Goal: Task Accomplishment & Management: Use online tool/utility

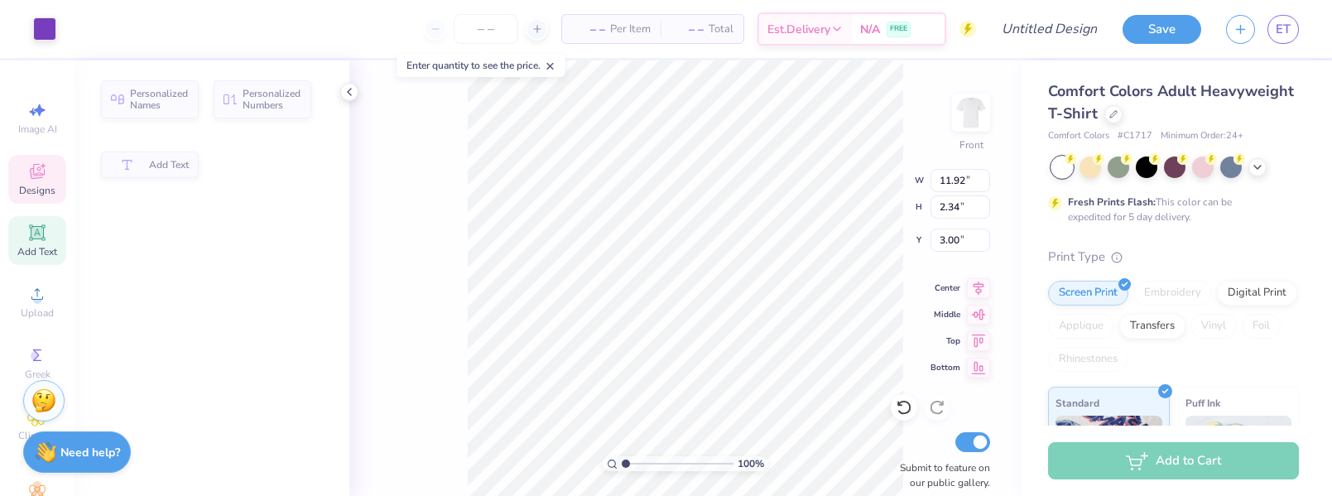
type input "11.92"
type input "2.34"
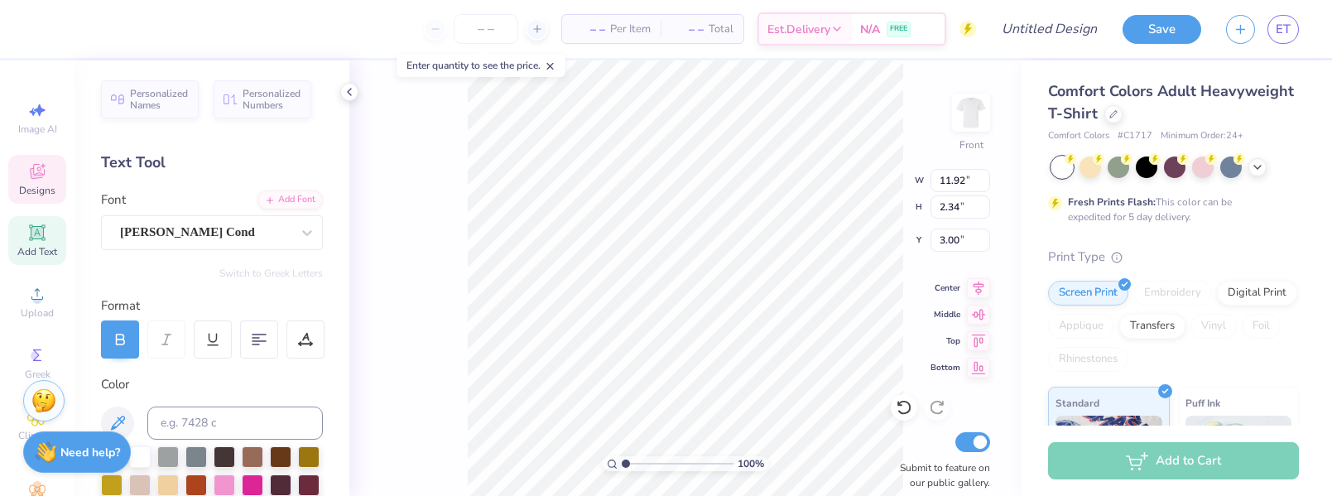
type textarea "d"
type textarea "Dudes Day"
type input "10.05"
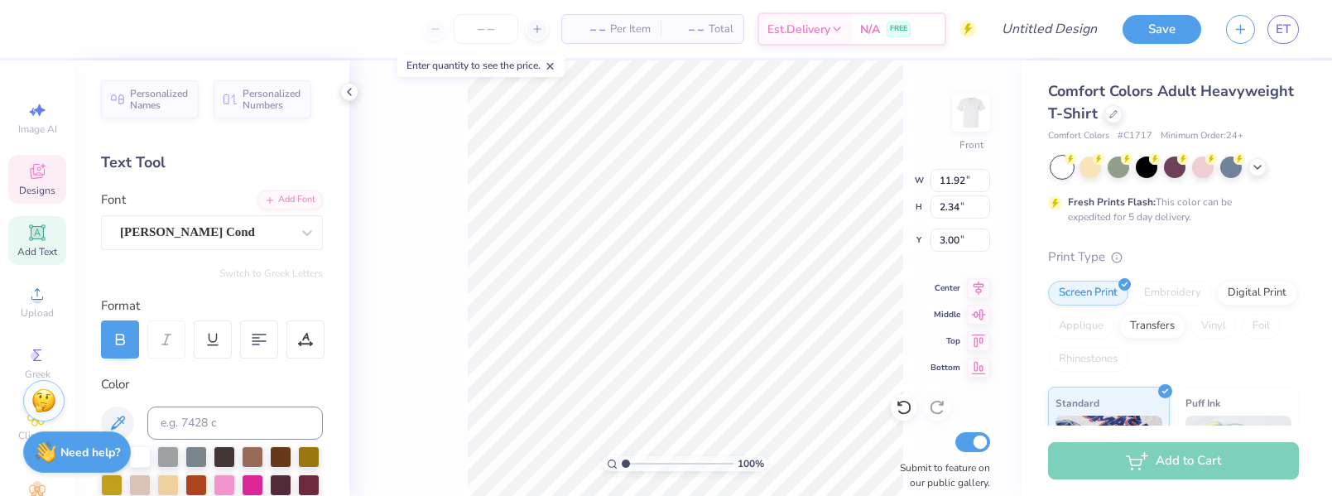
type input "2.67"
type input "4.31"
type textarea "2025"
type input "2.86"
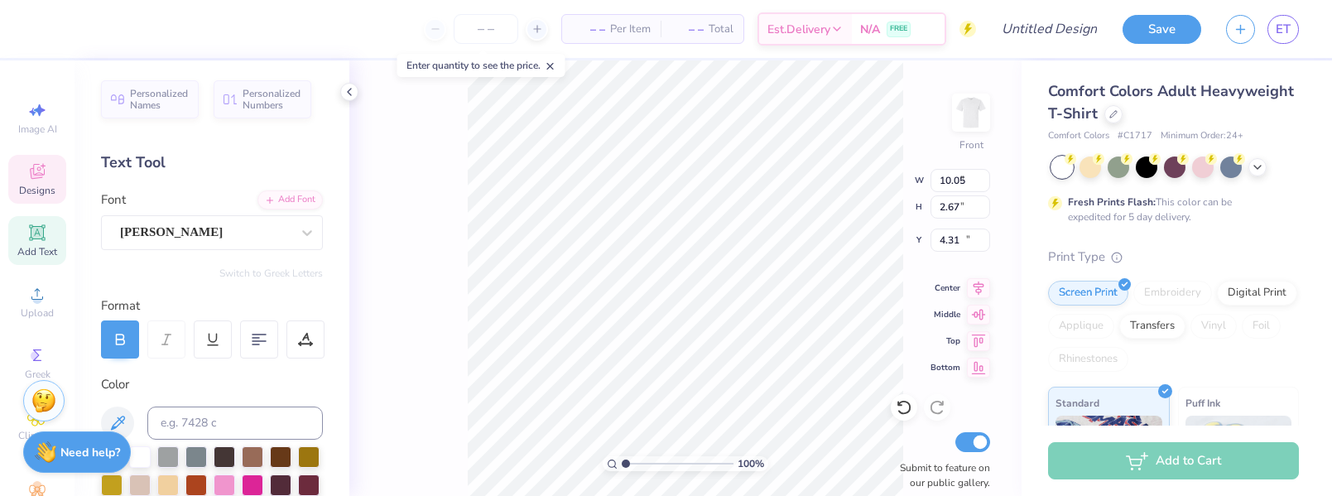
type input "0.46"
type input "12.24"
type textarea "bloomington"
type input "1.32"
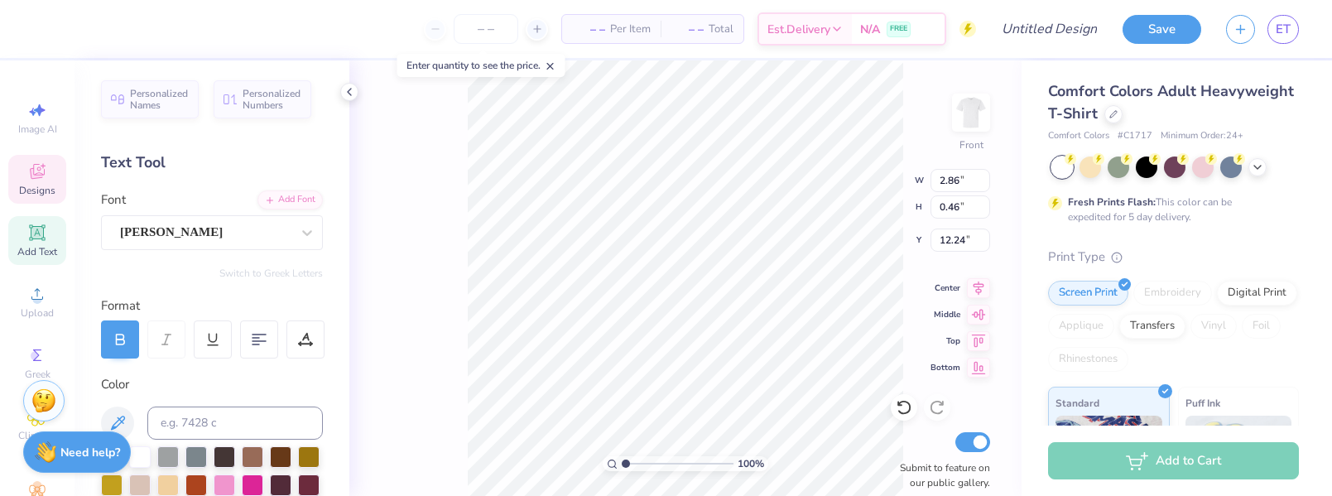
type input "0.41"
type input "12.74"
type textarea "illinois"
type input "2.52"
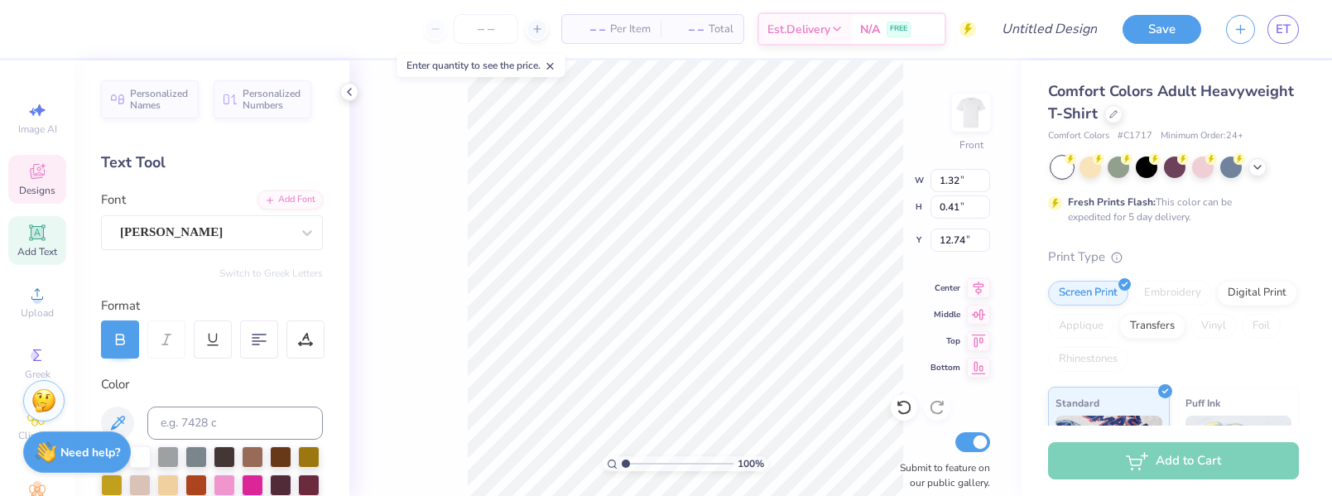
type input "12.18"
type input "4.56"
type input "1.75"
type input "4.77"
type textarea "dudes day"
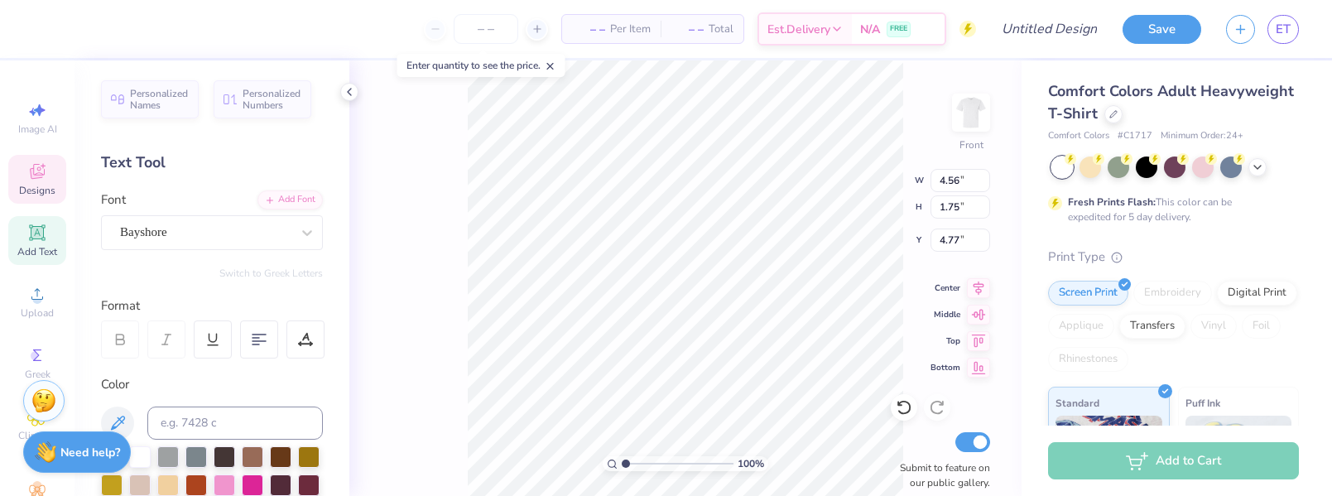
scroll to position [0, 2]
type input "6.65"
type input "2.25"
type input "3.07"
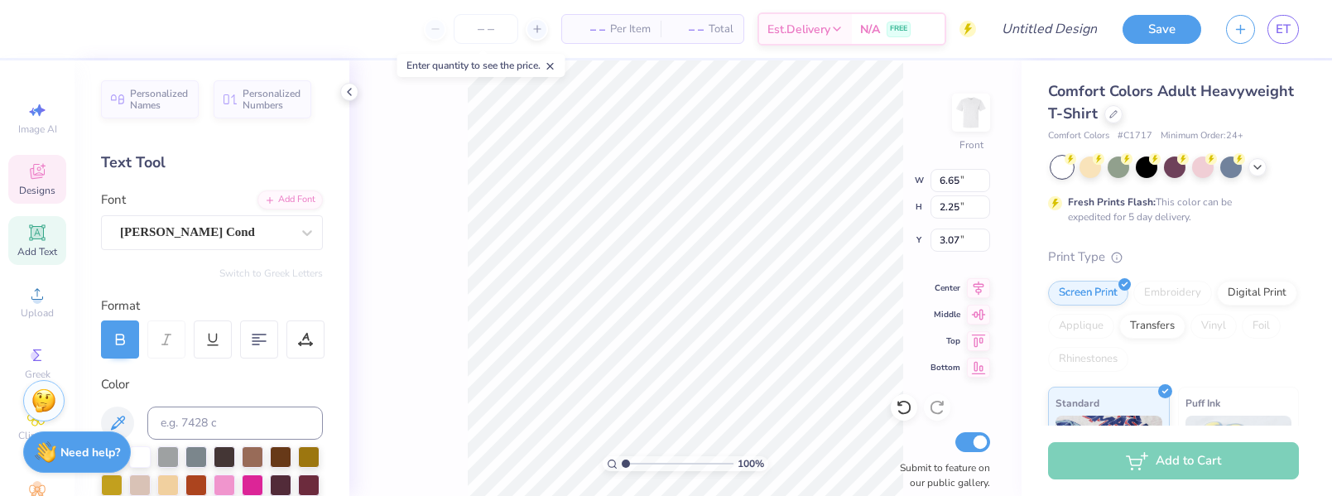
type textarea "Zeta Tau Alpha"
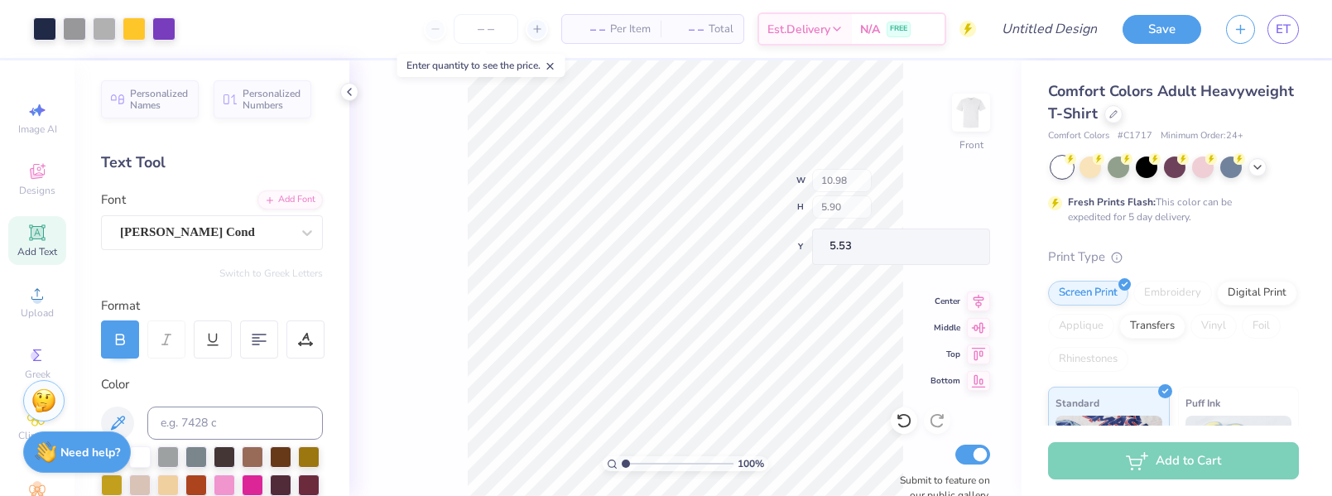
type input "10.98"
type input "5.90"
type input "5.53"
type input "5.25"
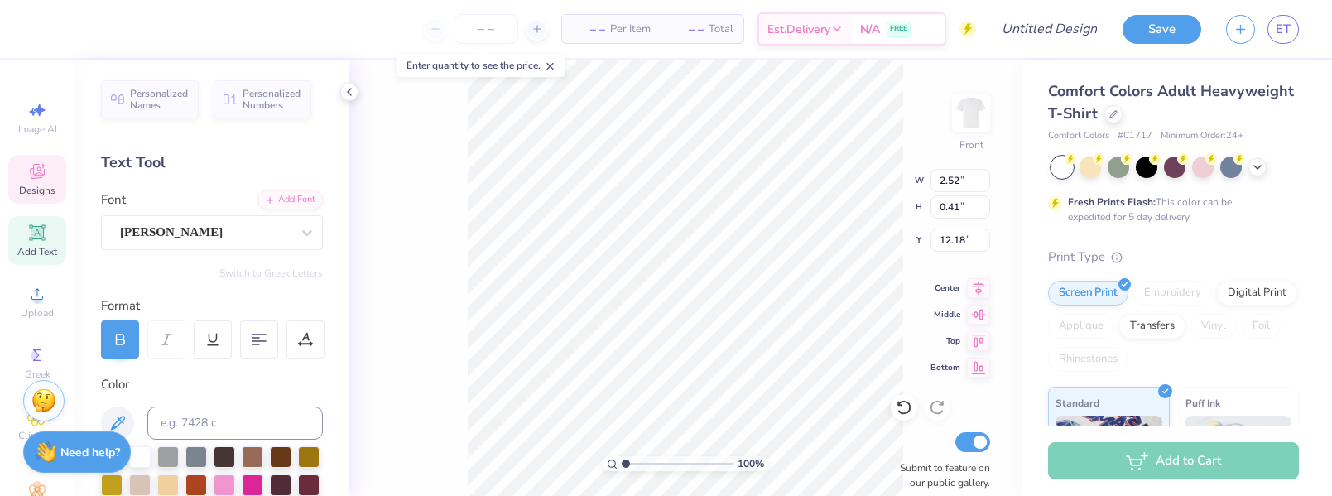
type textarea "c"
type textarea "october"
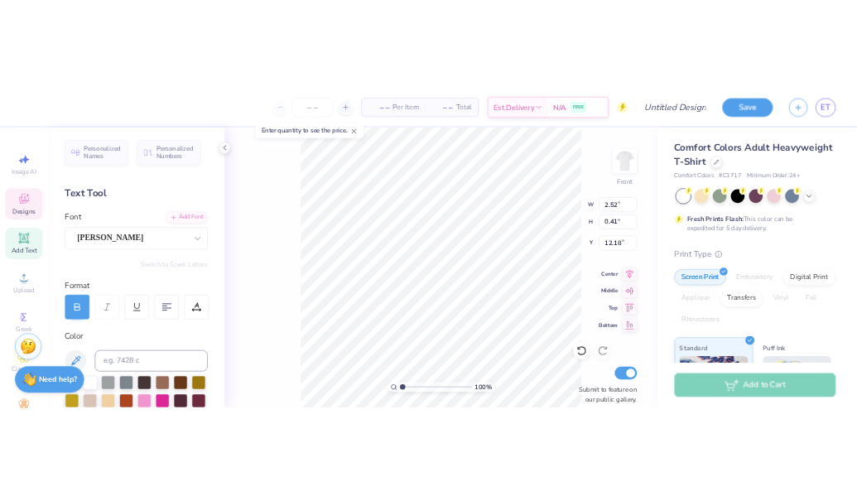
scroll to position [0, 1]
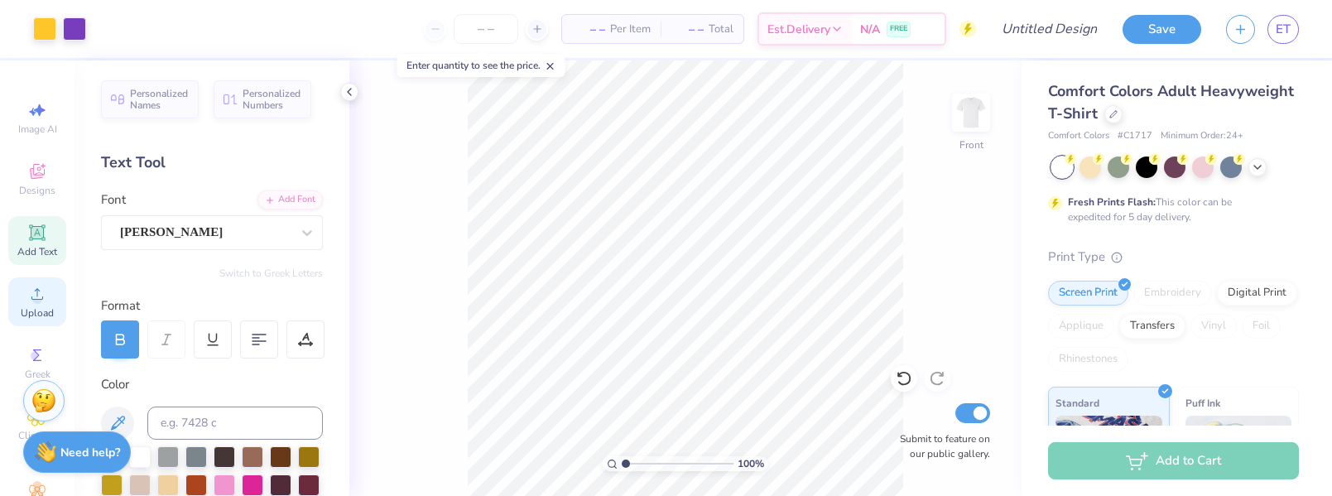
click at [36, 294] on icon at bounding box center [37, 294] width 20 height 20
click at [28, 297] on icon at bounding box center [37, 294] width 20 height 20
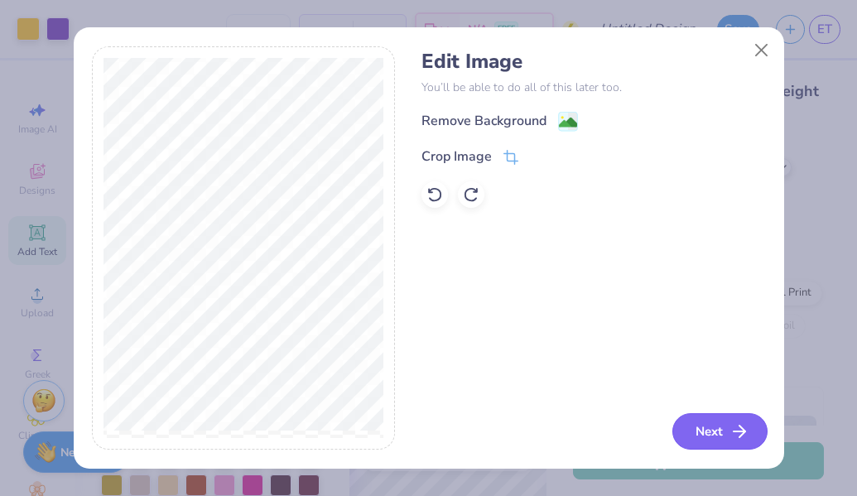
click at [699, 439] on button "Next" at bounding box center [719, 431] width 95 height 36
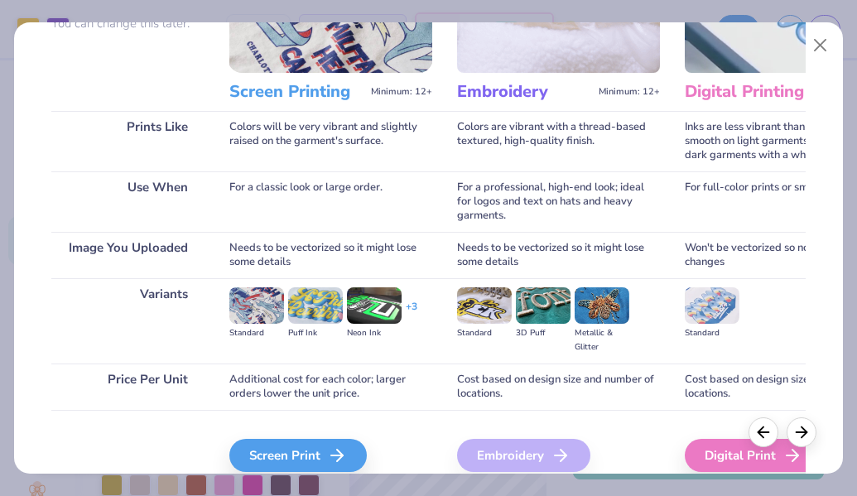
scroll to position [247, 0]
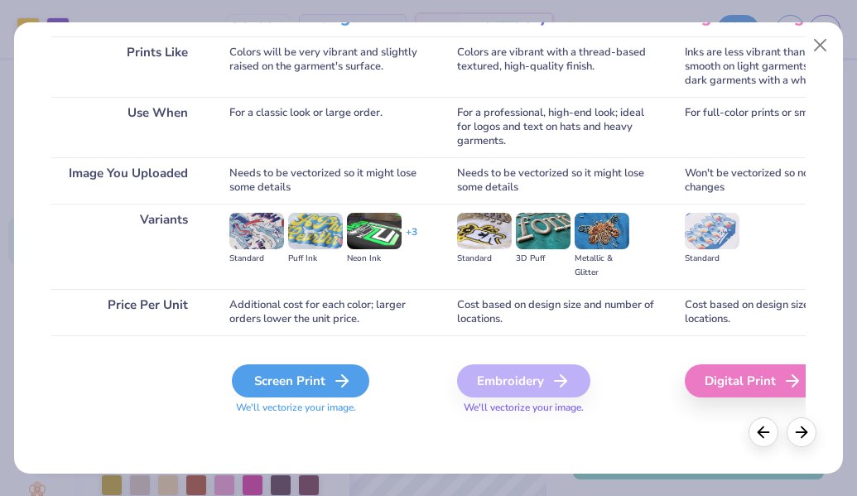
click at [252, 386] on div "Screen Print" at bounding box center [300, 380] width 137 height 33
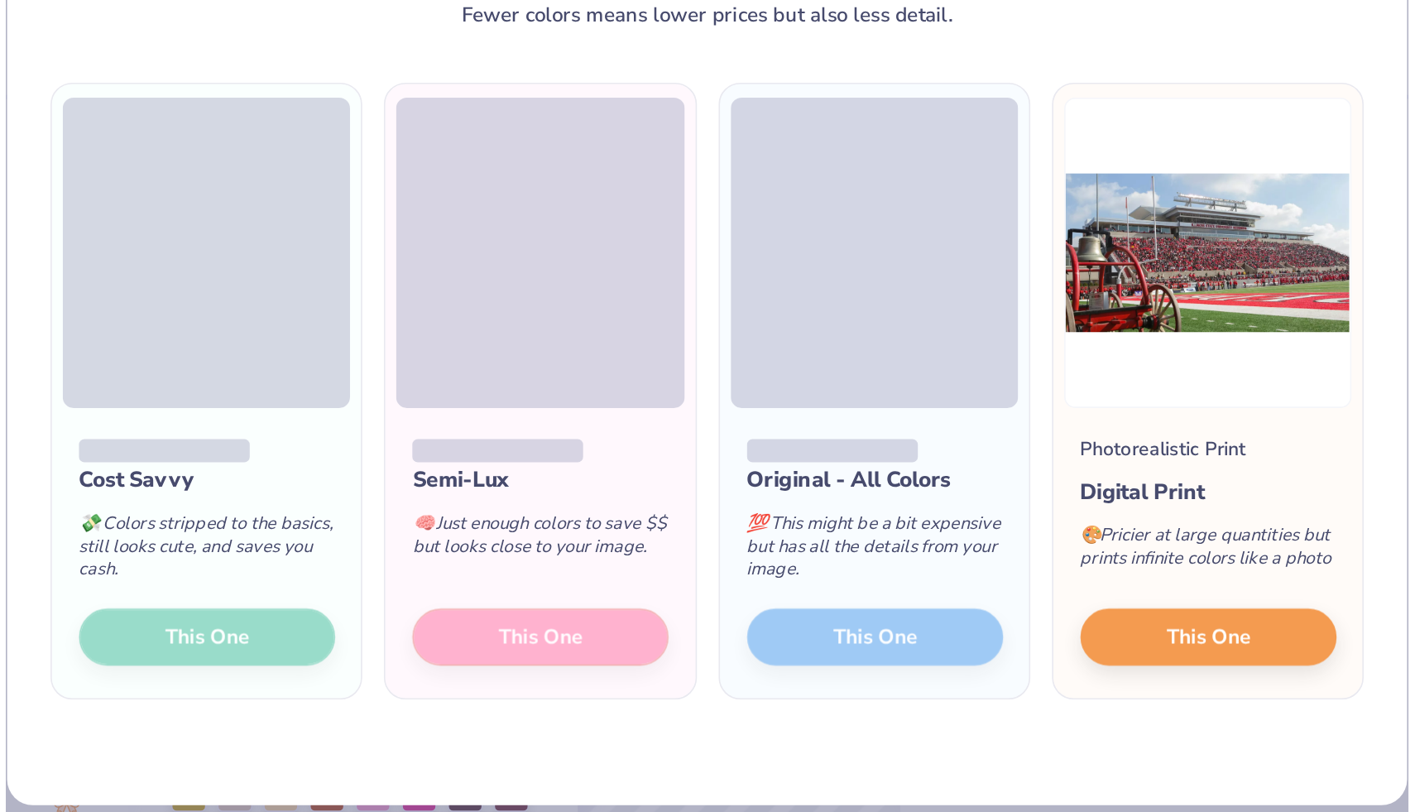
scroll to position [105, 0]
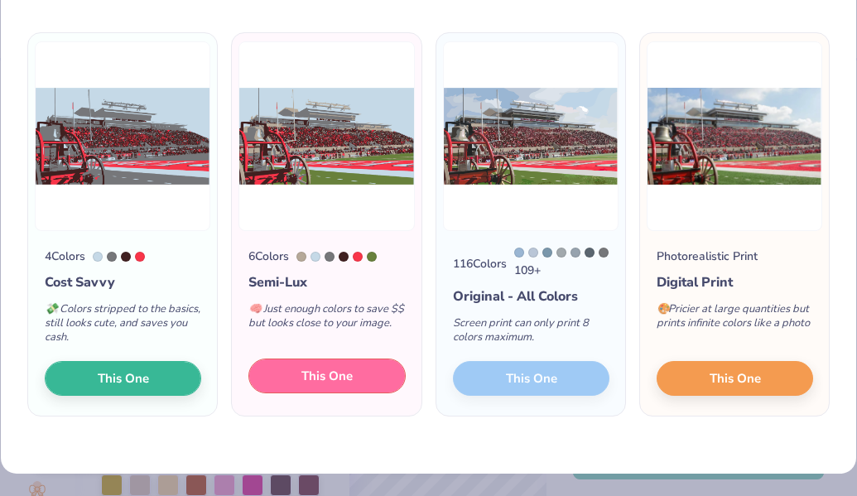
click at [348, 375] on span "This One" at bounding box center [326, 376] width 51 height 19
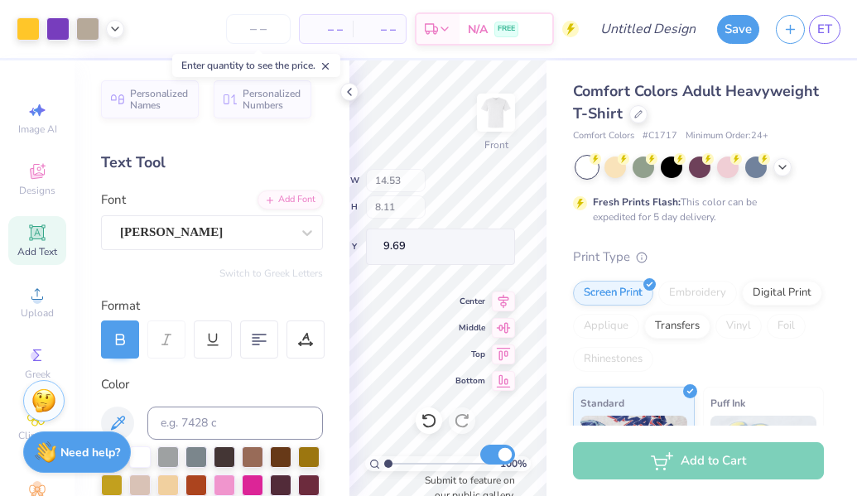
click at [377, 190] on div "100 % Front W 14.53 H 8.11 Y 9.69 Center Middle Top Bottom Submit to feature on…" at bounding box center [447, 277] width 197 height 435
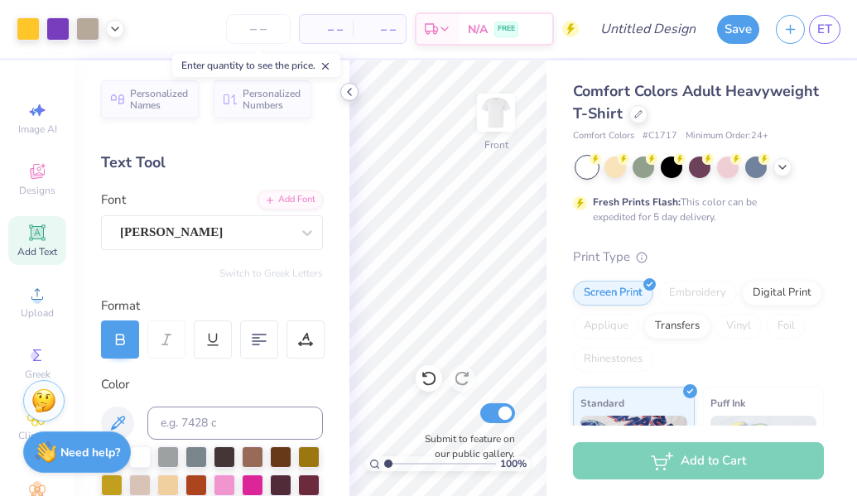
click at [349, 93] on icon at bounding box center [349, 91] width 13 height 13
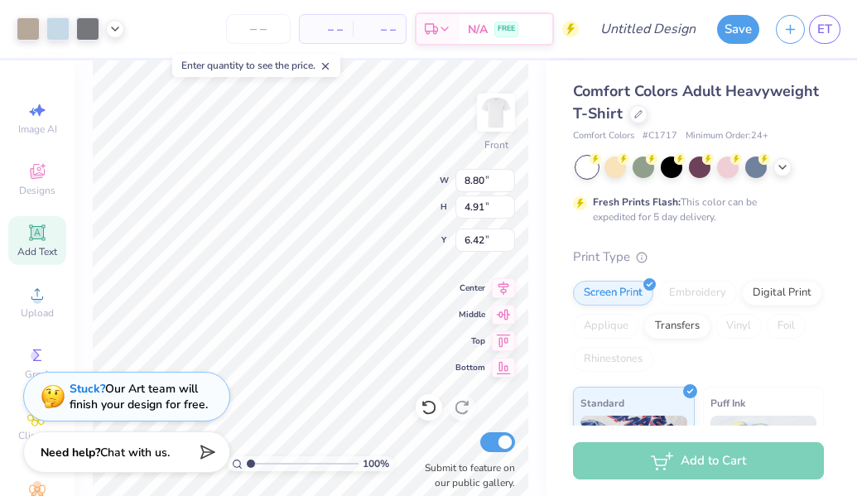
type input "8.80"
type input "4.91"
type input "7.17"
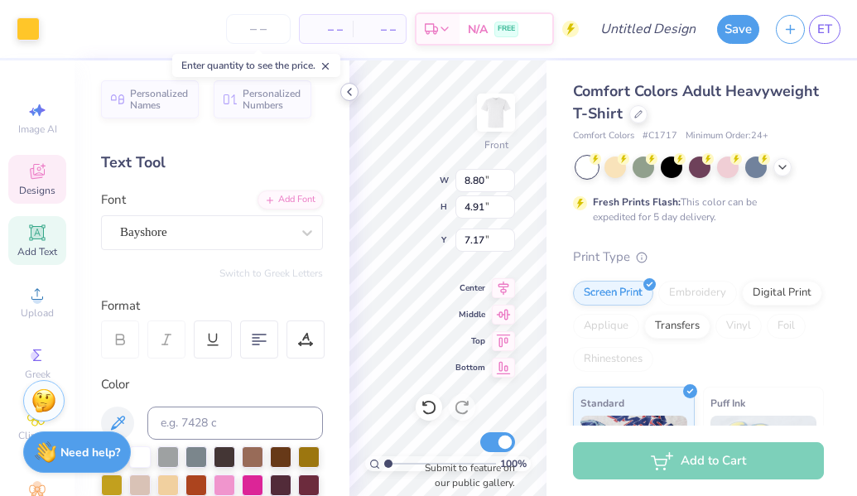
type input "8.85"
type input "2.25"
type input "4.40"
click at [349, 93] on polyline at bounding box center [349, 92] width 3 height 7
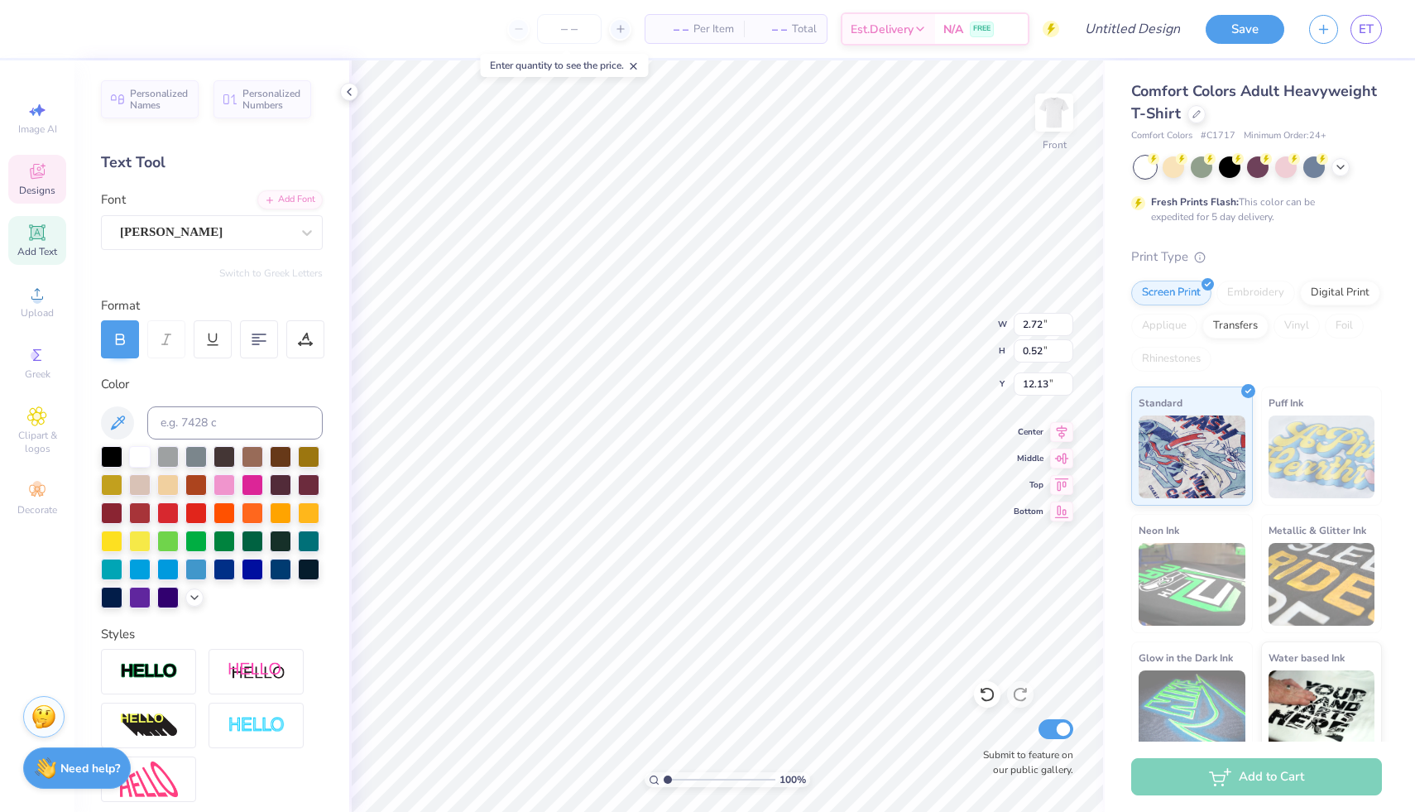
type input "12.21"
type input "8.85"
type input "2.25"
type input "4.40"
click at [191, 495] on div at bounding box center [196, 512] width 22 height 22
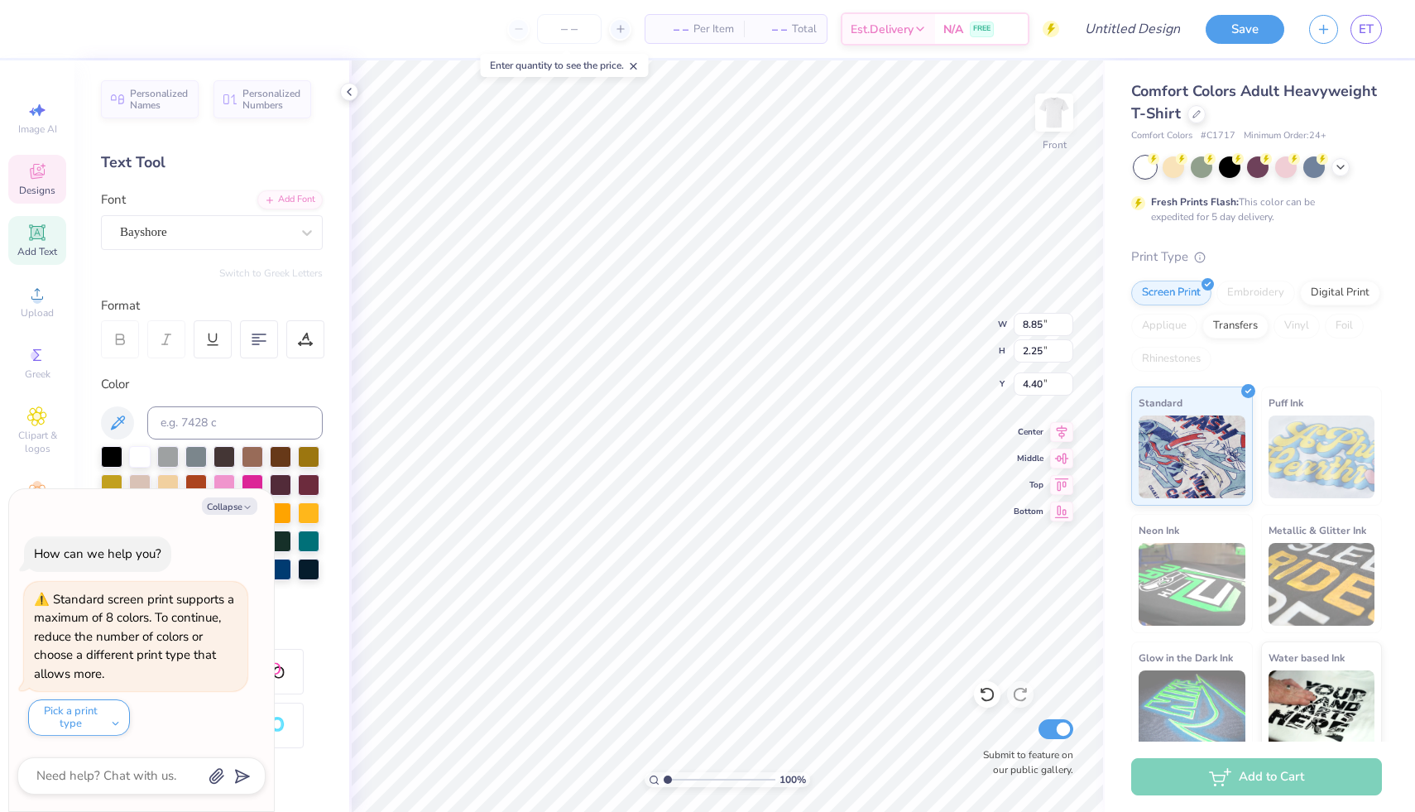
type textarea "x"
click at [105, 449] on div at bounding box center [112, 455] width 22 height 22
type input "9.70"
type input "2.16"
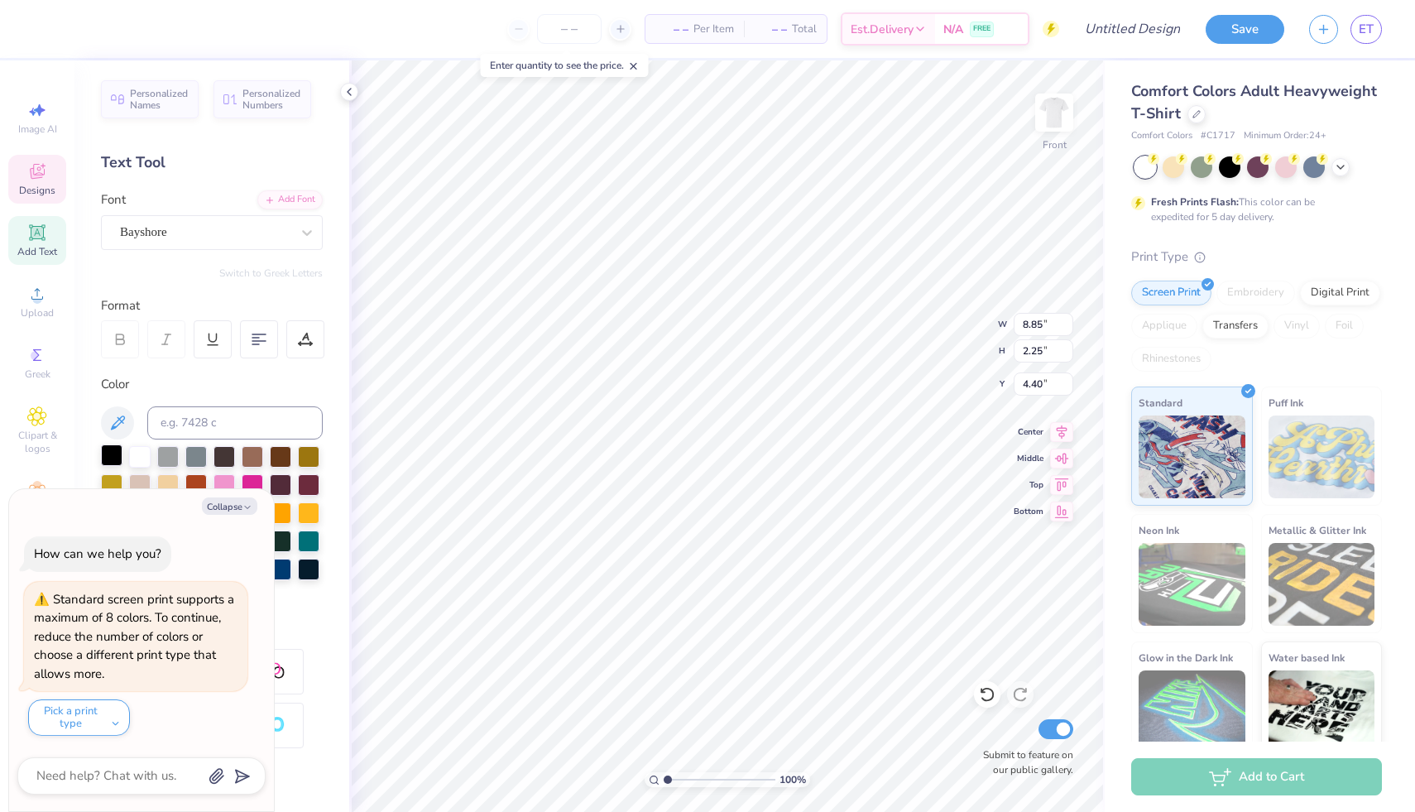
type input "3.00"
click at [108, 453] on div at bounding box center [112, 455] width 22 height 22
click at [237, 495] on button "Collapse" at bounding box center [229, 505] width 55 height 17
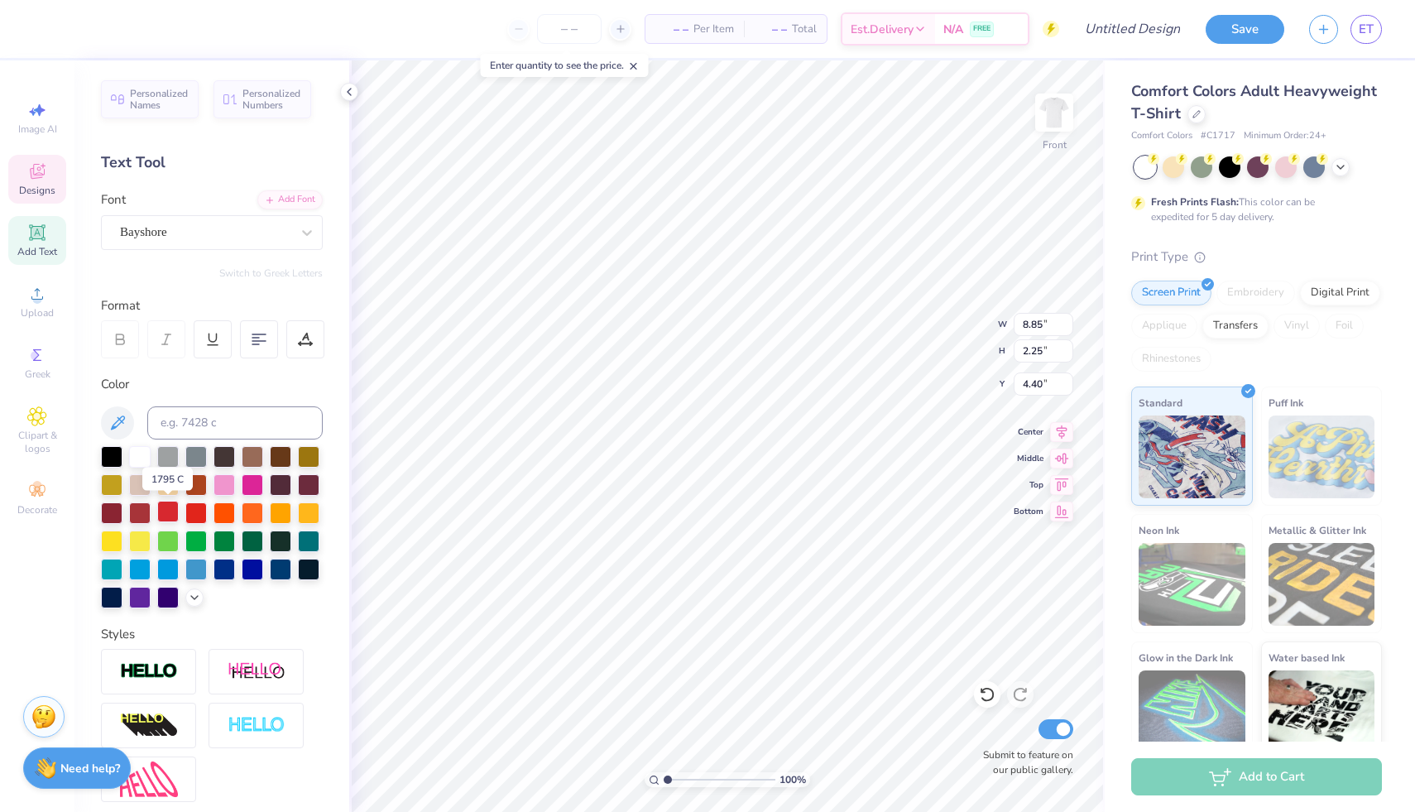
click at [166, 495] on div at bounding box center [168, 512] width 22 height 22
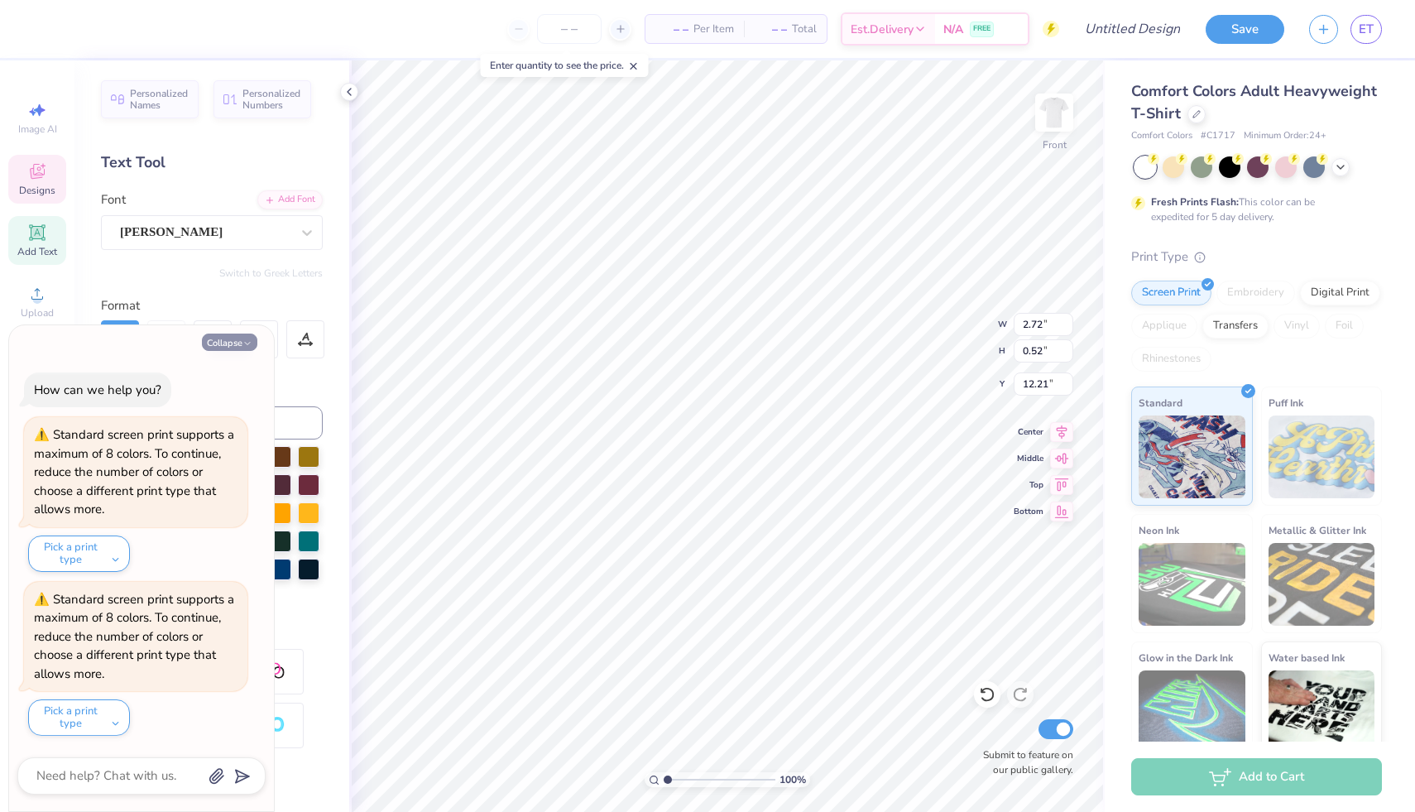
click at [218, 342] on button "Collapse" at bounding box center [229, 341] width 55 height 17
type textarea "x"
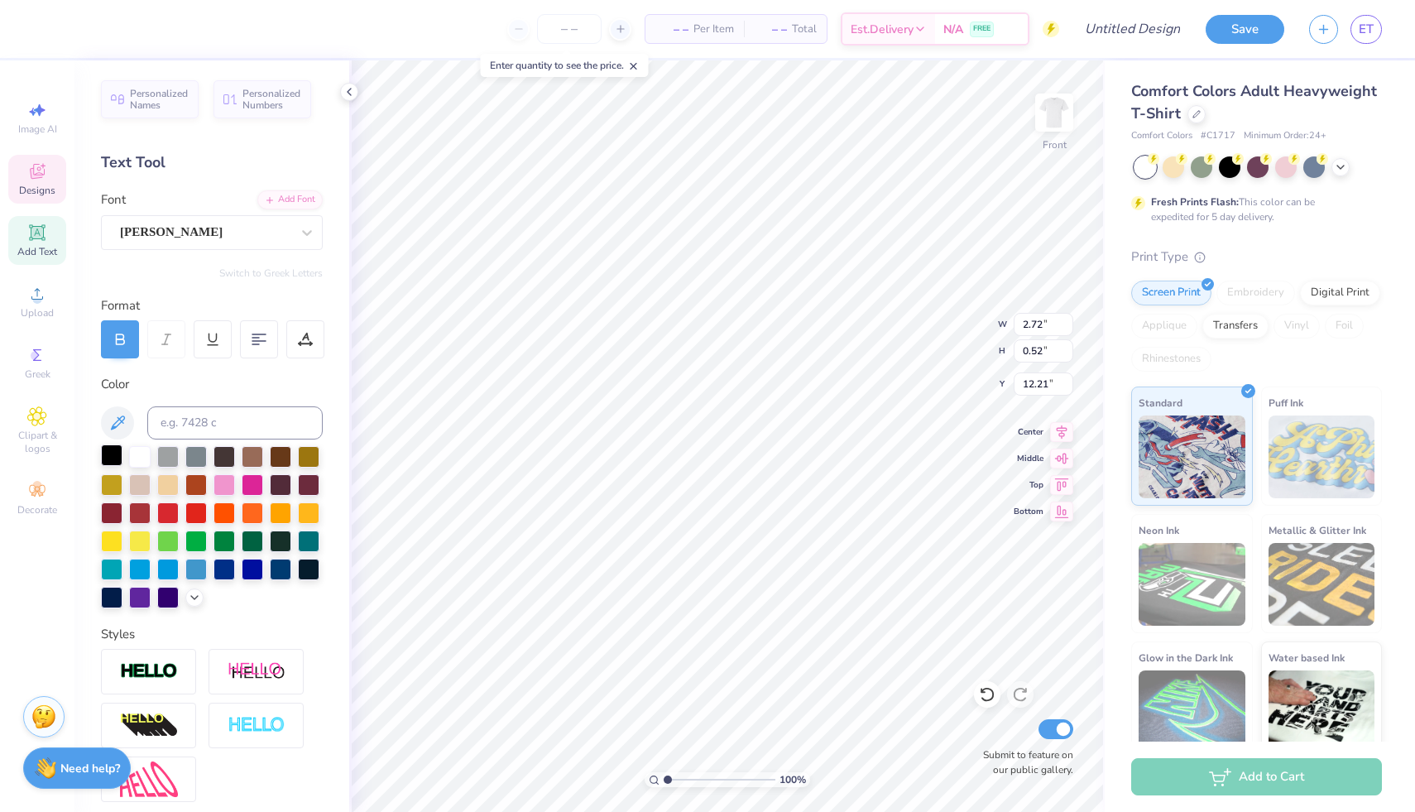
click at [112, 455] on div at bounding box center [112, 455] width 22 height 22
click at [105, 460] on div at bounding box center [112, 455] width 22 height 22
type input "1.68"
type input "12.25"
click at [110, 454] on div at bounding box center [112, 455] width 22 height 22
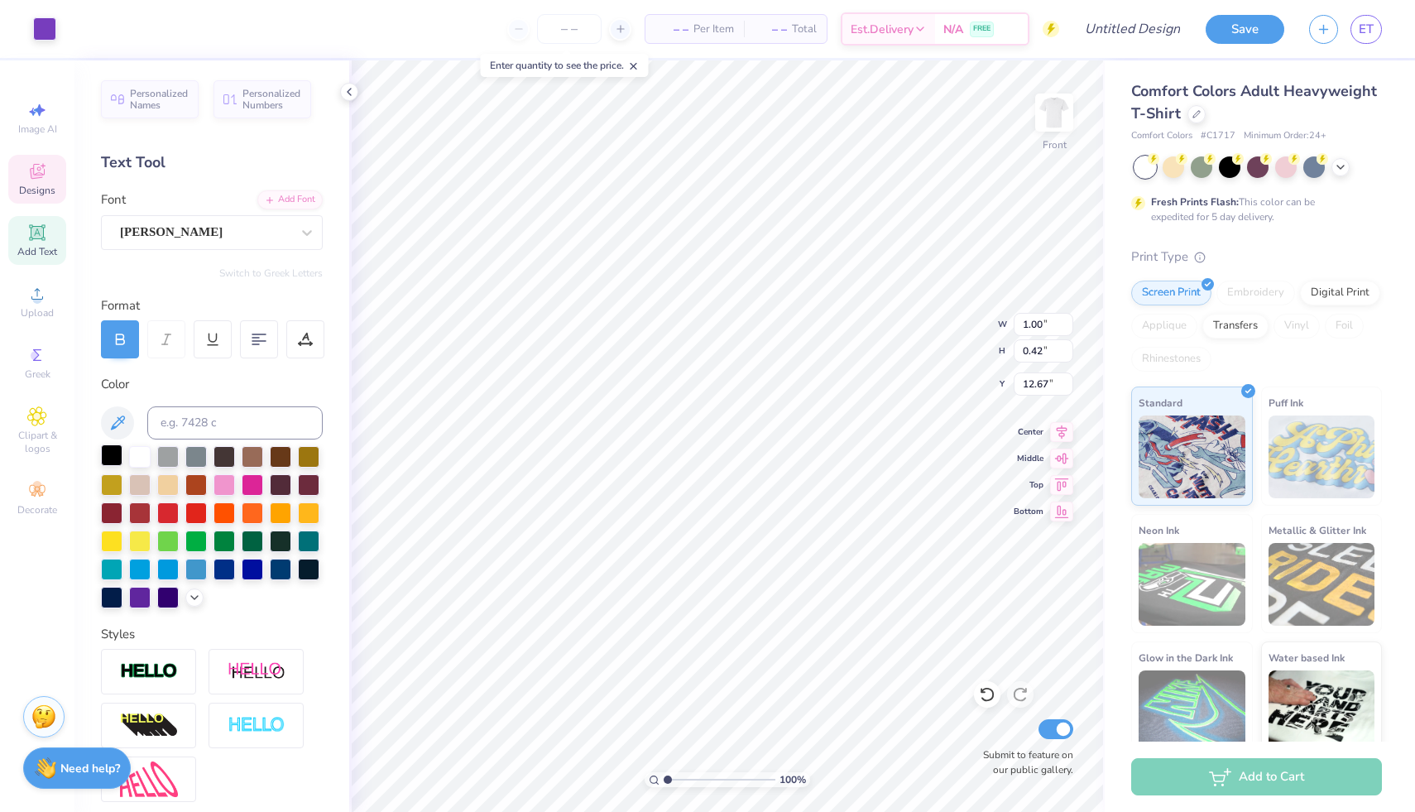
click at [111, 461] on div at bounding box center [112, 455] width 22 height 22
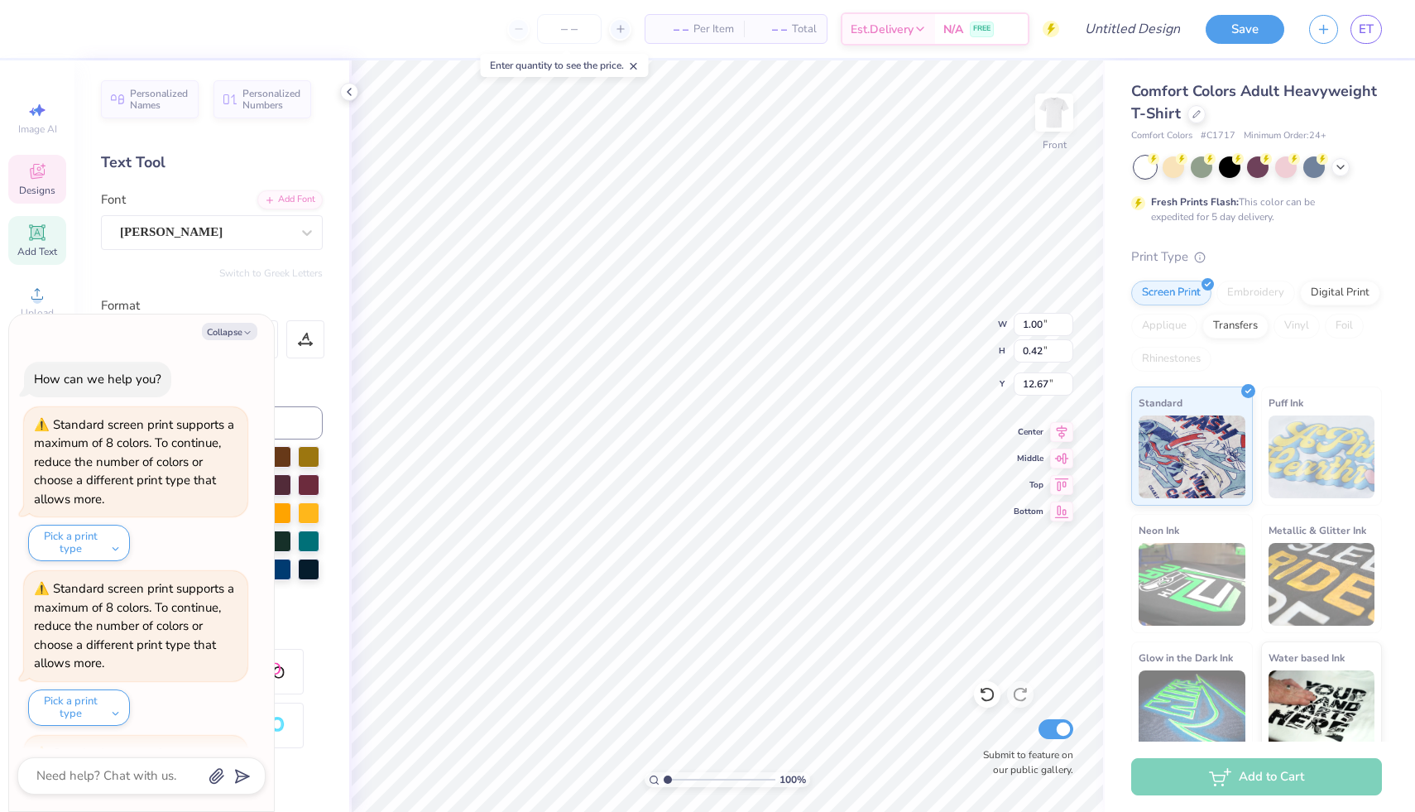
scroll to position [154, 0]
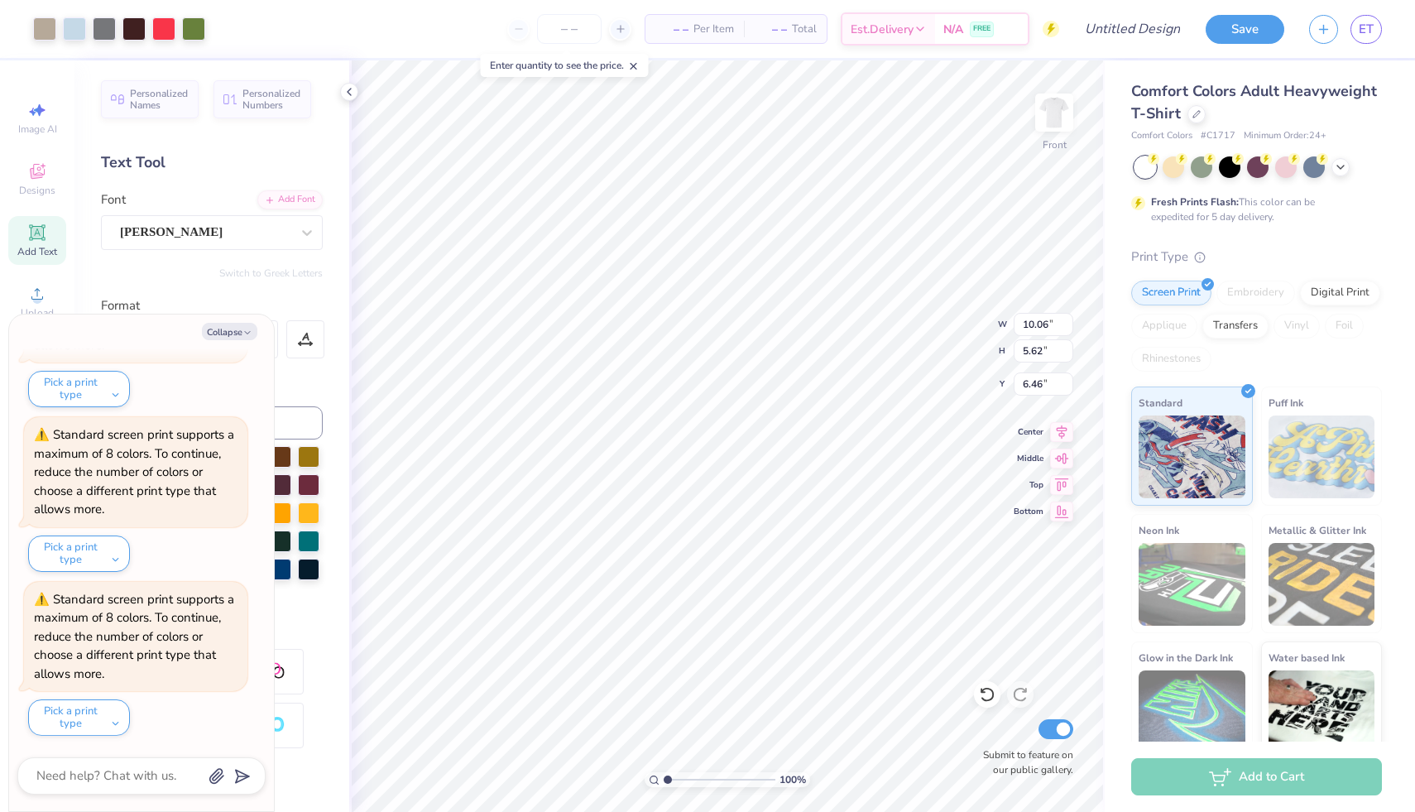
type textarea "x"
type input "9.49"
type input "5.30"
type input "6.78"
type textarea "x"
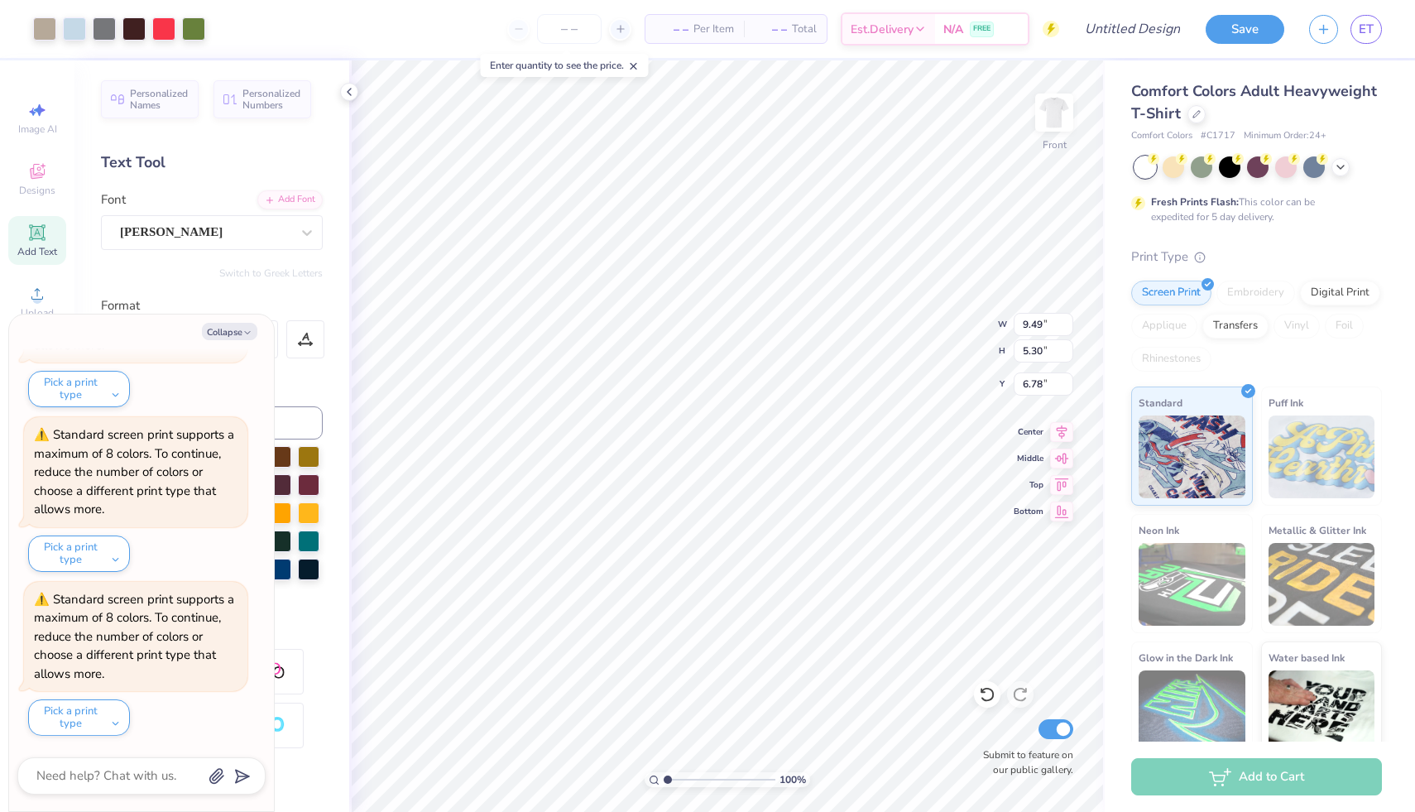
type input "6.65"
click at [225, 333] on button "Collapse" at bounding box center [229, 331] width 55 height 17
type textarea "x"
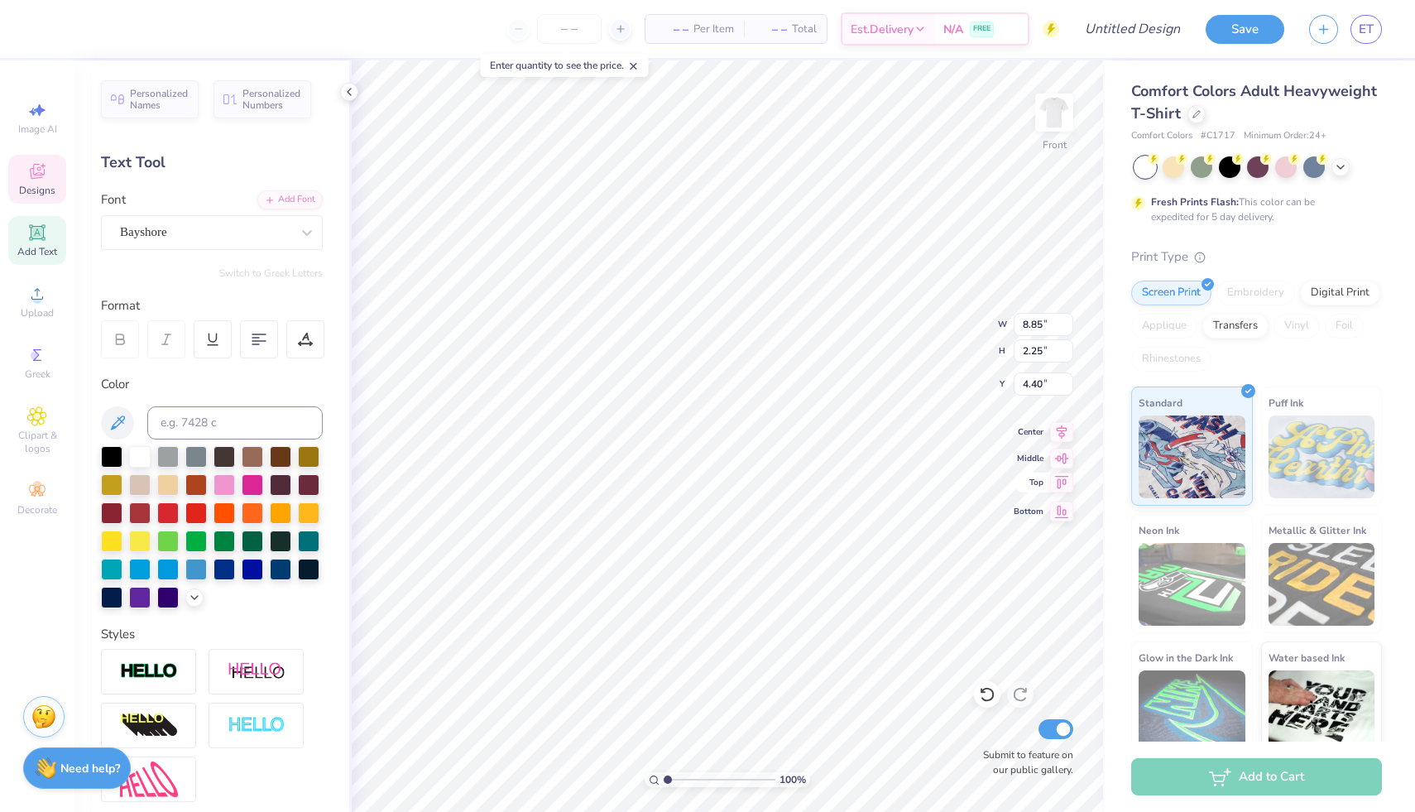
click at [1063, 485] on icon at bounding box center [1061, 483] width 23 height 20
type input "0.50"
type input "9.48"
type input "5.29"
type input "6.66"
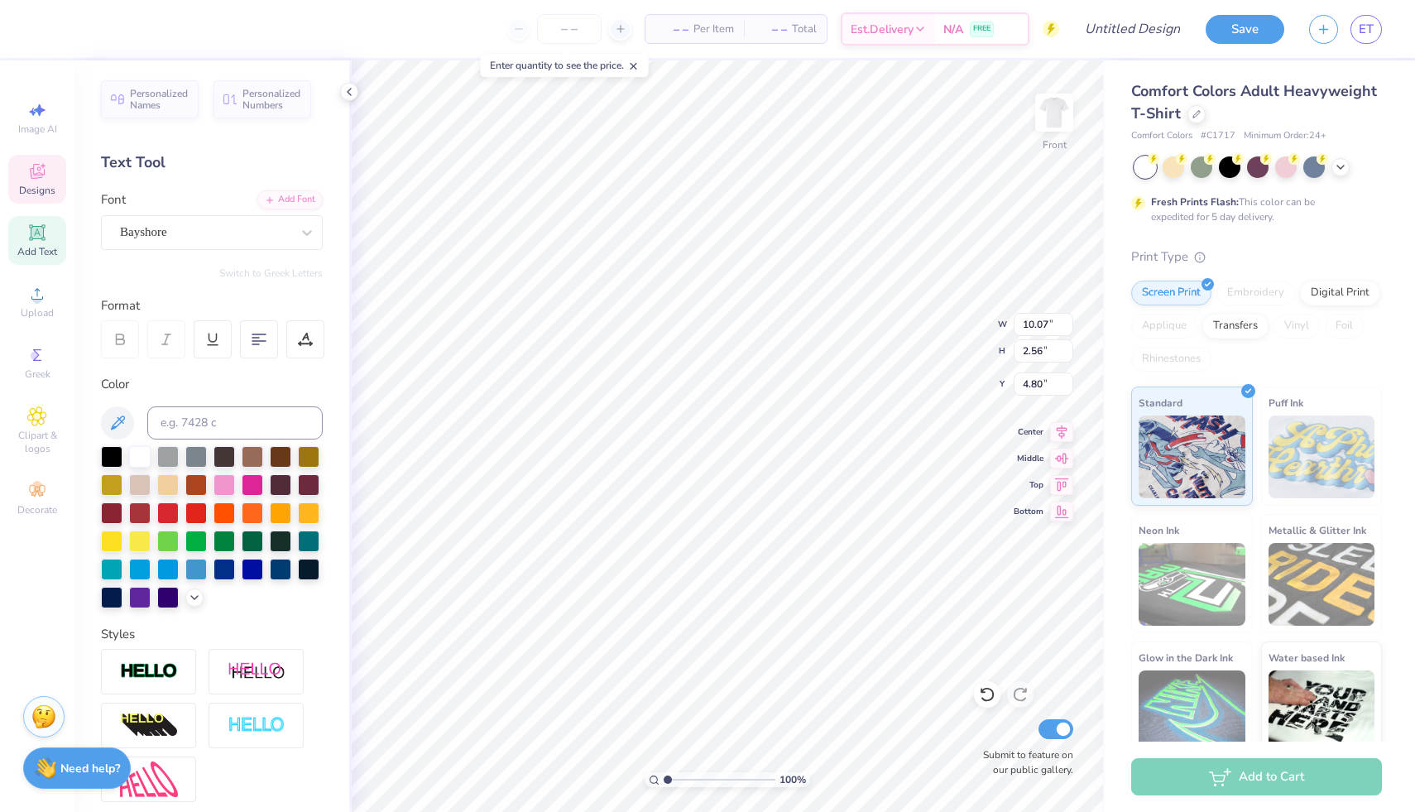
type input "10.07"
type input "2.56"
type input "4.80"
type input "5.01"
type input "10.07"
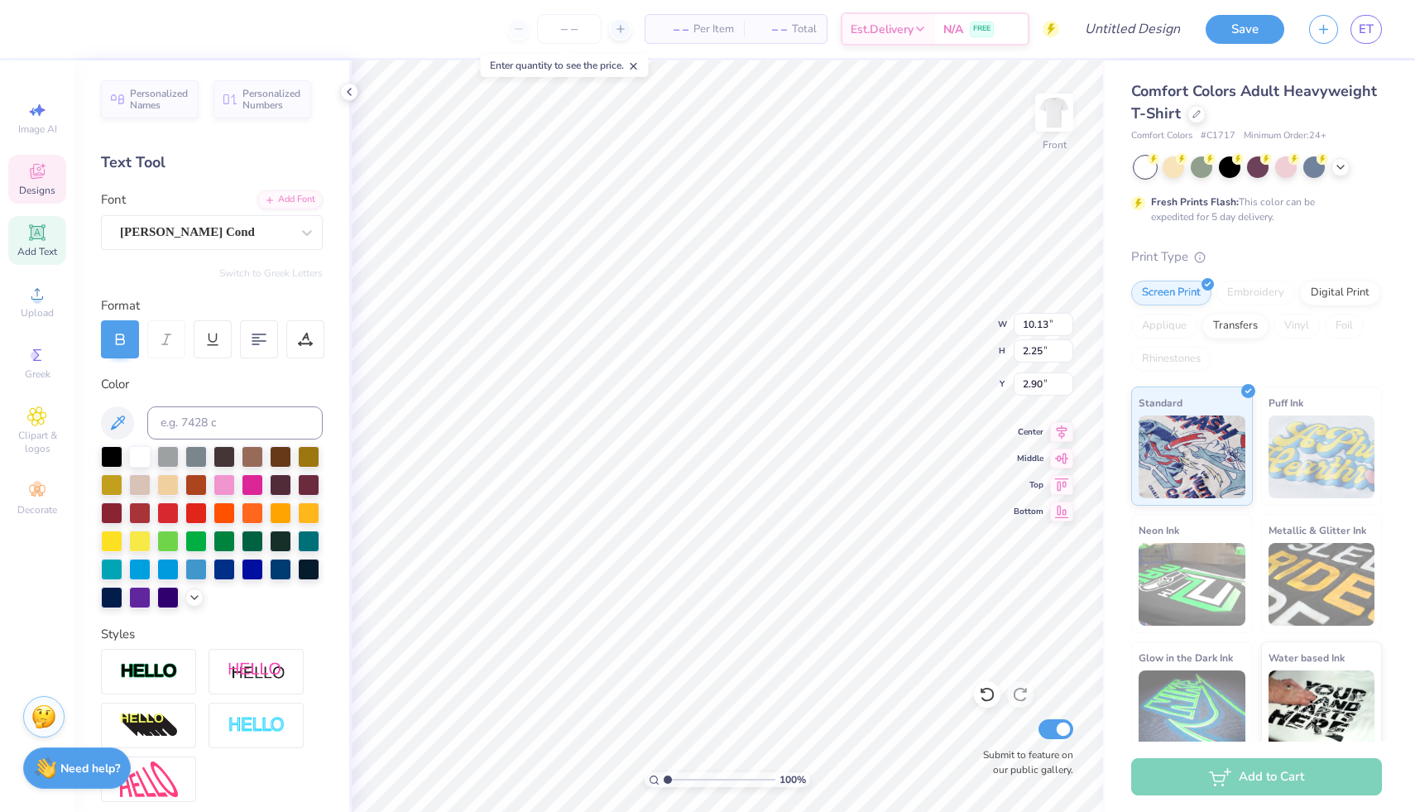
type input "2.56"
type input "5.01"
type input "11.27"
type input "2.51"
type input "3.00"
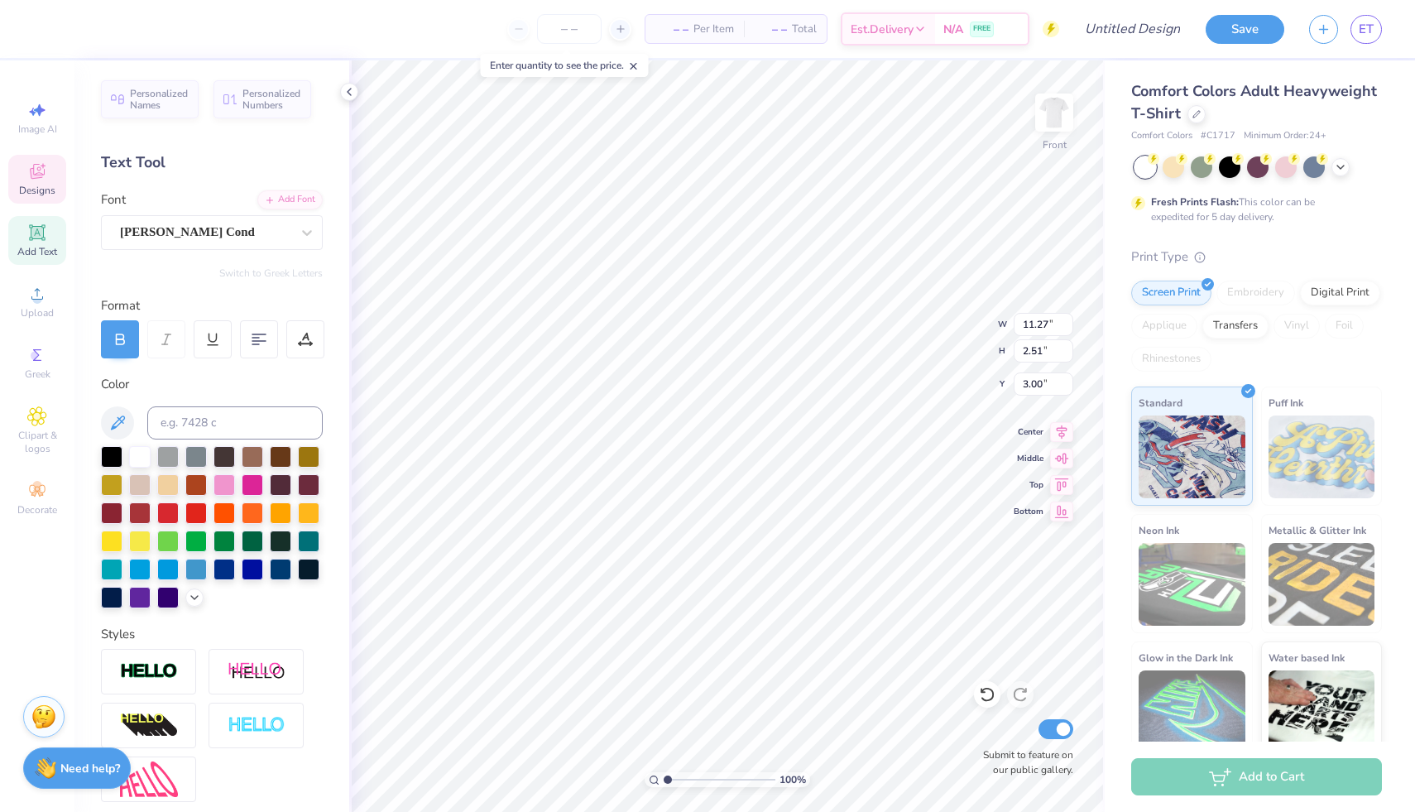
type input "11.27"
type input "2.51"
type input "3.00"
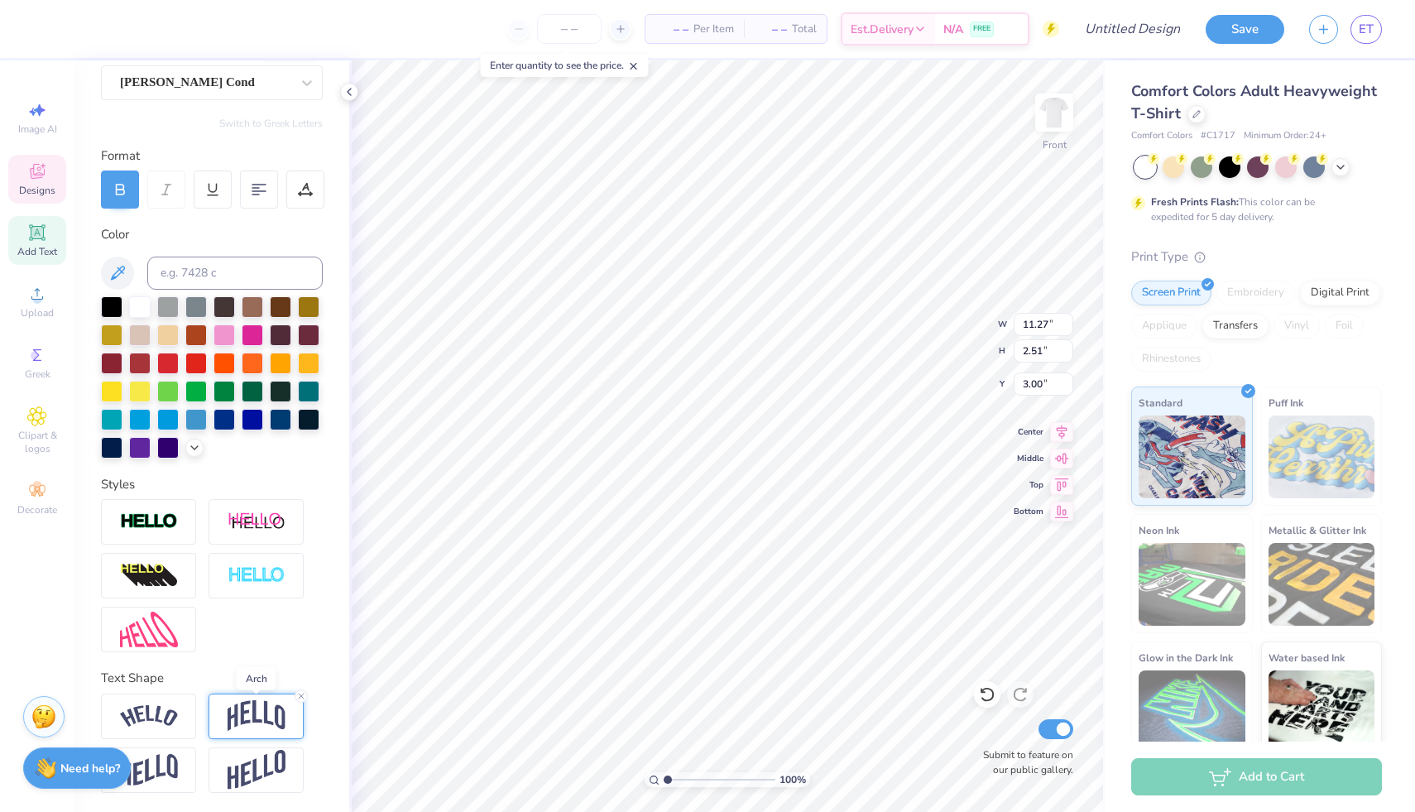
click at [257, 495] on img at bounding box center [257, 715] width 58 height 31
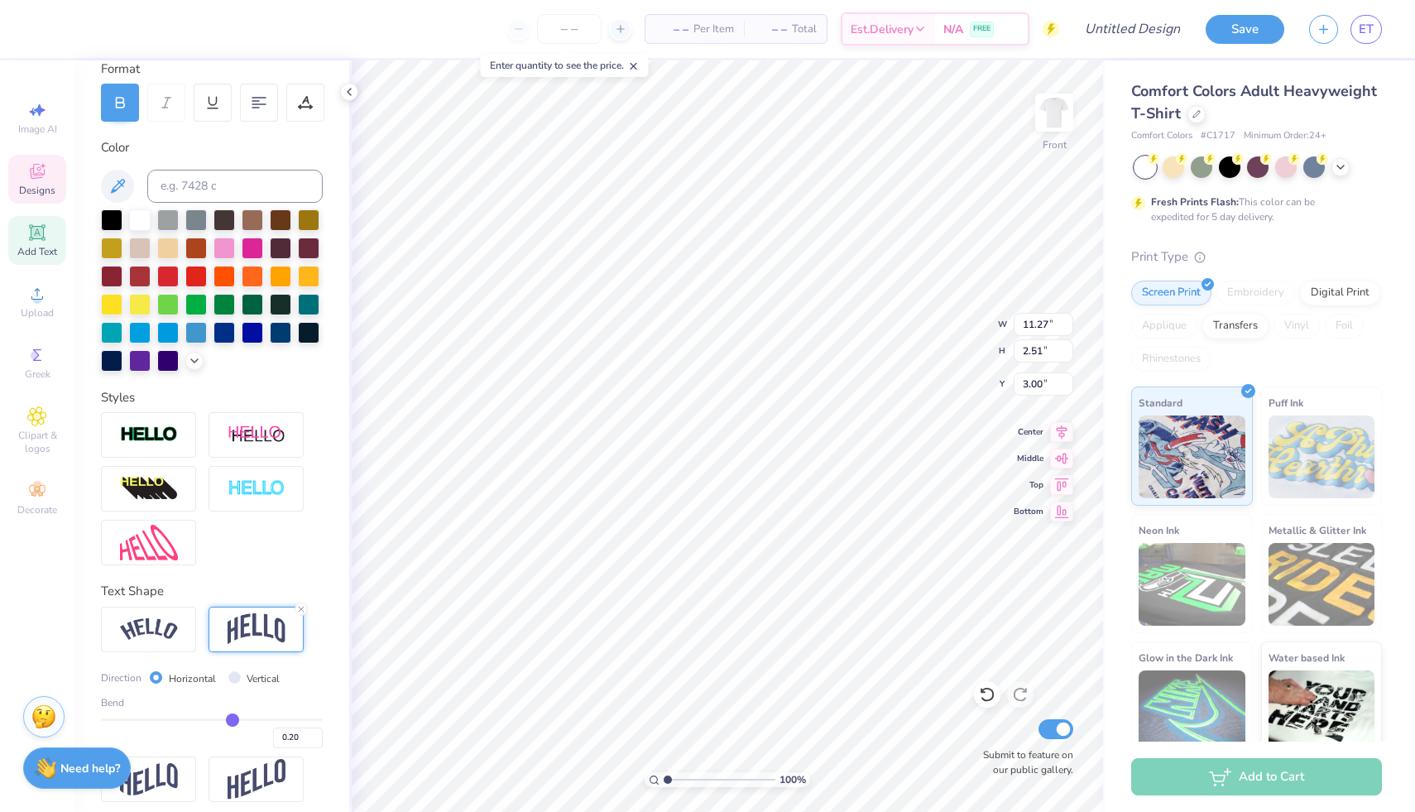
scroll to position [247, 0]
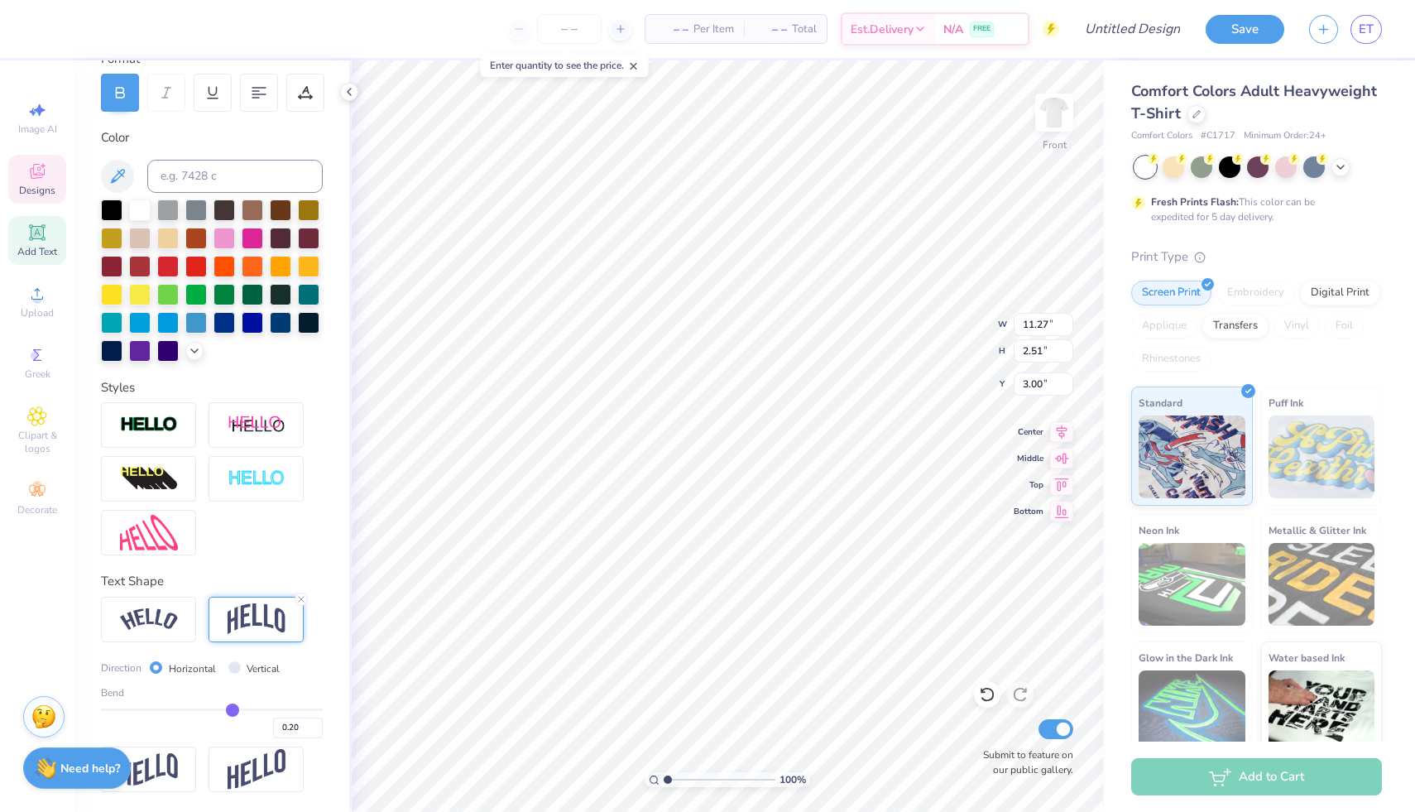
type input "0.21"
type input "0.22"
type input "0.23"
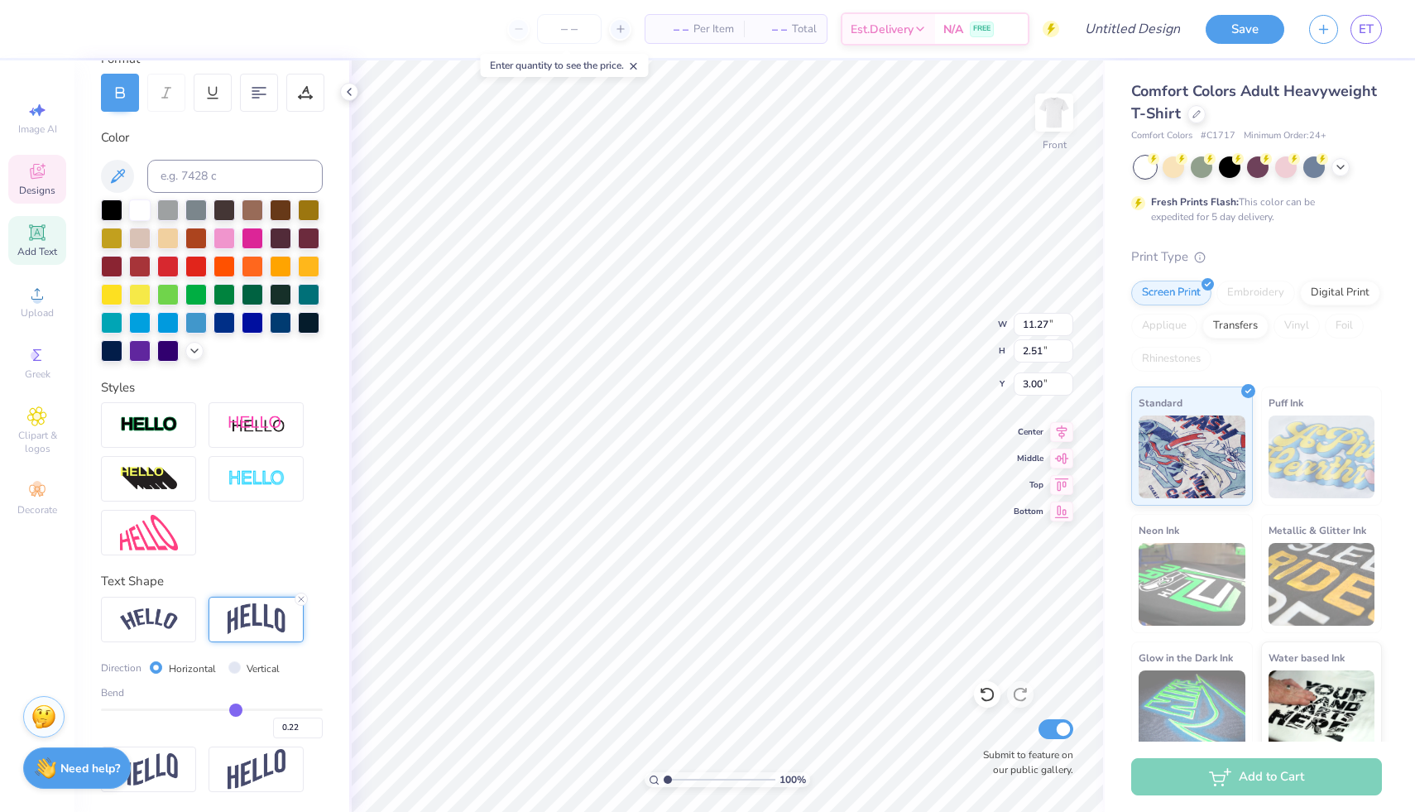
type input "0.23"
type input "0.24"
type input "0.25"
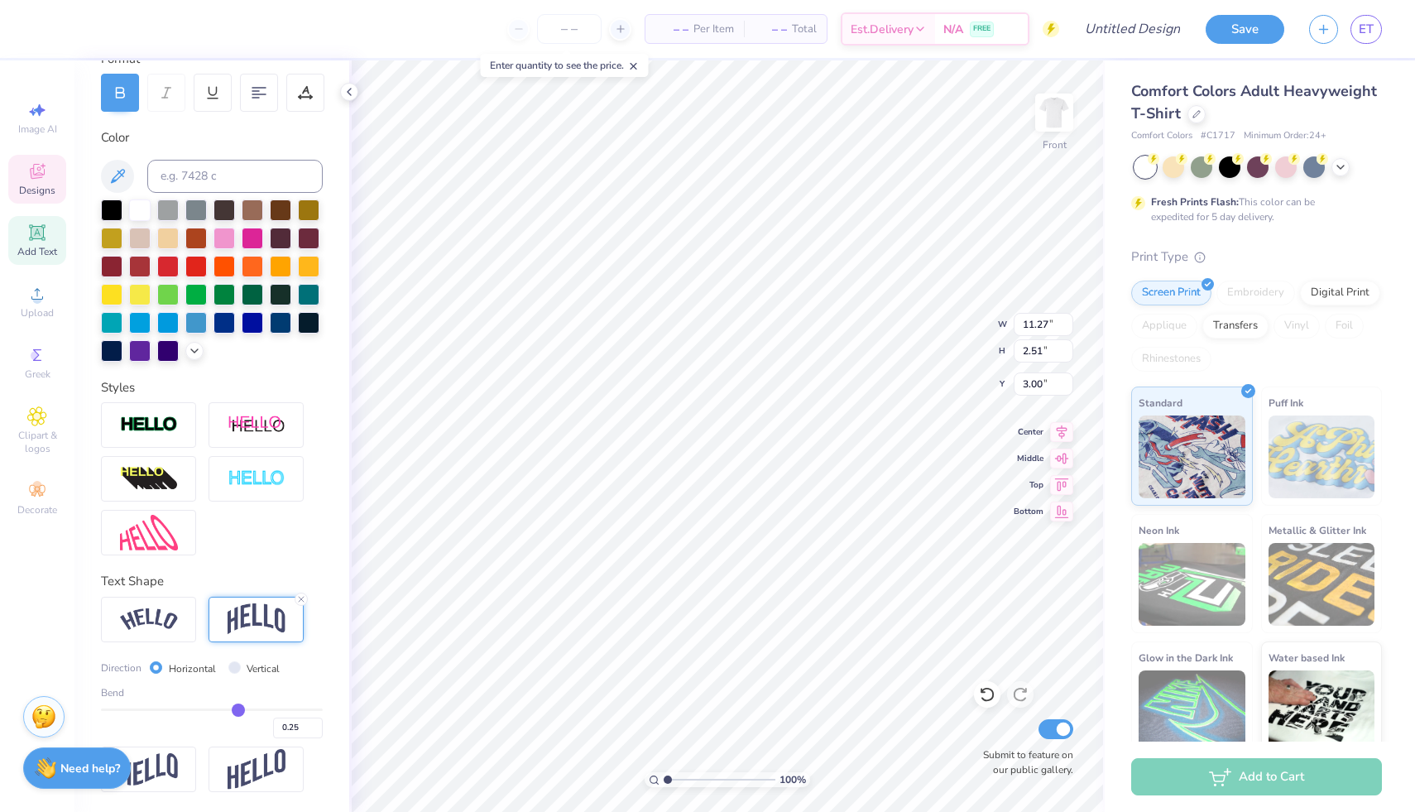
type input "0.25"
click at [238, 495] on input "range" at bounding box center [212, 709] width 222 height 2
type input "2.73"
type input "2.89"
click at [238, 495] on input "range" at bounding box center [212, 709] width 222 height 2
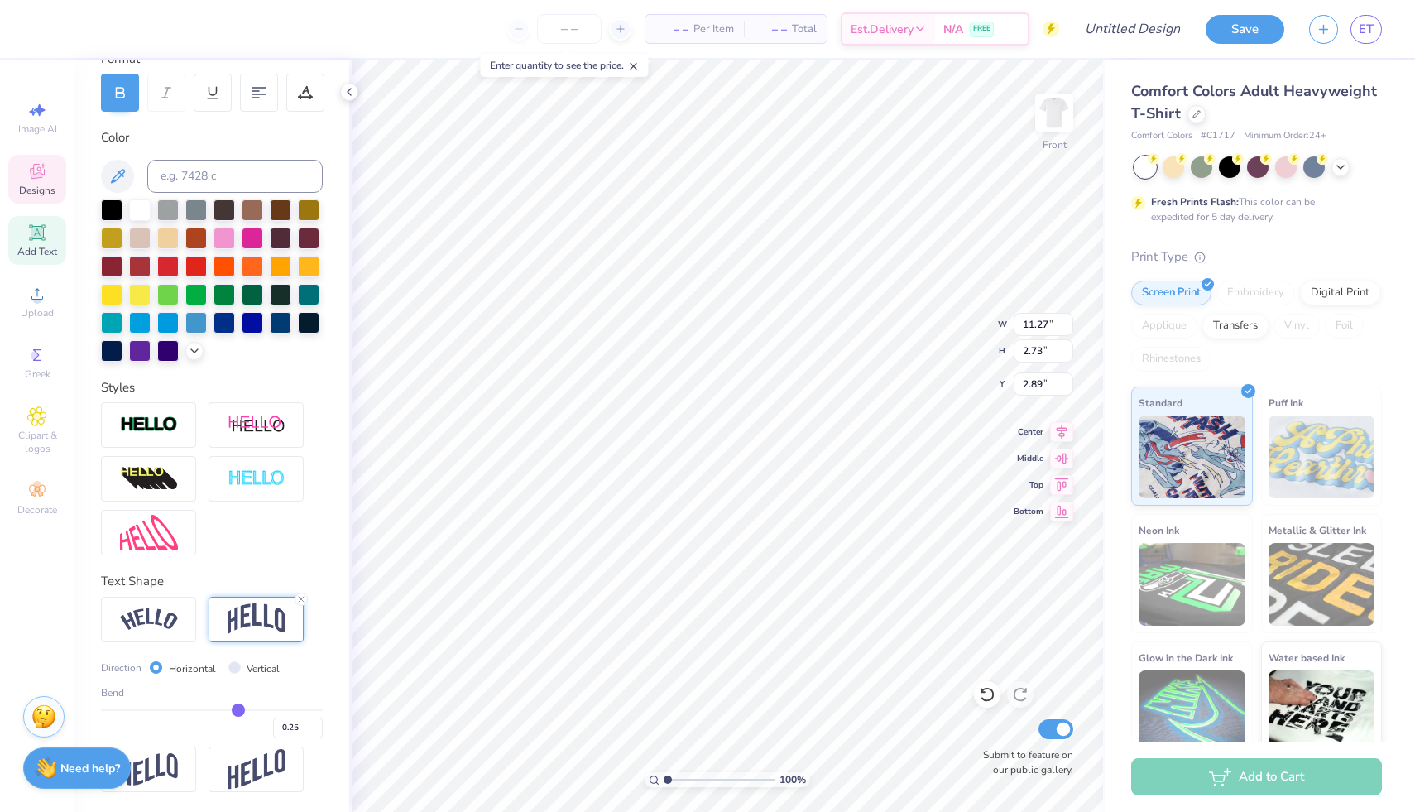
type input "0.26"
type input "0.27"
type input "0.29"
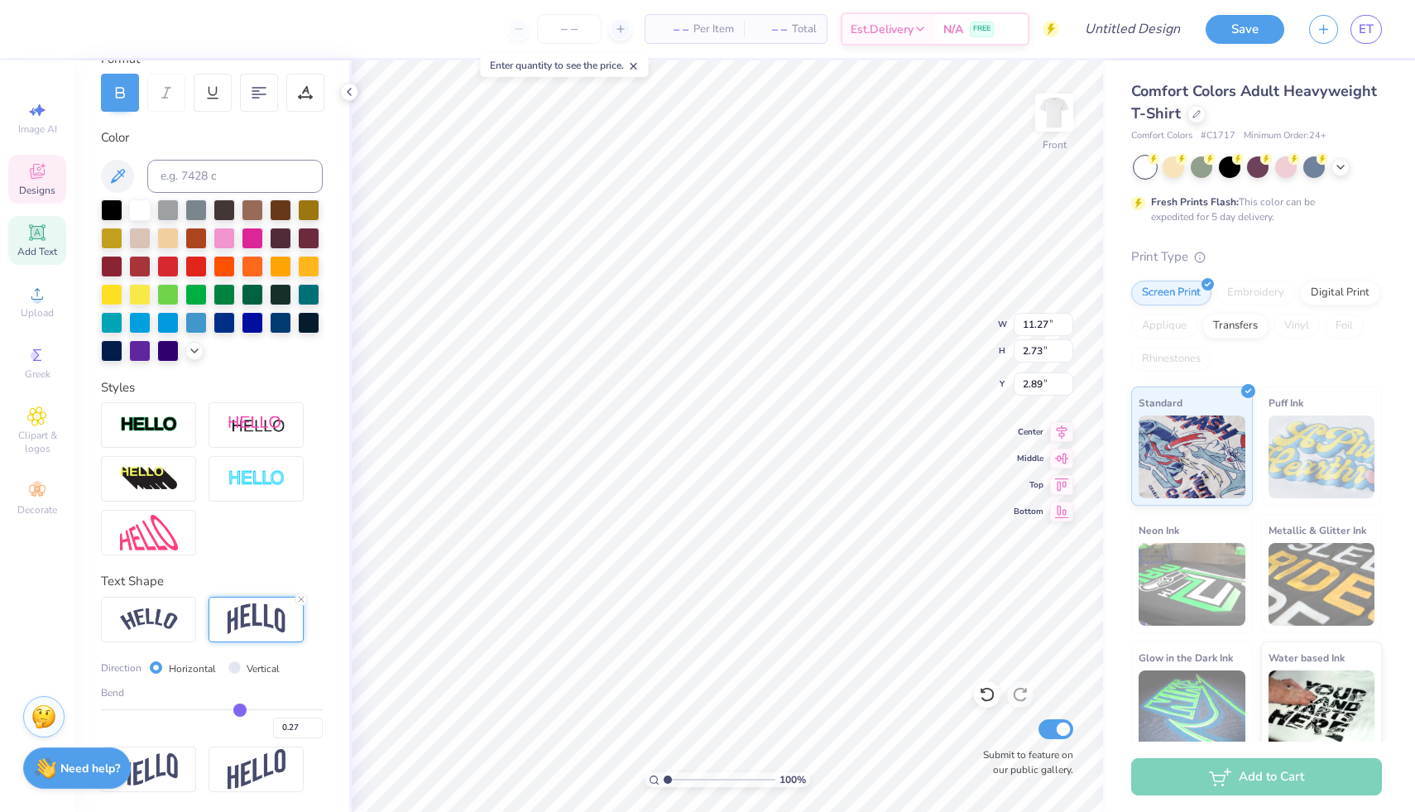
type input "0.29"
type input "0.3"
type input "0.30"
type input "0.31"
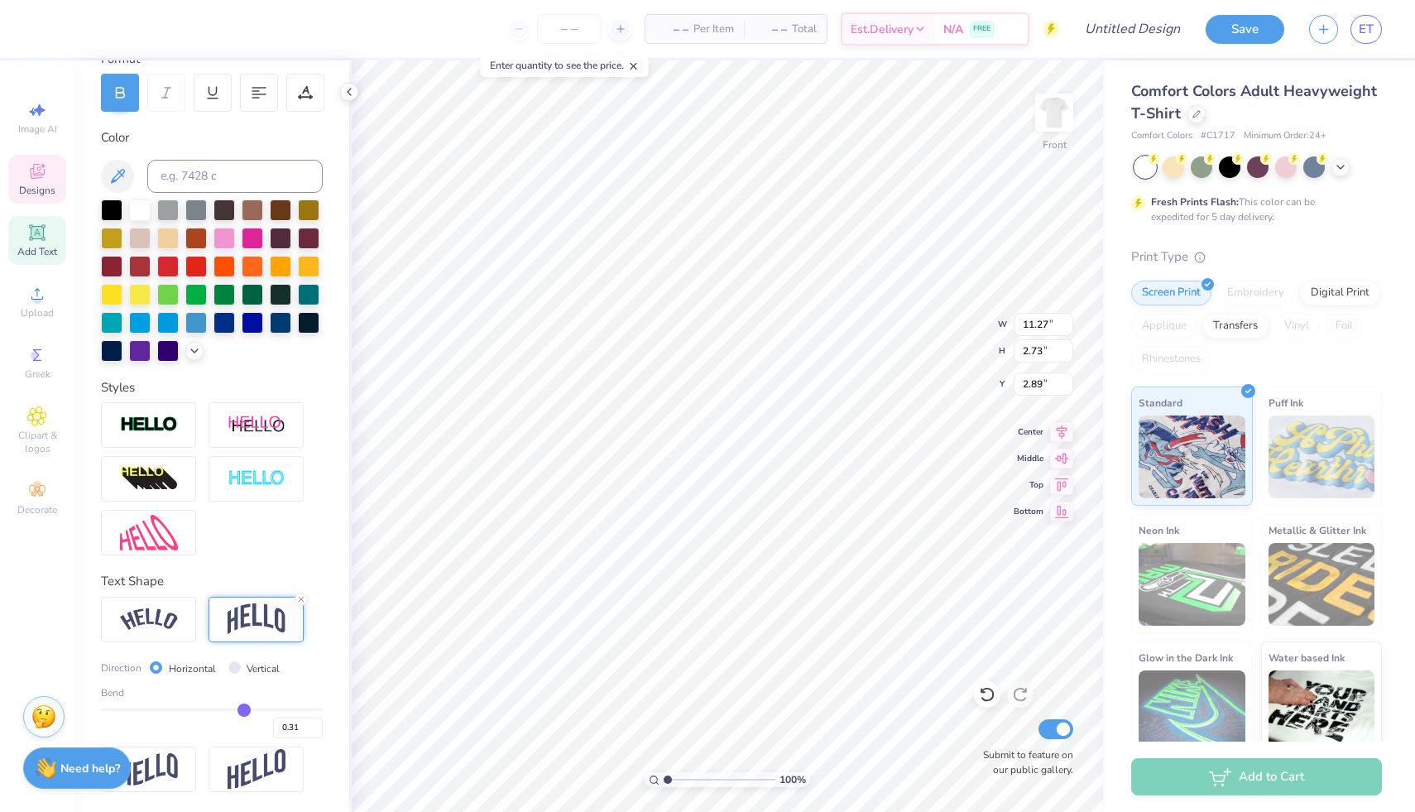
type input "0.32"
type input "0.33"
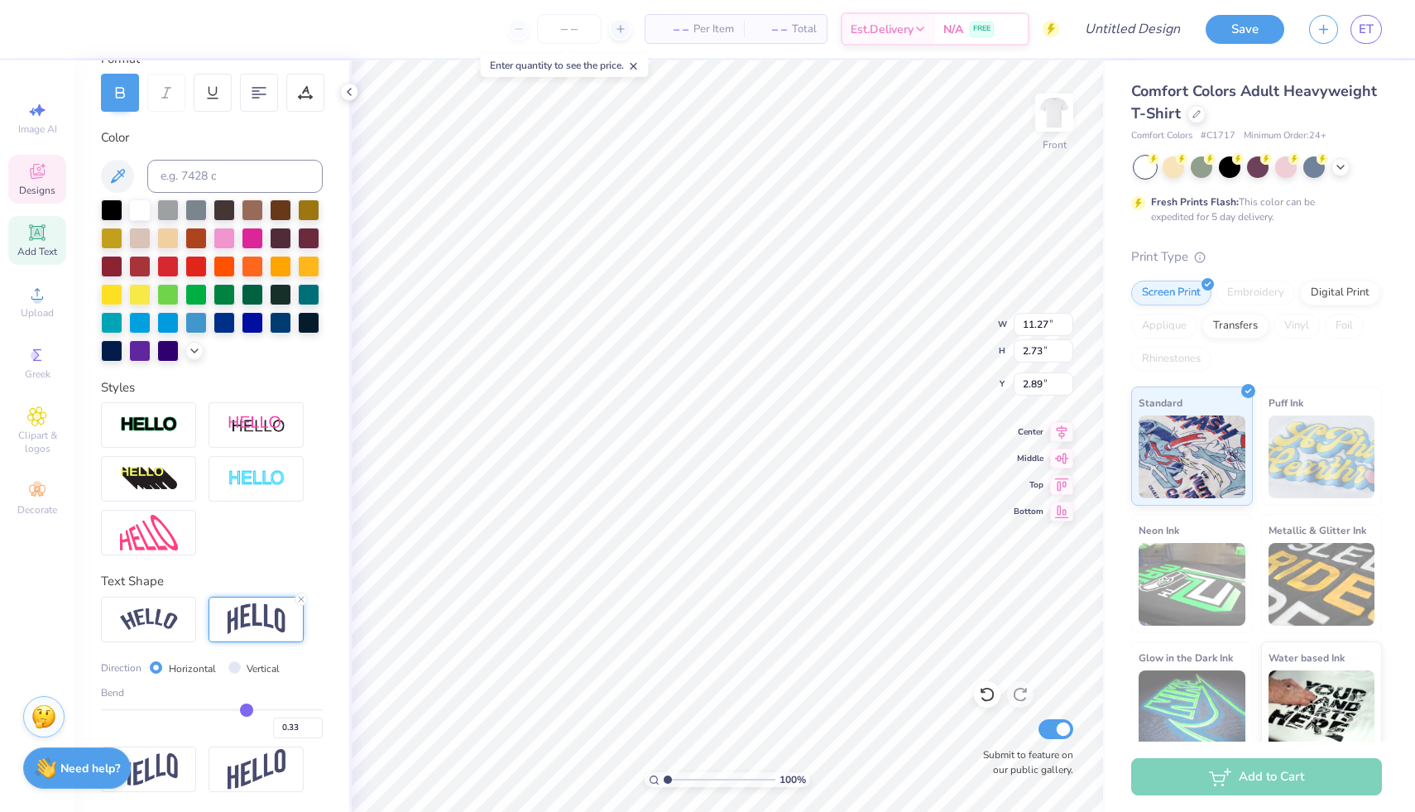
click at [246, 495] on input "range" at bounding box center [212, 709] width 222 height 2
type input "3.10"
type input "2.70"
type input "0.32"
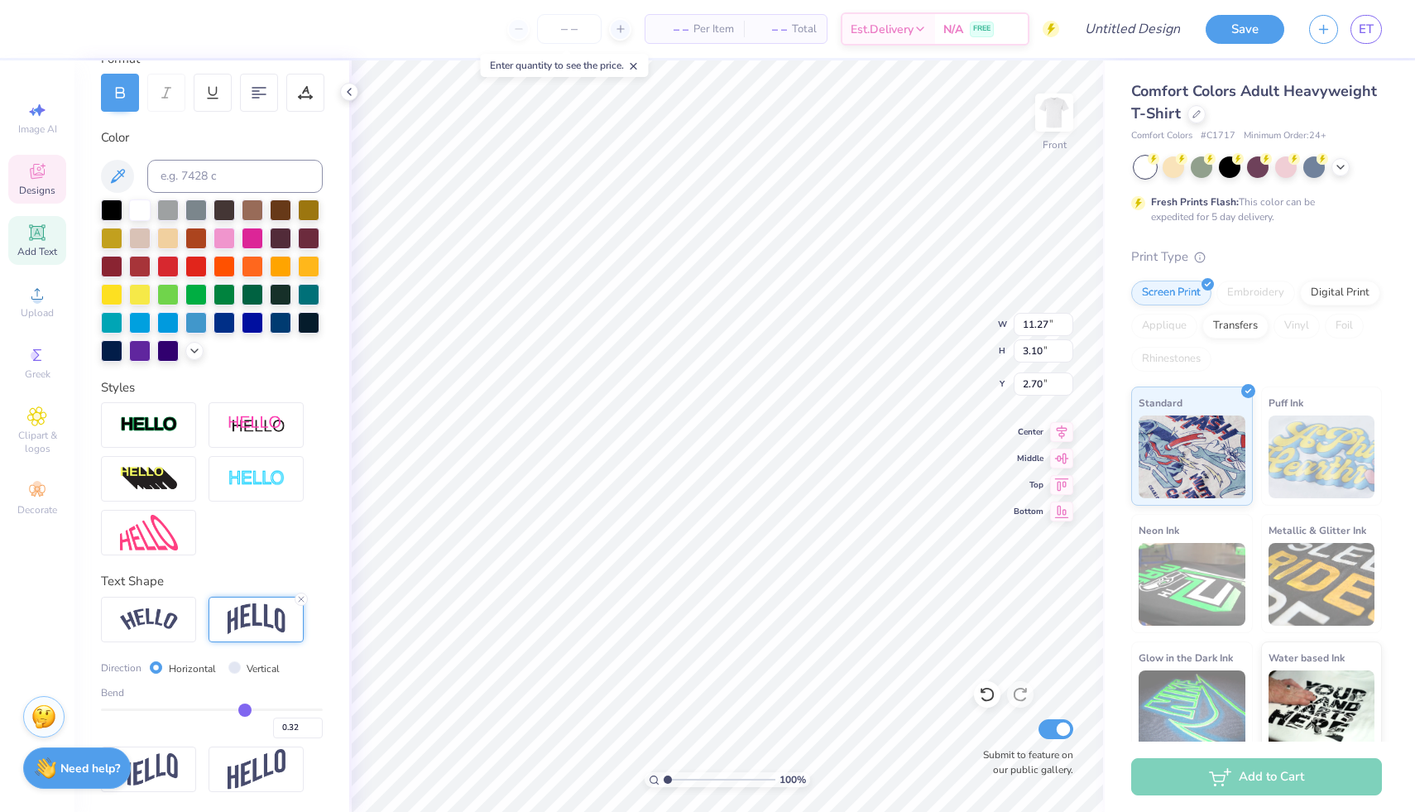
type input "0.31"
type input "0.3"
type input "0.30"
type input "0.29"
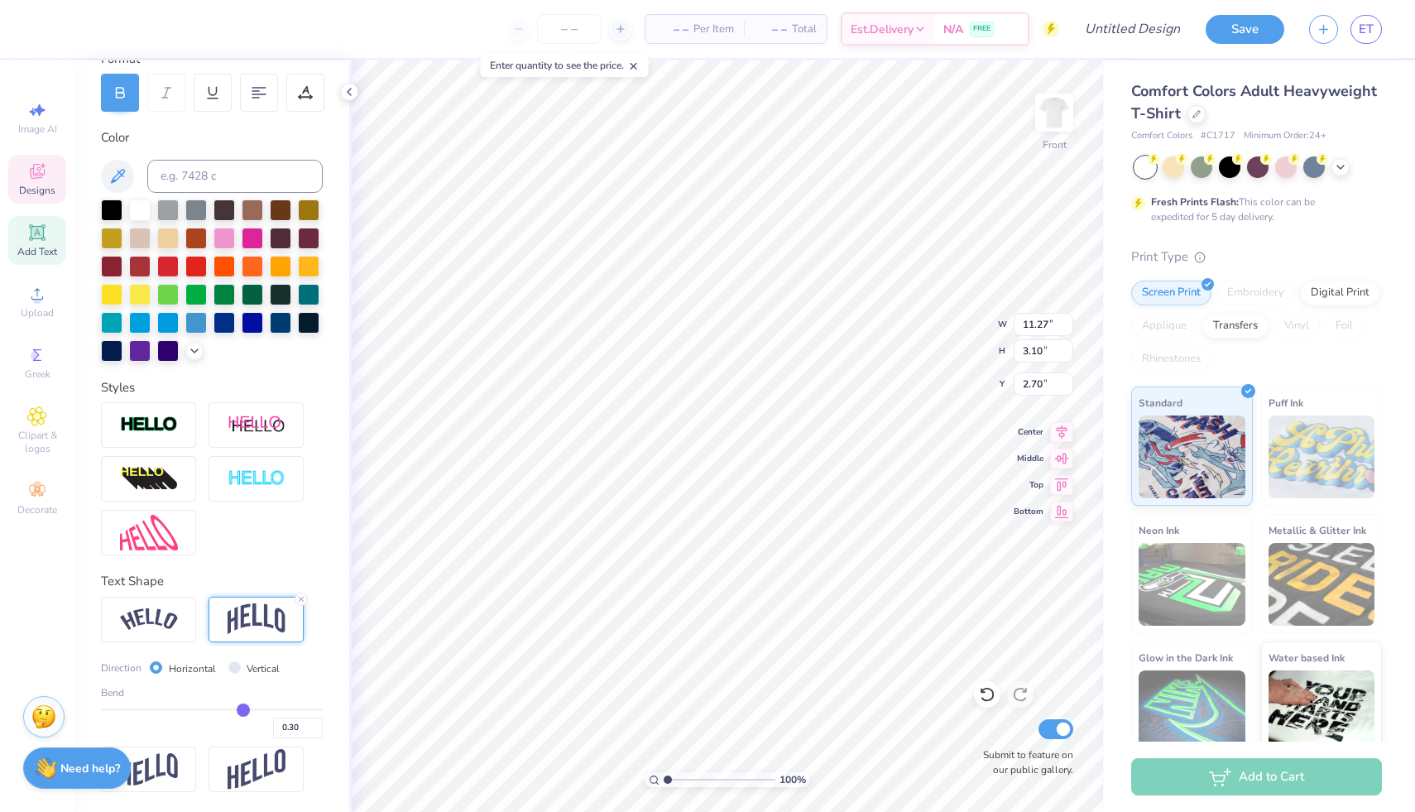
type input "0.29"
type input "0.28"
type input "0.27"
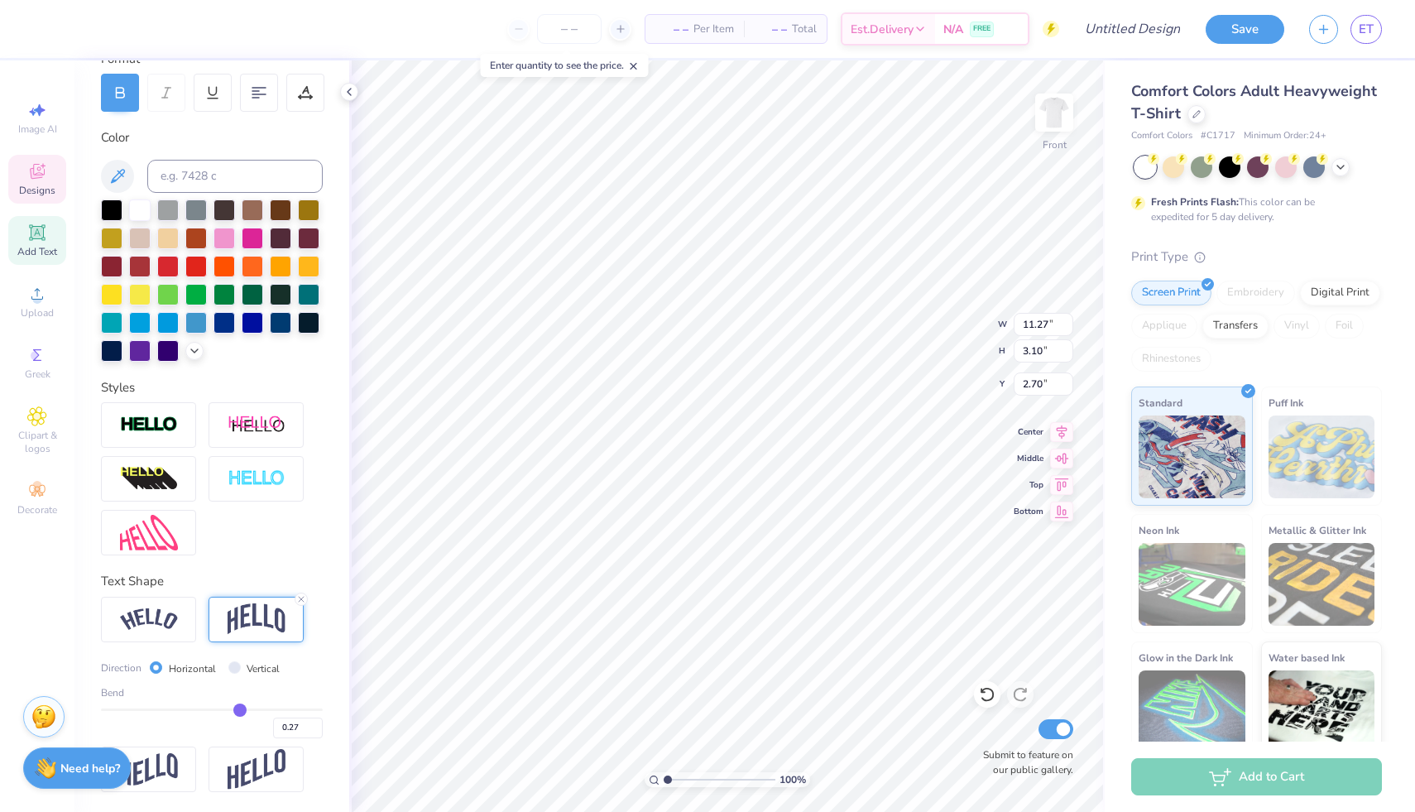
type input "0.26"
click at [239, 495] on input "range" at bounding box center [212, 709] width 222 height 2
type input "2.78"
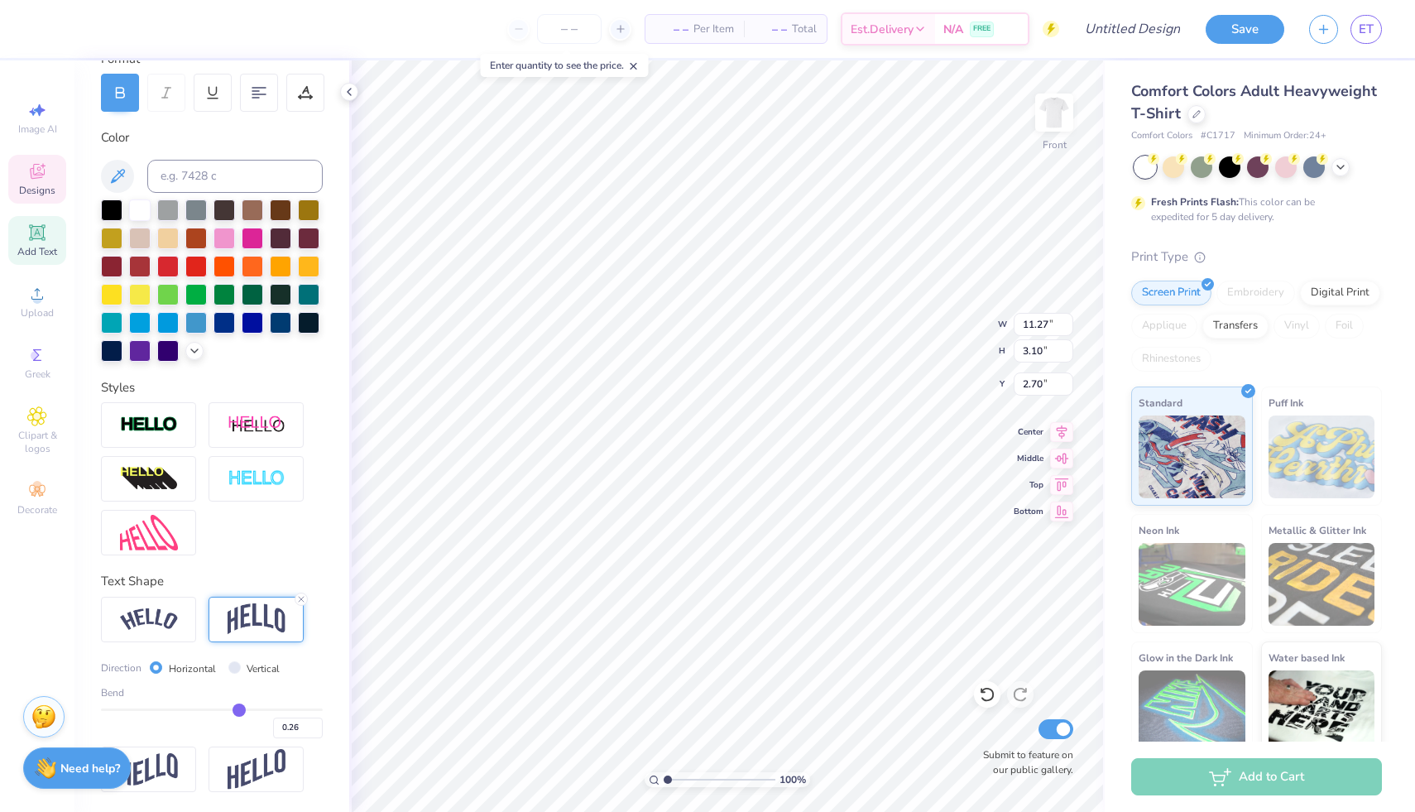
type input "2.87"
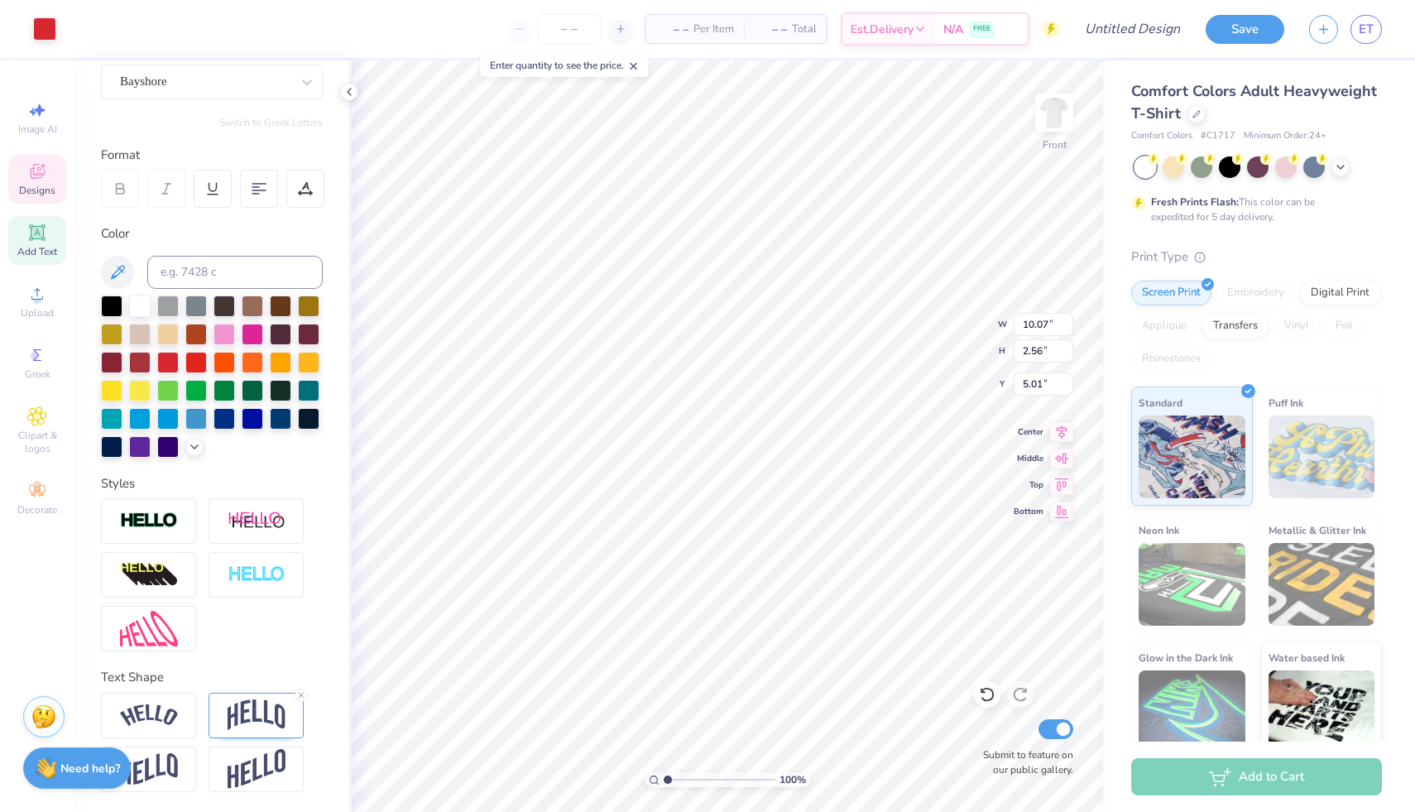
scroll to position [150, 0]
type input "11.27"
type input "2.78"
type input "3.20"
click at [229, 91] on div "[PERSON_NAME] Cond" at bounding box center [205, 83] width 174 height 26
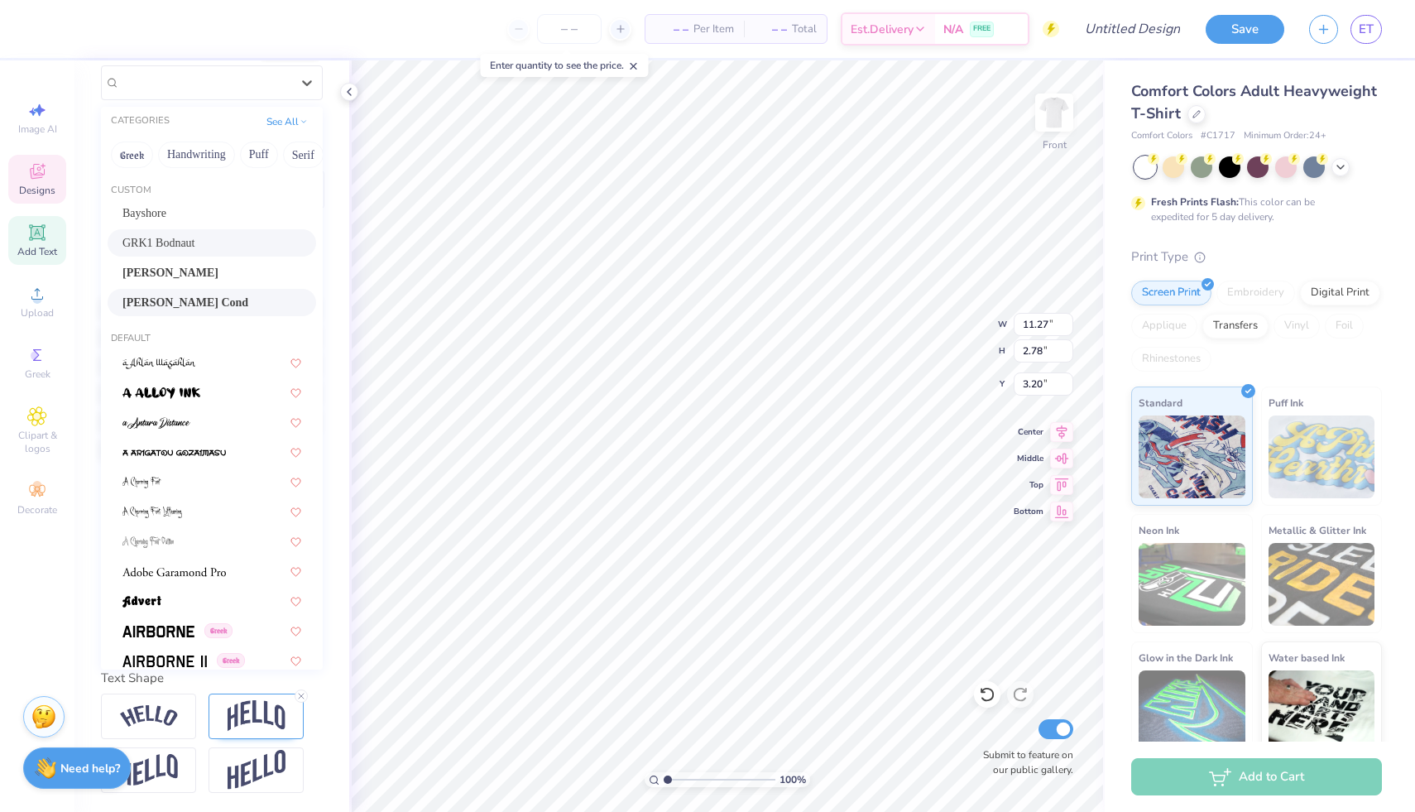
click at [195, 234] on span "GRK1 Bodnaut" at bounding box center [158, 242] width 73 height 17
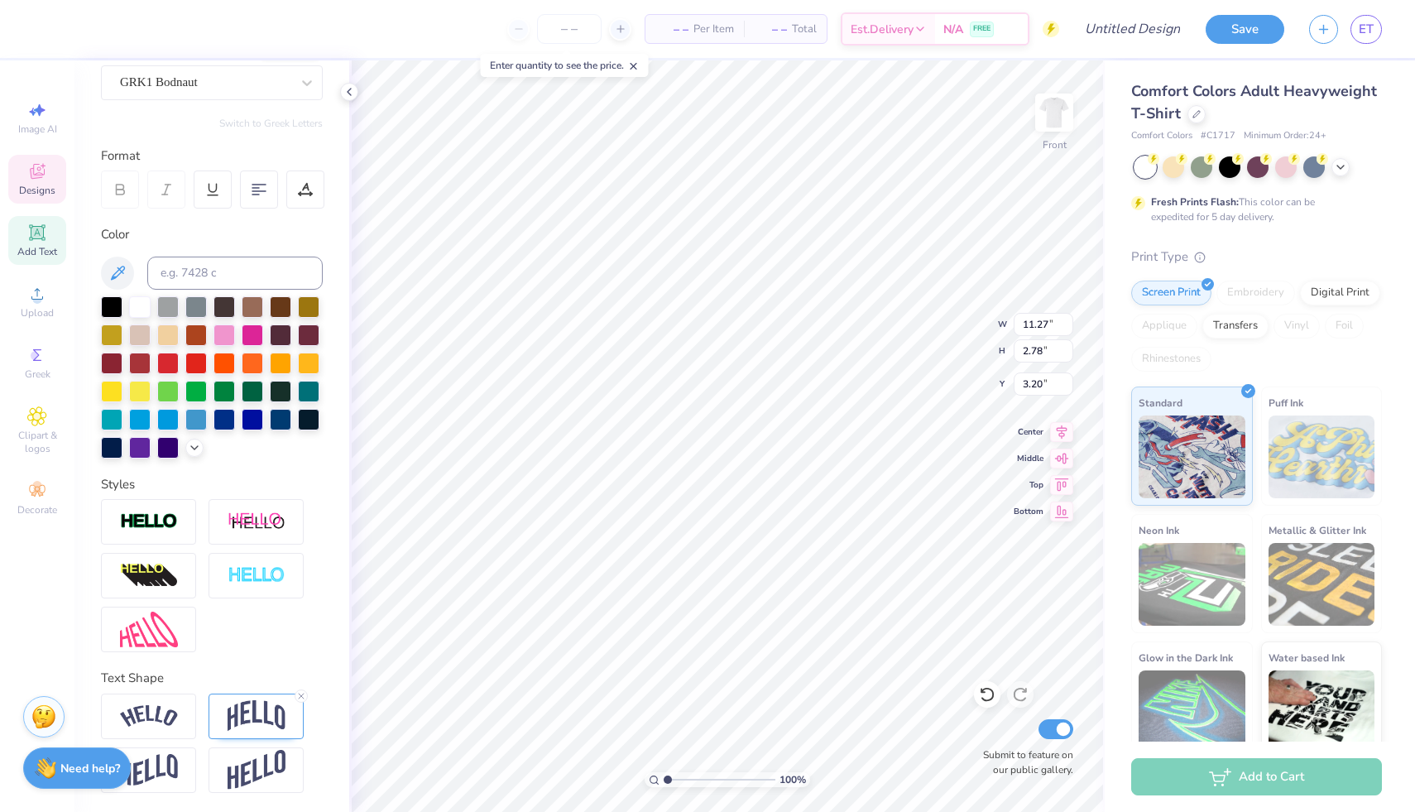
type input "14.53"
type input "2.47"
type input "3.35"
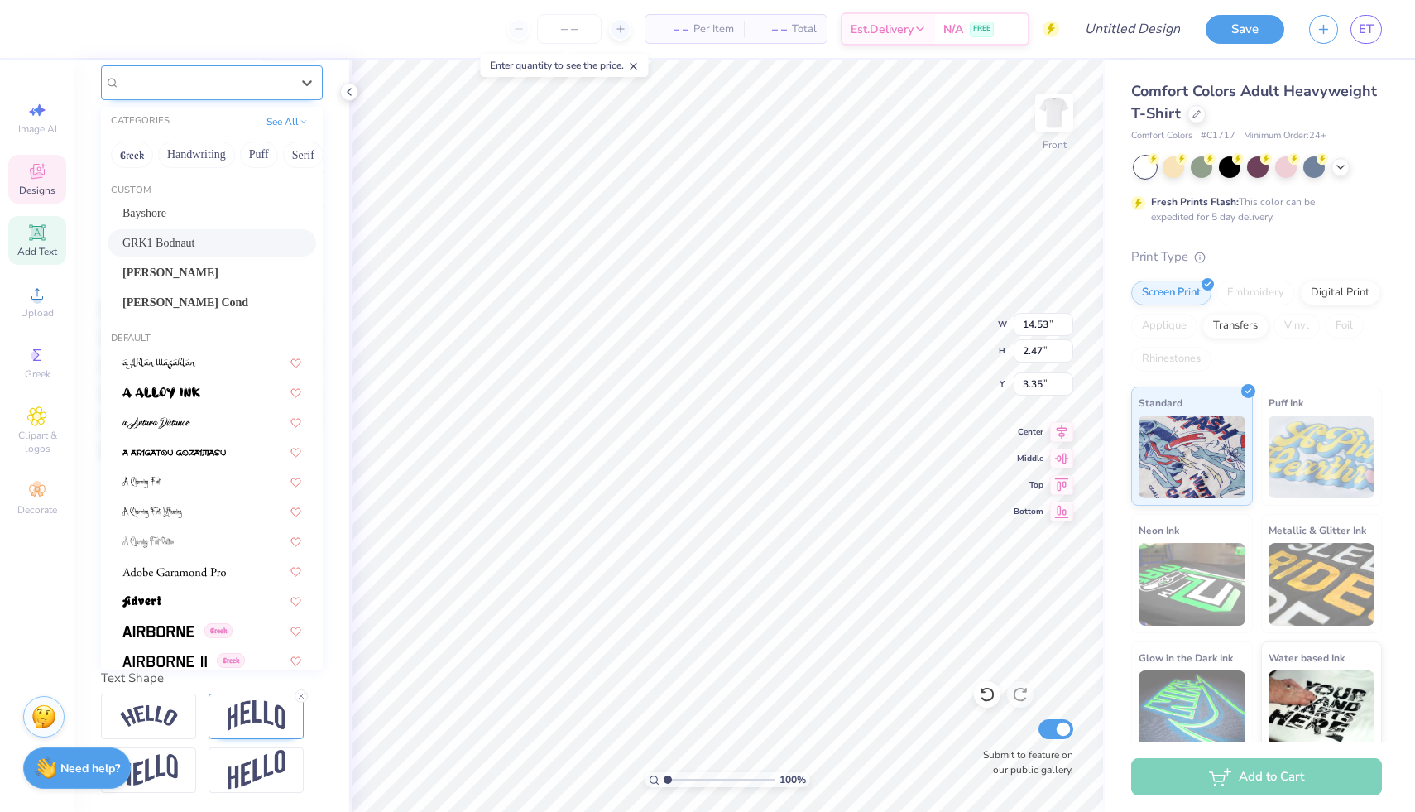
click at [222, 88] on div "GRK1 Bodnaut" at bounding box center [205, 83] width 174 height 26
click at [193, 267] on div "SF Covington" at bounding box center [211, 272] width 179 height 17
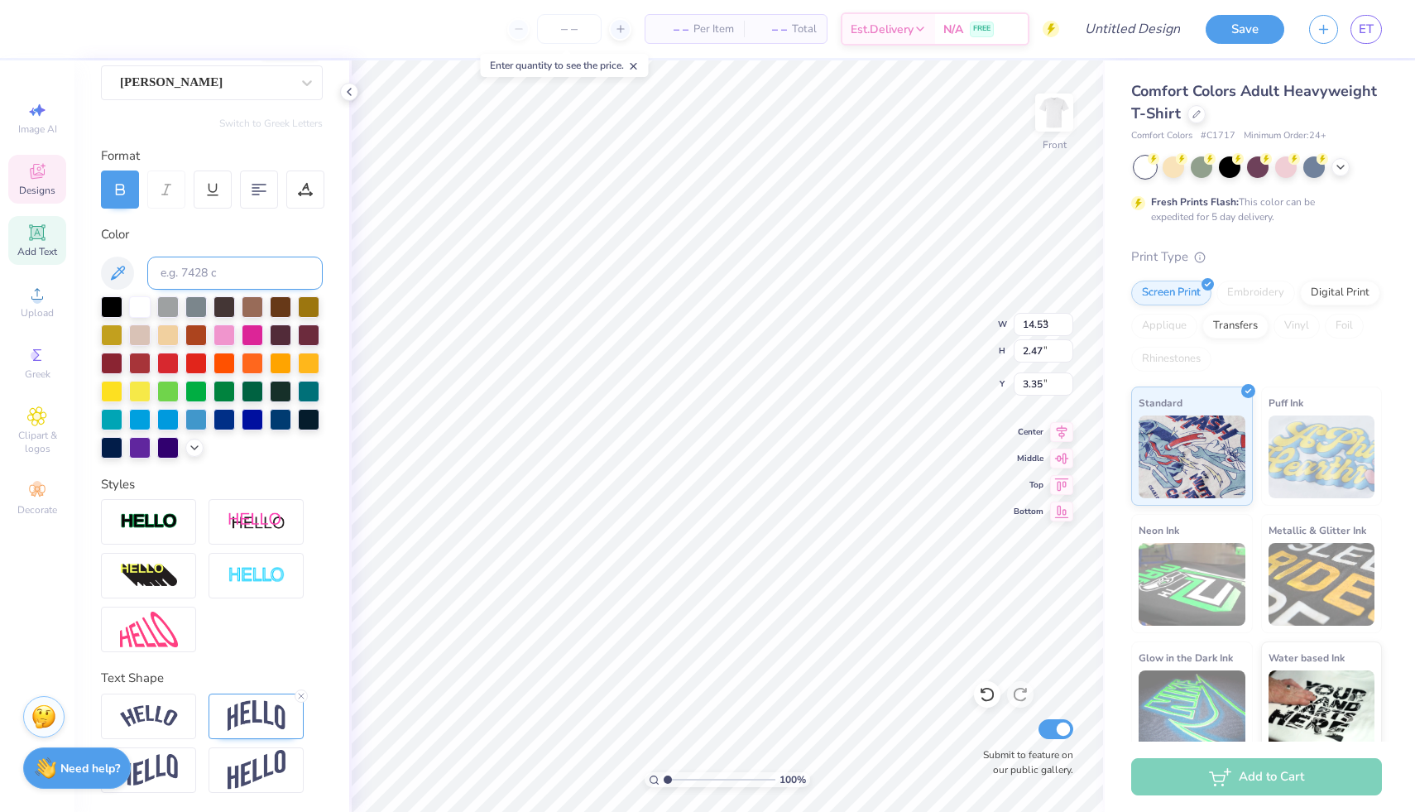
type input "8.32"
type input "1.81"
type input "3.68"
click at [170, 67] on div "SF Covington" at bounding box center [212, 82] width 222 height 35
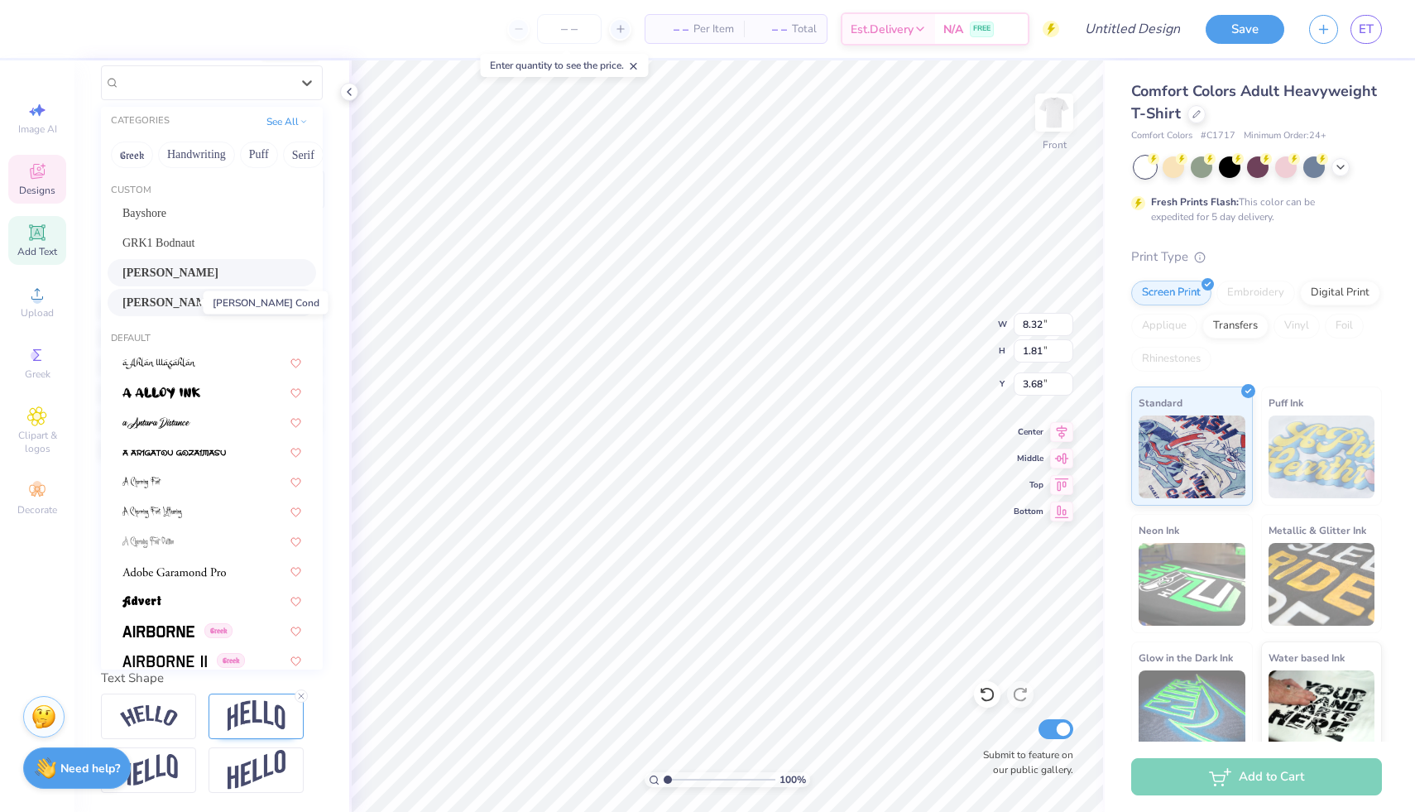
click at [162, 305] on span "[PERSON_NAME] Cond" at bounding box center [185, 302] width 126 height 17
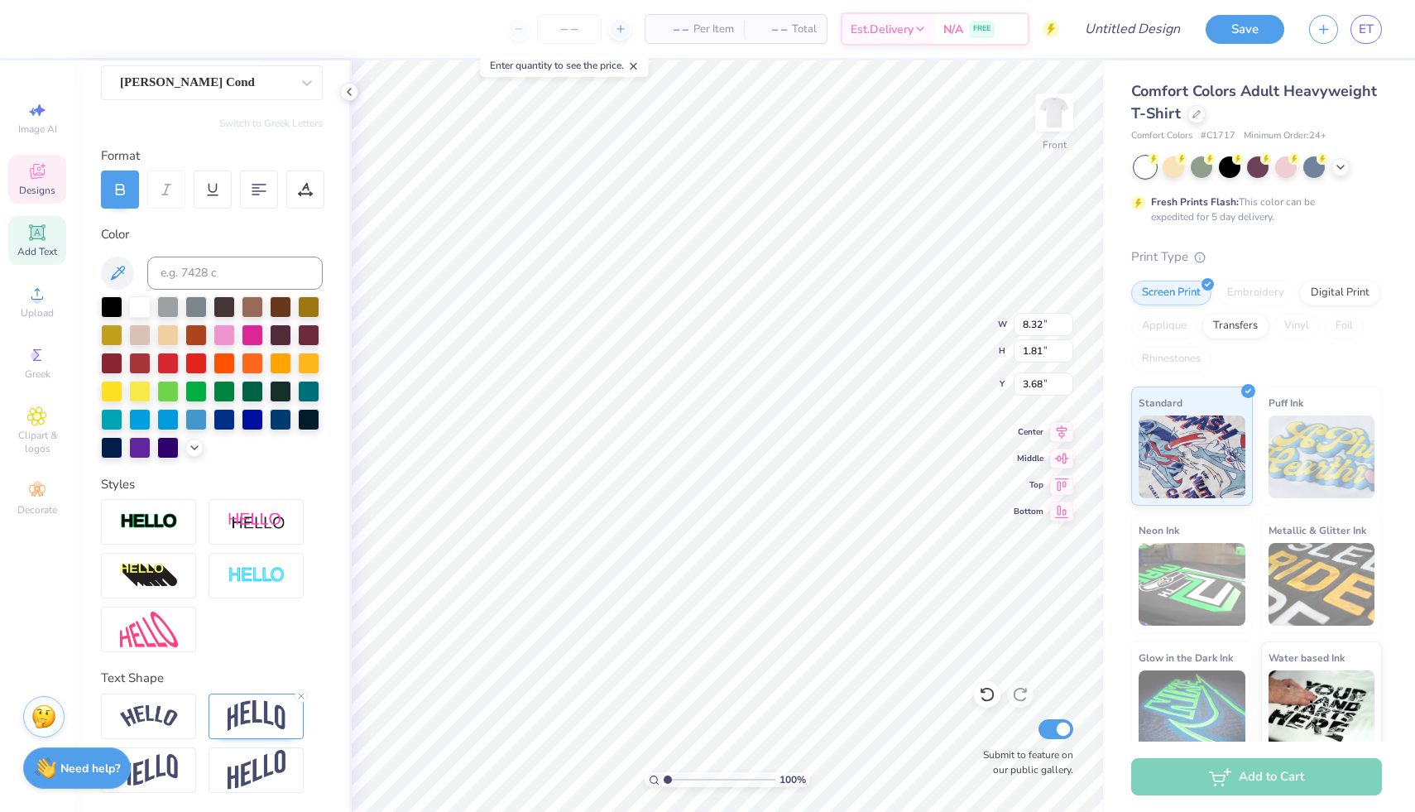
type input "6.66"
type input "1.64"
type input "3.76"
type input "9.75"
type input "2.40"
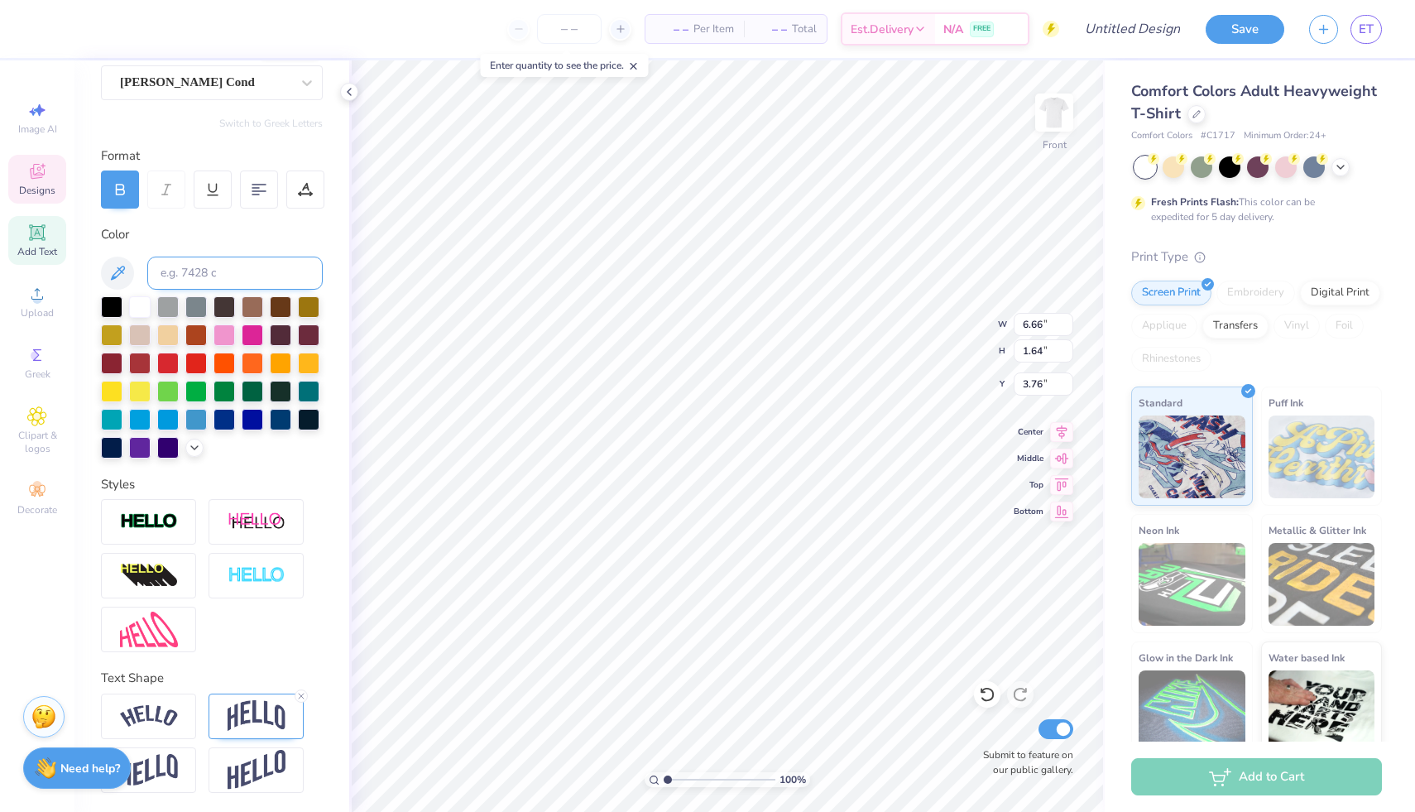
type input "3.00"
type input "9.75"
type input "2.40"
type input "3.00"
type input "11.62"
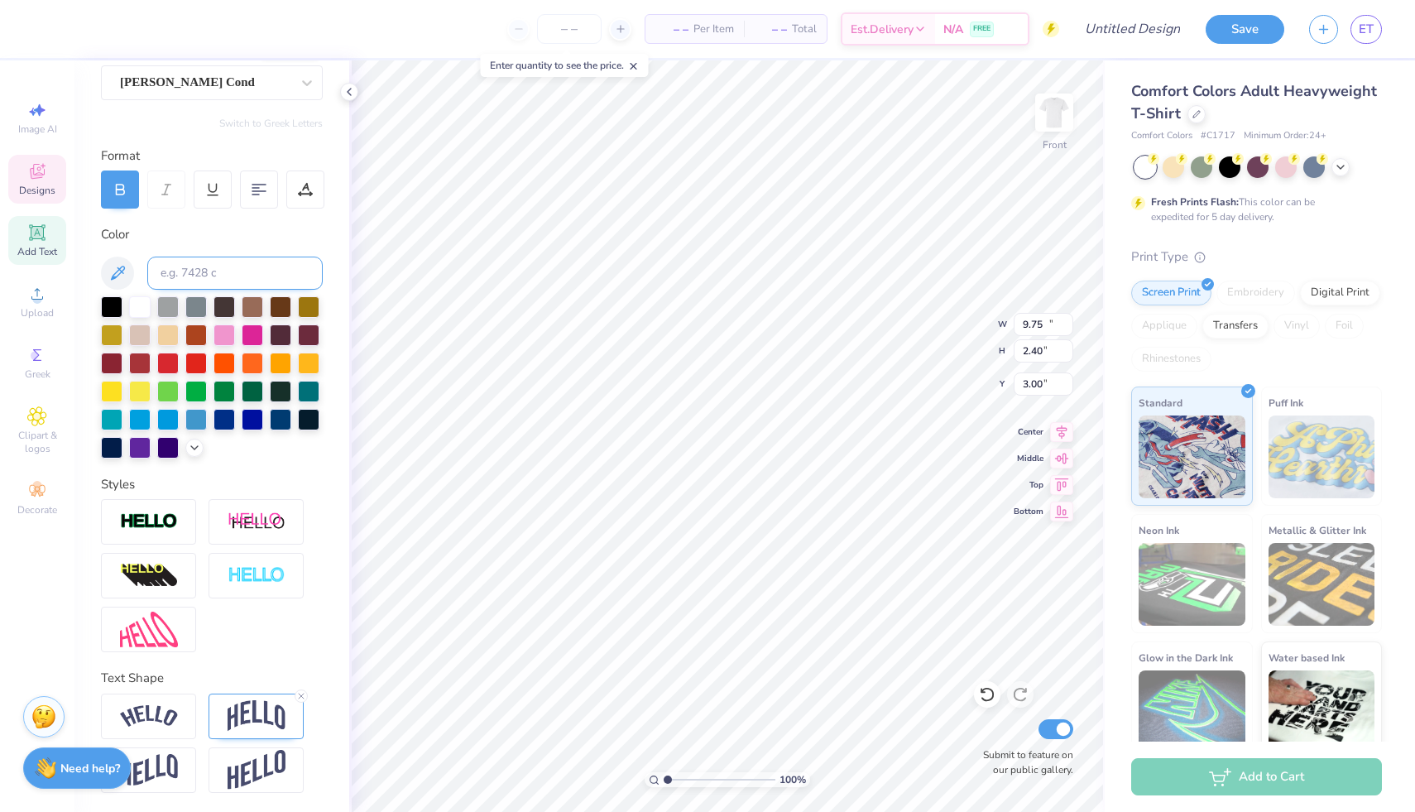
type input "2.86"
type input "10.07"
type input "2.56"
type input "4.72"
type input "11.62"
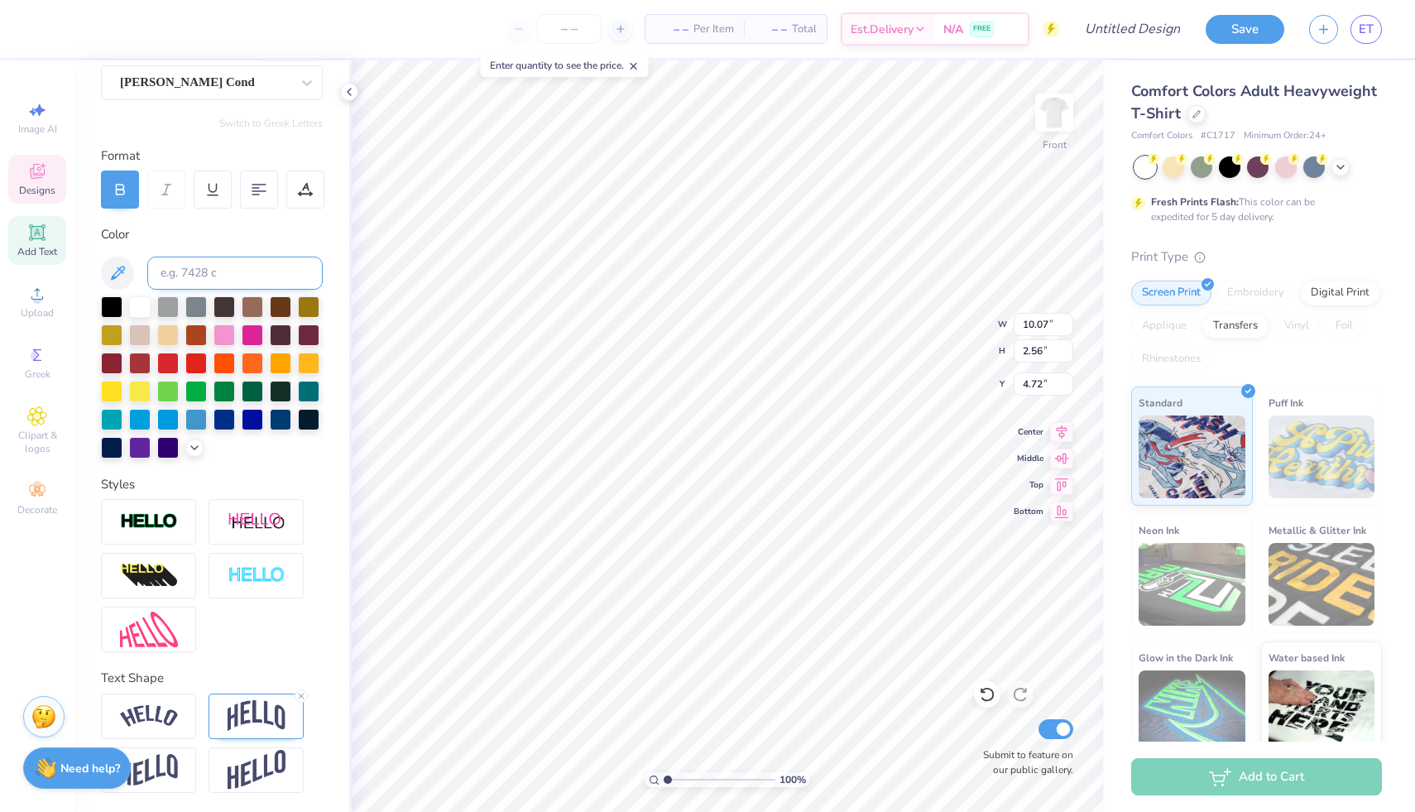
type input "2.89"
type input "3.00"
type input "10.07"
type input "2.56"
type input "4.87"
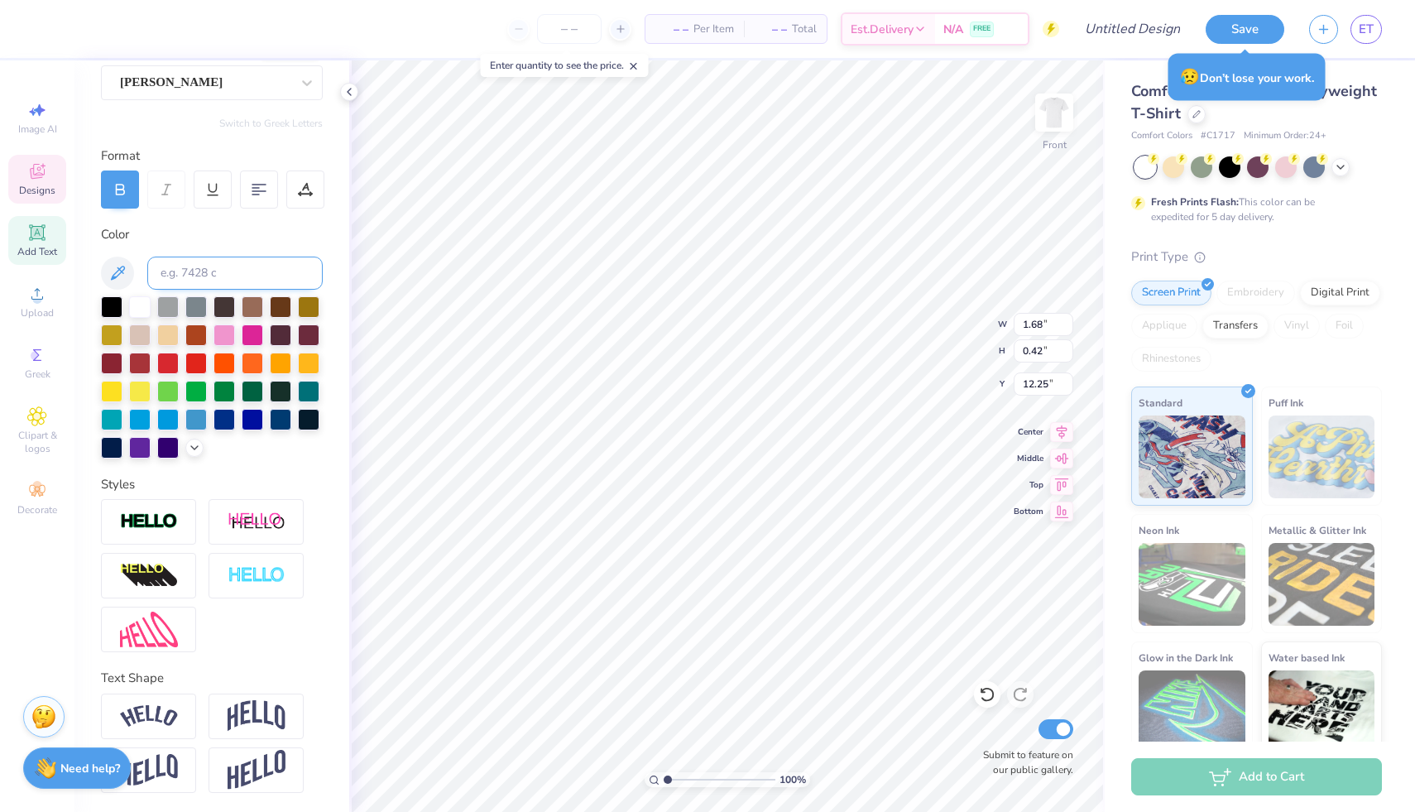
type input "12.10"
type input "1.42"
type input "12.73"
type textarea "i"
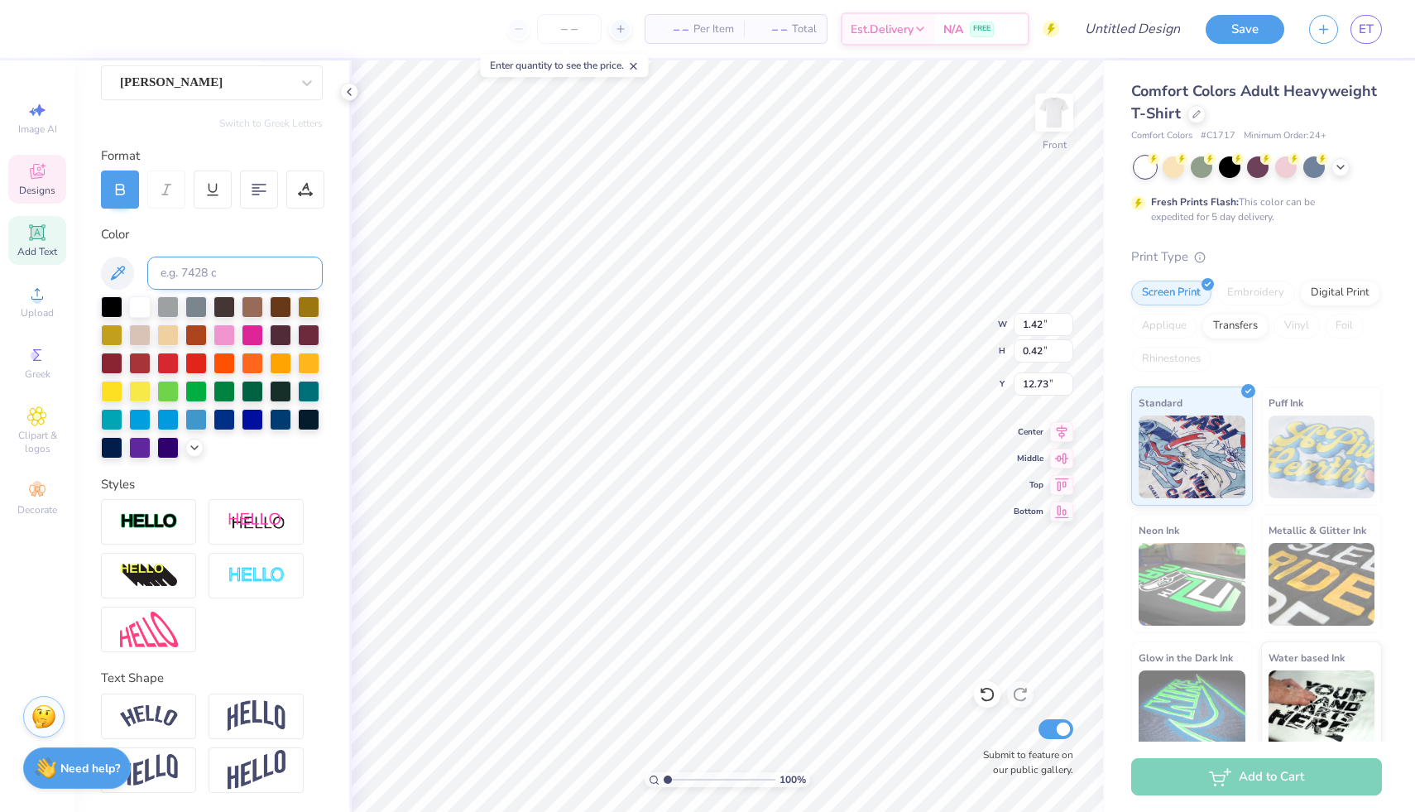
scroll to position [0, 1]
type textarea "Illinois State University"
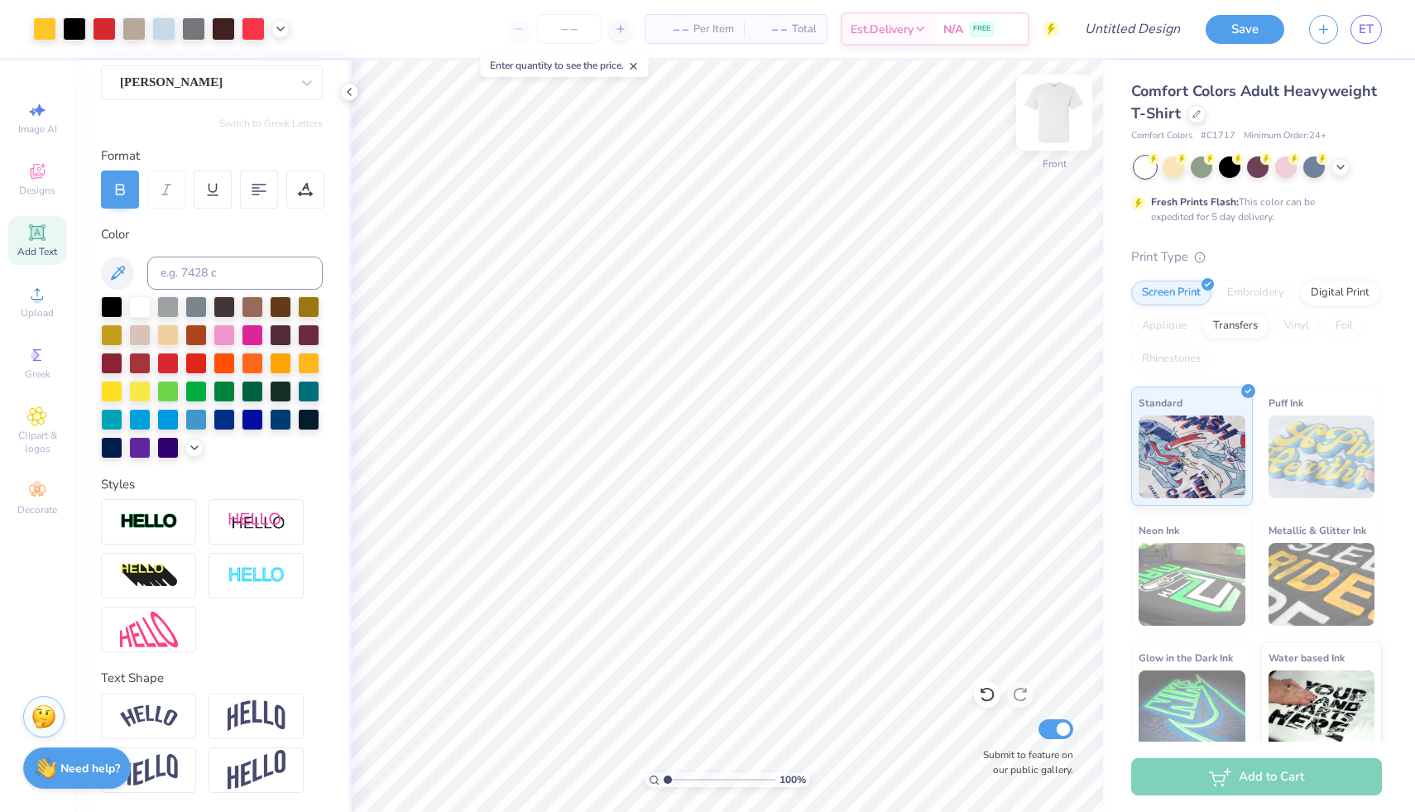
click at [1056, 114] on img at bounding box center [1054, 112] width 66 height 66
click at [1052, 115] on img at bounding box center [1054, 112] width 66 height 66
click at [1052, 115] on img at bounding box center [1054, 112] width 33 height 33
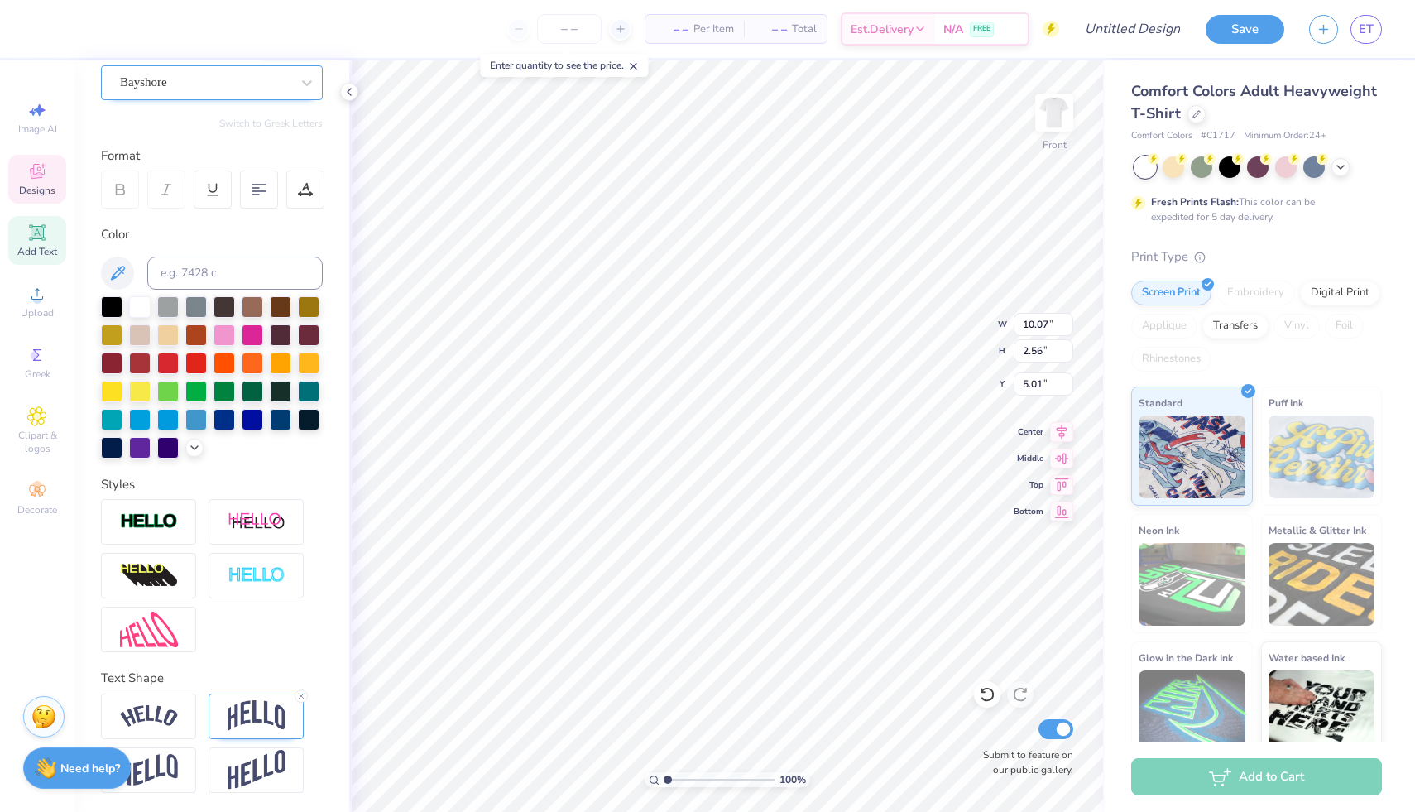
click at [158, 90] on div "Bayshore" at bounding box center [205, 83] width 174 height 26
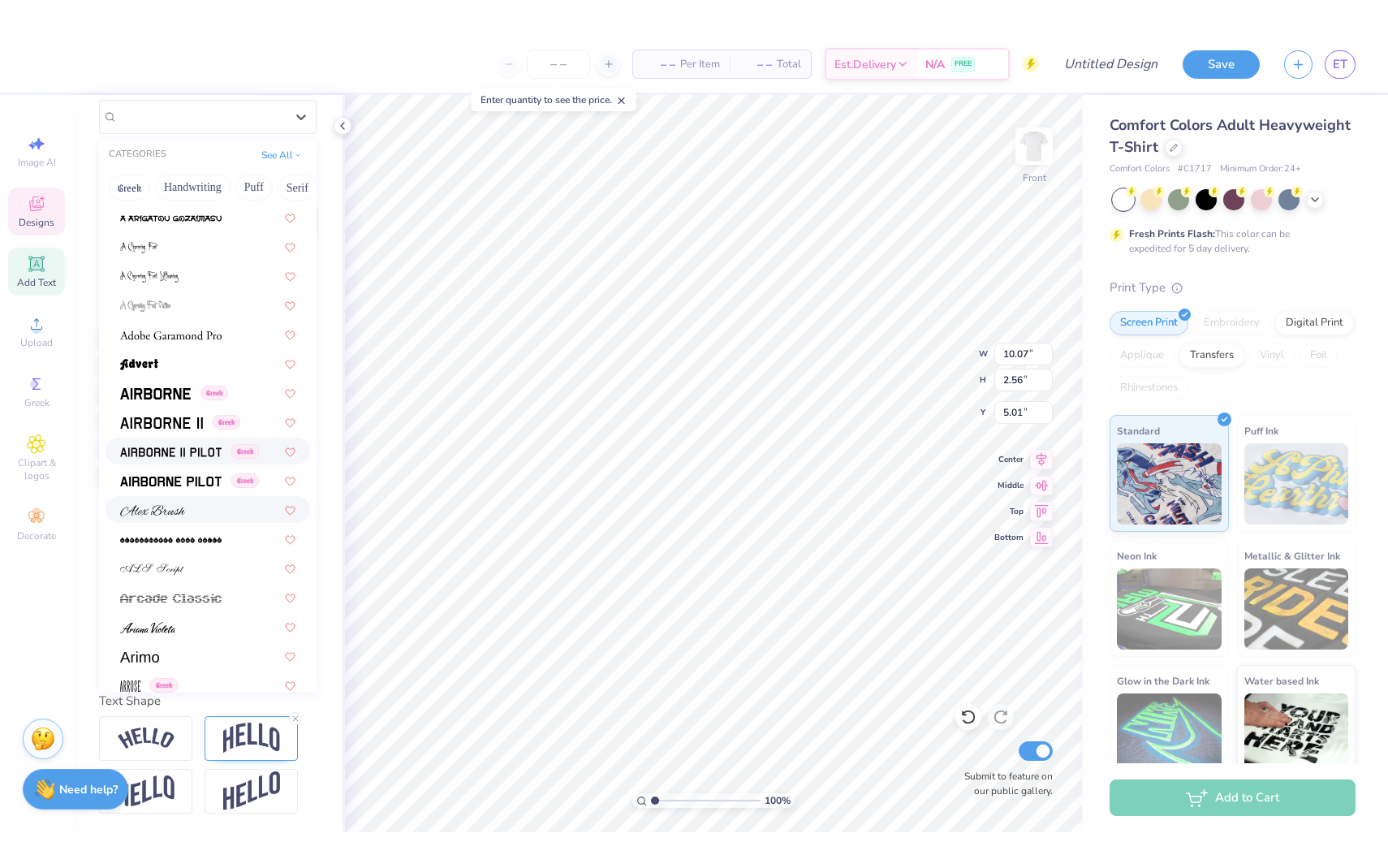
scroll to position [268, 0]
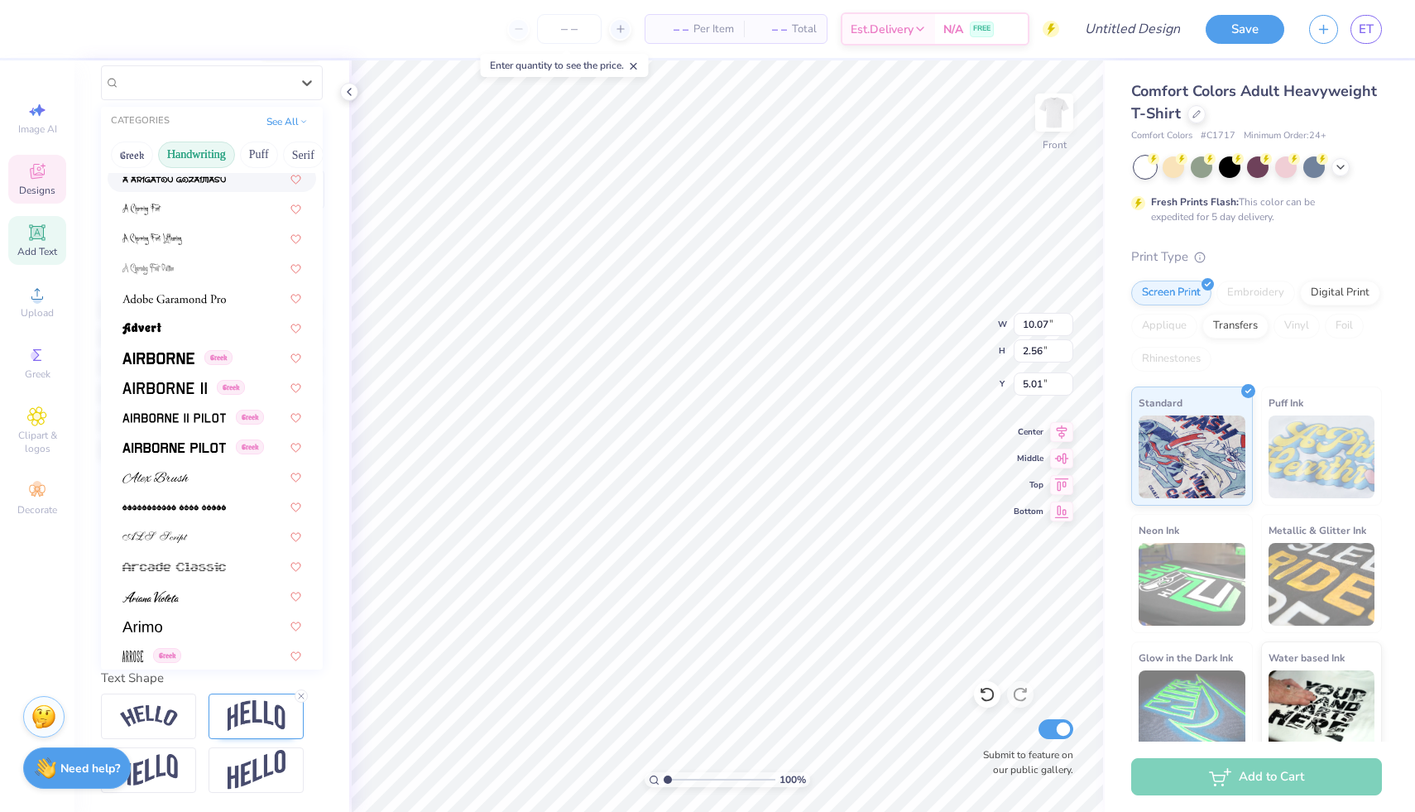
click at [206, 147] on button "Handwriting" at bounding box center [196, 155] width 77 height 26
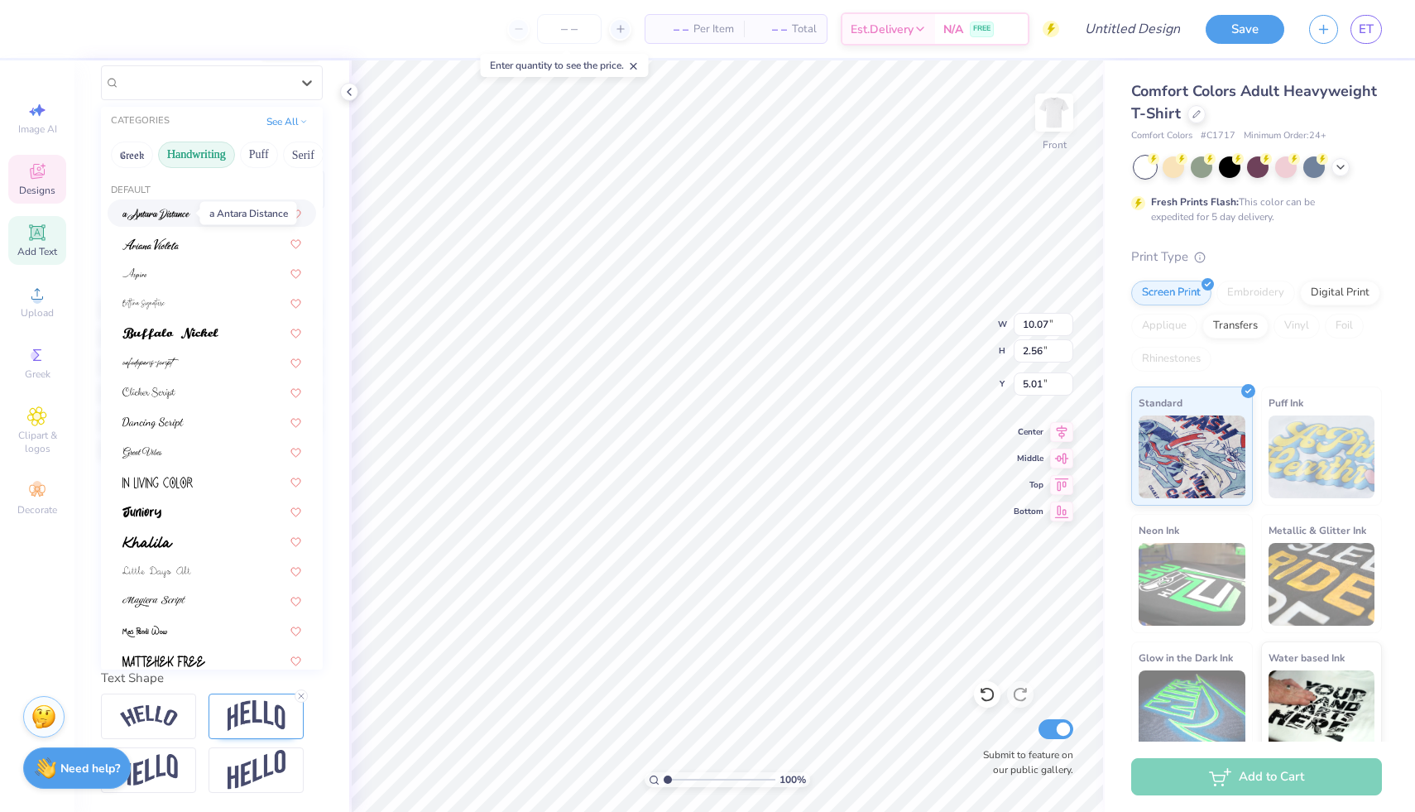
click at [173, 209] on img at bounding box center [156, 215] width 68 height 12
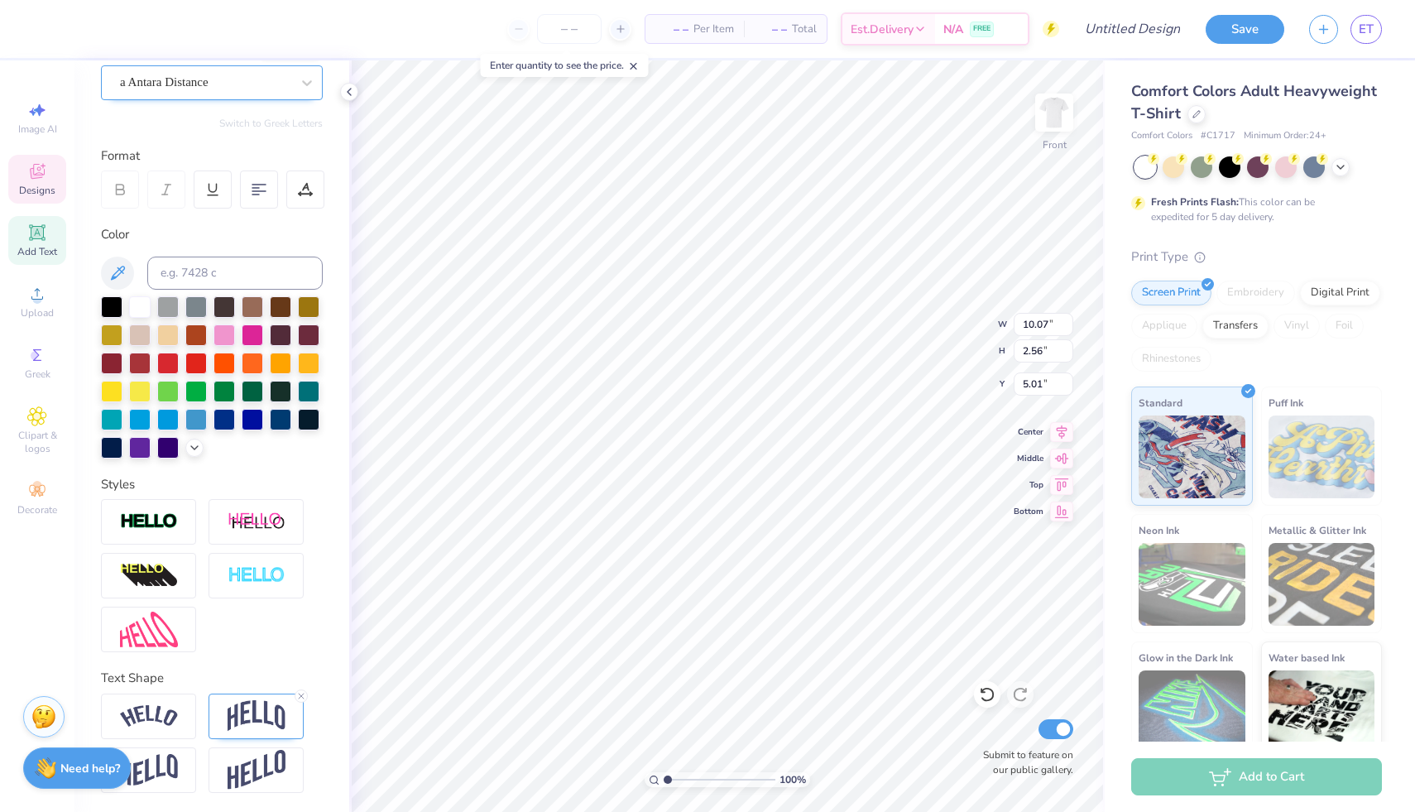
type input "8.62"
type input "3.22"
type input "4.47"
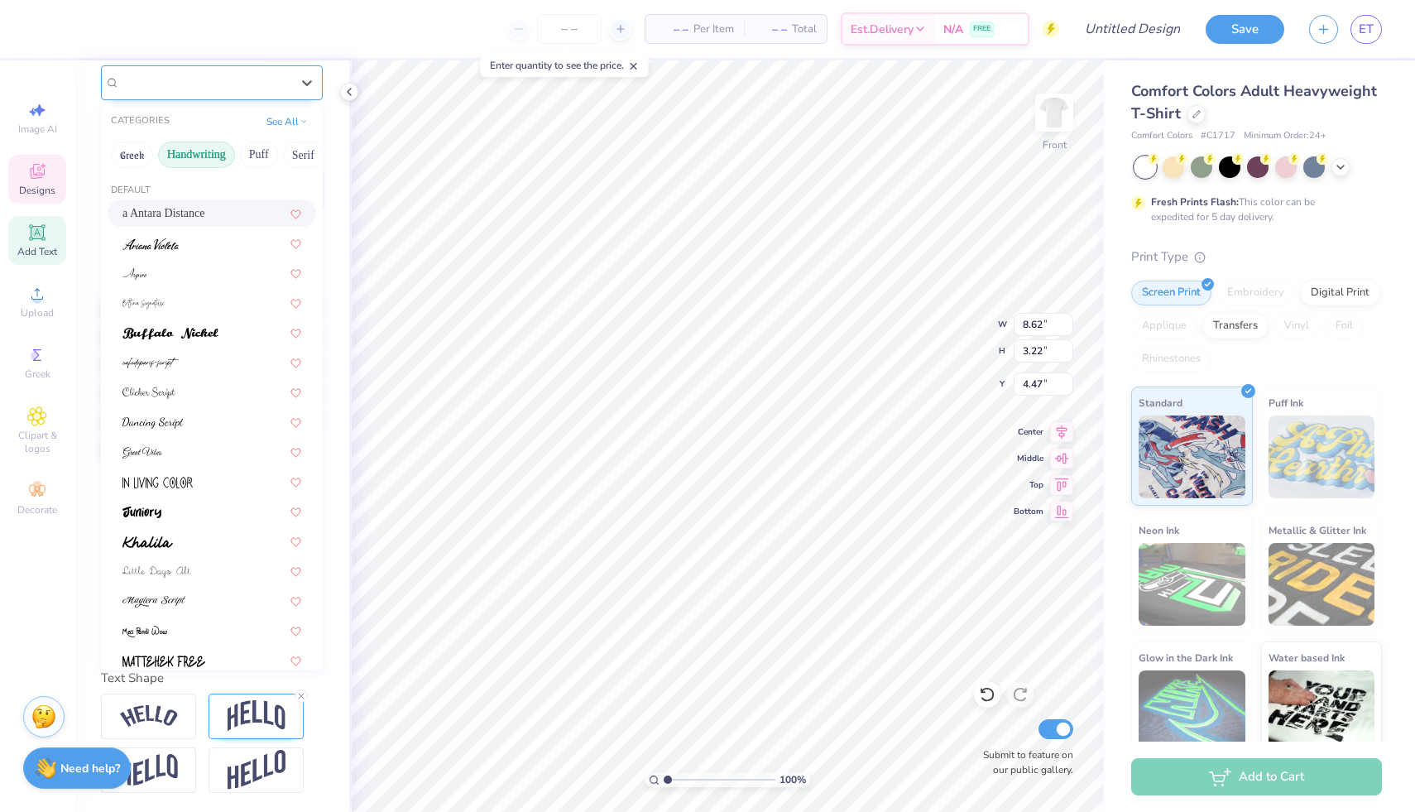
click at [153, 85] on div "a Antara Distance" at bounding box center [205, 83] width 174 height 26
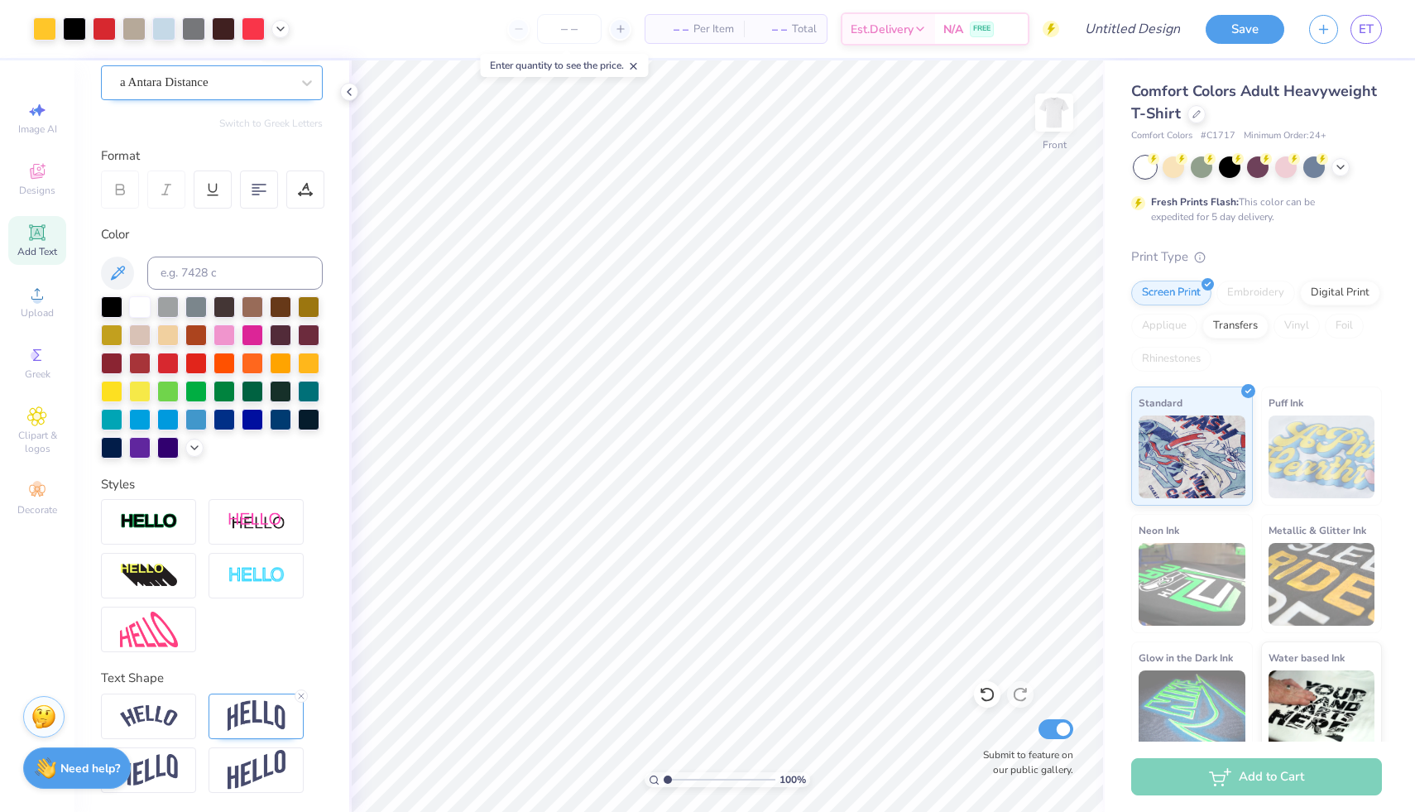
click at [160, 91] on div at bounding box center [205, 82] width 170 height 22
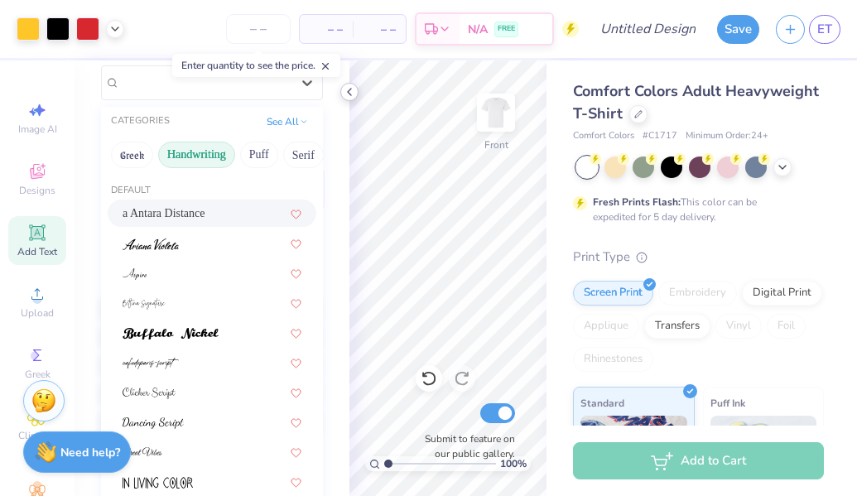
click at [353, 94] on icon at bounding box center [349, 91] width 13 height 13
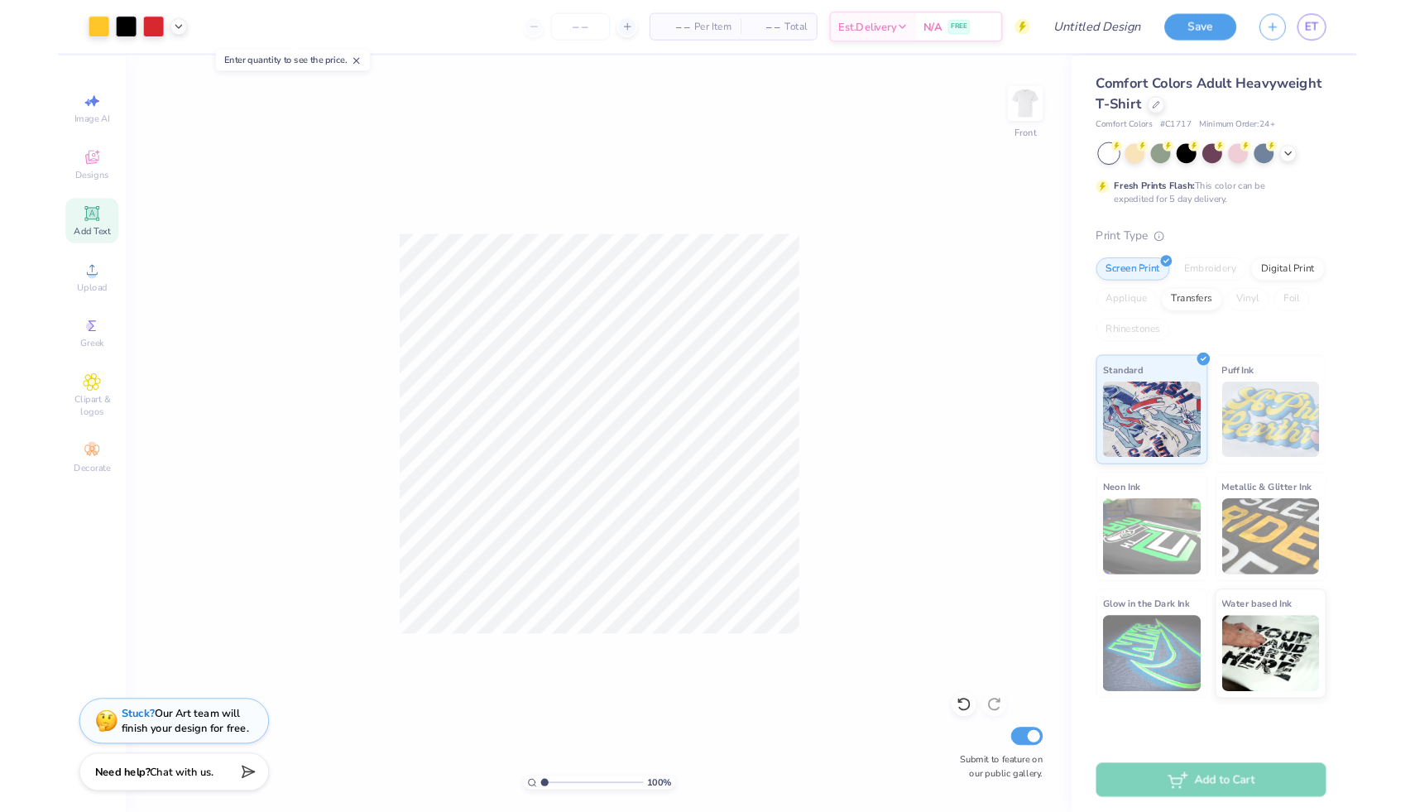
scroll to position [77, 0]
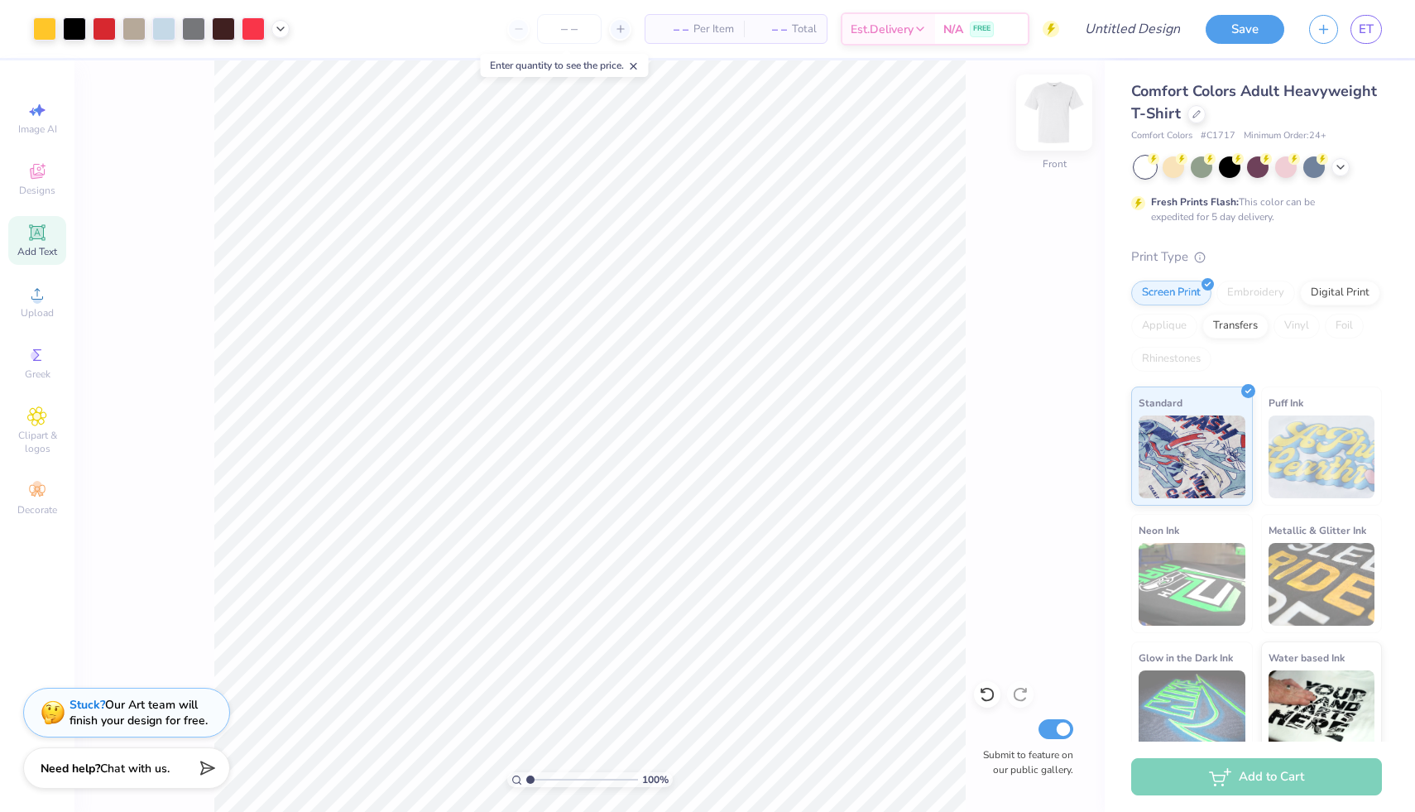
click at [1053, 108] on img at bounding box center [1054, 112] width 66 height 66
click at [1064, 108] on img at bounding box center [1054, 112] width 66 height 66
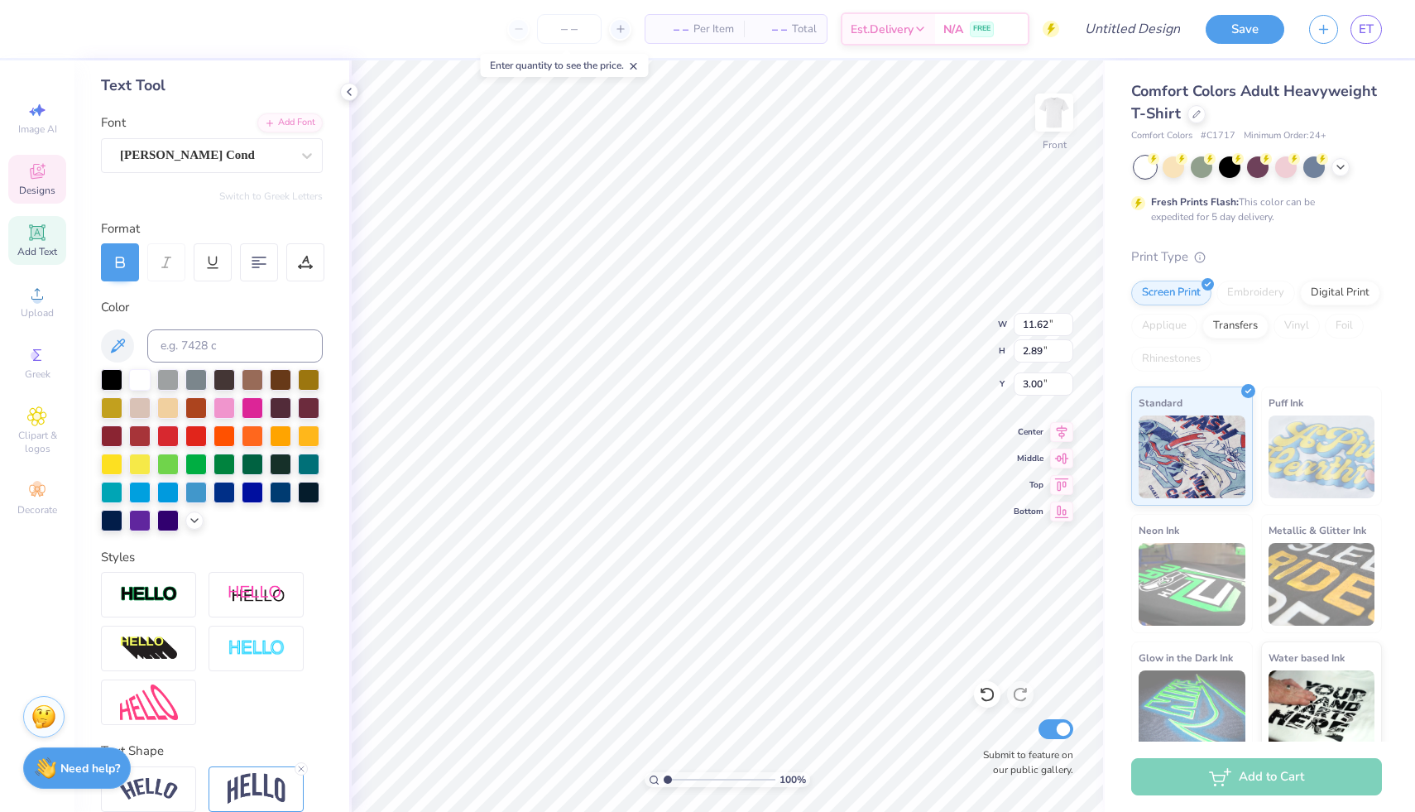
type input "11.62"
type input "2.89"
type input "3.00"
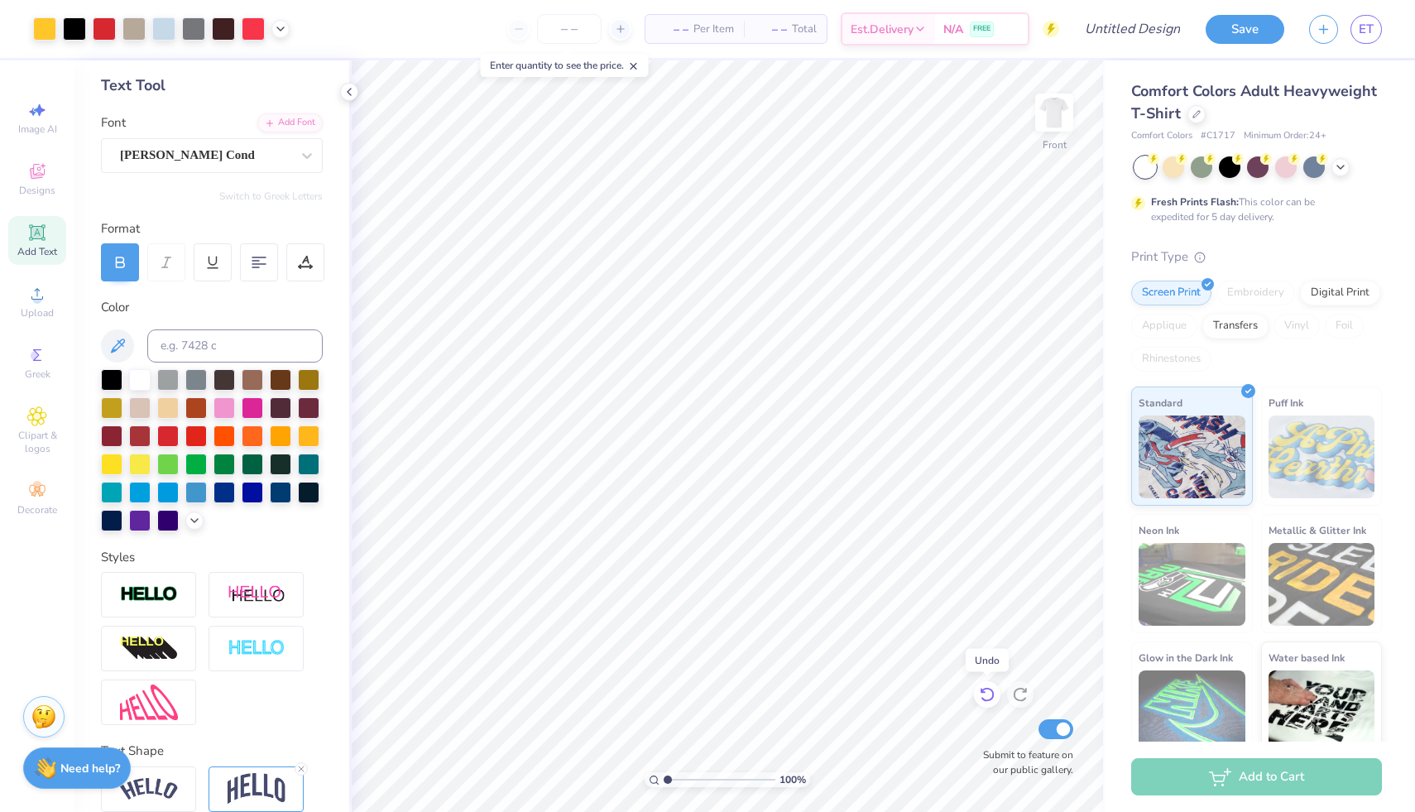
click at [986, 495] on icon at bounding box center [987, 694] width 17 height 17
type textarea "Illinois State University"
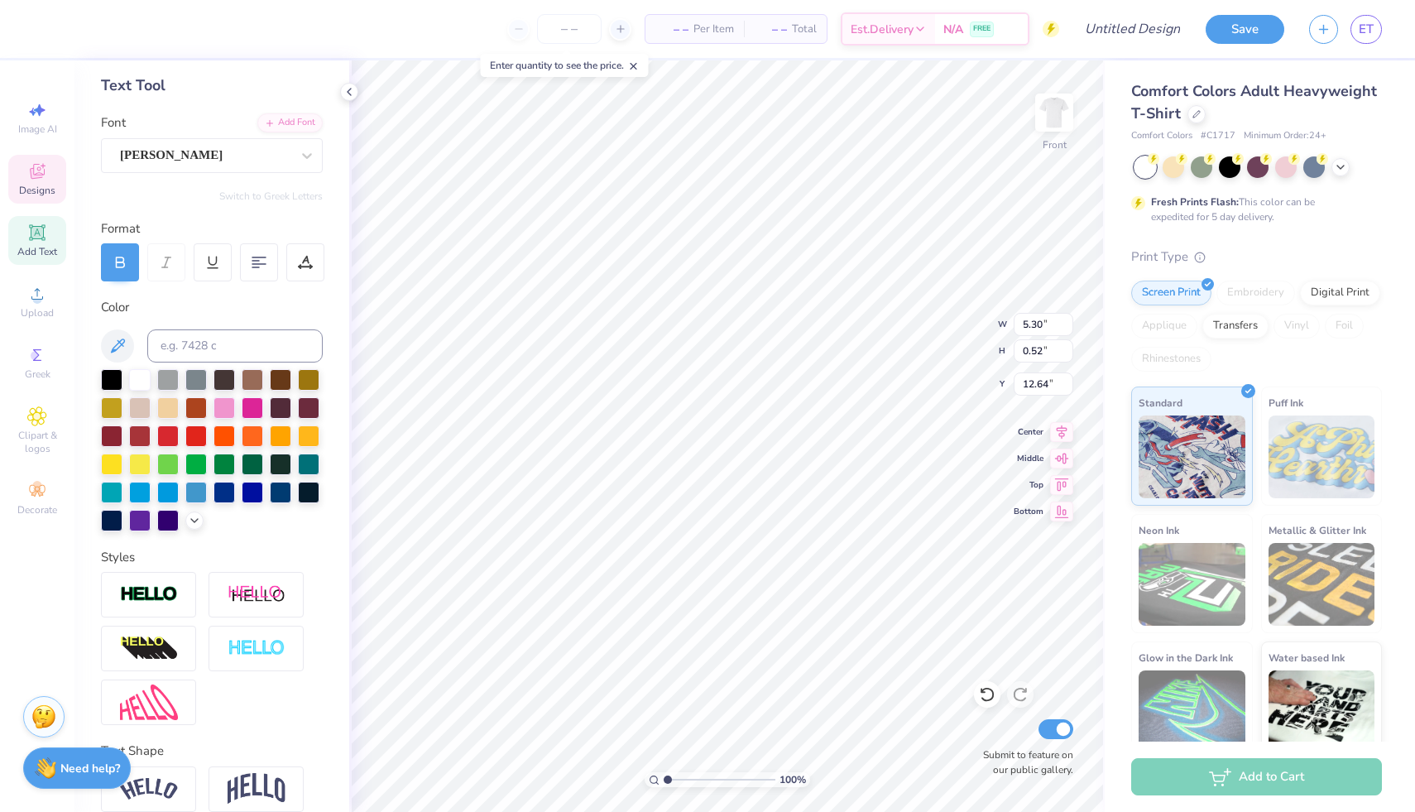
scroll to position [0, 0]
type input "3.26"
type input "13.26"
type input "2.88"
type input "3.23"
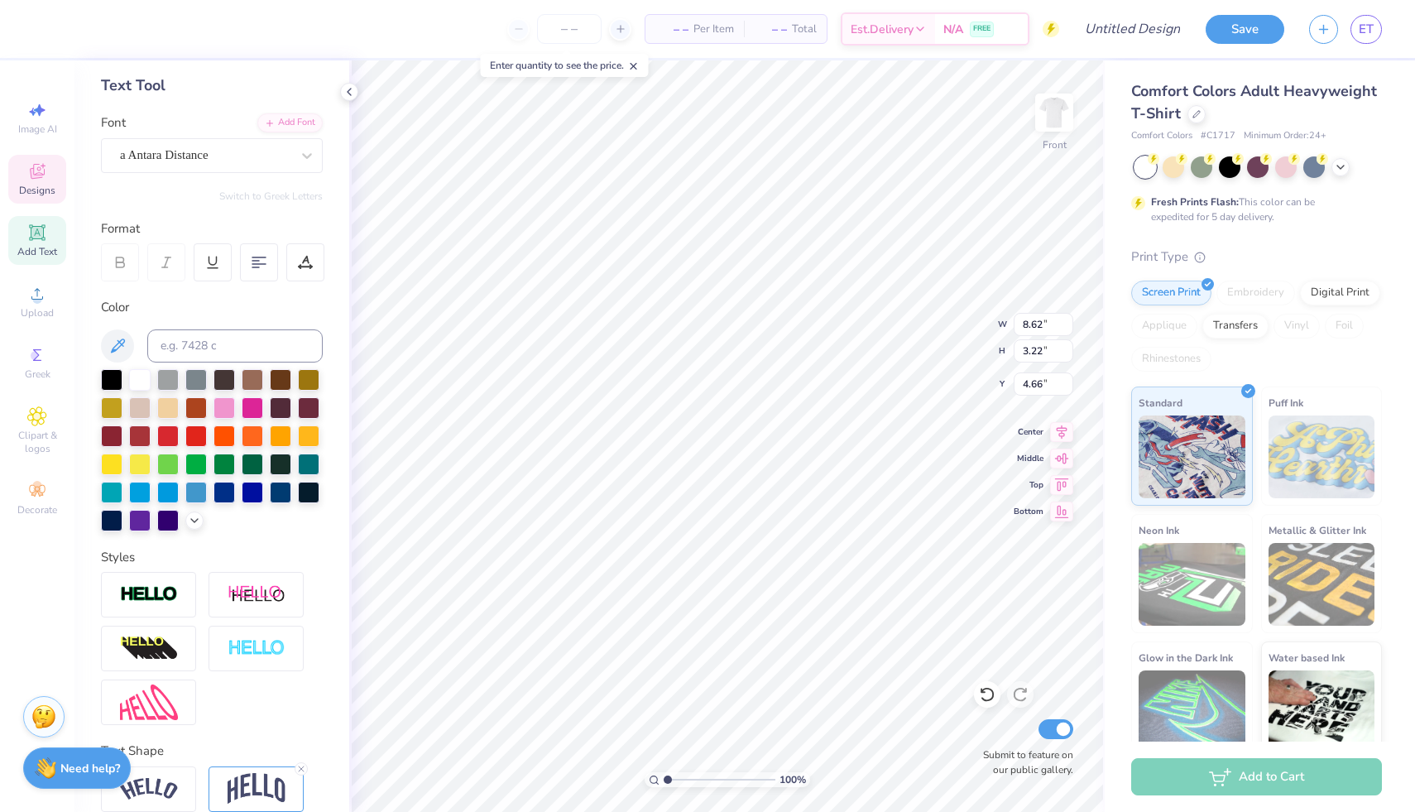
type input "13.26"
type input "2.88"
type input "3.23"
type input "8.62"
type input "3.22"
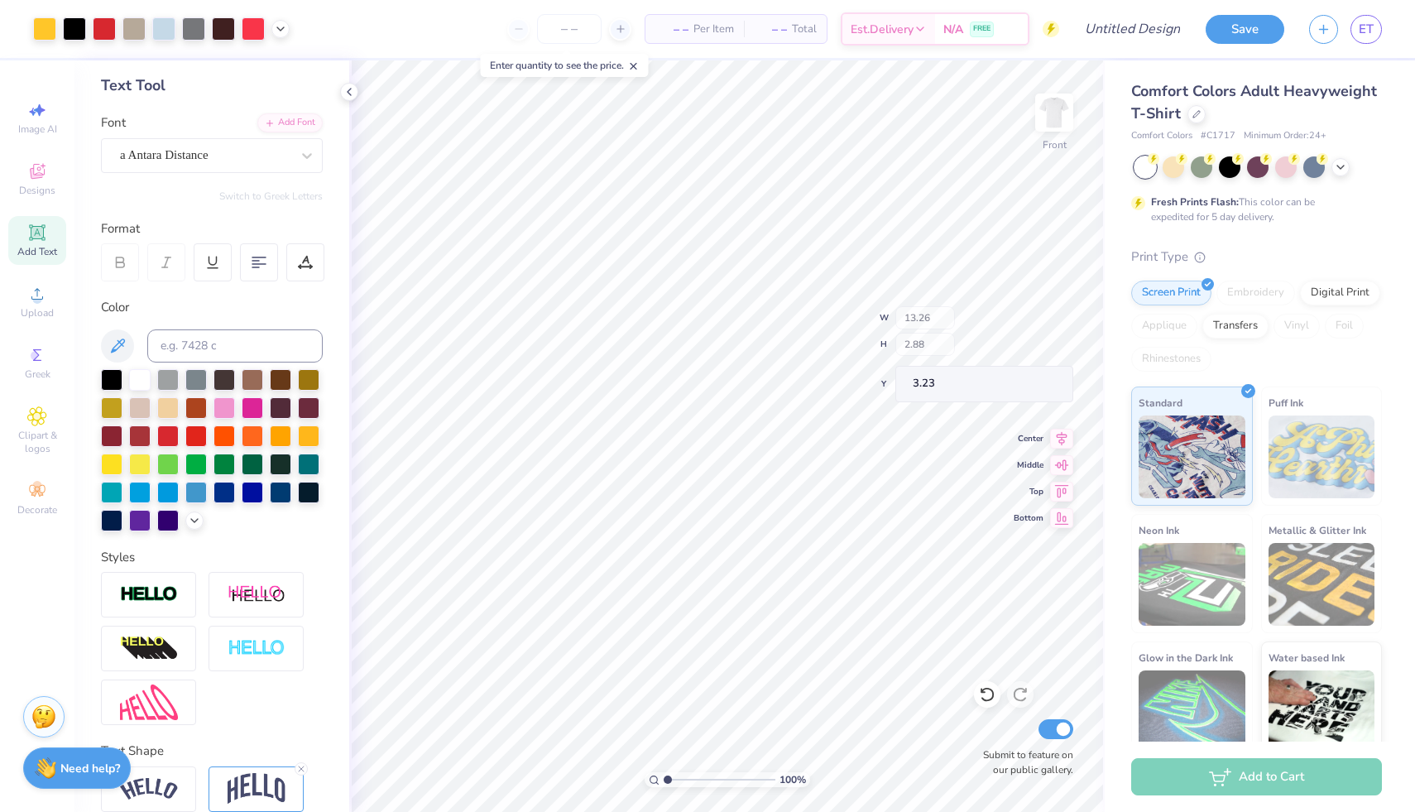
type input "4.66"
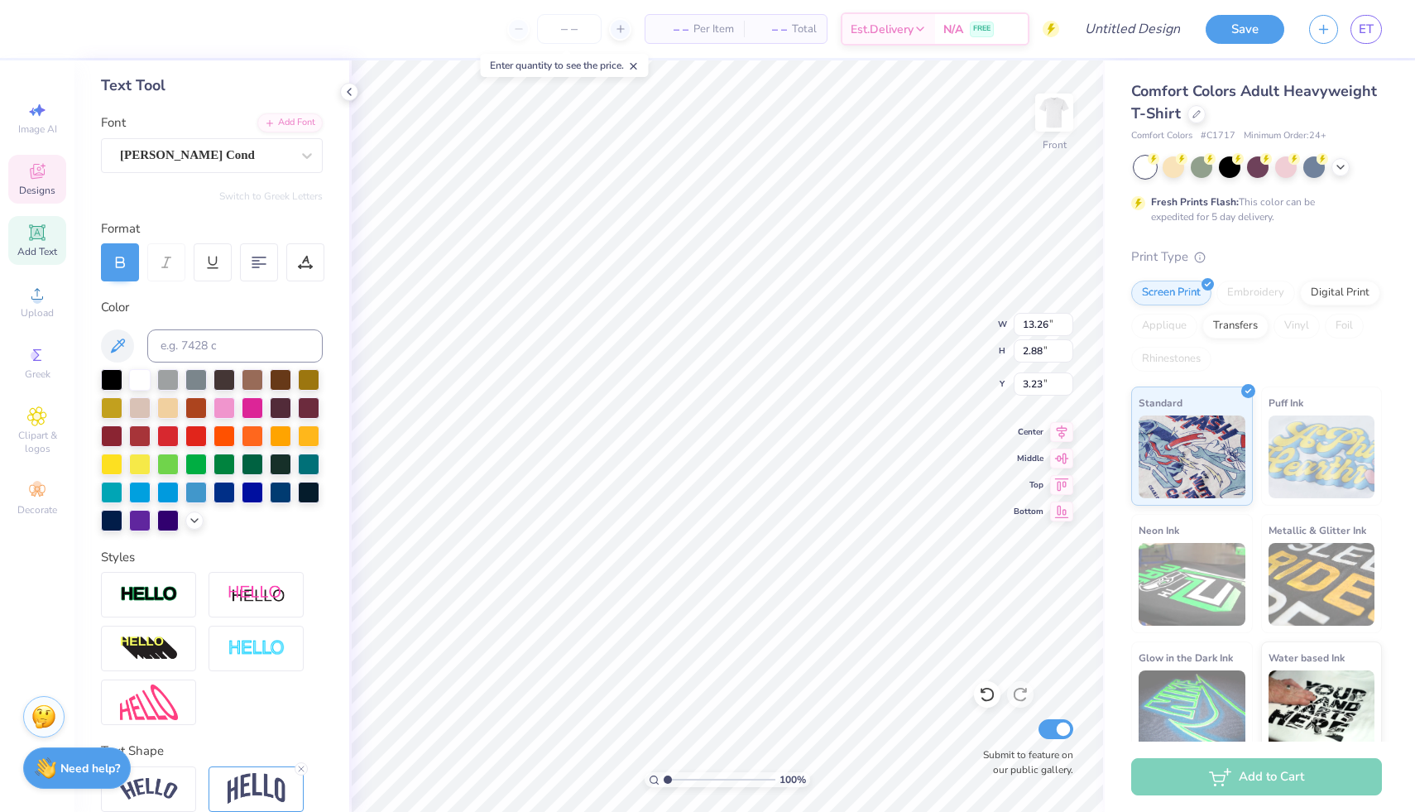
type input "3.40"
type input "13.26"
type input "2.88"
type input "3.40"
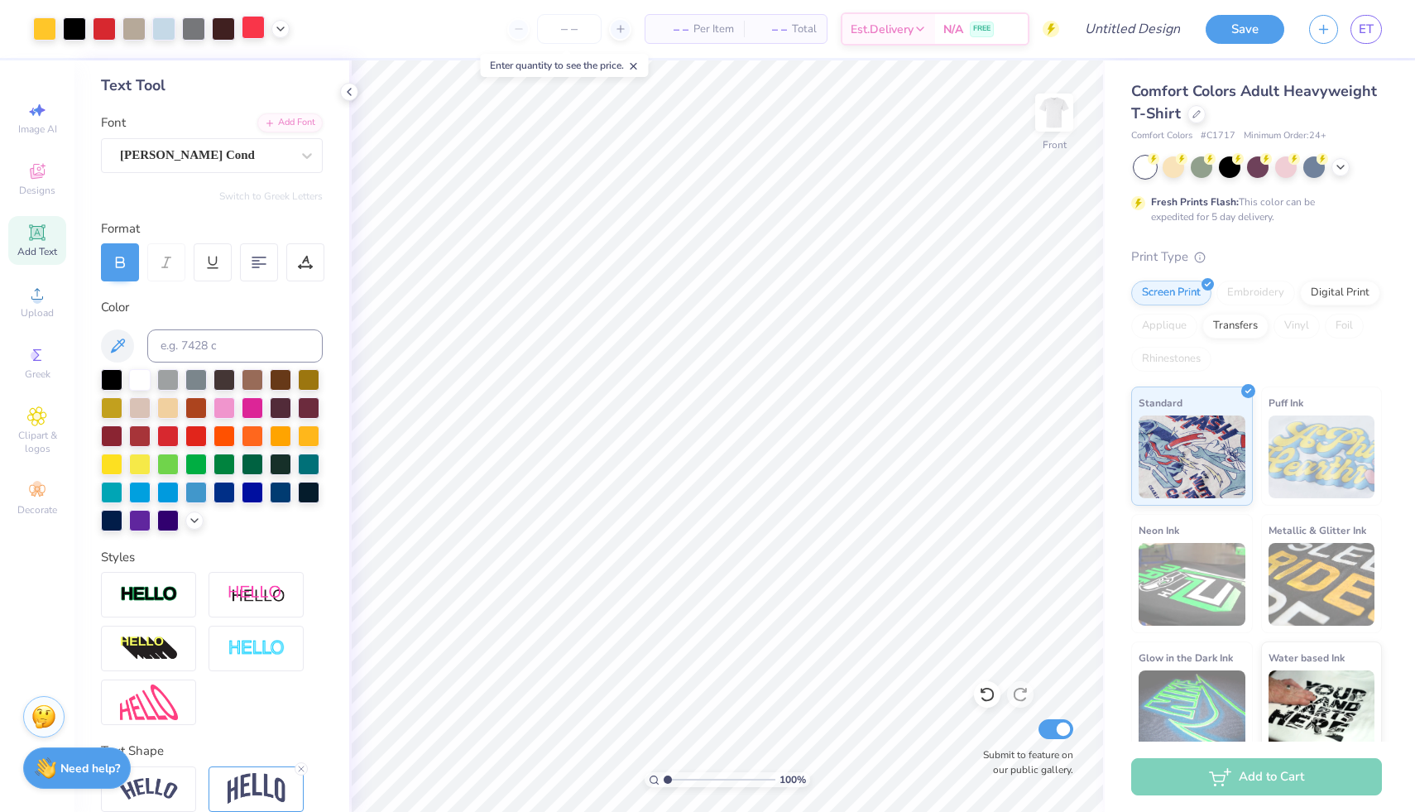
click at [244, 25] on div at bounding box center [253, 27] width 23 height 23
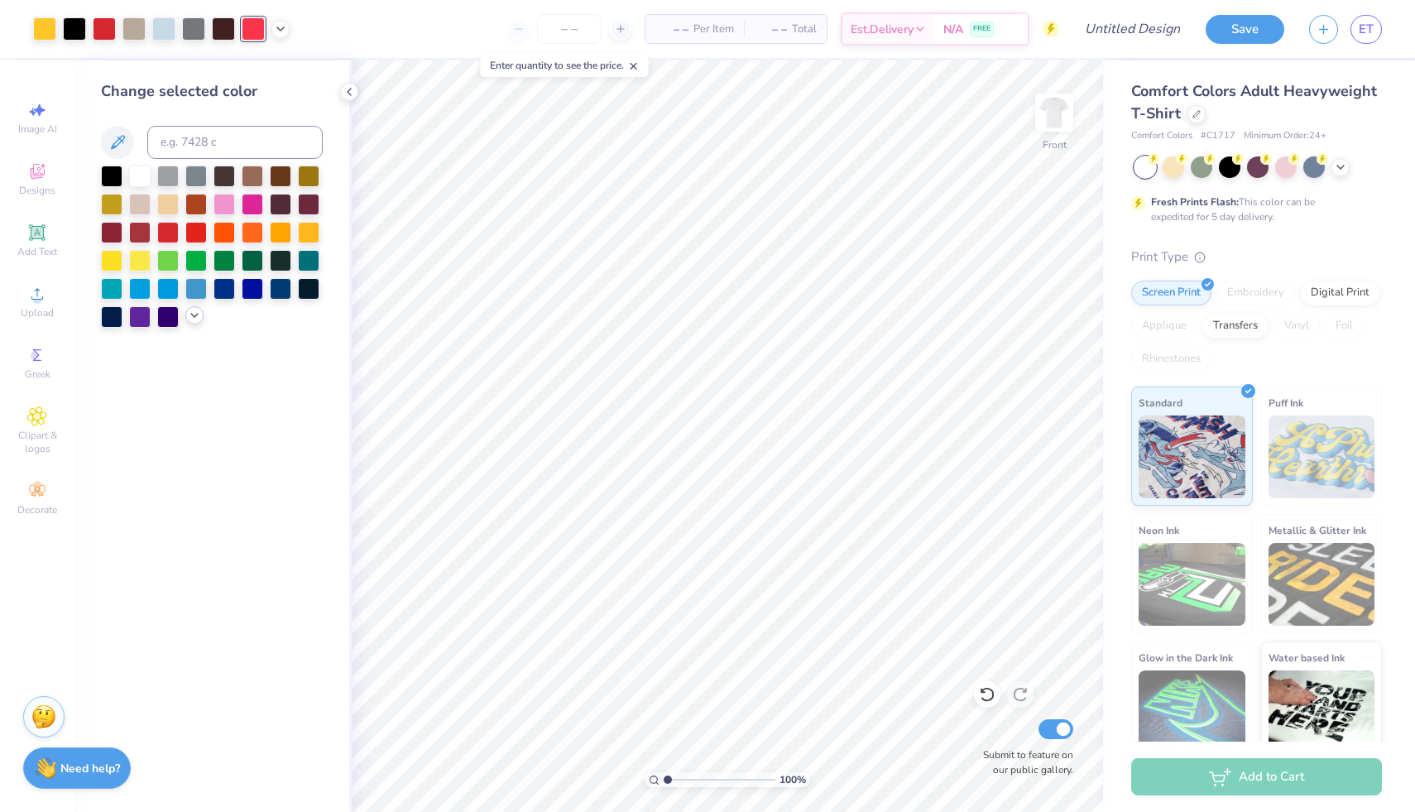
click at [190, 314] on icon at bounding box center [194, 315] width 13 height 13
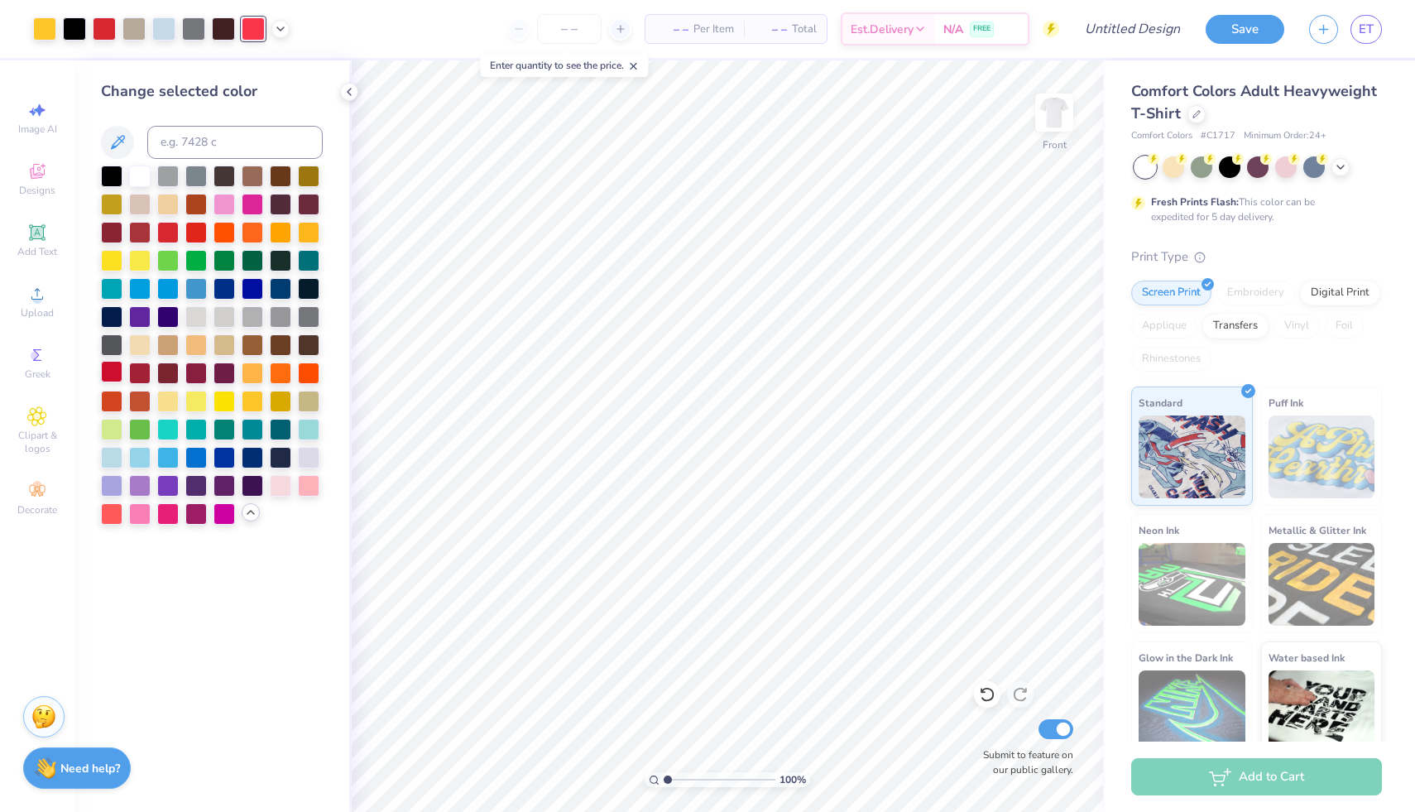
click at [113, 369] on div at bounding box center [112, 372] width 22 height 22
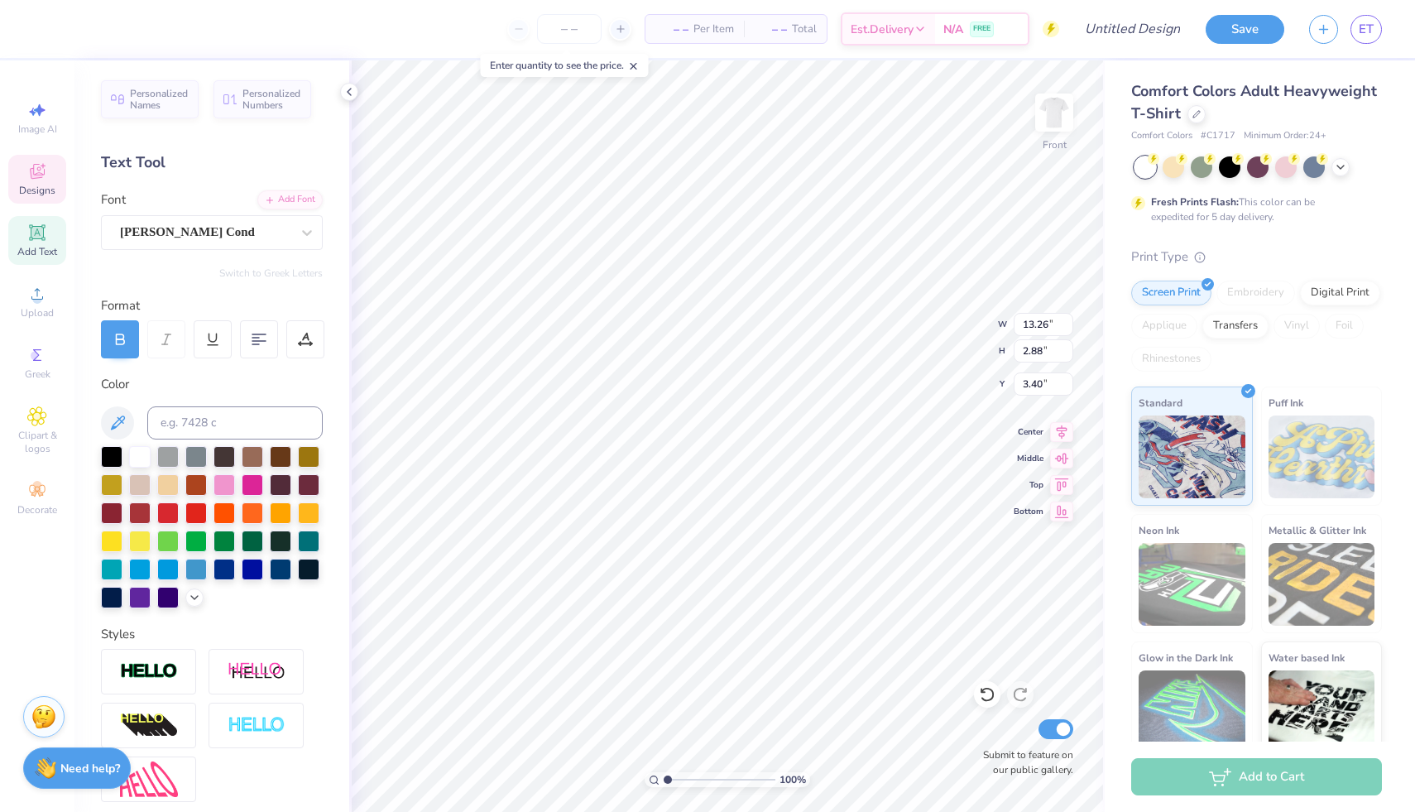
type input "13.26"
type input "2.88"
type input "3.40"
type input "8.62"
type input "3.22"
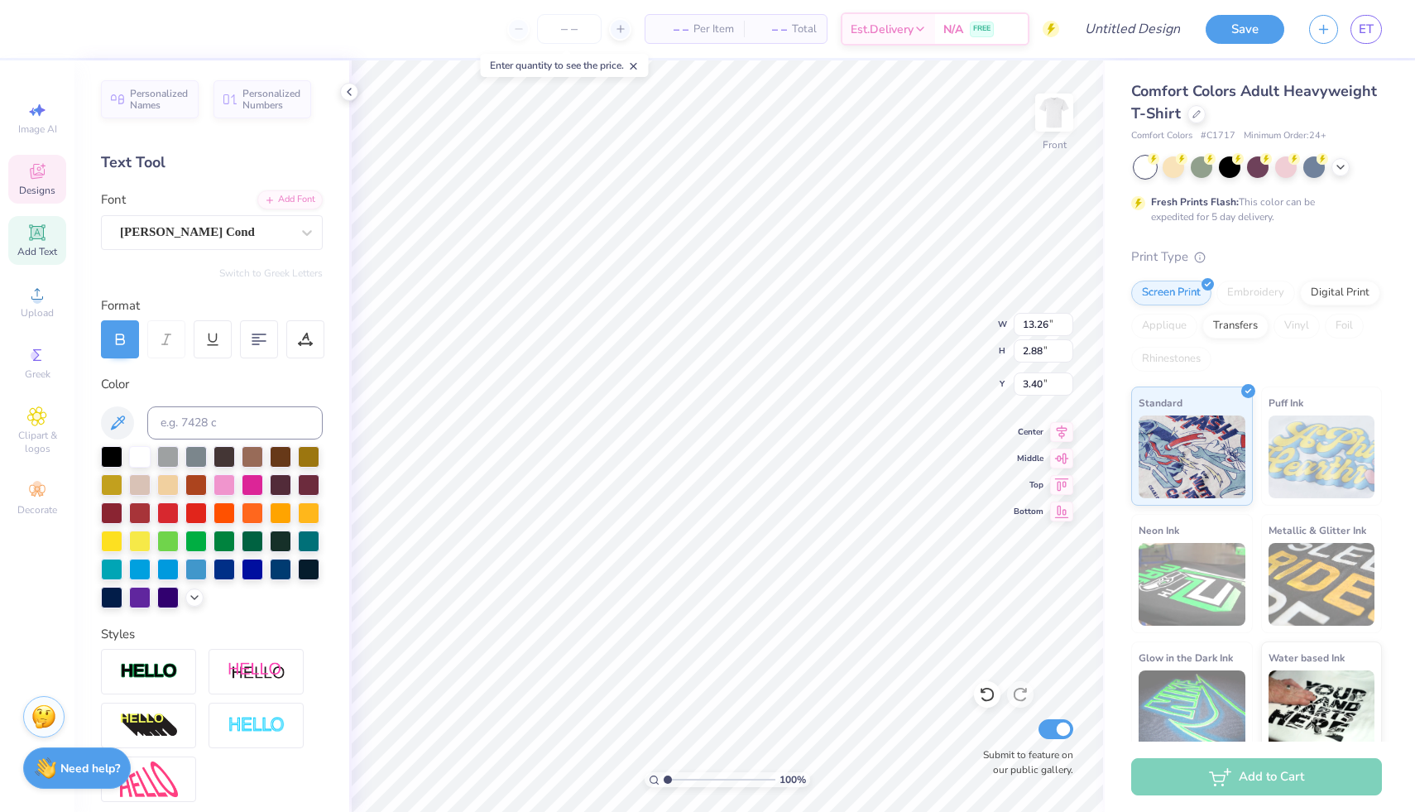
type input "4.66"
type textarea "DUDES DAY 2025"
type input "8.62"
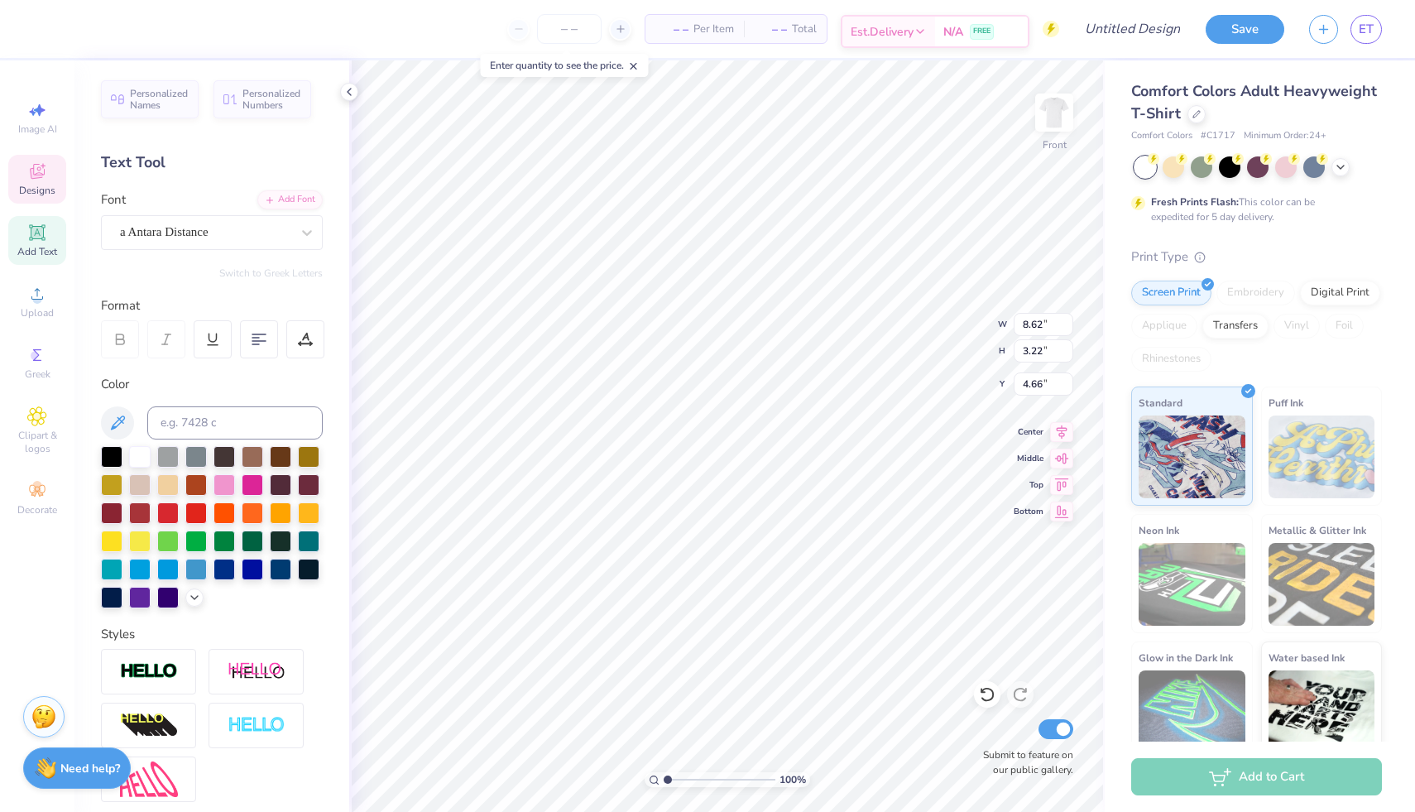
type input "3.22"
type input "4.66"
type textarea "dday"
type input "9.09"
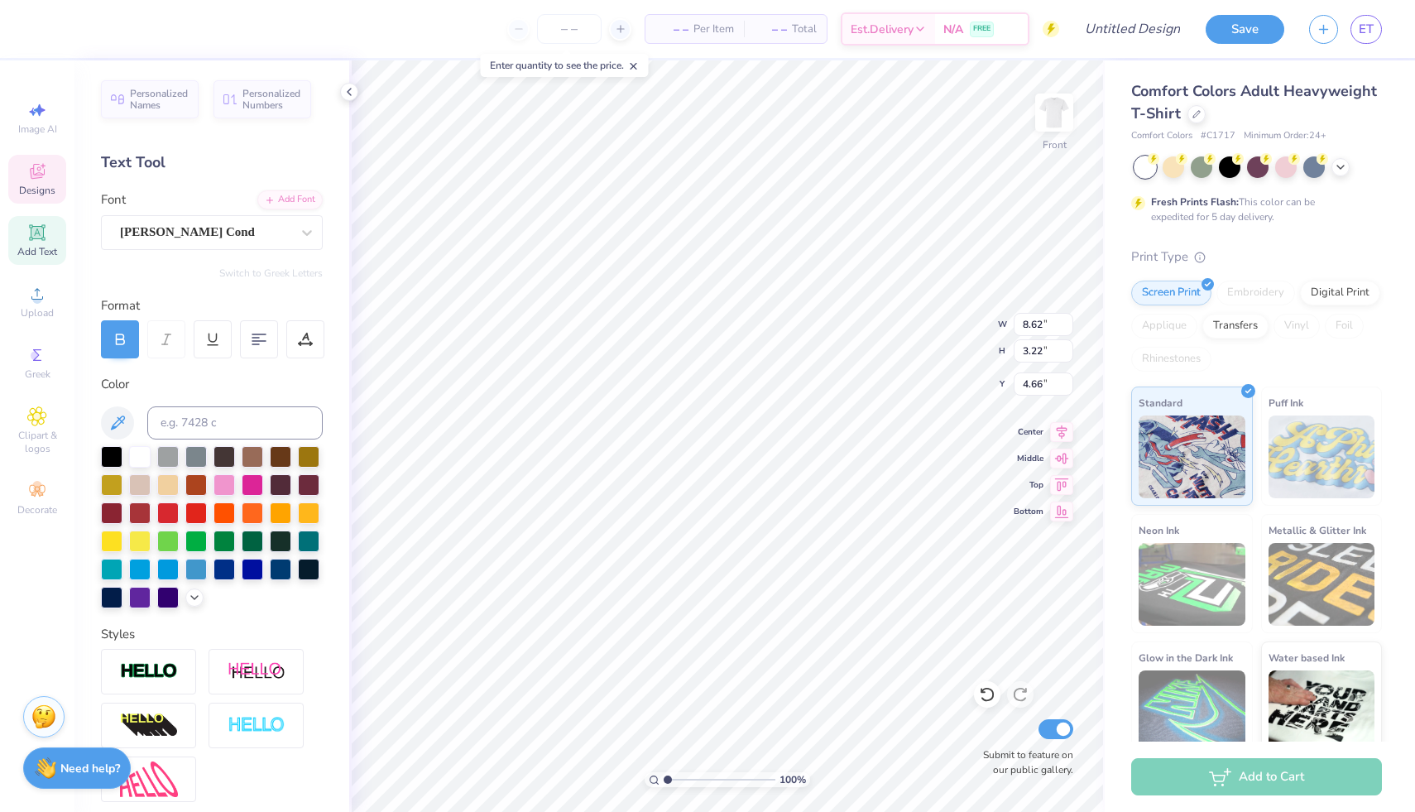
type input "2.14"
type input "3.94"
type textarea "DUDES DAY"
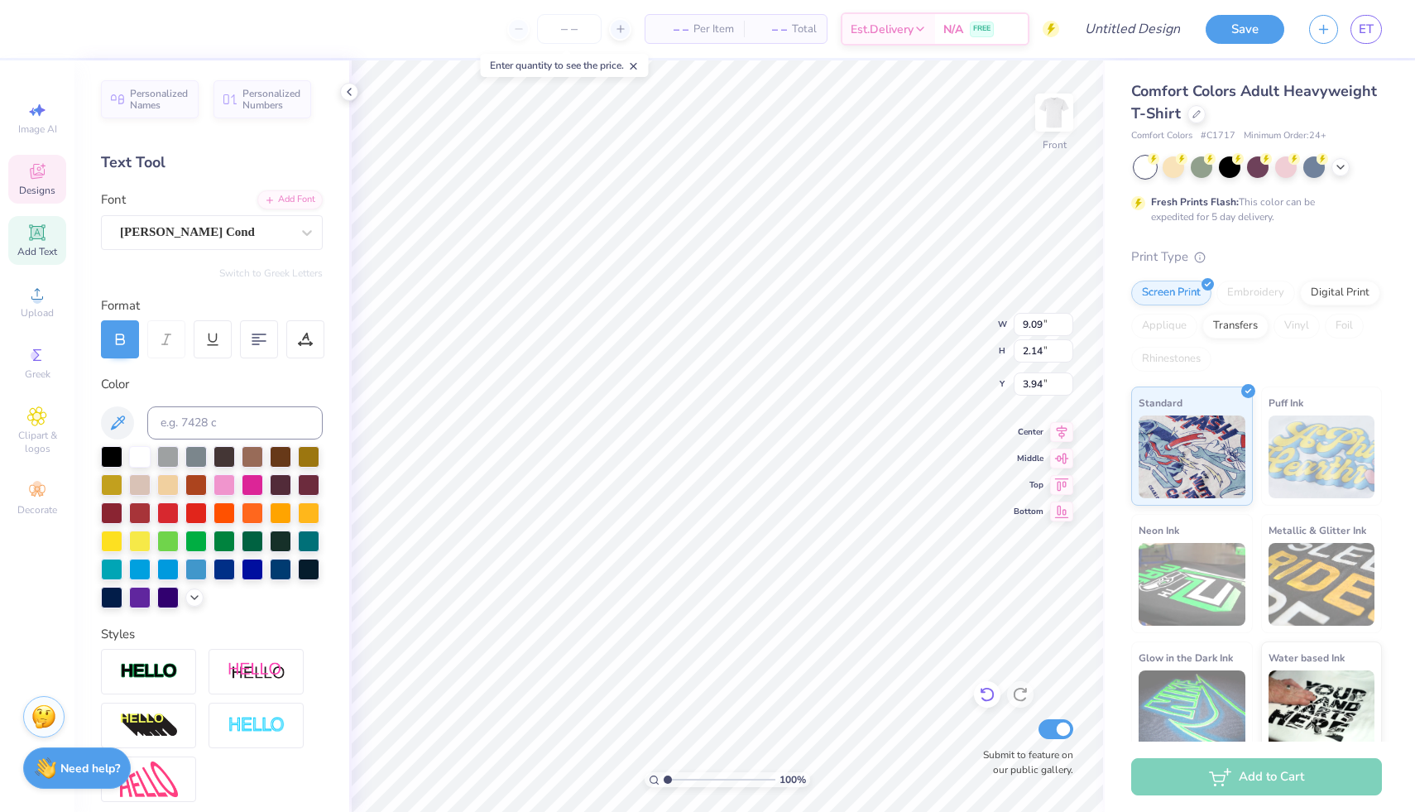
click at [985, 693] on icon at bounding box center [987, 694] width 17 height 17
click at [1105, 26] on input "Design Title" at bounding box center [1112, 28] width 162 height 33
click at [1156, 26] on input "Design Title" at bounding box center [1112, 28] width 162 height 33
click at [1240, 26] on button "Save" at bounding box center [1245, 29] width 79 height 29
click at [1245, 28] on button "Save" at bounding box center [1245, 29] width 79 height 29
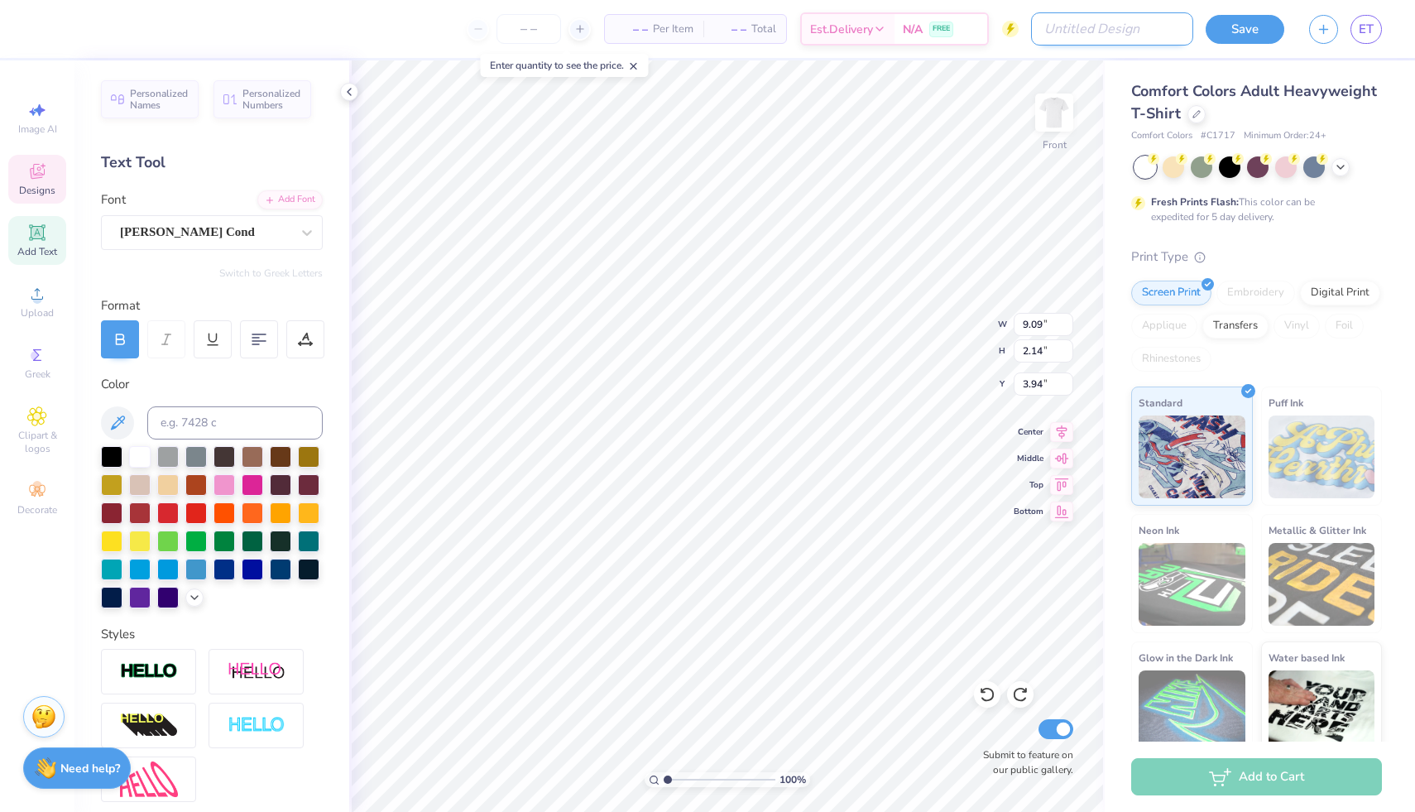
click at [1135, 30] on input "Design Title" at bounding box center [1112, 28] width 162 height 33
click at [1238, 34] on button "Save" at bounding box center [1245, 29] width 79 height 29
click at [1383, 21] on div "Save ET" at bounding box center [1310, 29] width 209 height 58
click at [1369, 21] on span "ET" at bounding box center [1366, 29] width 15 height 19
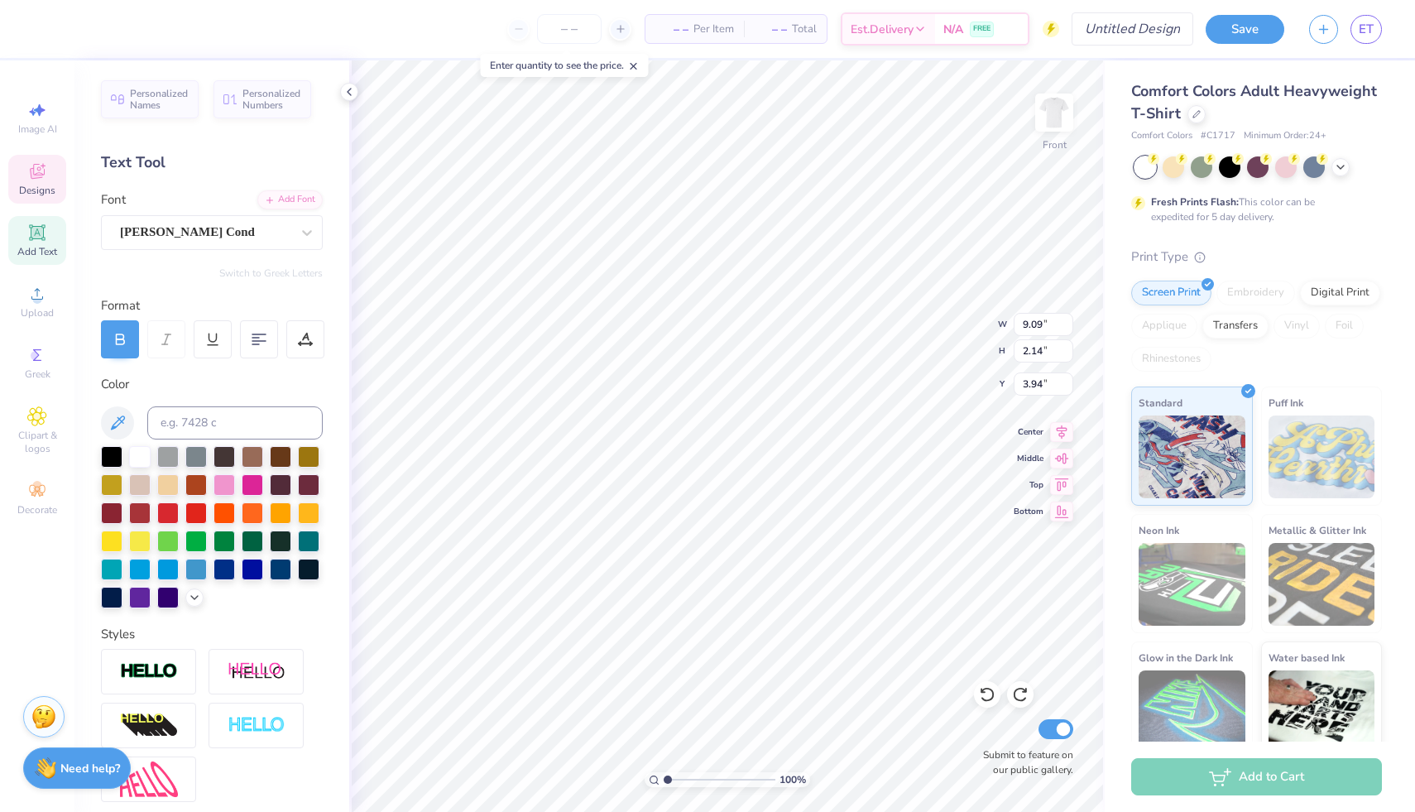
click at [1369, 21] on span "ET" at bounding box center [1366, 29] width 15 height 19
click at [1123, 29] on input "Design Title" at bounding box center [1112, 28] width 162 height 33
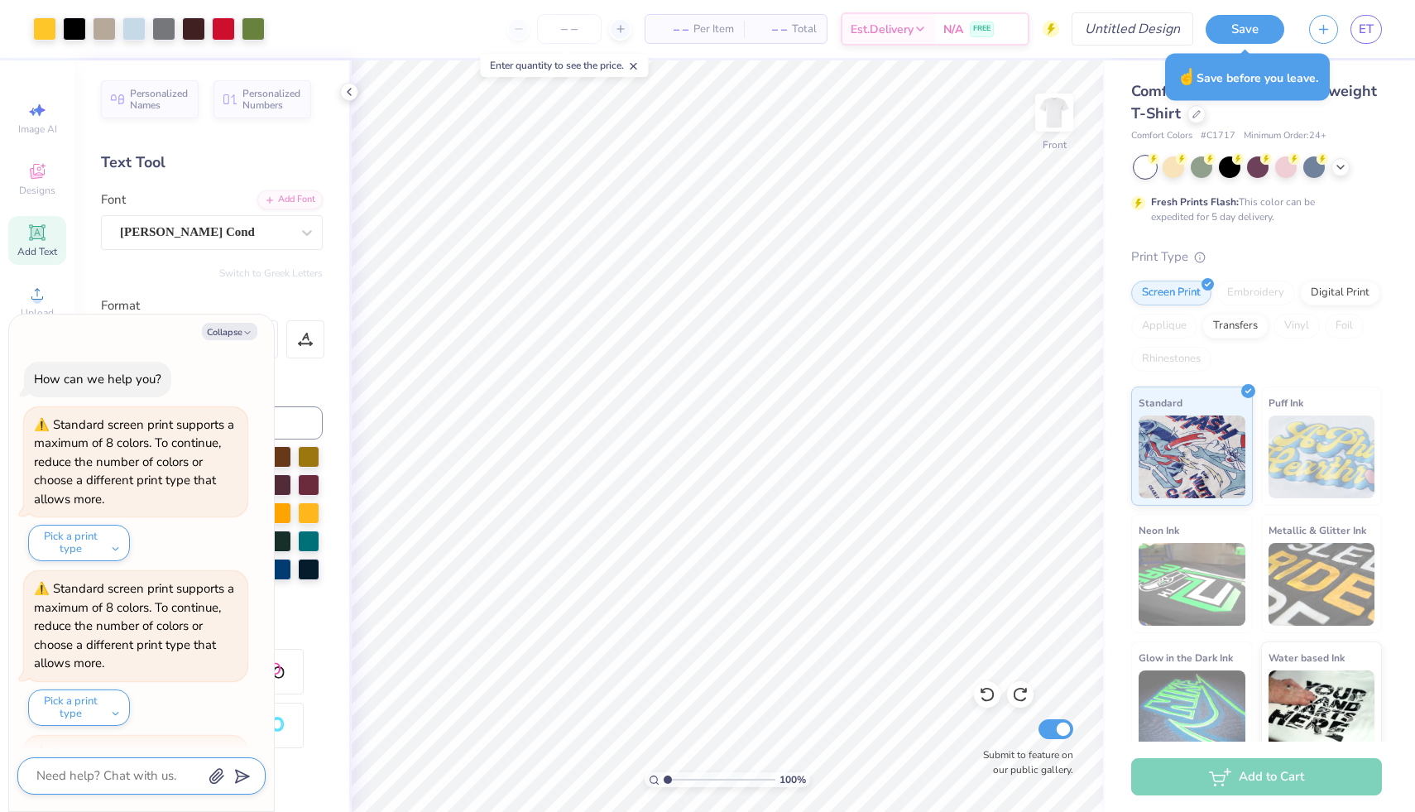
scroll to position [782, 0]
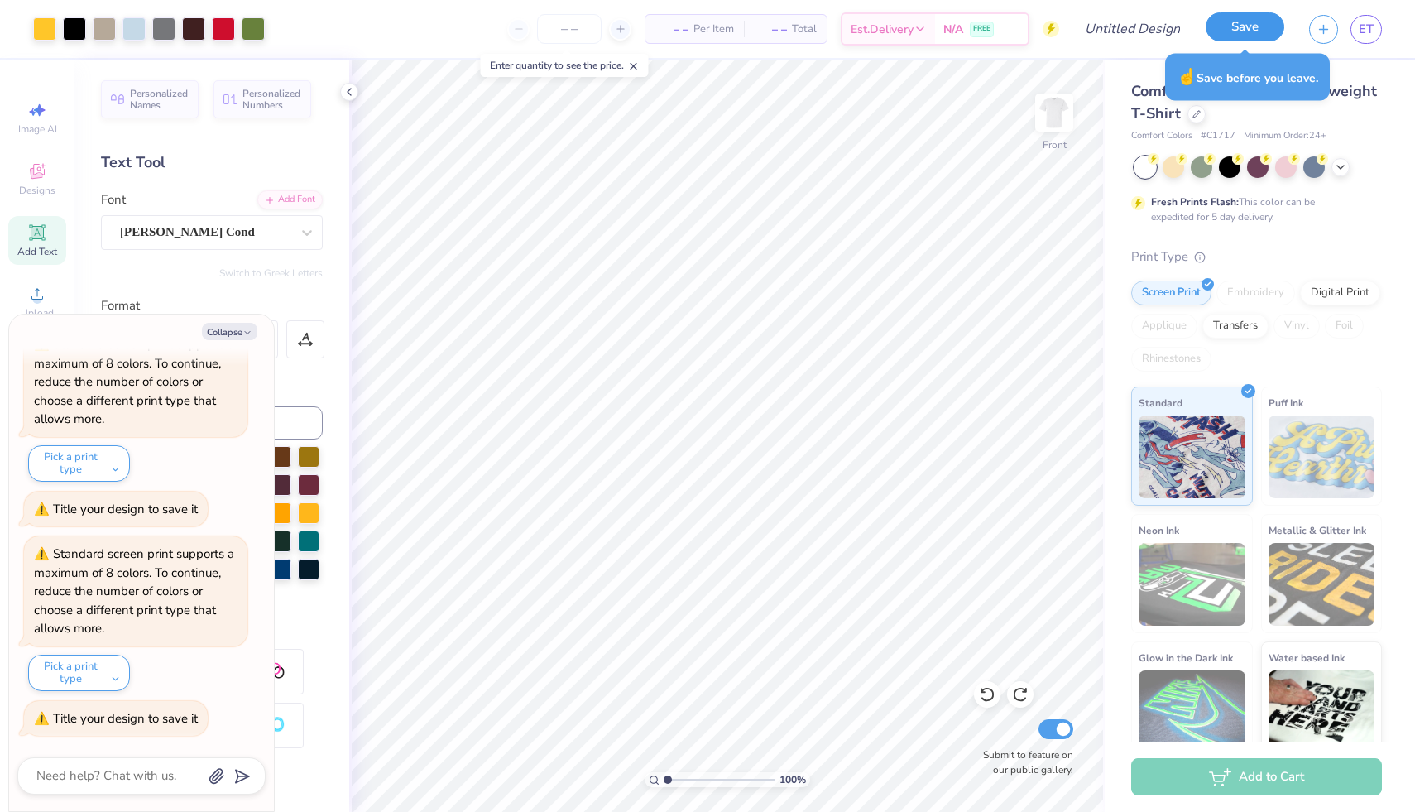
click at [1242, 26] on button "Save" at bounding box center [1245, 26] width 79 height 29
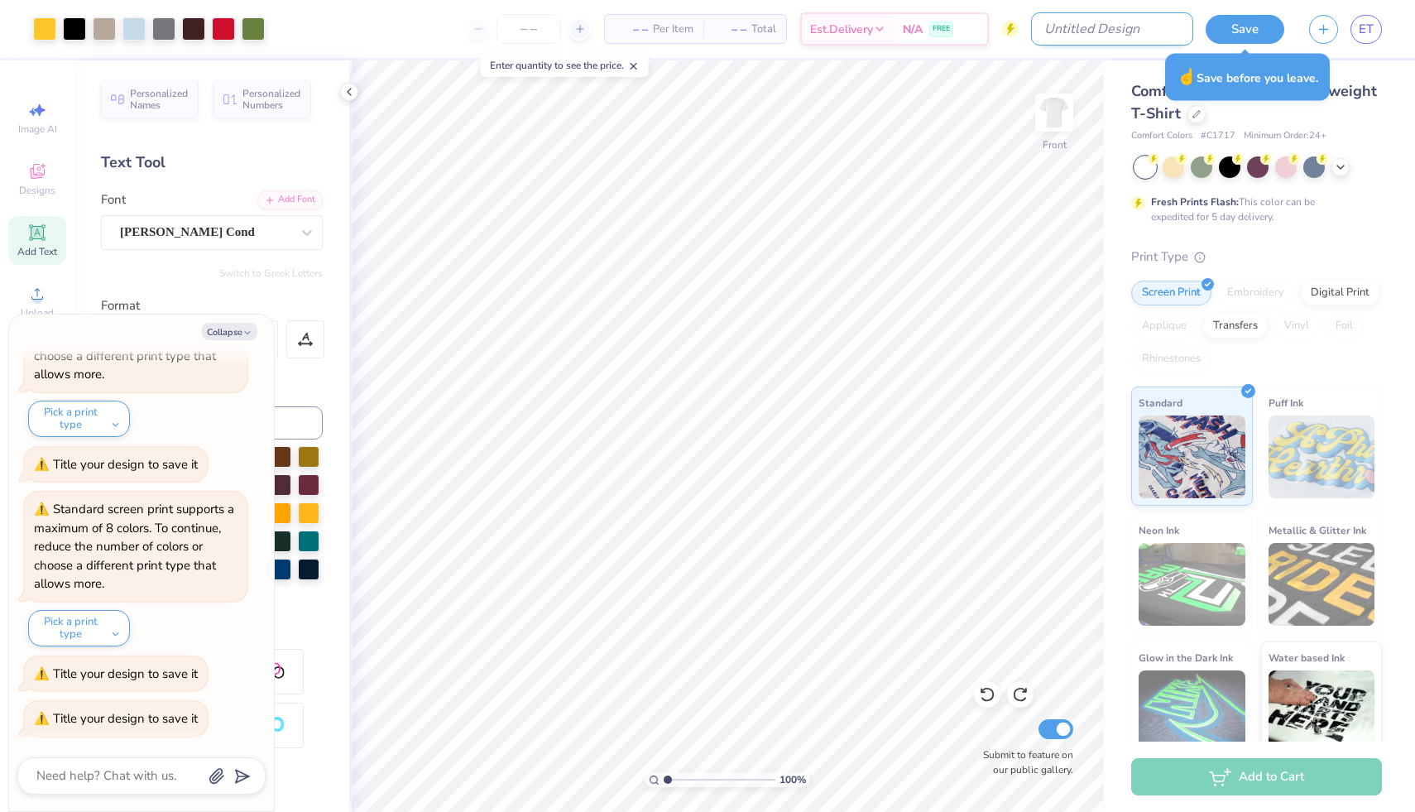
type textarea "x"
click at [1121, 32] on input "Design Title" at bounding box center [1112, 28] width 162 height 33
type input "d"
type textarea "x"
type input "du"
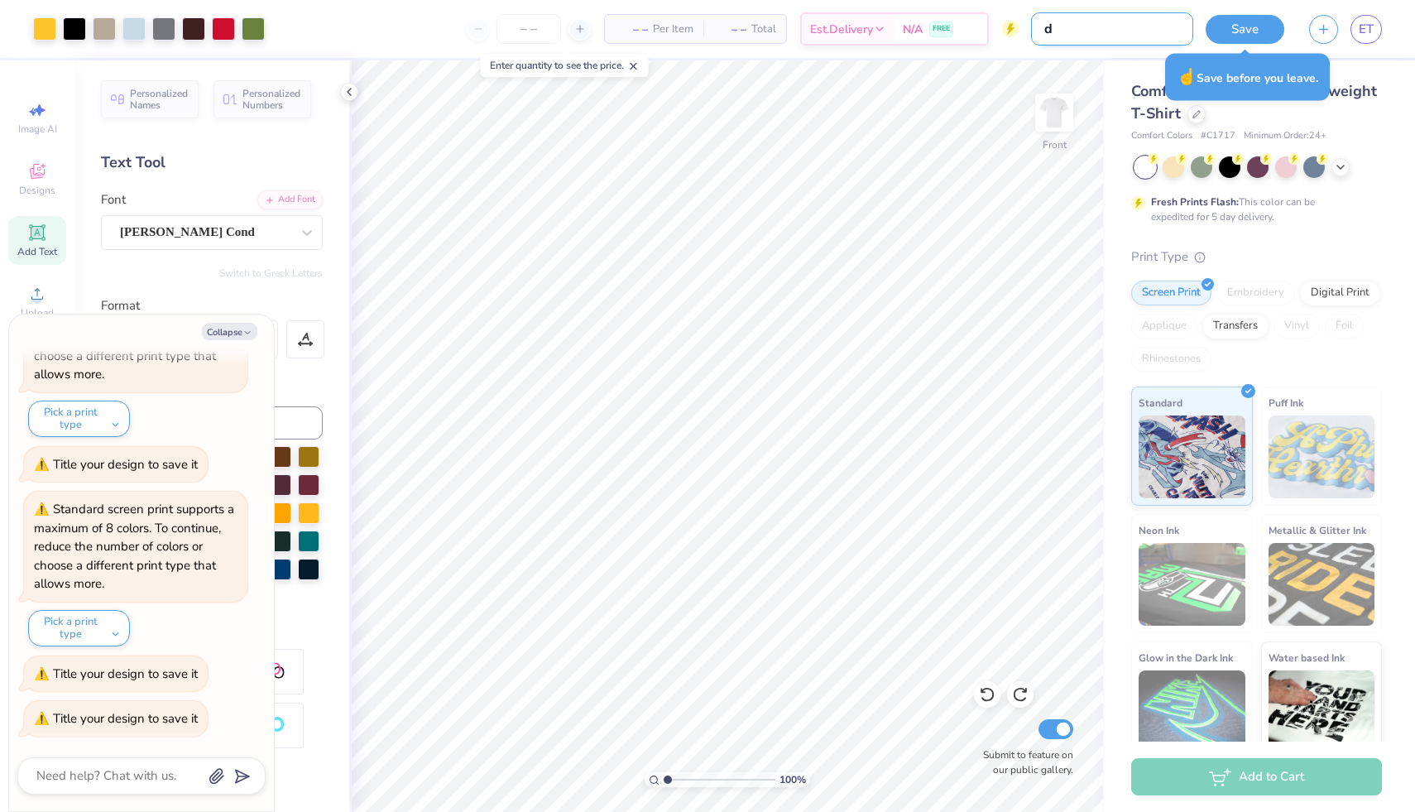
type textarea "x"
type input "dud"
type textarea "x"
type input "dude"
type textarea "x"
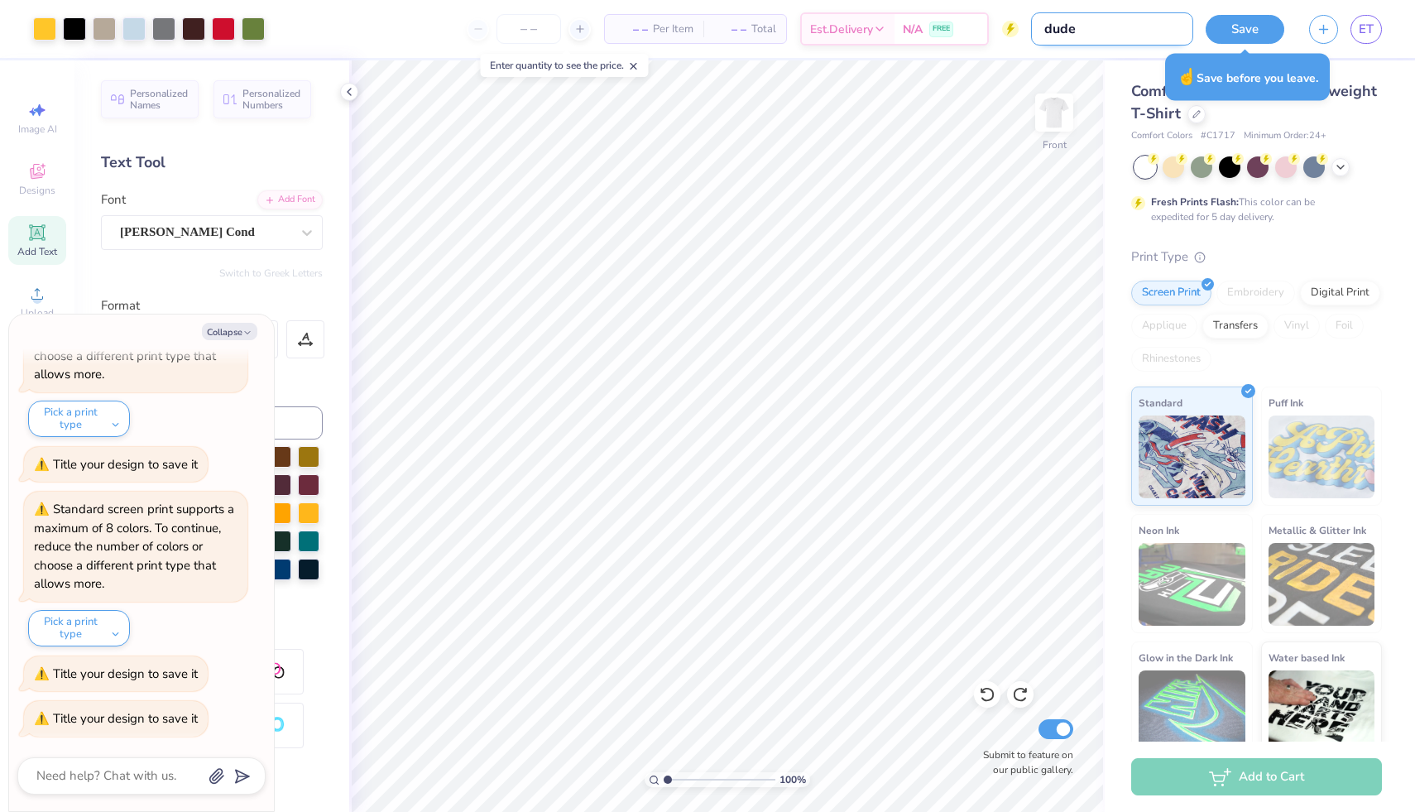
type input "dudes"
type textarea "x"
type input "dudes"
type textarea "x"
type input "dudes d"
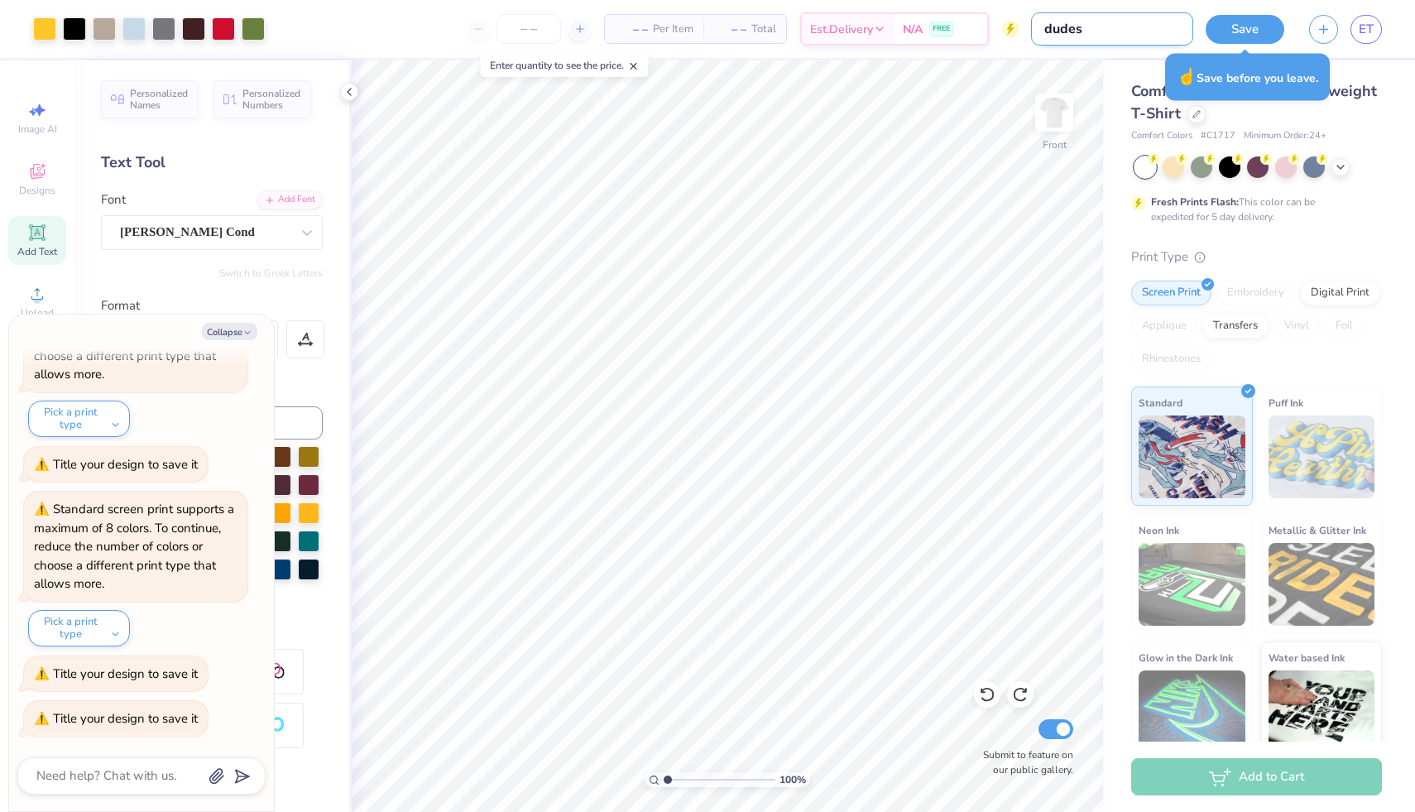
type textarea "x"
type input "dudes da"
type textarea "x"
type input "dudes day"
type textarea "x"
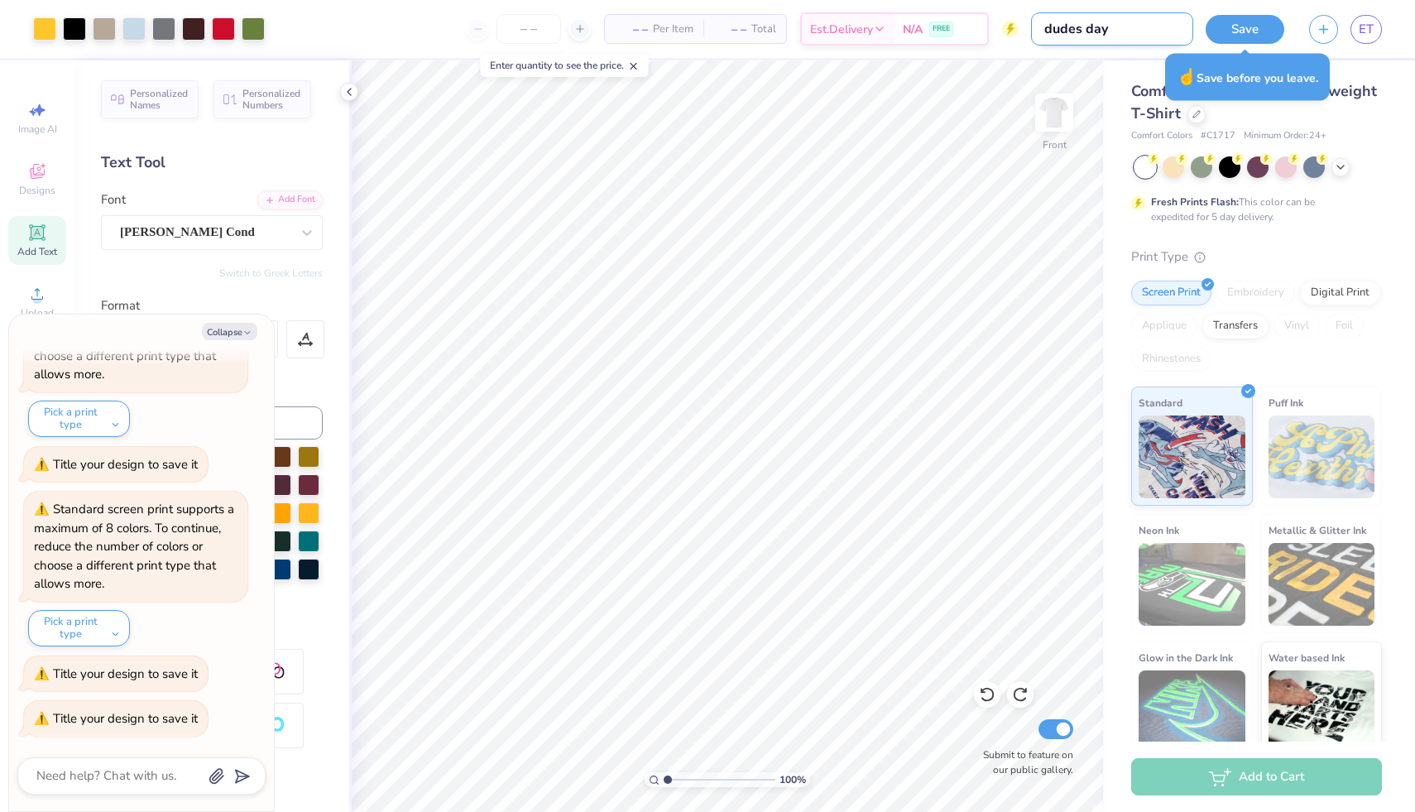
type input "dudes day"
type textarea "x"
type input "dudes day"
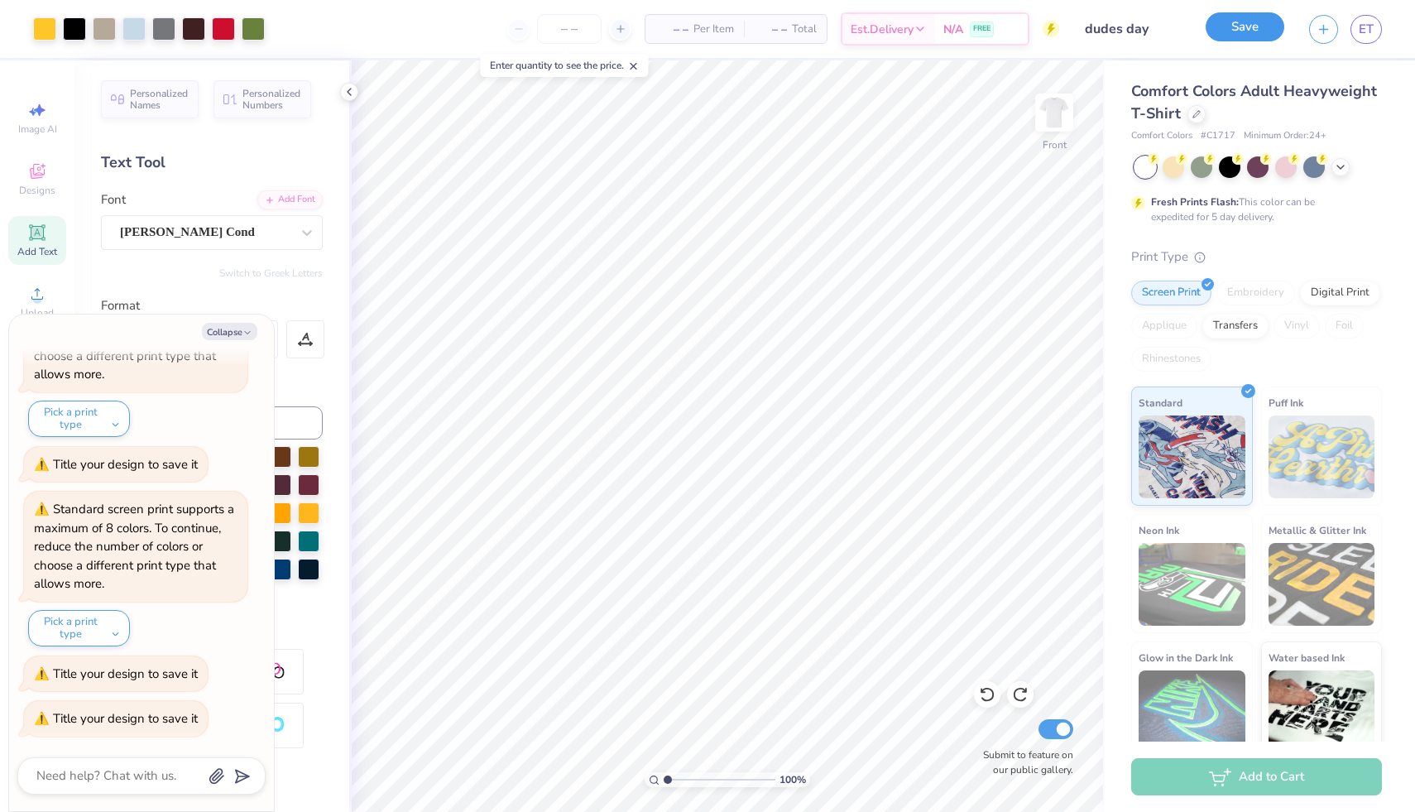
click at [1245, 26] on button "Save" at bounding box center [1245, 26] width 79 height 29
click at [1245, 26] on div "Save" at bounding box center [1245, 29] width 79 height 29
click at [1251, 30] on div "Save" at bounding box center [1245, 29] width 79 height 29
click at [1248, 22] on div "Save" at bounding box center [1245, 29] width 79 height 29
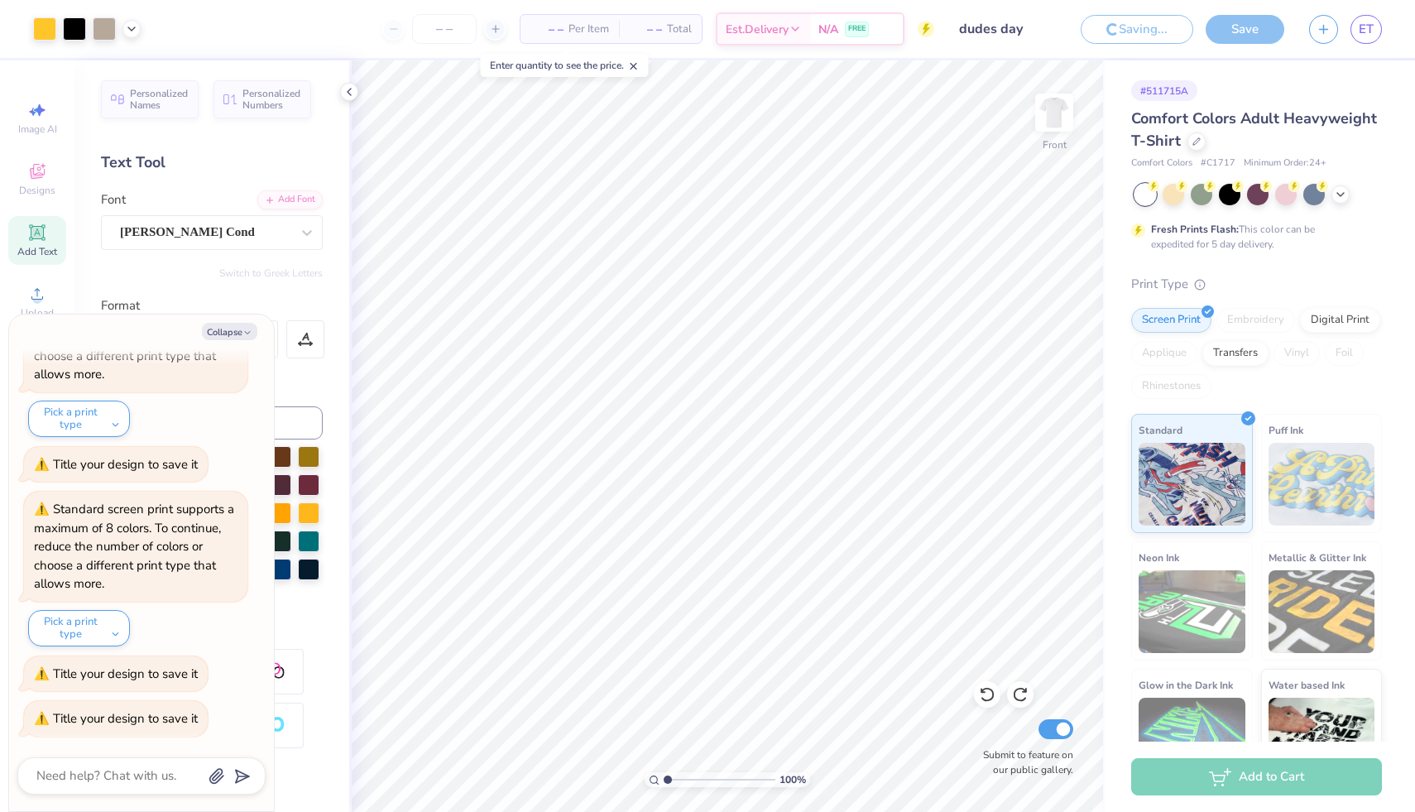
type textarea "x"
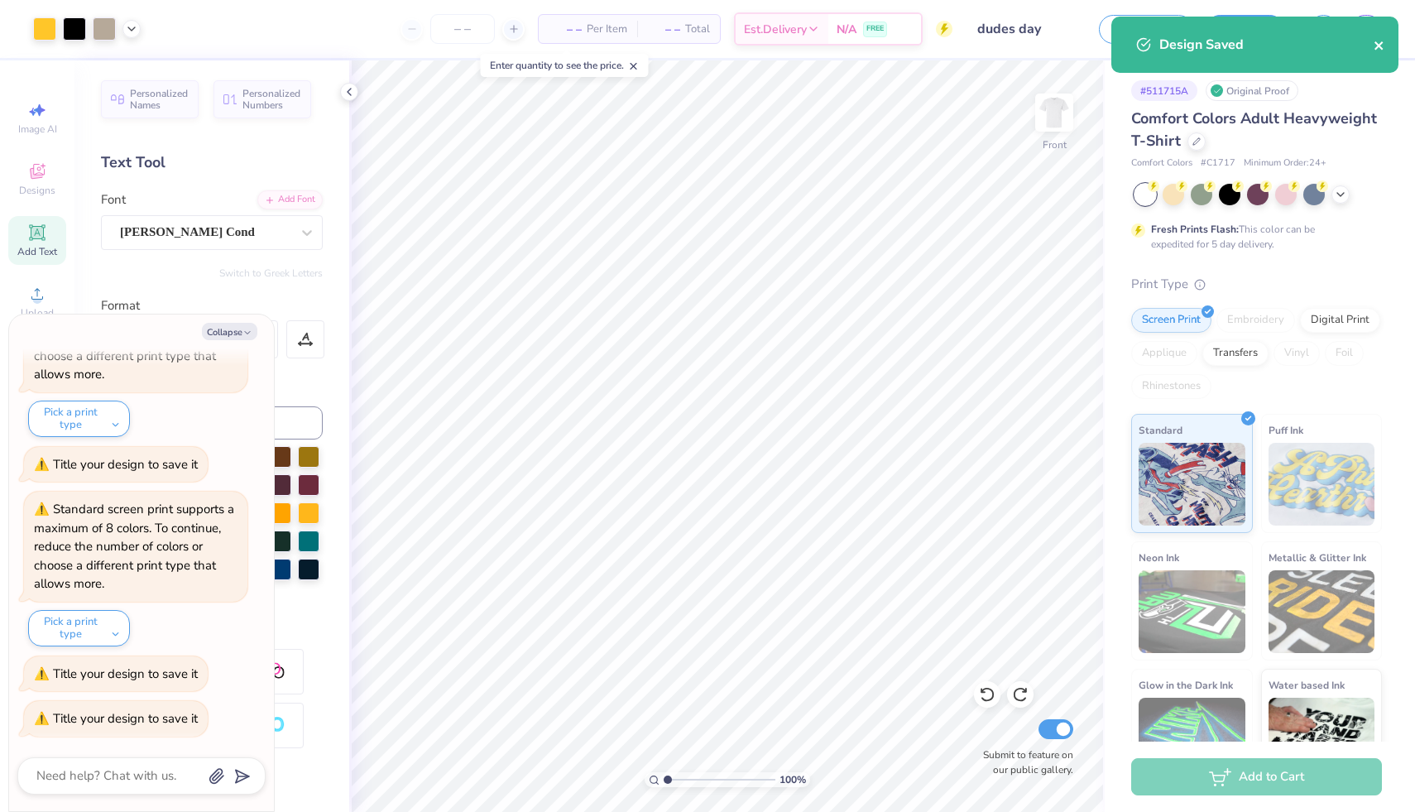
click at [1382, 48] on icon "close" at bounding box center [1379, 45] width 8 height 8
click at [1377, 44] on icon "close" at bounding box center [1379, 45] width 8 height 8
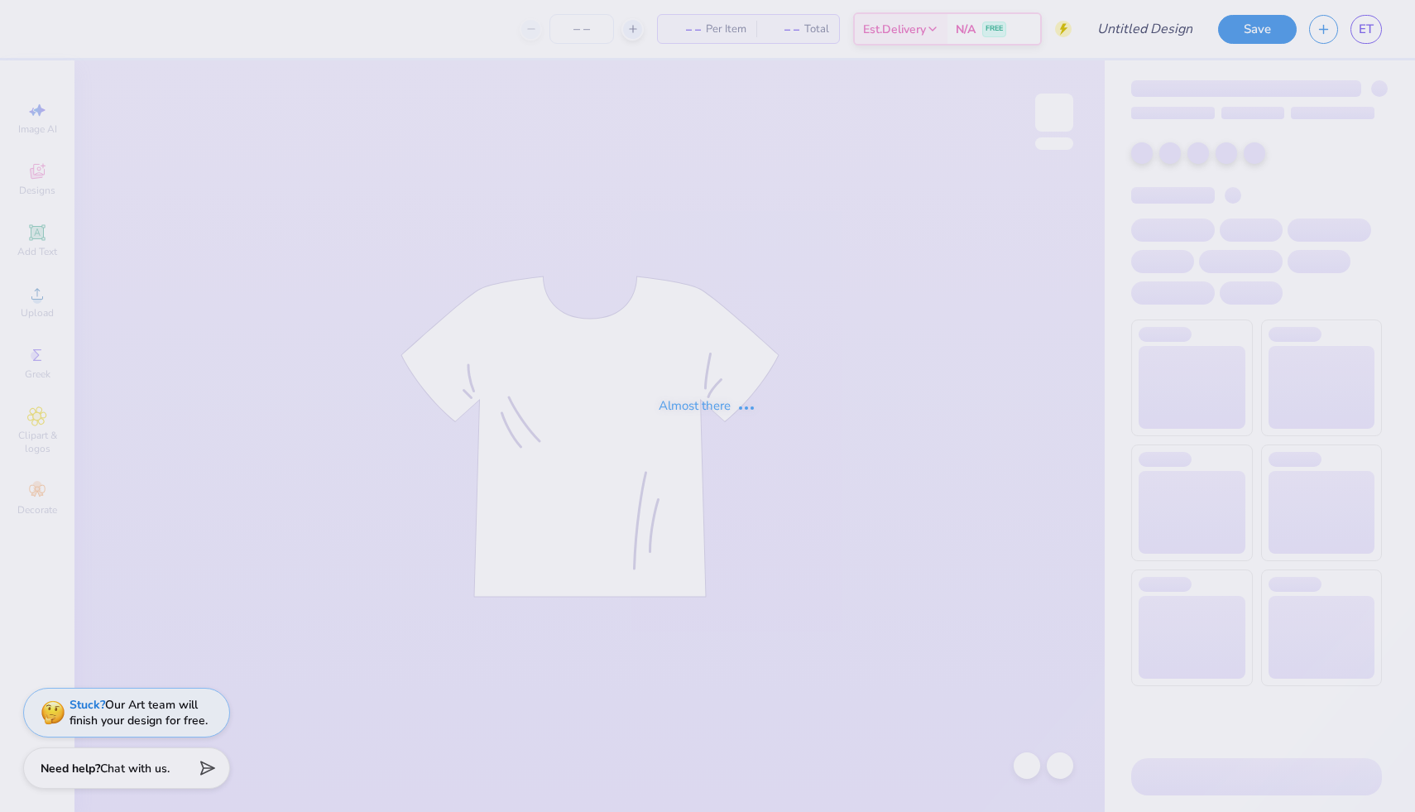
type input "dudes day"
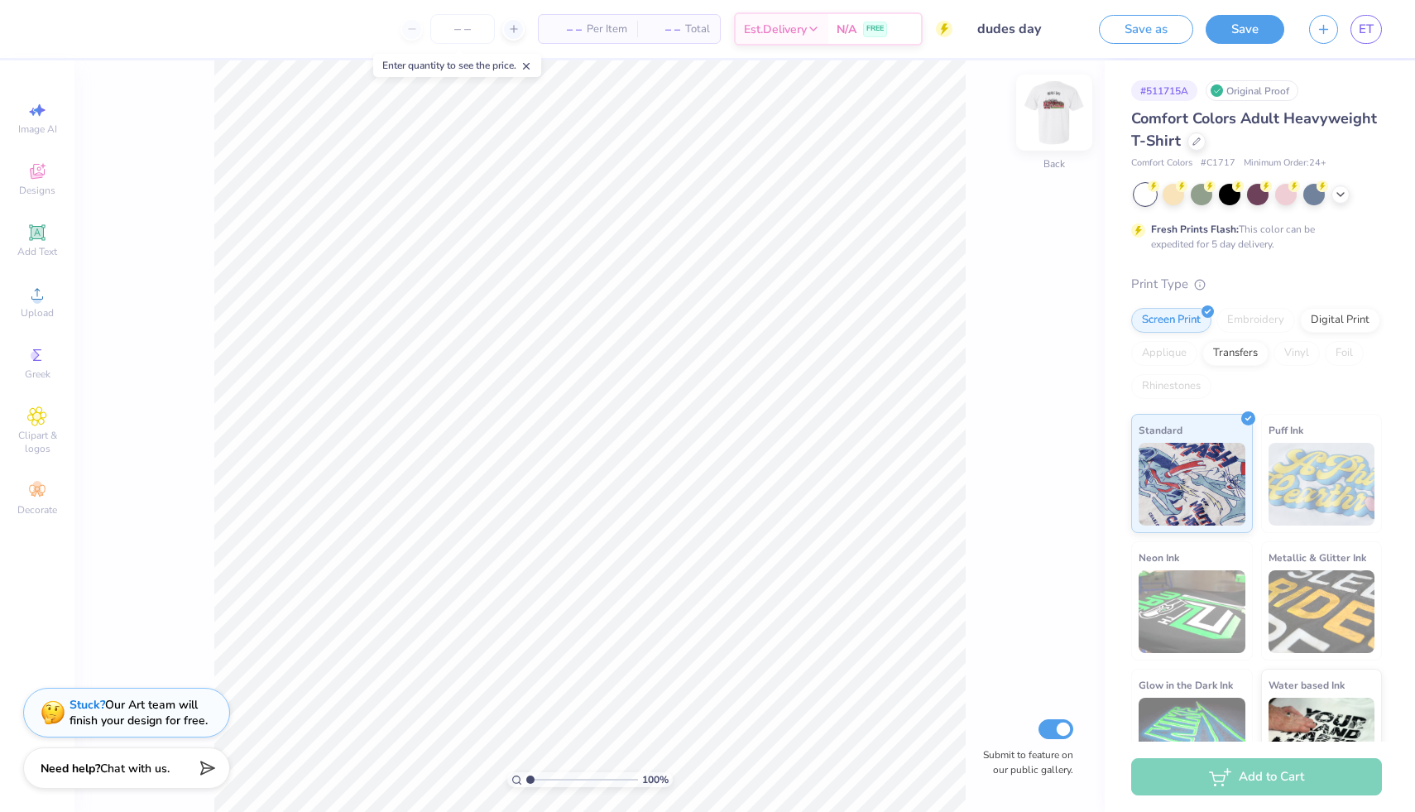
click at [1053, 118] on img at bounding box center [1054, 112] width 66 height 66
type input "8.89"
type input "2.59"
type input "3.33"
type input "11.78"
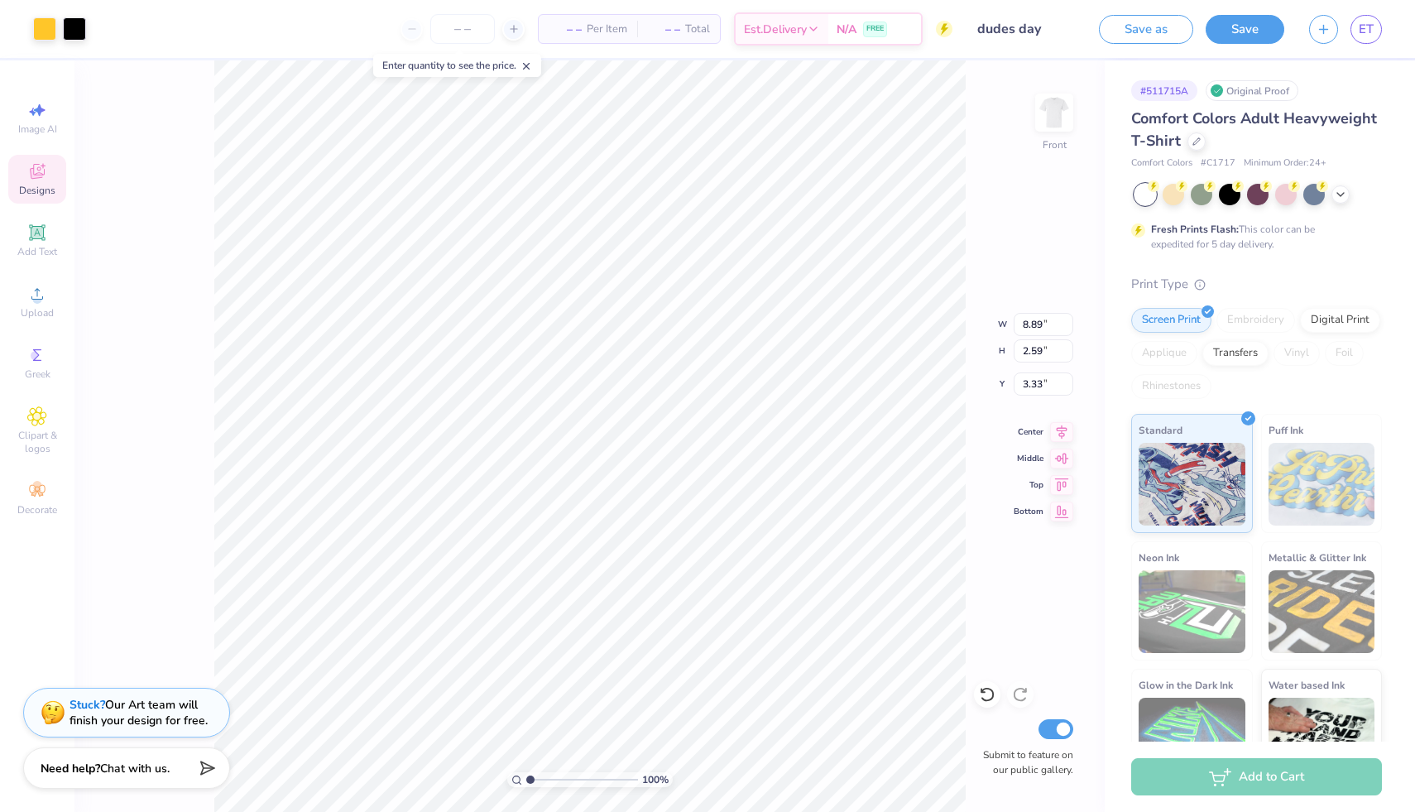
type input "3.43"
type input "3.34"
type input "10.91"
type input "3.18"
type input "3.00"
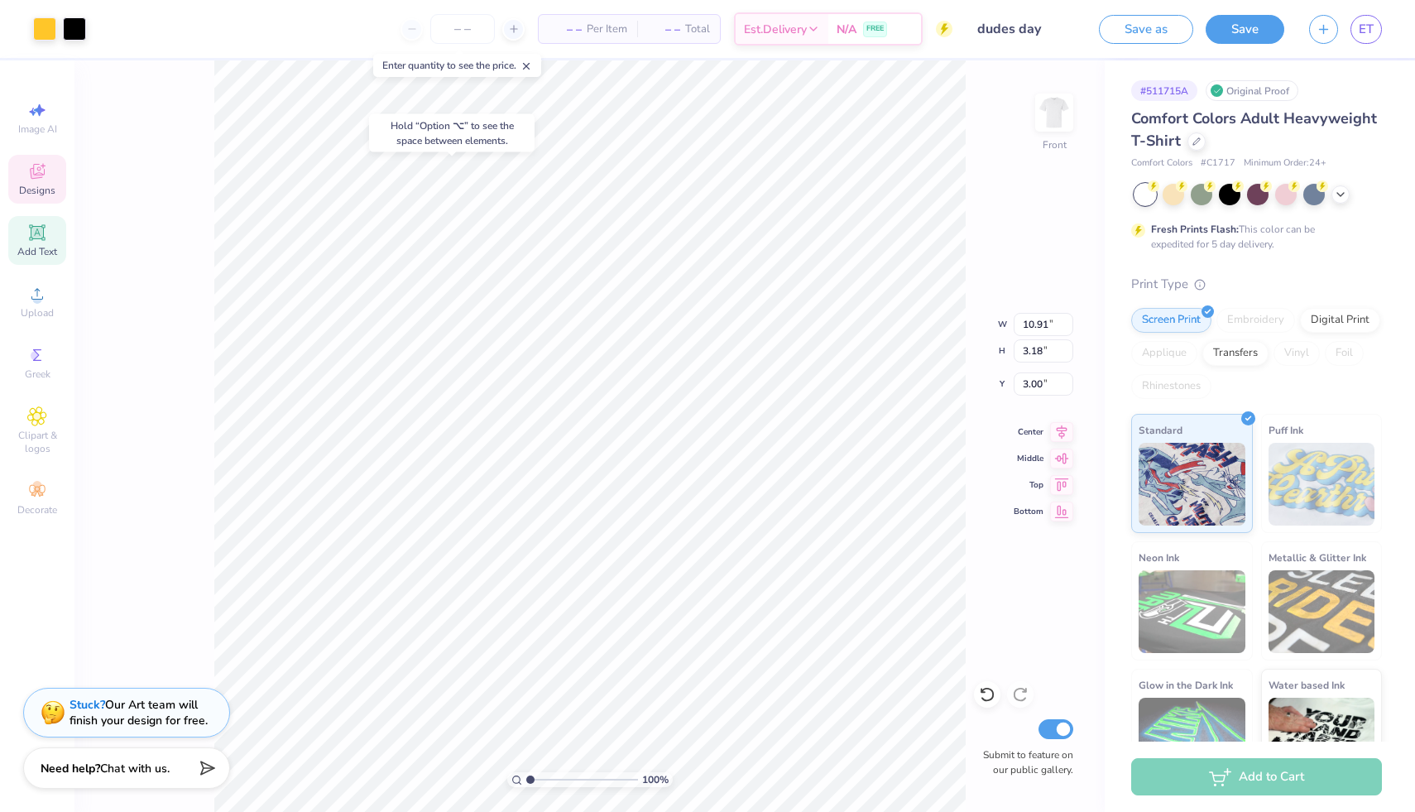
click at [46, 240] on icon at bounding box center [37, 233] width 20 height 20
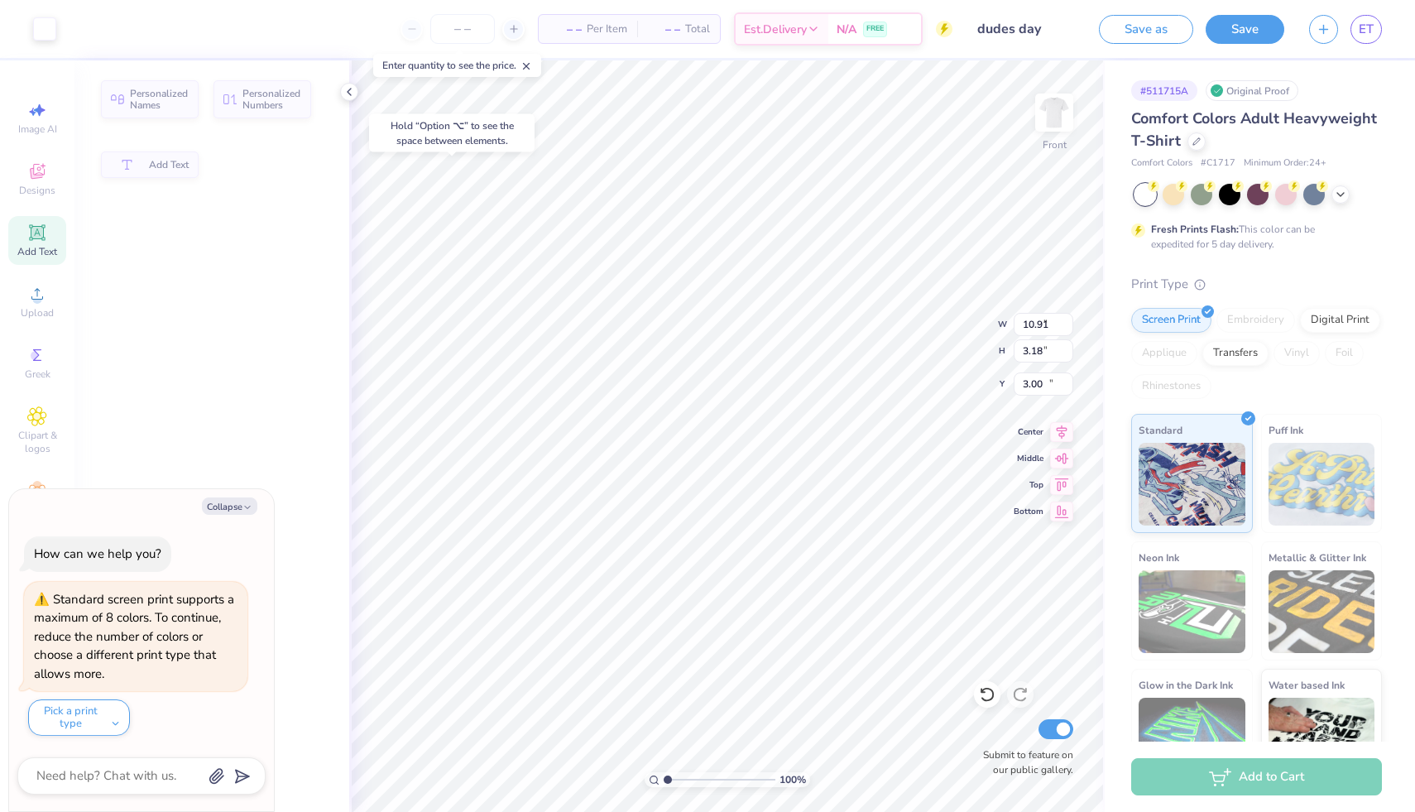
type input "5.69"
type input "1.65"
type input "12.93"
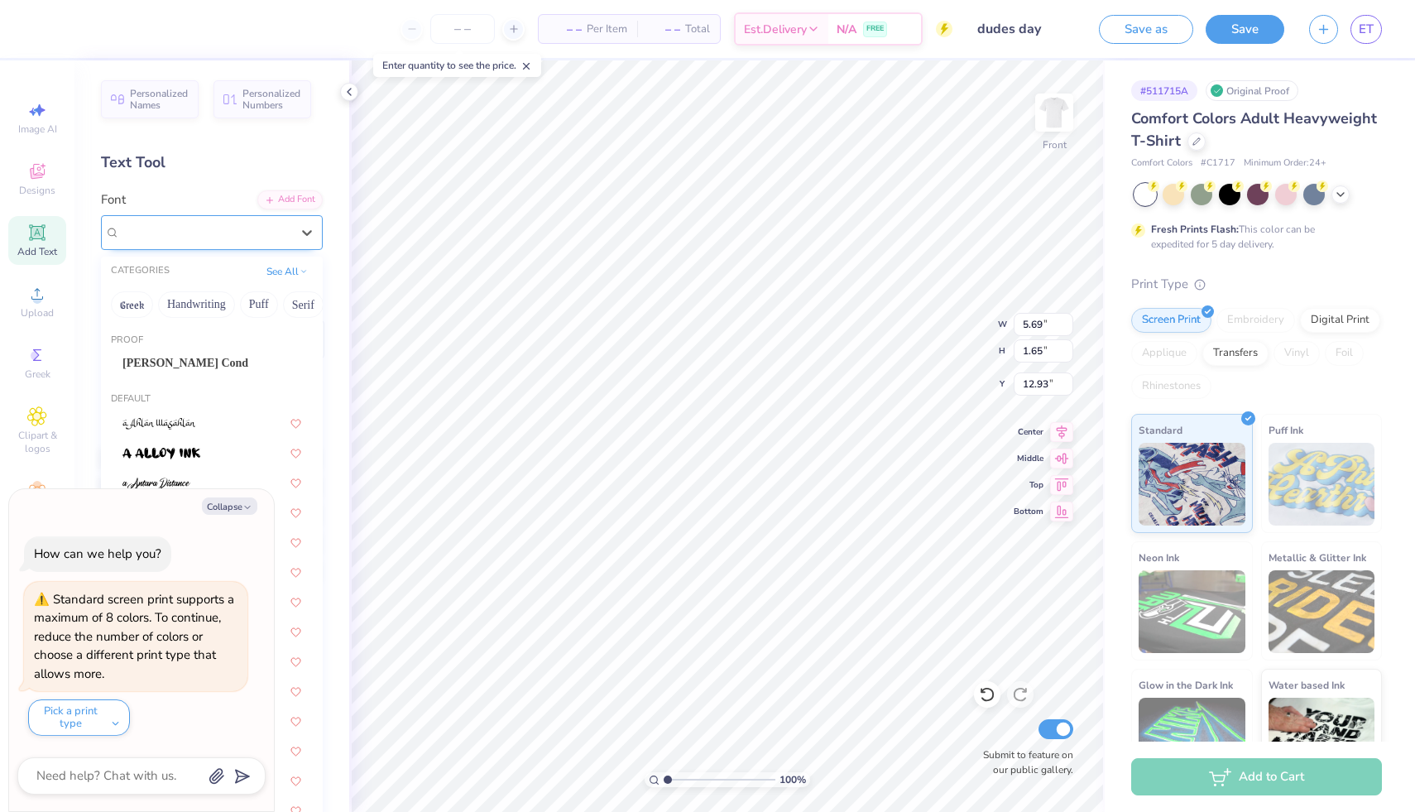
click at [170, 238] on div "Super Dream" at bounding box center [205, 232] width 174 height 26
click at [179, 299] on button "Handwriting" at bounding box center [196, 304] width 77 height 26
click at [161, 402] on div at bounding box center [212, 392] width 209 height 27
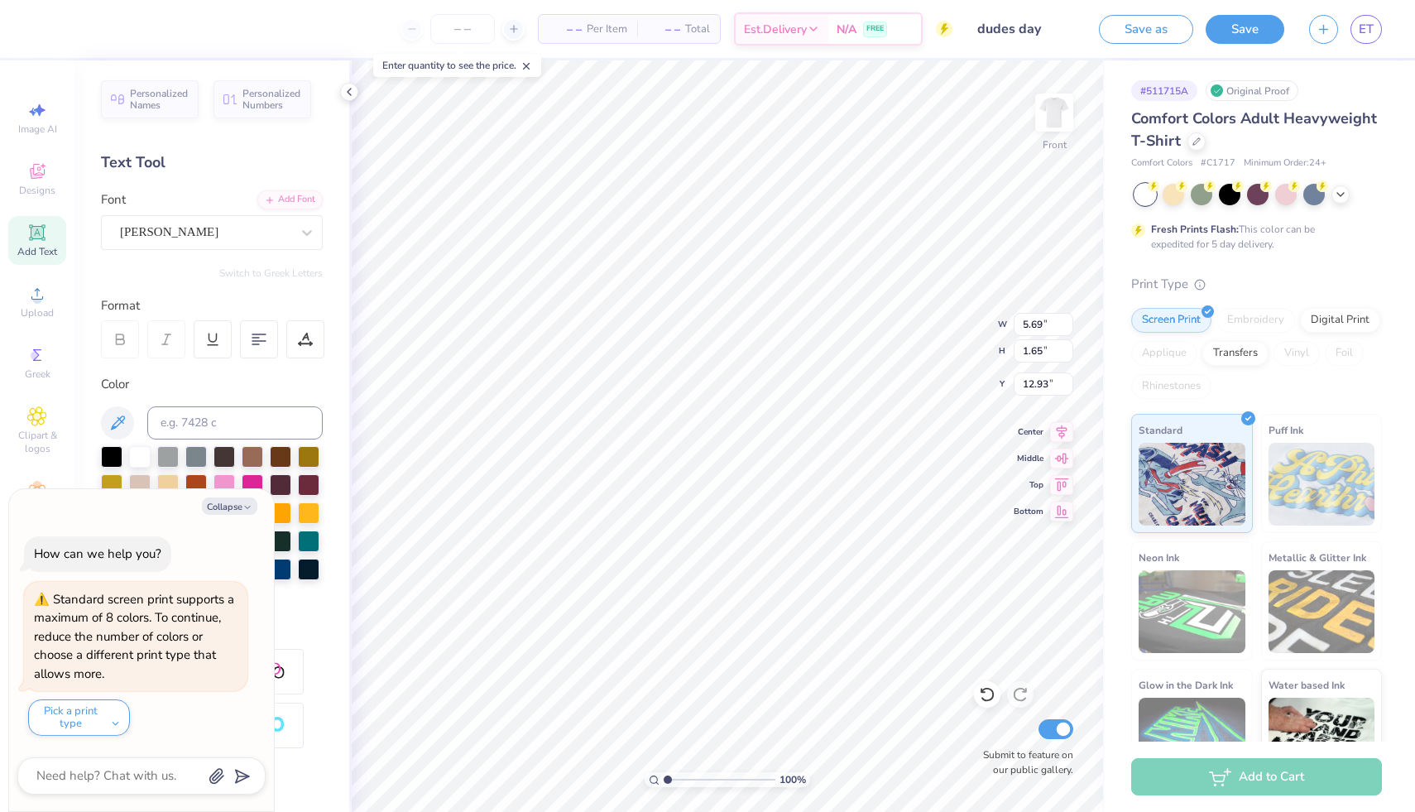
type textarea "x"
type input "6.27"
type input "2.00"
type input "12.75"
click at [274, 230] on div "[PERSON_NAME]" at bounding box center [205, 232] width 174 height 26
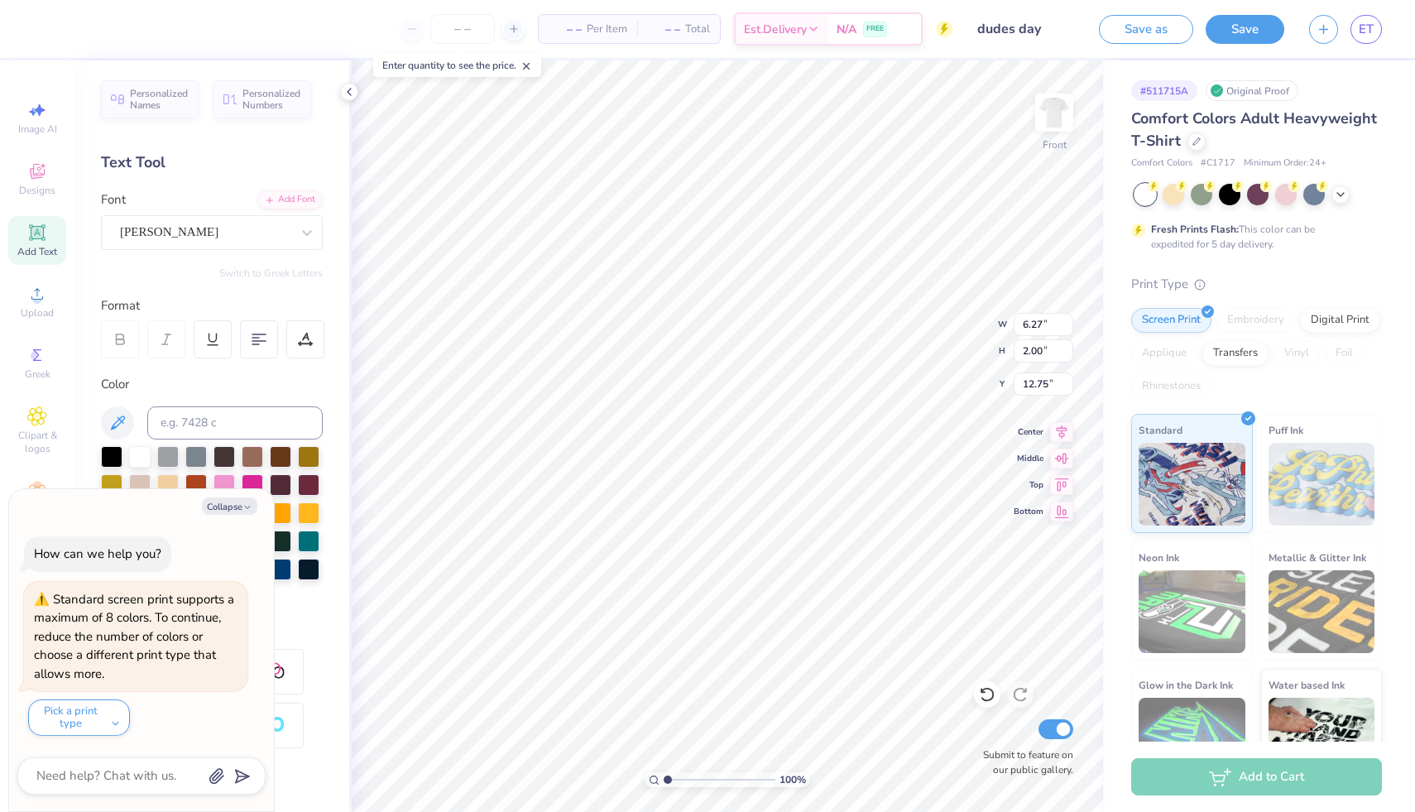
type textarea "x"
type textarea "20"
type textarea "x"
type textarea "202"
type textarea "x"
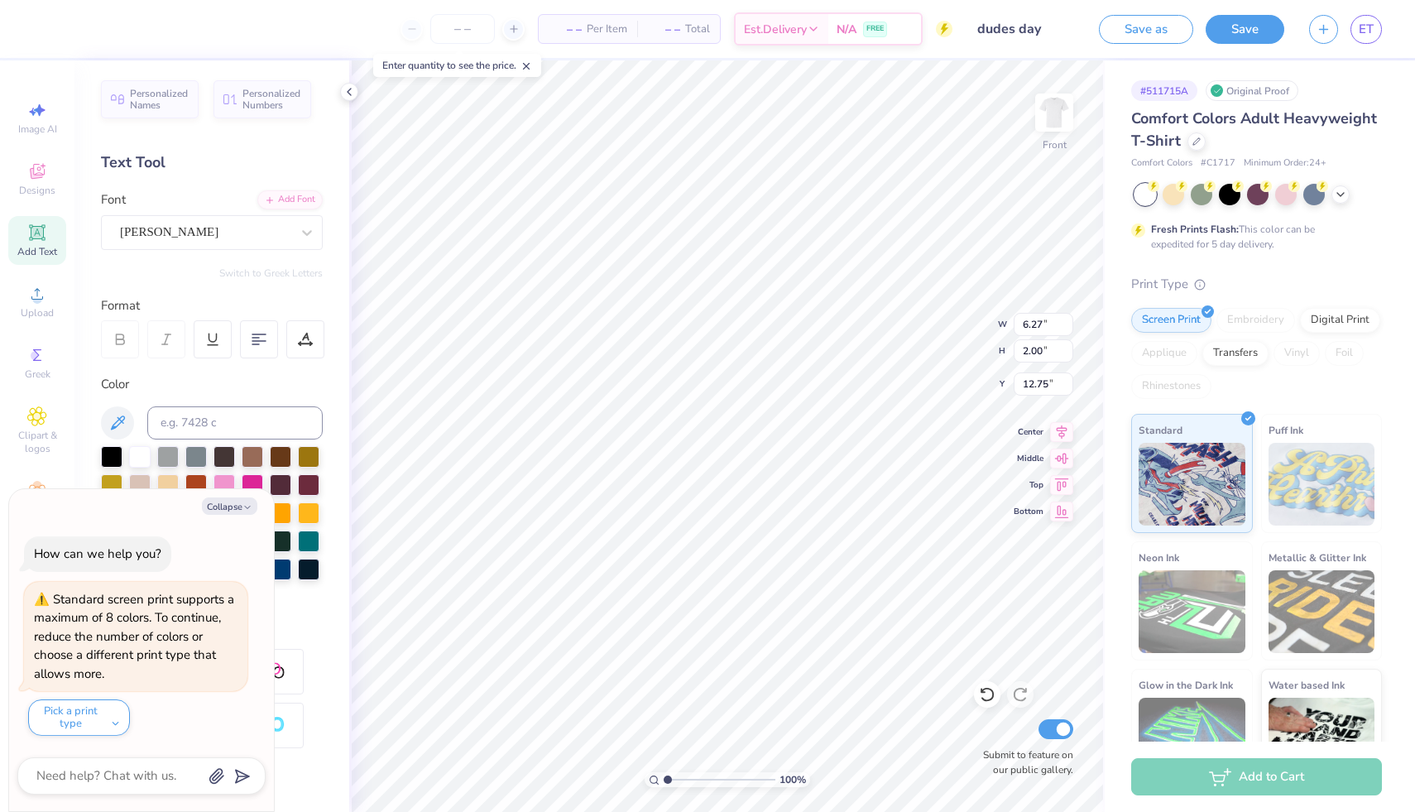
type textarea "2025"
click at [228, 506] on button "Collapse" at bounding box center [229, 505] width 55 height 17
type input "3.11"
type input "1.23"
type input "13.13"
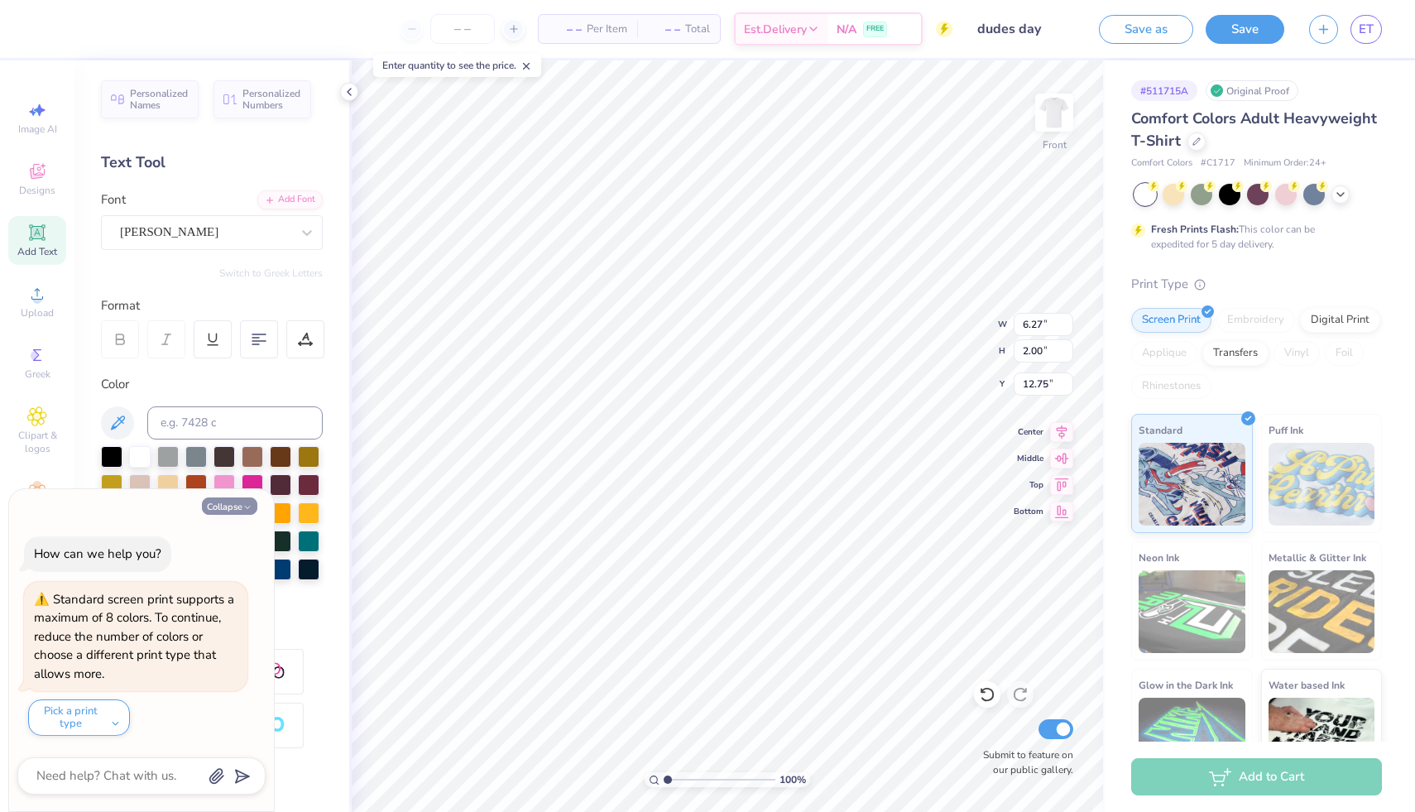
type textarea "x"
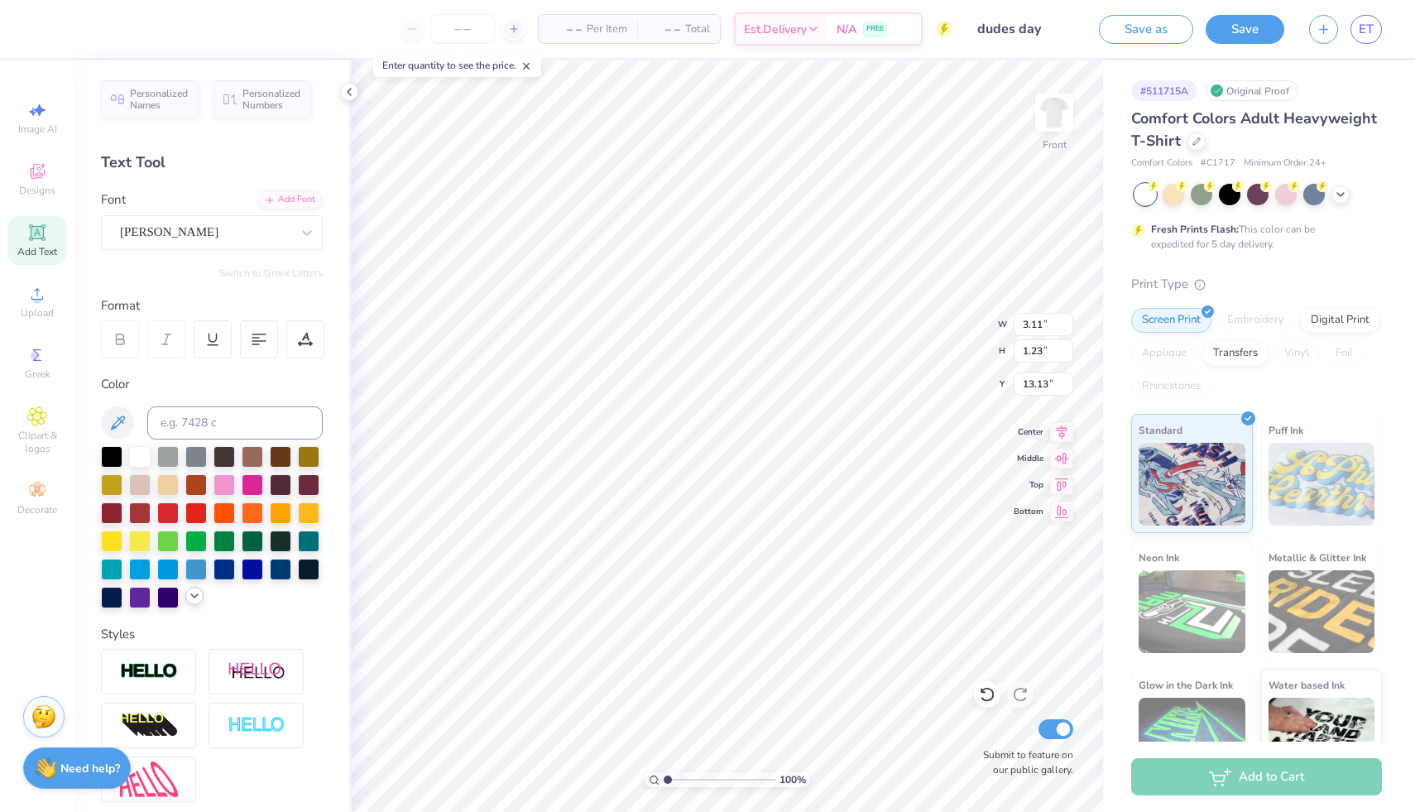
click at [194, 587] on div at bounding box center [194, 596] width 18 height 18
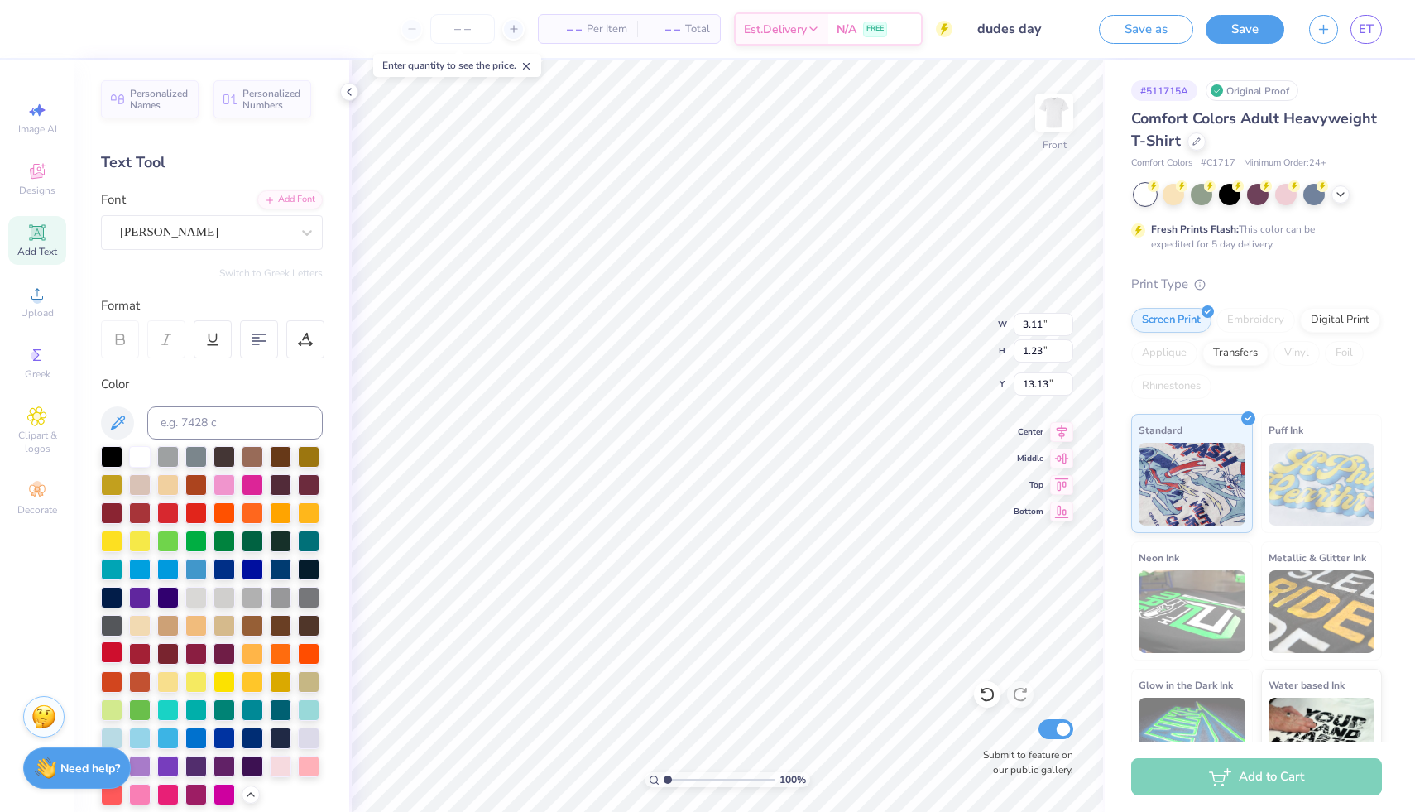
click at [115, 650] on div at bounding box center [112, 652] width 22 height 22
click at [134, 230] on div "[PERSON_NAME]" at bounding box center [205, 232] width 174 height 26
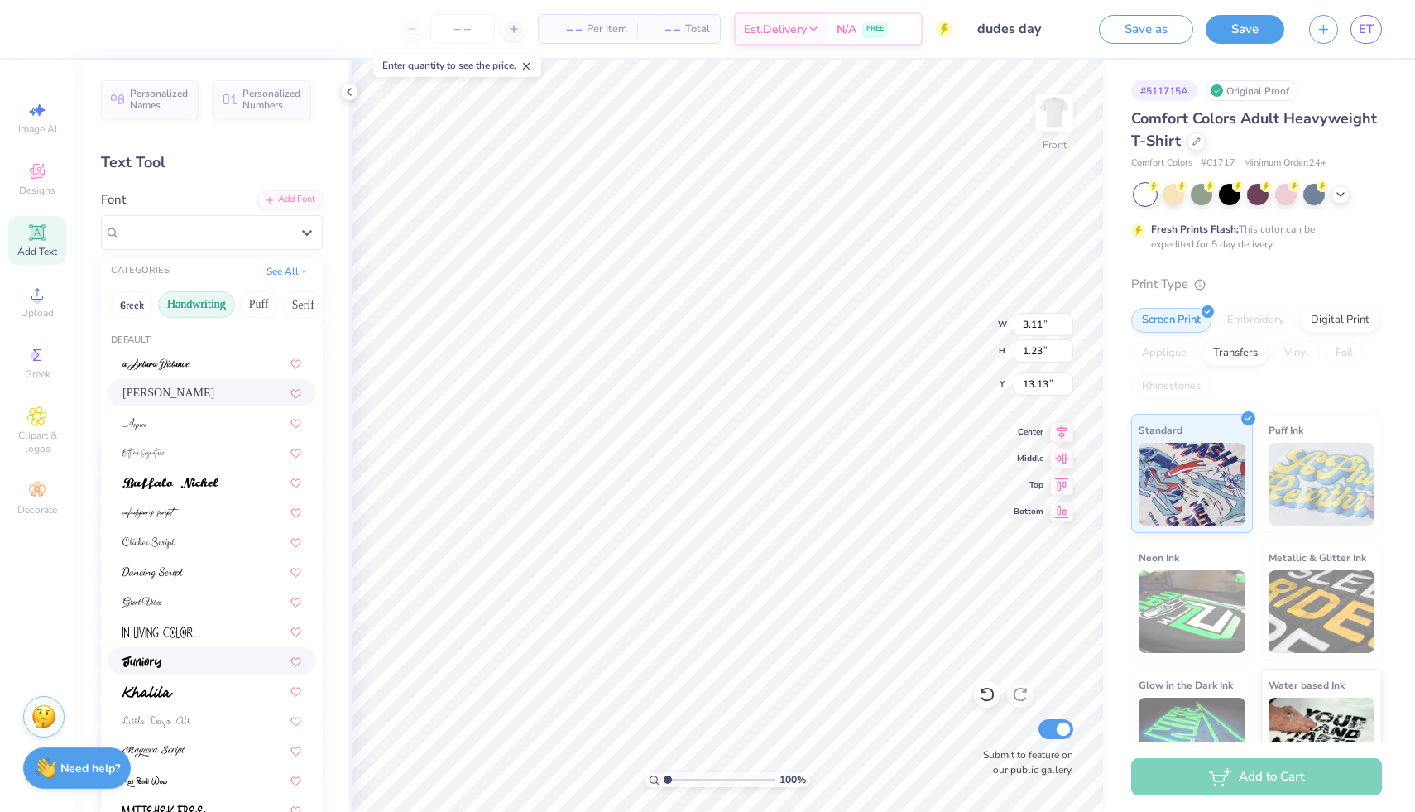
click at [146, 664] on img at bounding box center [141, 662] width 39 height 12
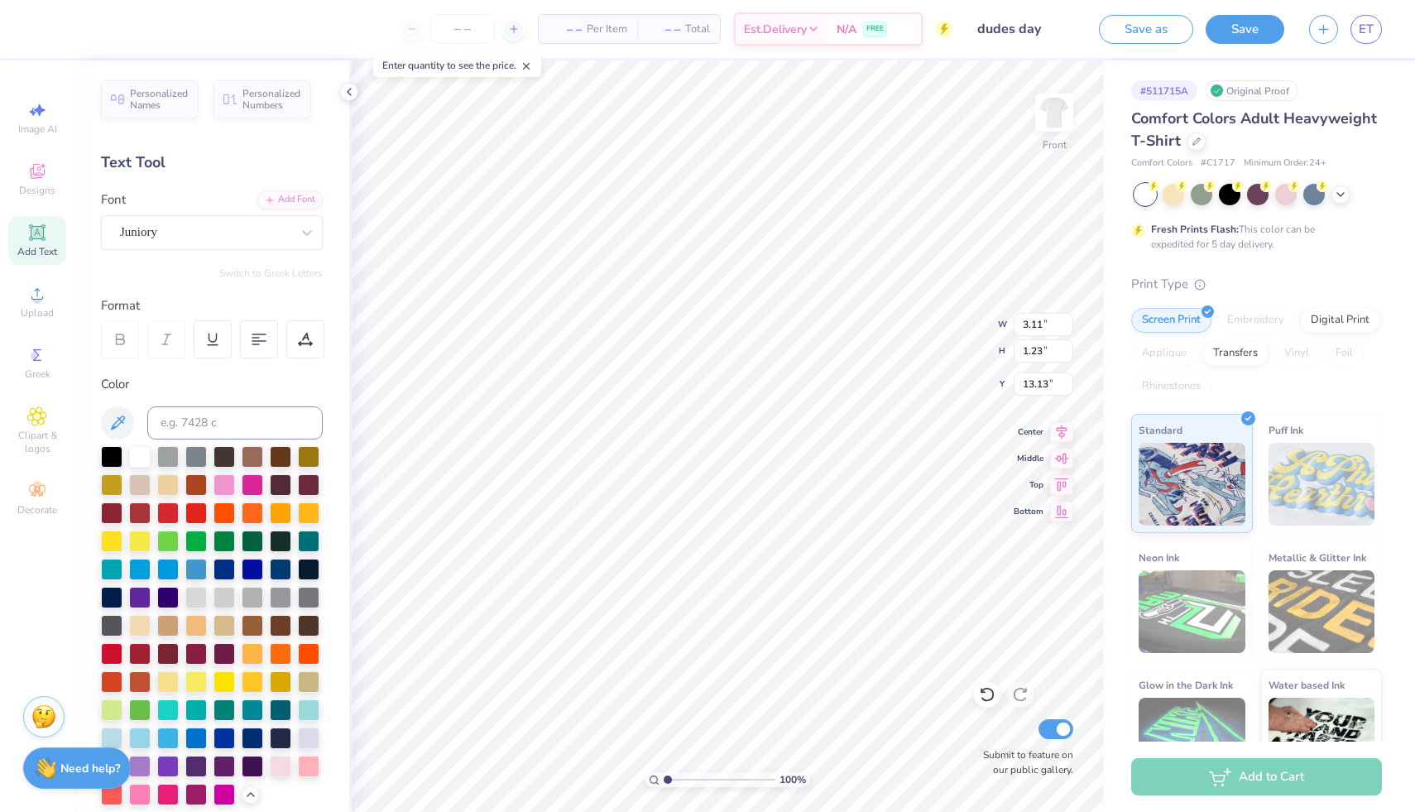
type input "3.72"
type input "1.64"
type input "12.93"
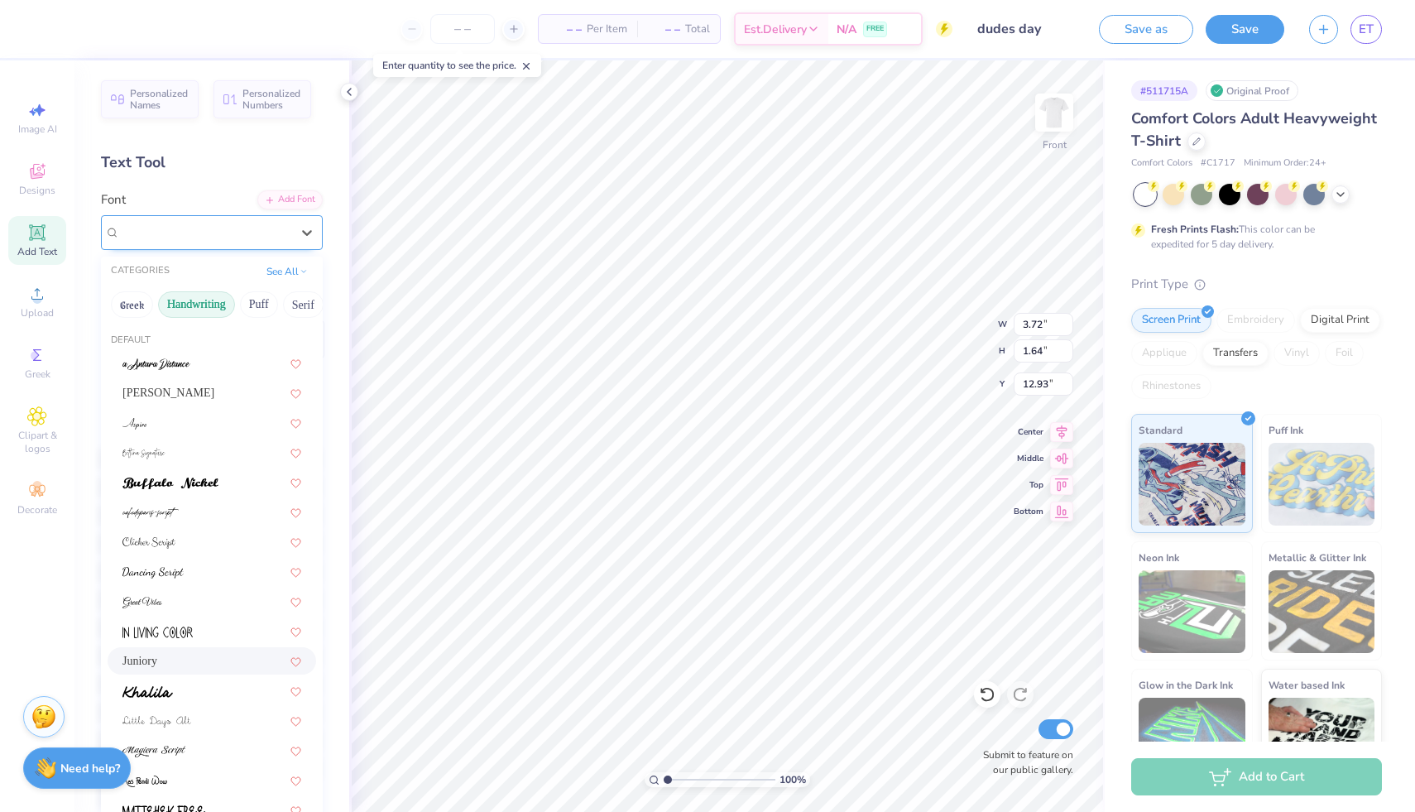
click at [158, 223] on div "Juniory" at bounding box center [205, 232] width 174 height 26
click at [183, 475] on span at bounding box center [170, 481] width 96 height 17
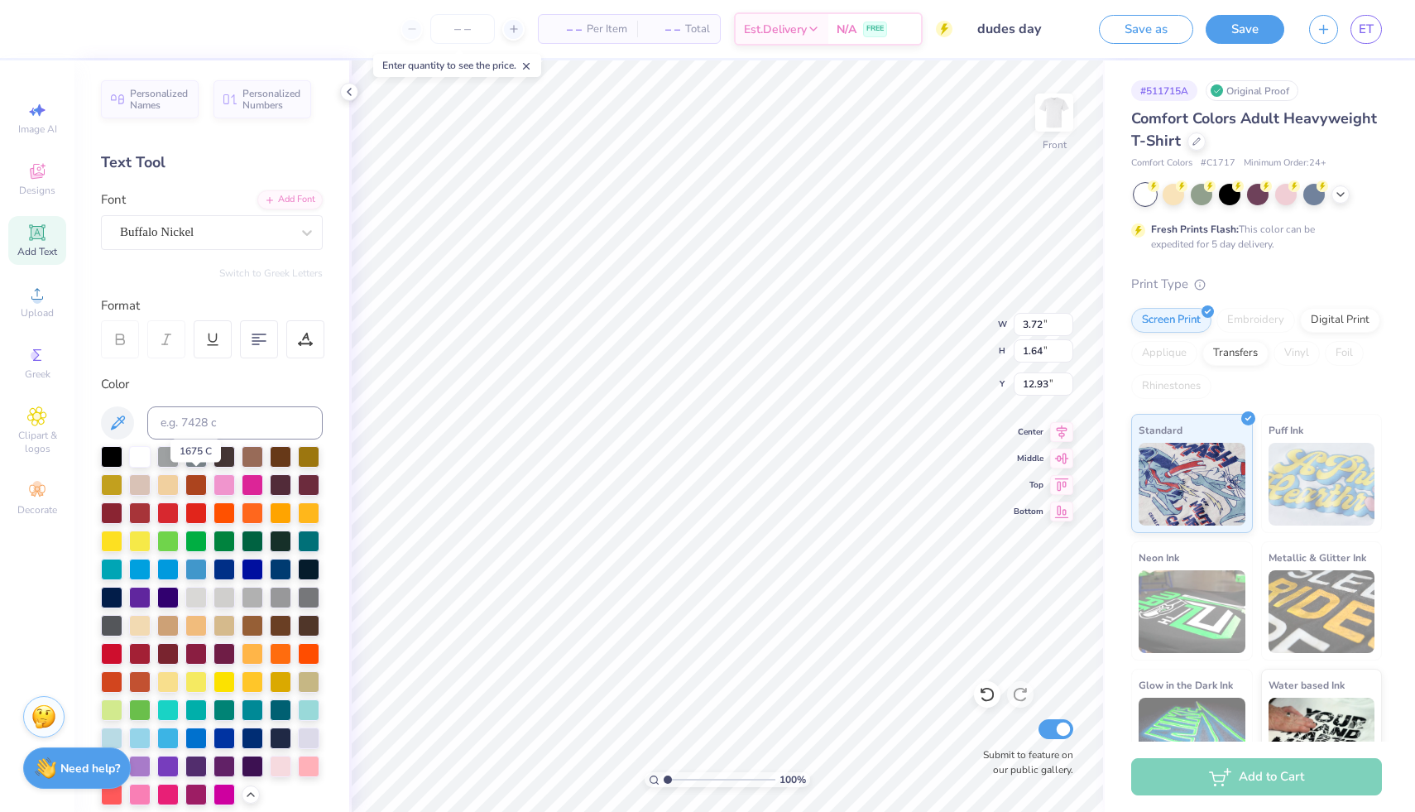
type input "4.42"
type input "1.39"
type input "13.05"
click at [180, 232] on div "Buffalo Nickel" at bounding box center [205, 232] width 174 height 26
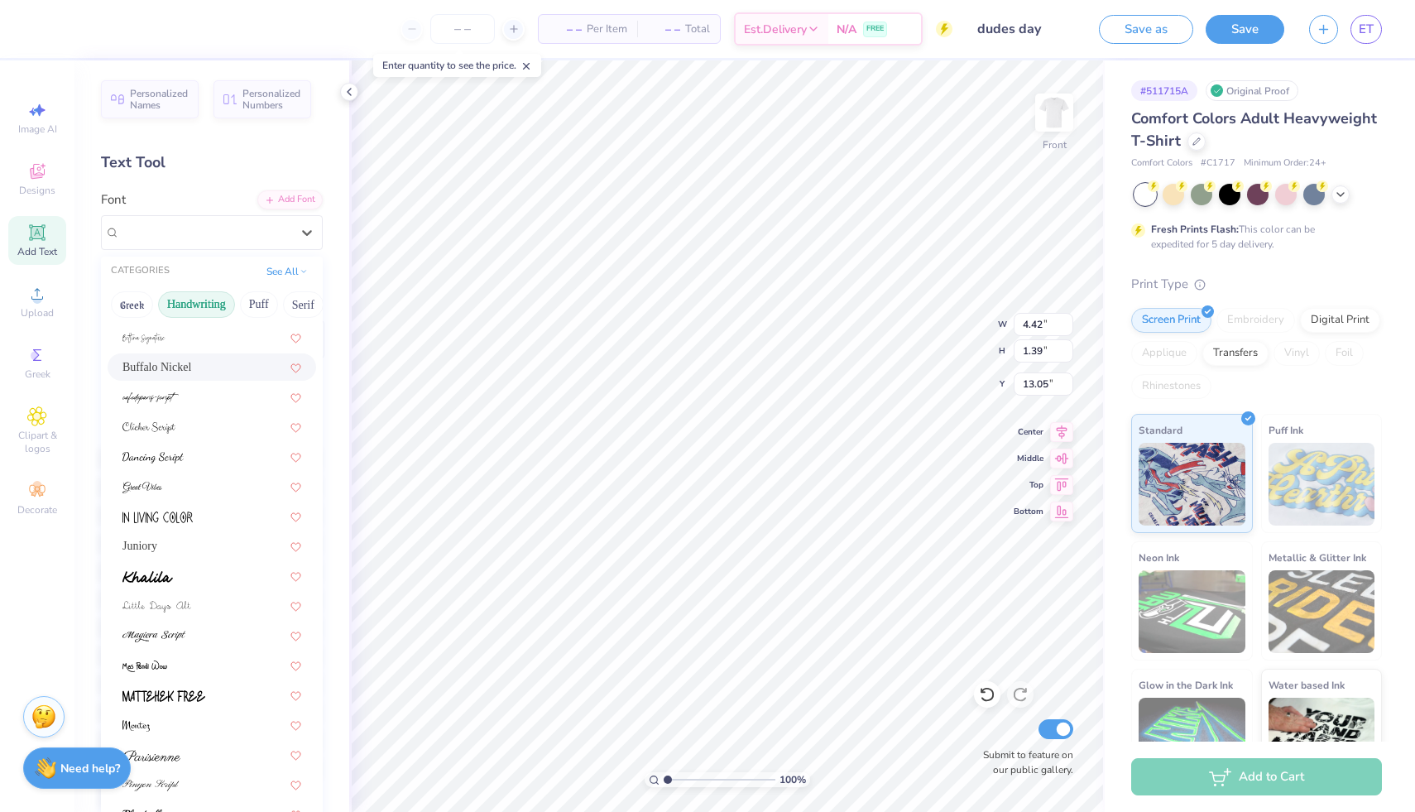
scroll to position [166, 0]
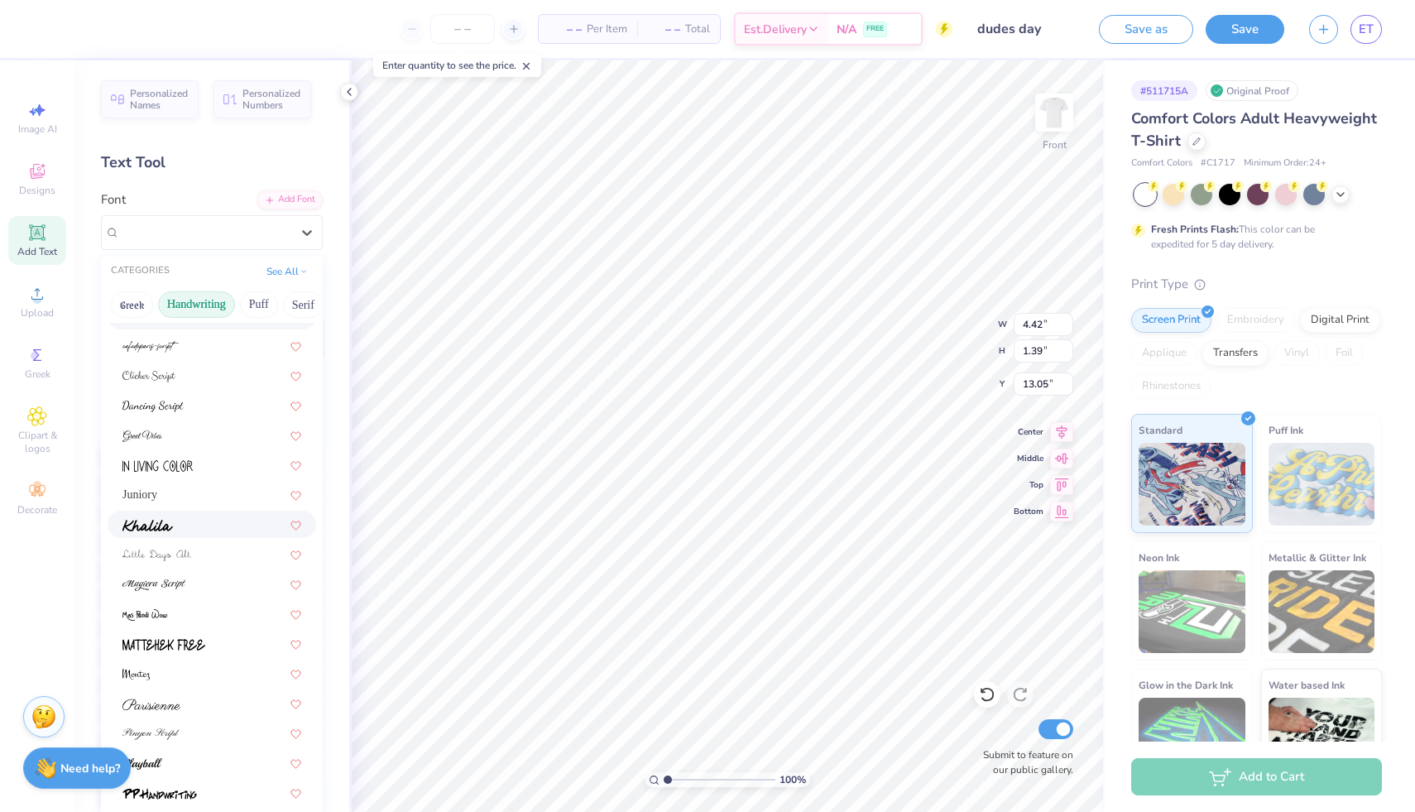
click at [150, 529] on img at bounding box center [147, 526] width 50 height 12
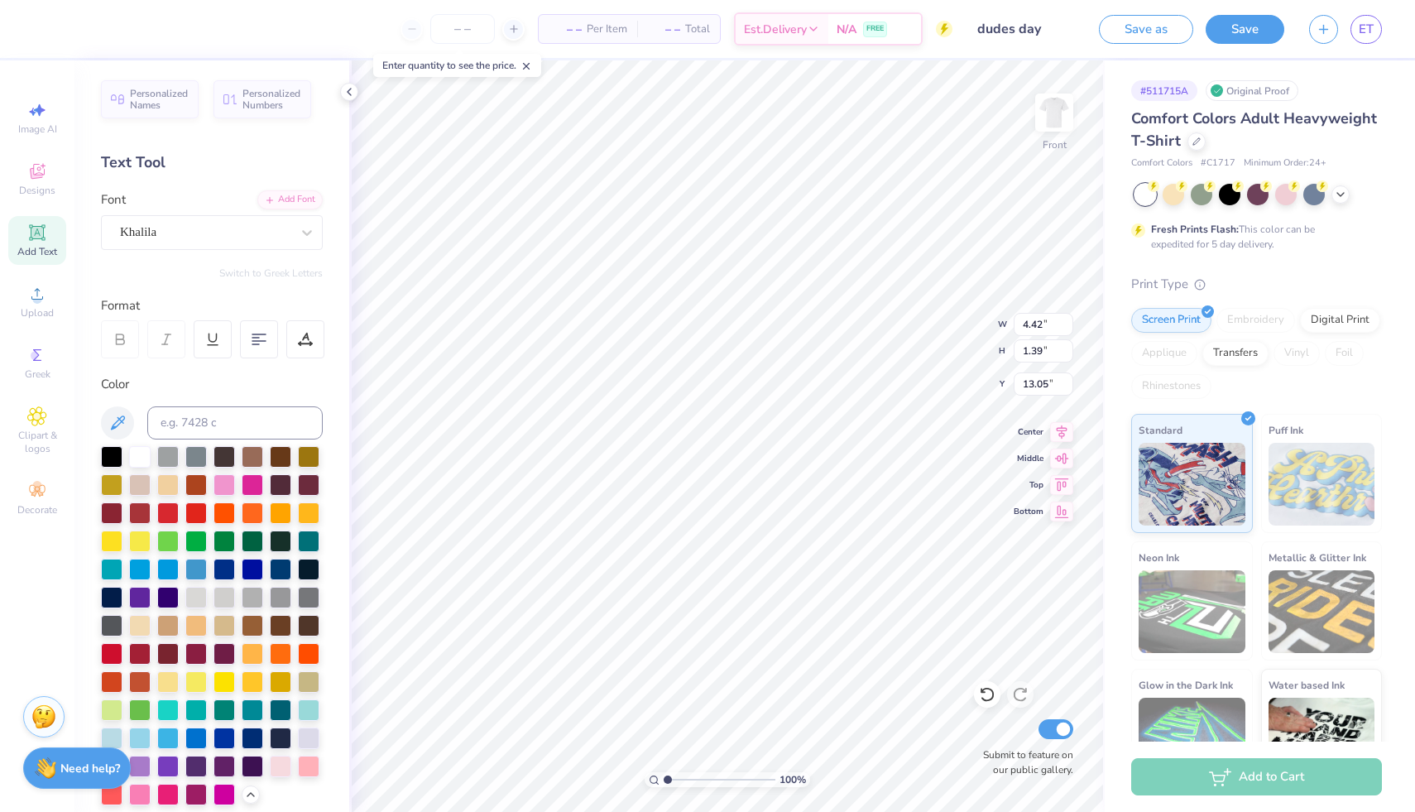
type input "4.43"
type input "1.63"
type input "12.93"
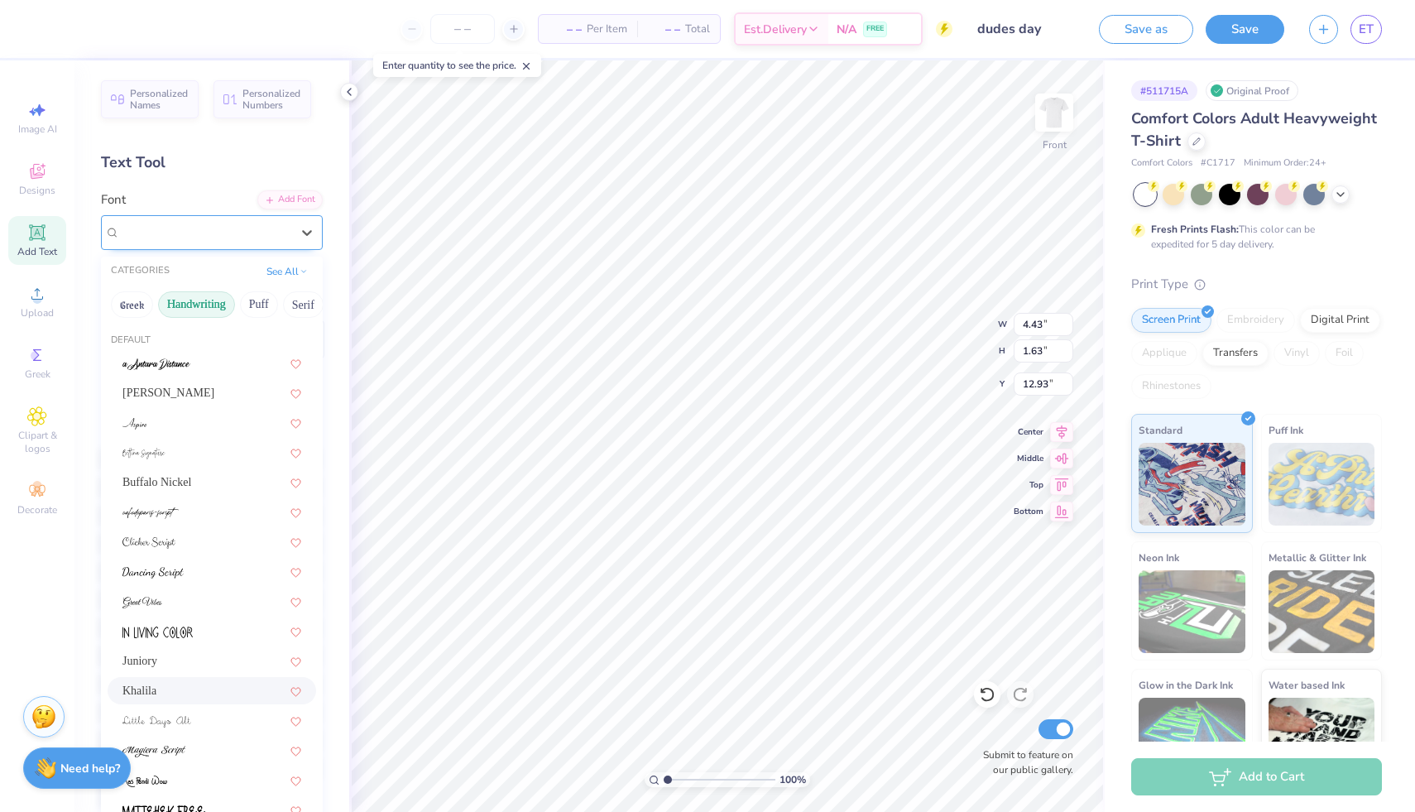
click at [169, 225] on div "Khalila" at bounding box center [205, 232] width 174 height 26
click at [134, 545] on img at bounding box center [148, 543] width 53 height 12
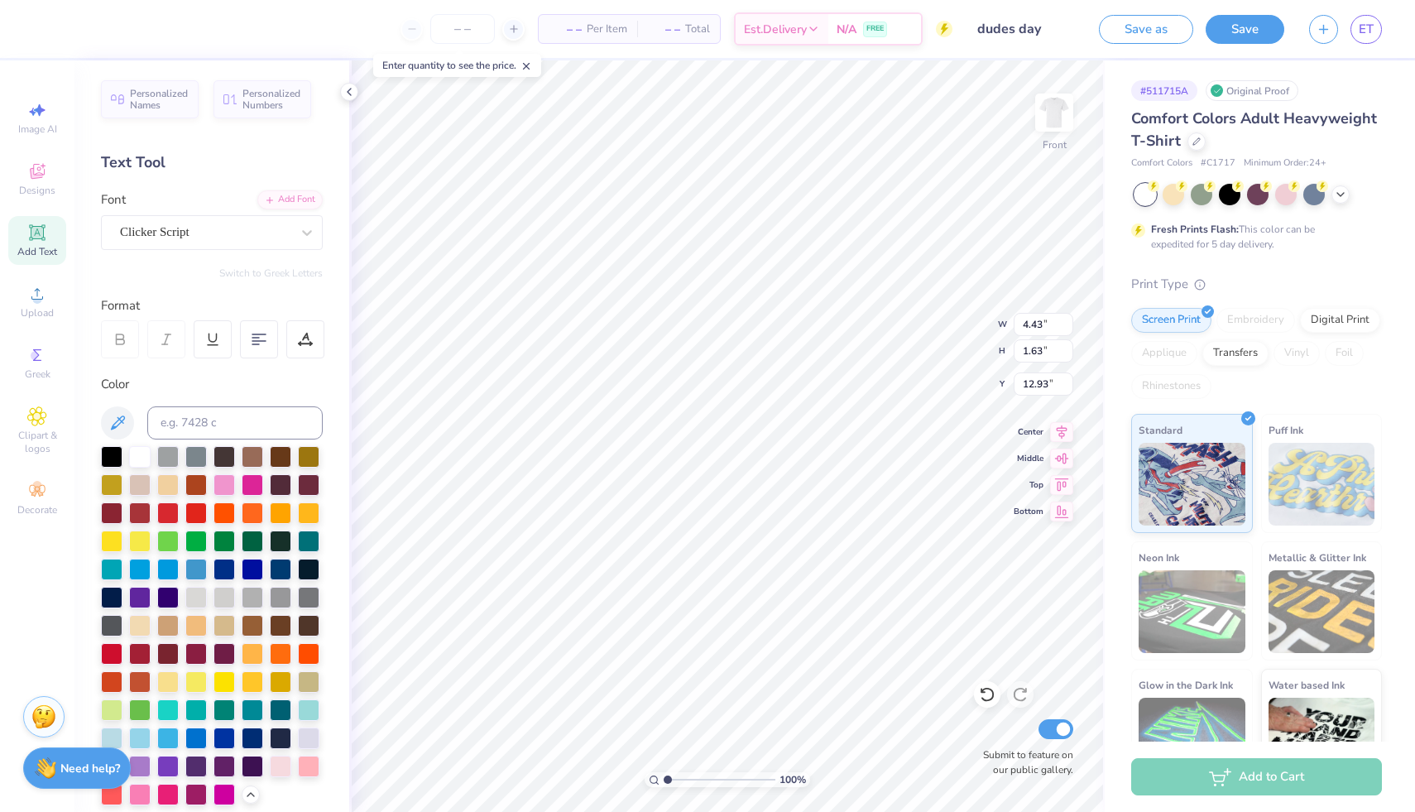
type input "4.75"
type input "1.57"
type input "12.97"
click at [155, 250] on div "Personalized Names Personalized Numbers Text Tool Add Font Font Clicker Script …" at bounding box center [211, 435] width 275 height 751
click at [147, 237] on div "Clicker Script" at bounding box center [205, 232] width 174 height 26
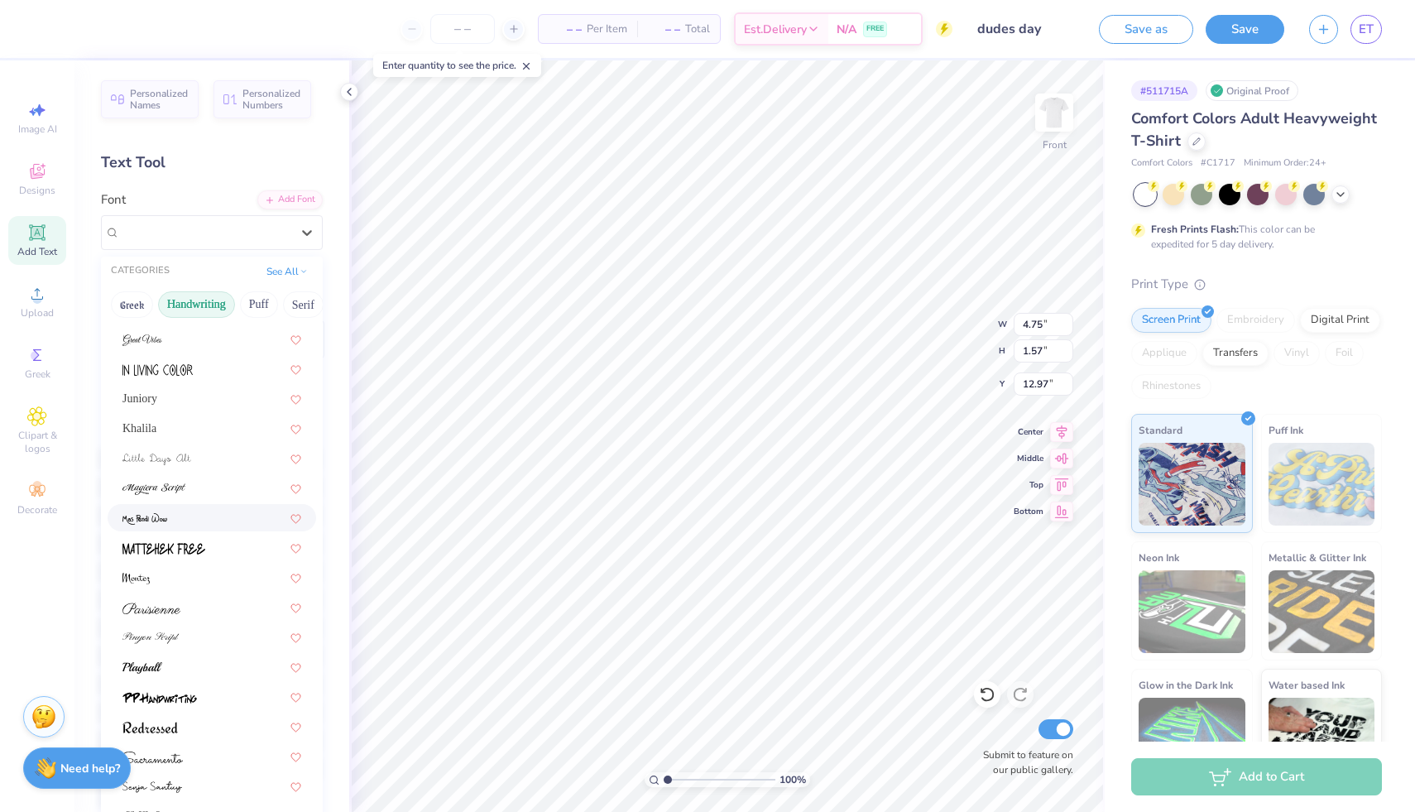
scroll to position [276, 0]
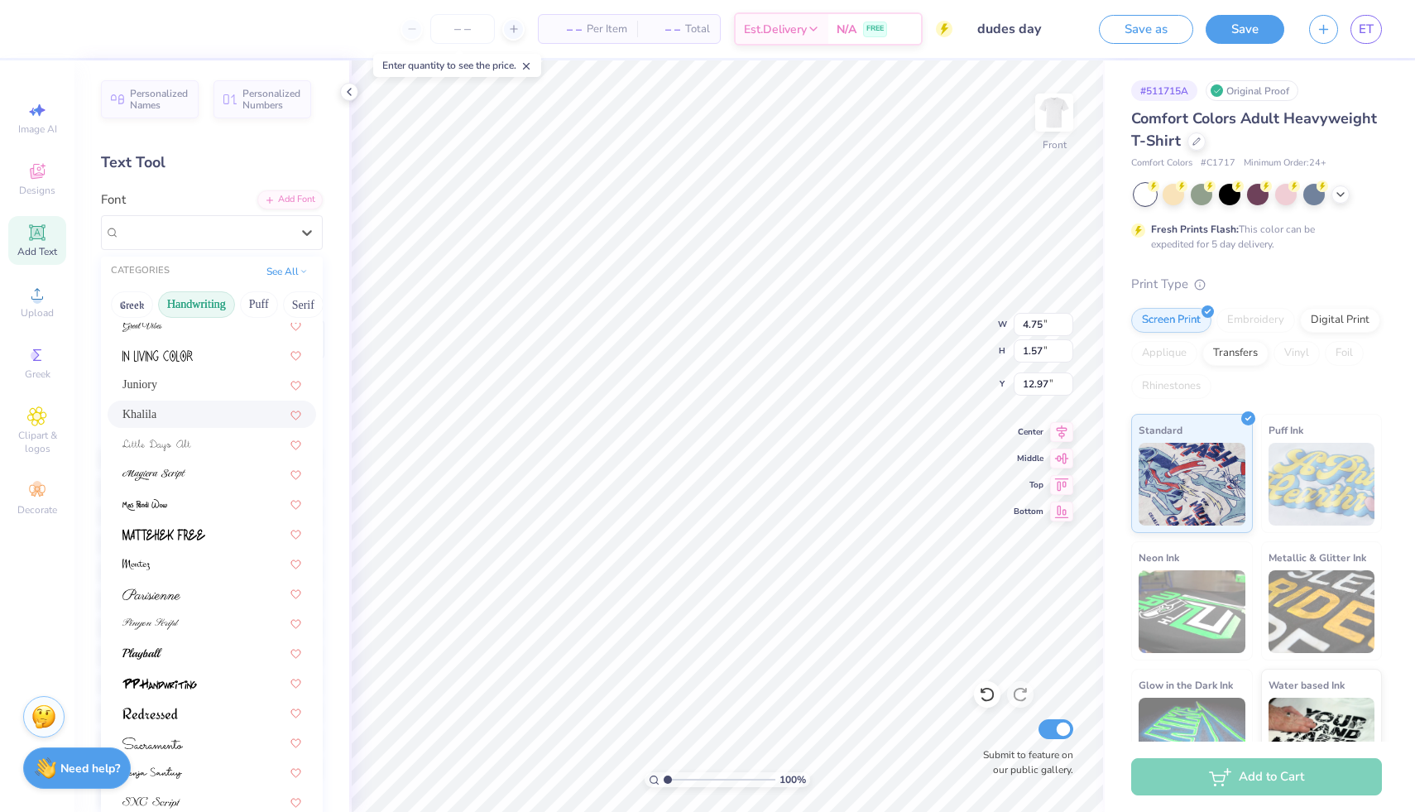
click at [128, 416] on span "Khalila" at bounding box center [139, 413] width 34 height 17
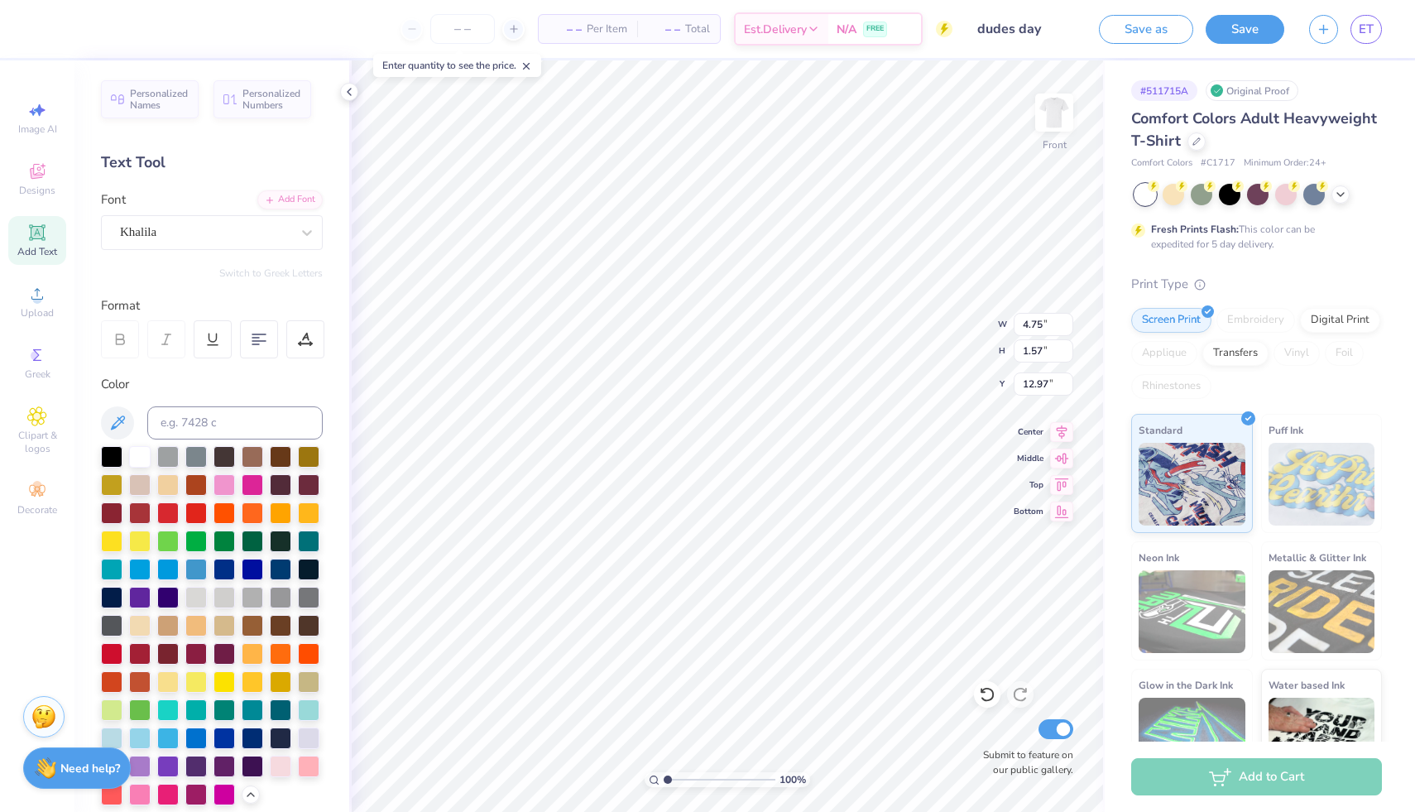
type input "4.43"
type input "1.63"
type input "12.93"
type input "3.38"
type input "1.24"
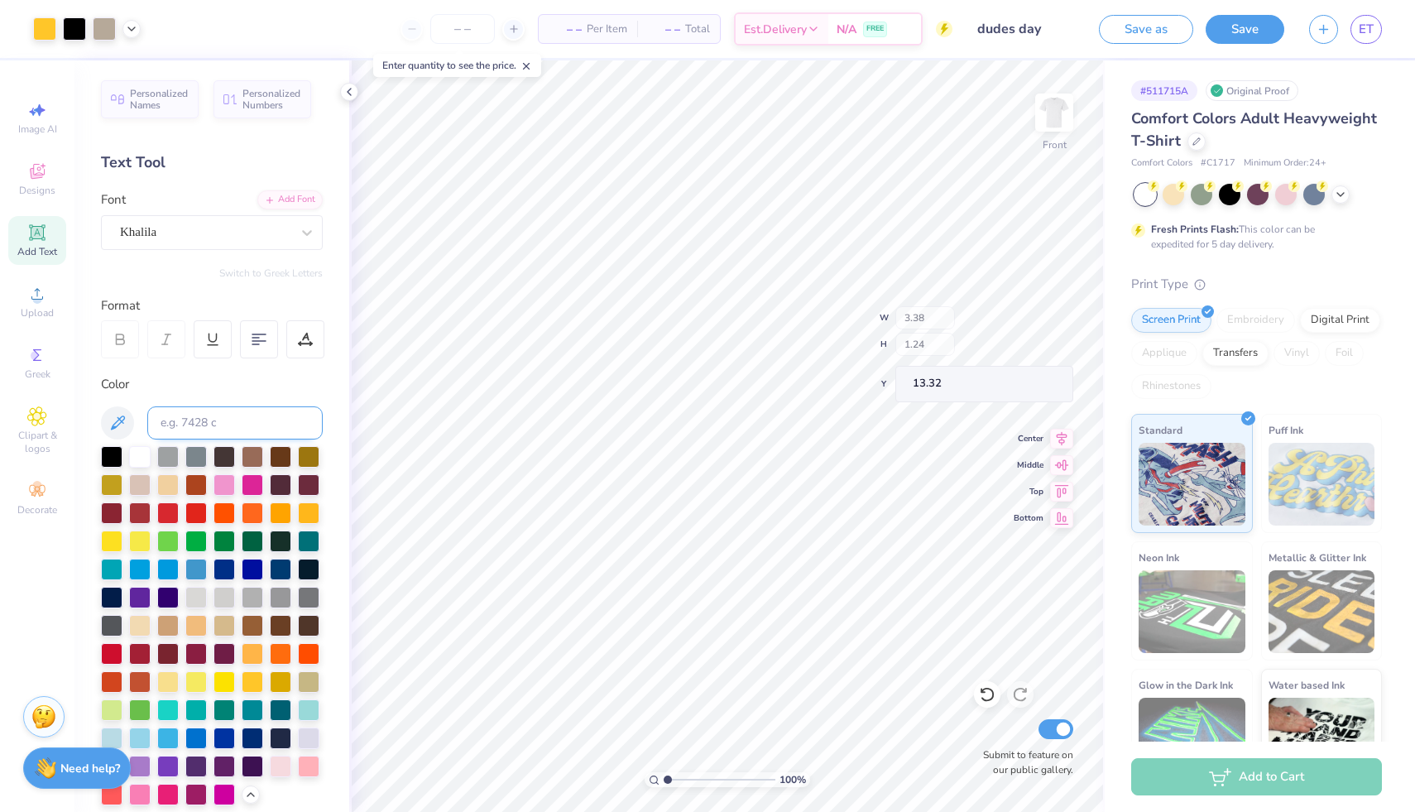
type input "5.75"
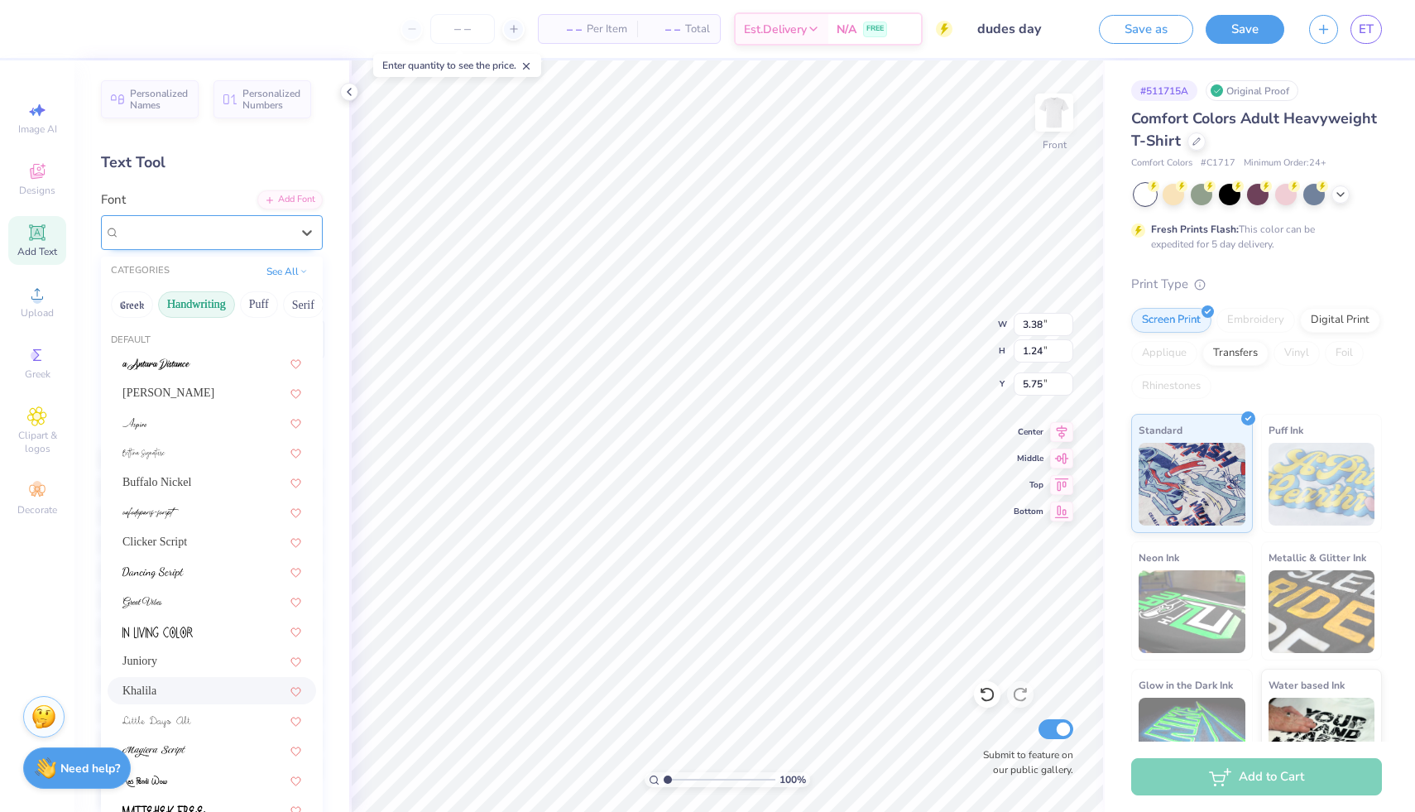
click at [166, 244] on div "Khalila" at bounding box center [205, 232] width 174 height 26
click at [159, 485] on span "Buffalo Nickel" at bounding box center [156, 481] width 69 height 17
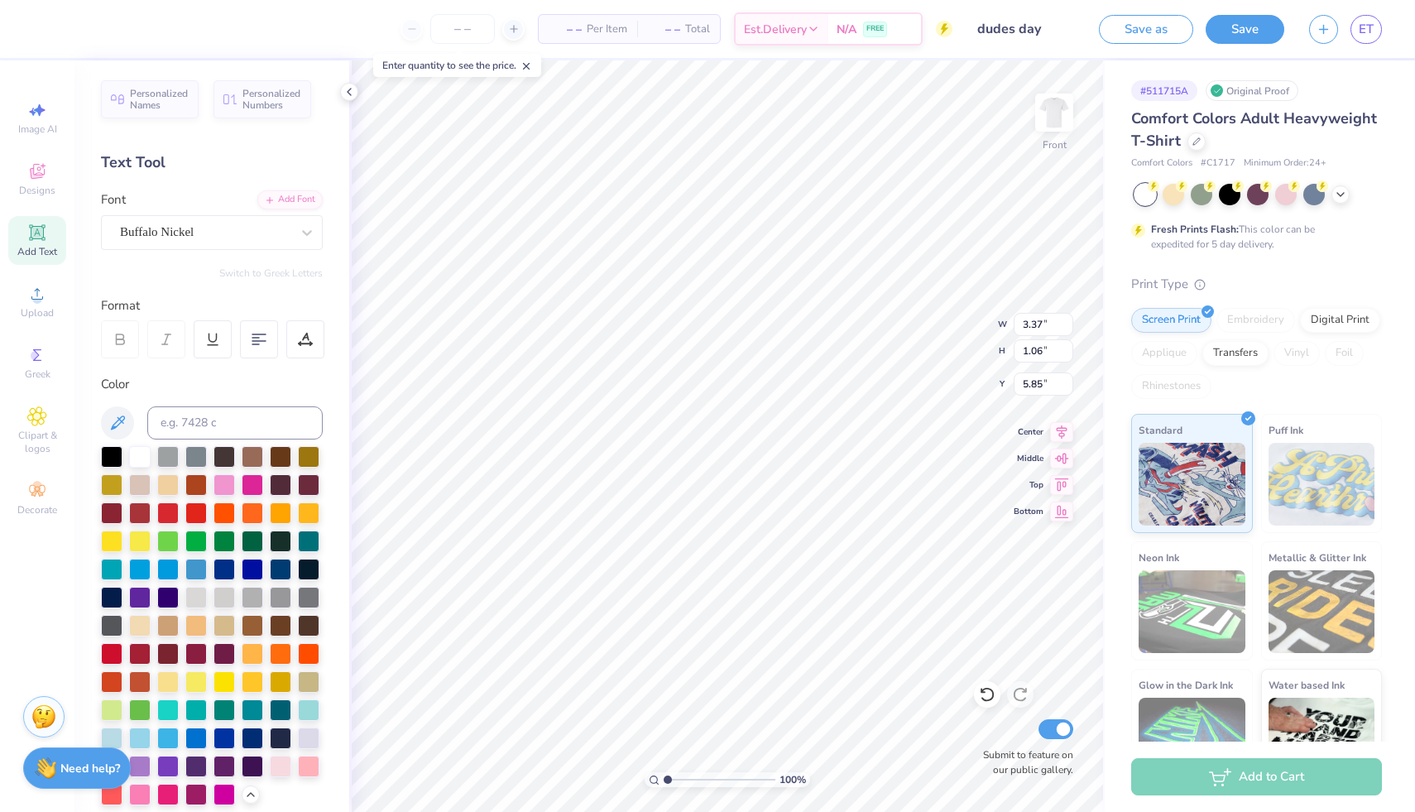
type input "3.37"
type input "1.06"
type input "5.85"
click at [249, 211] on div "Font Buffalo Nickel" at bounding box center [212, 220] width 222 height 60
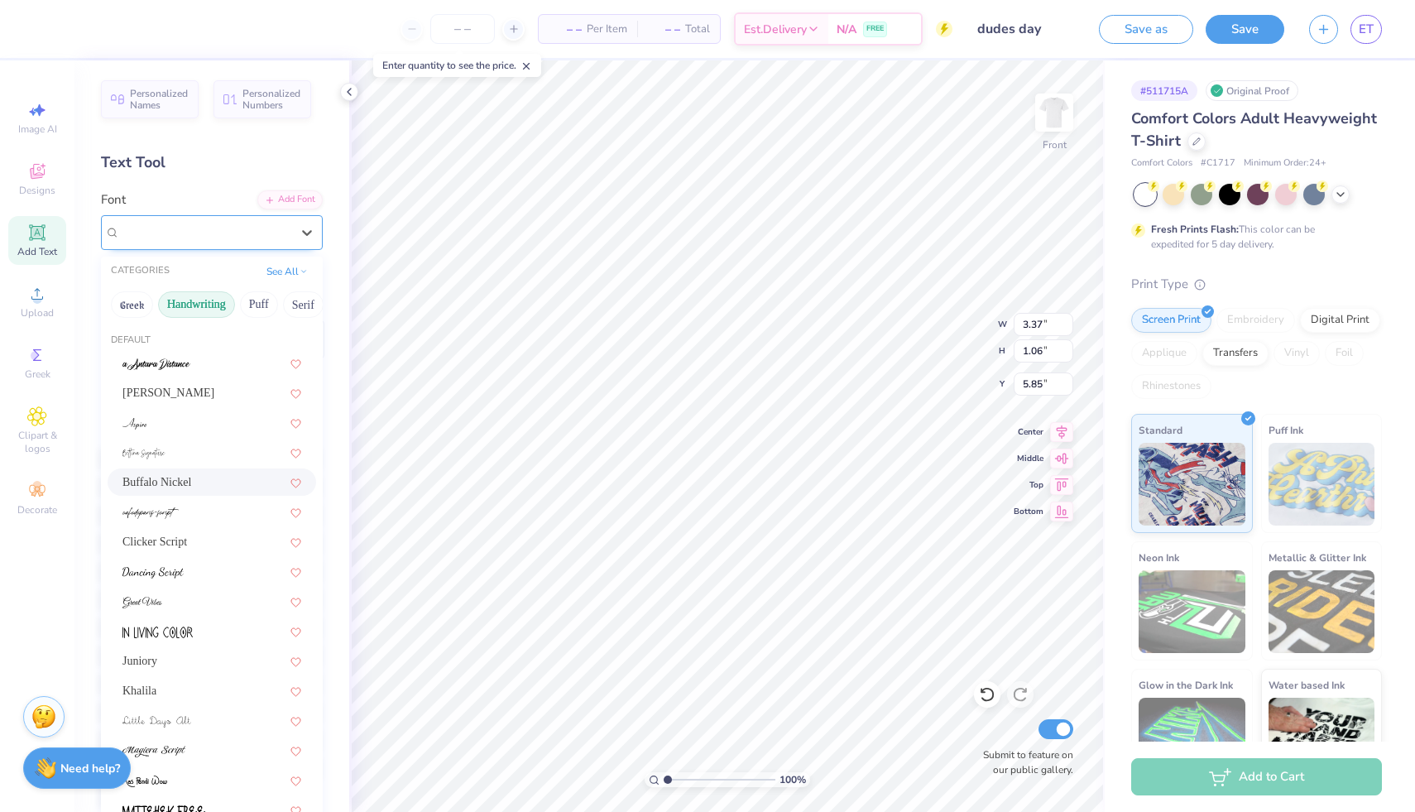
click at [247, 228] on div "Buffalo Nickel" at bounding box center [205, 232] width 174 height 26
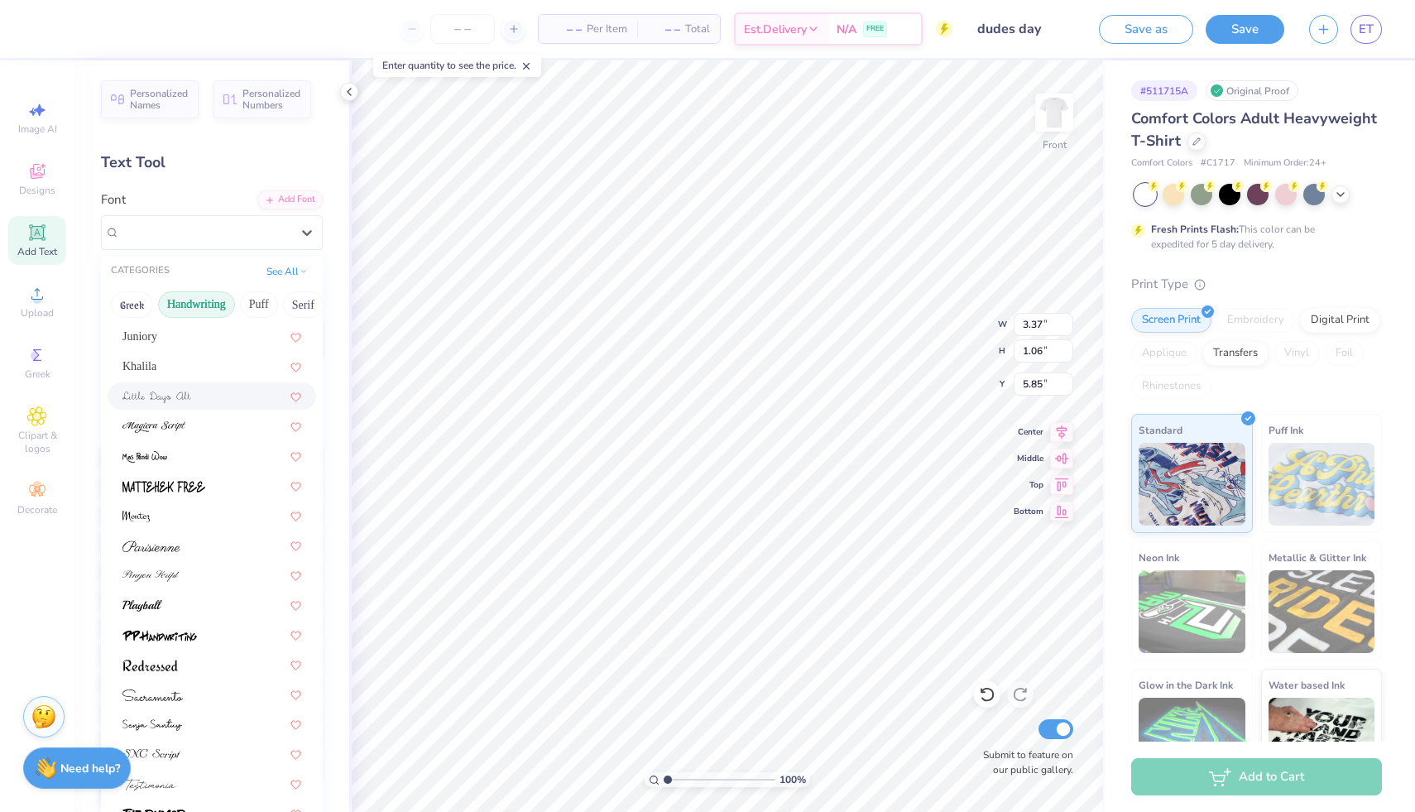
scroll to position [355, 0]
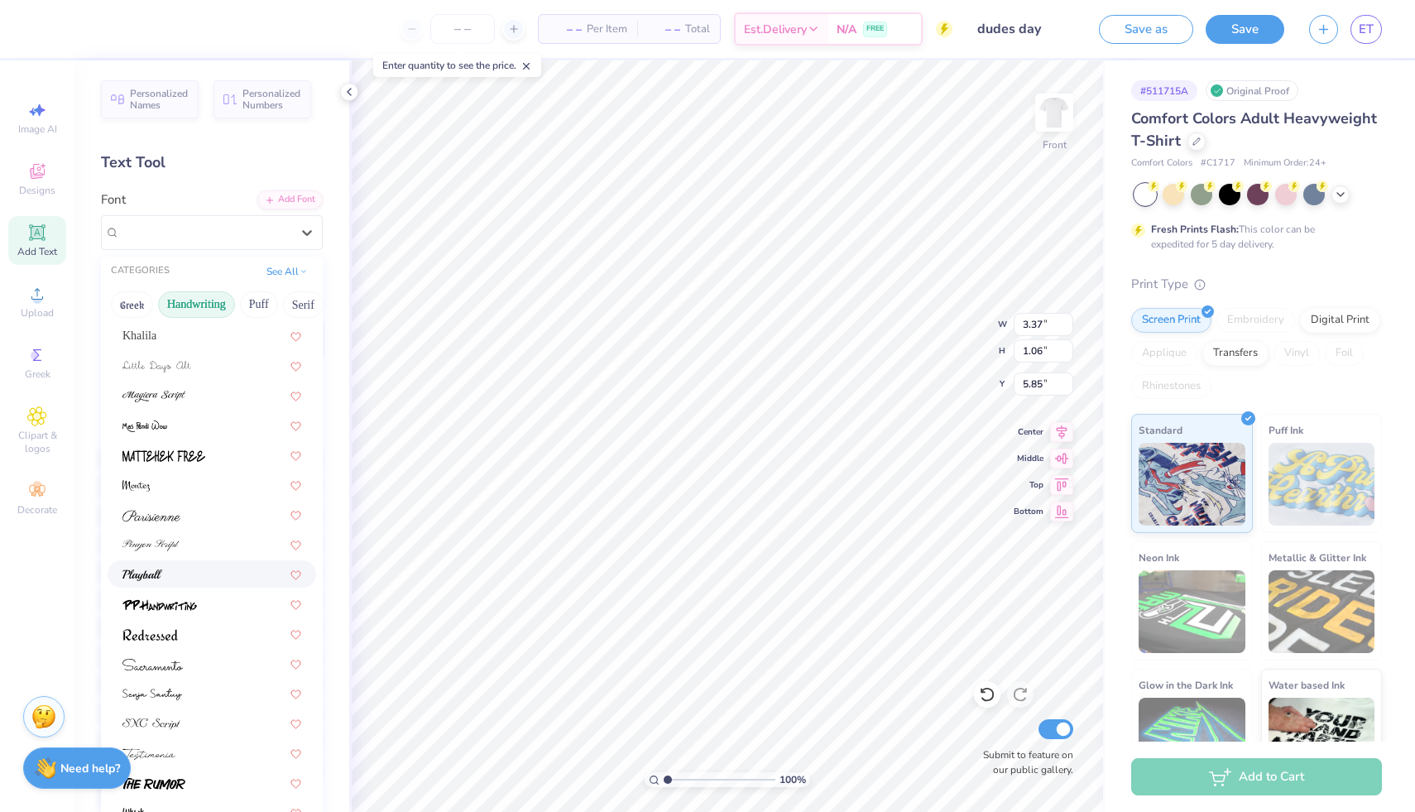
click at [175, 580] on div at bounding box center [211, 573] width 179 height 17
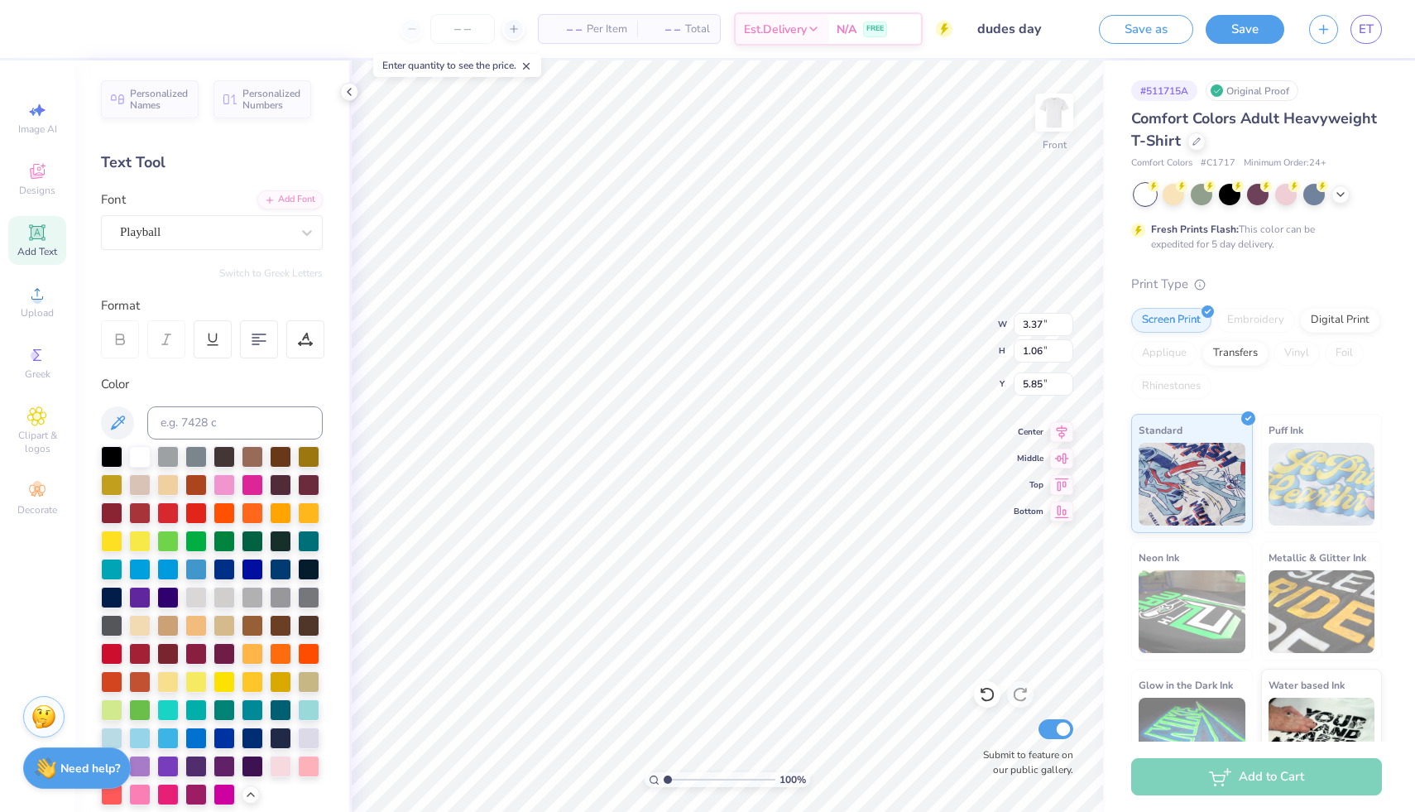
type input "4.14"
type input "1.31"
type input "5.72"
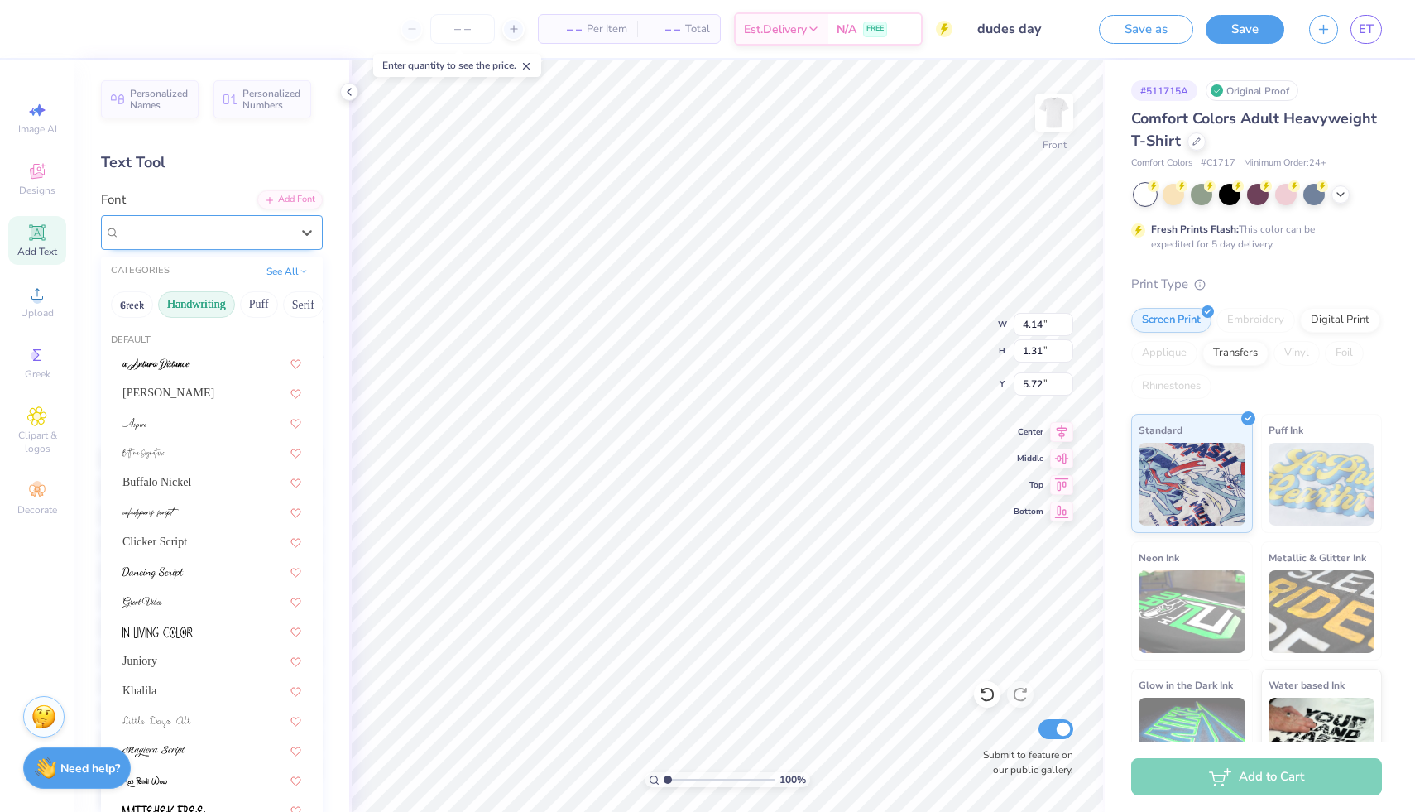
click at [181, 240] on div "Playball" at bounding box center [205, 232] width 174 height 26
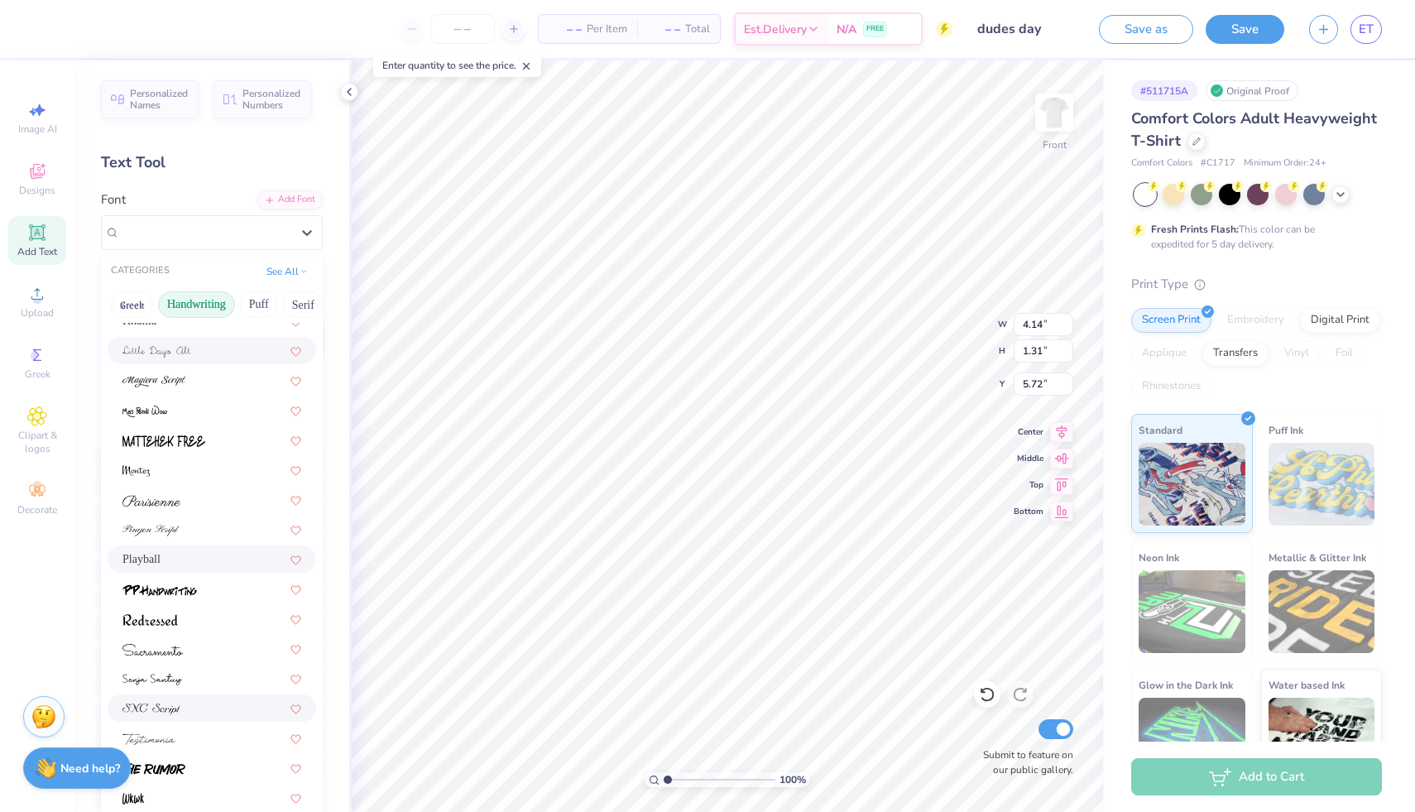
scroll to position [376, 0]
click at [159, 769] on span at bounding box center [153, 761] width 63 height 17
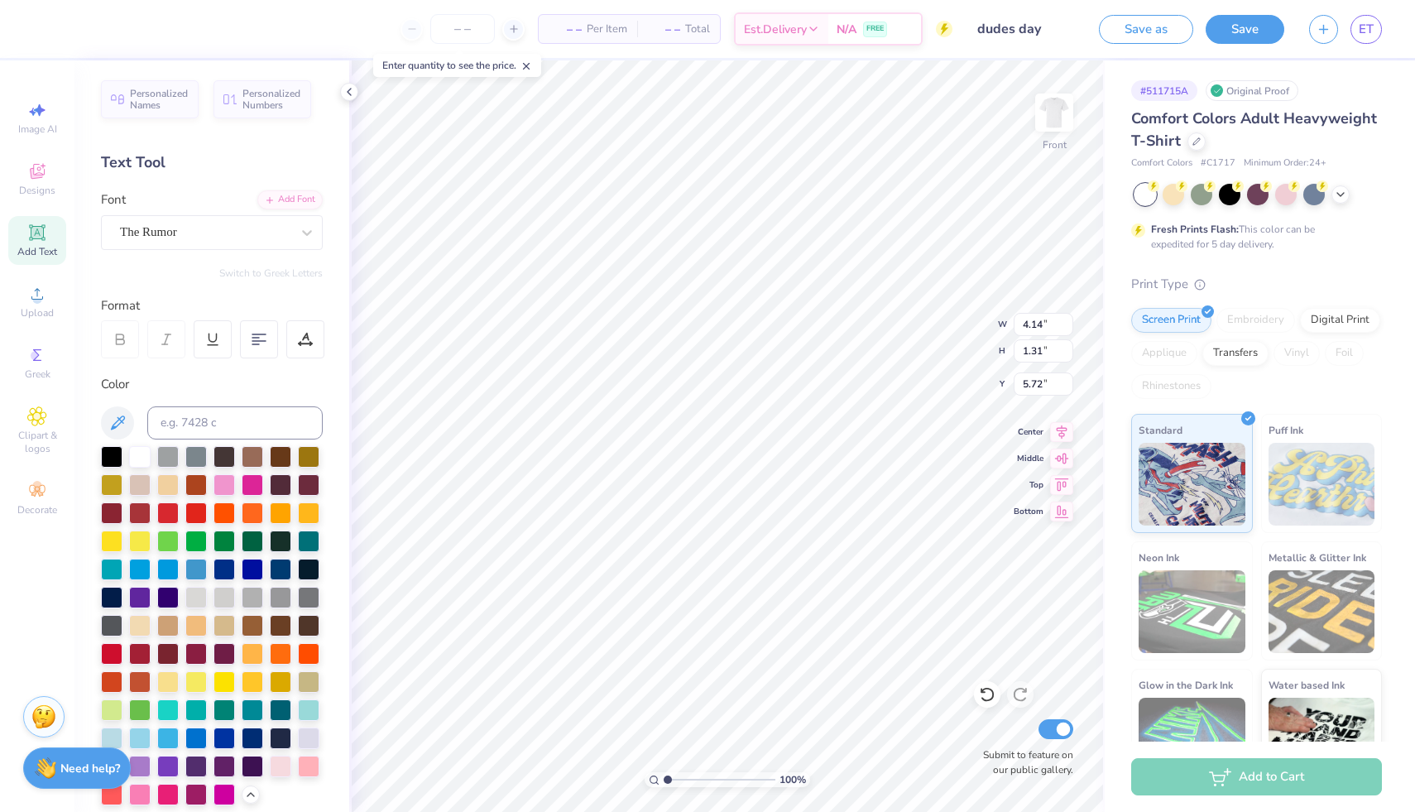
type input "3.96"
type input "1.37"
type input "5.69"
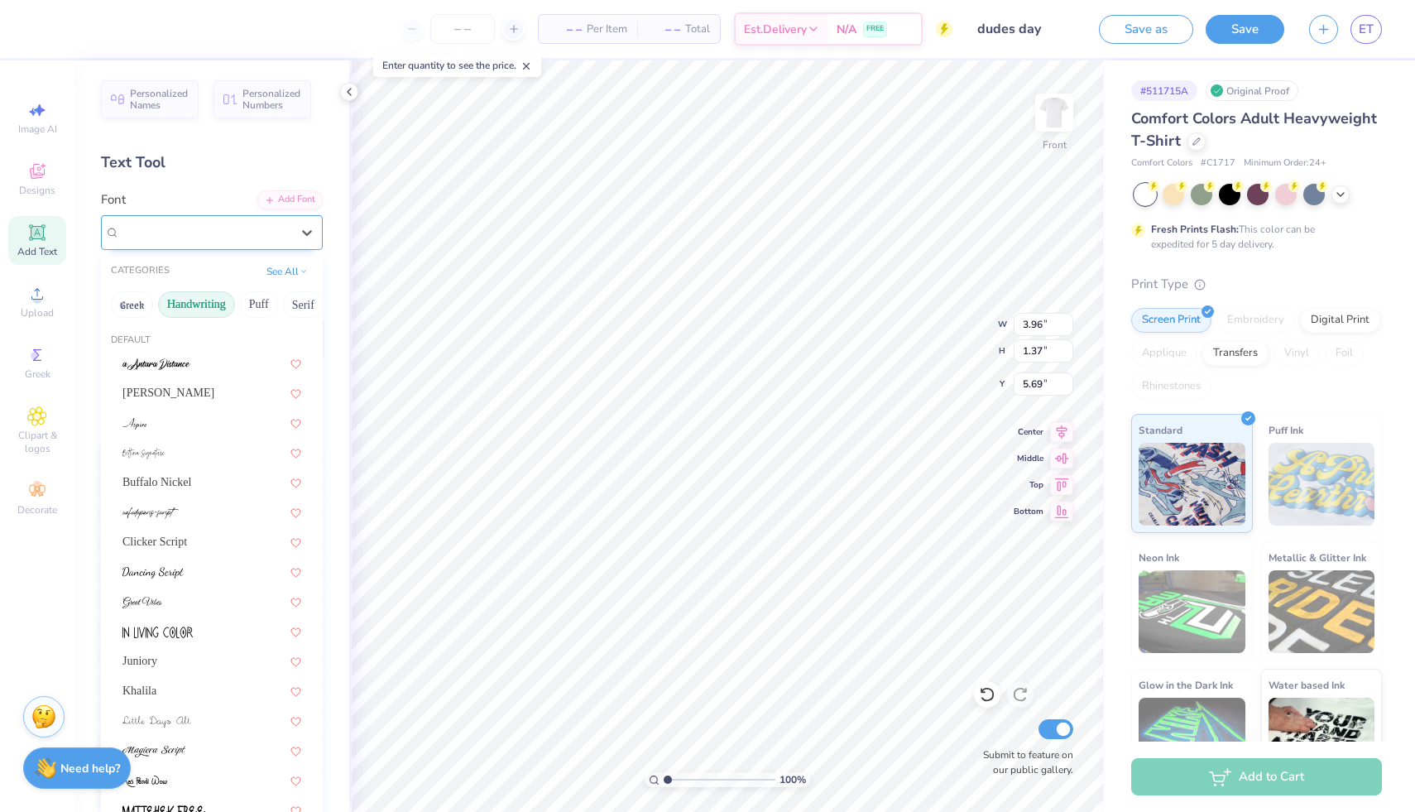
click at [180, 232] on div "The Rumor" at bounding box center [205, 232] width 174 height 26
click at [157, 659] on span "Juniory" at bounding box center [139, 660] width 35 height 17
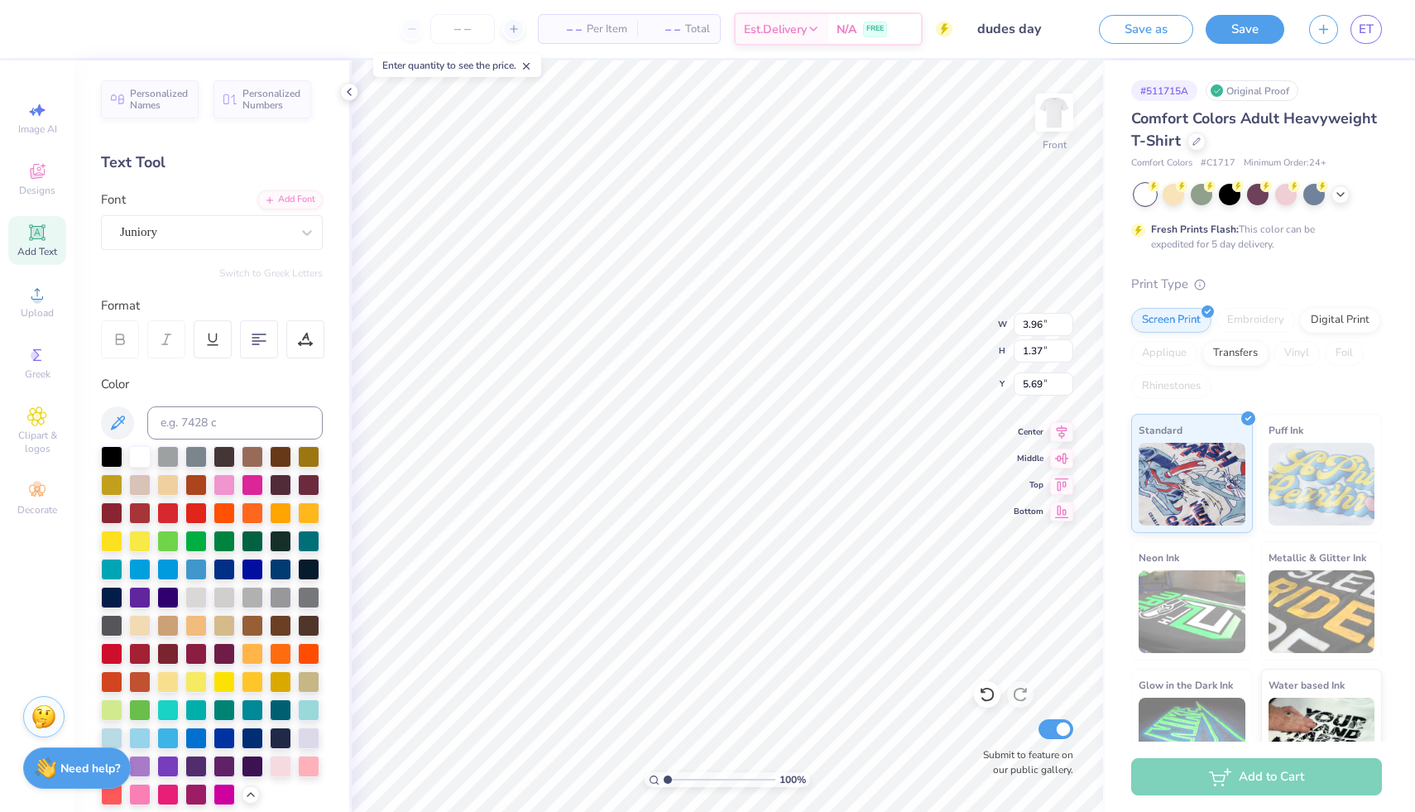
type input "2.84"
type input "1.25"
type input "5.75"
click at [161, 235] on div "Juniory" at bounding box center [205, 232] width 174 height 26
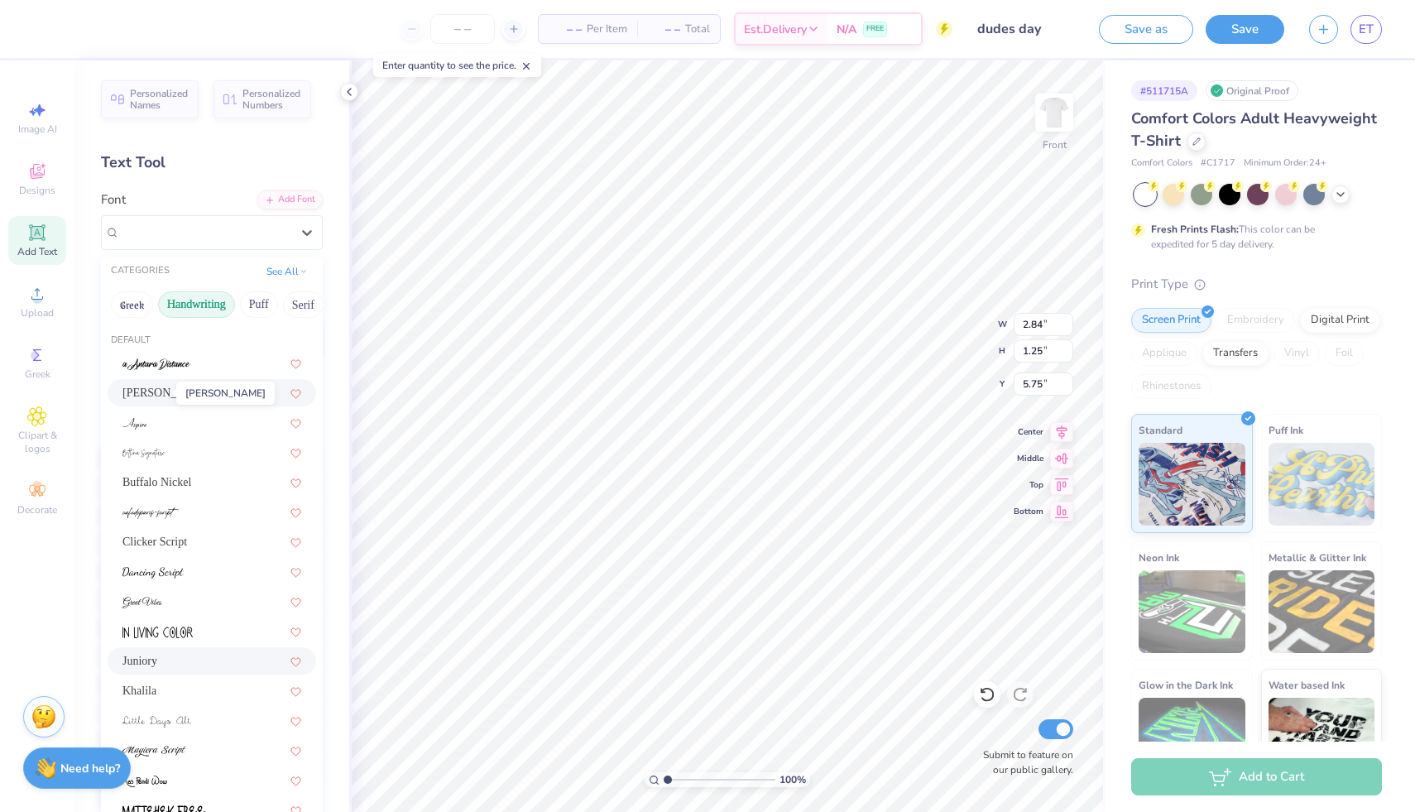
click at [157, 390] on span "[PERSON_NAME]" at bounding box center [168, 392] width 92 height 17
type input "2.37"
type input "0.94"
type input "5.91"
click at [139, 230] on div "[PERSON_NAME]" at bounding box center [205, 232] width 174 height 26
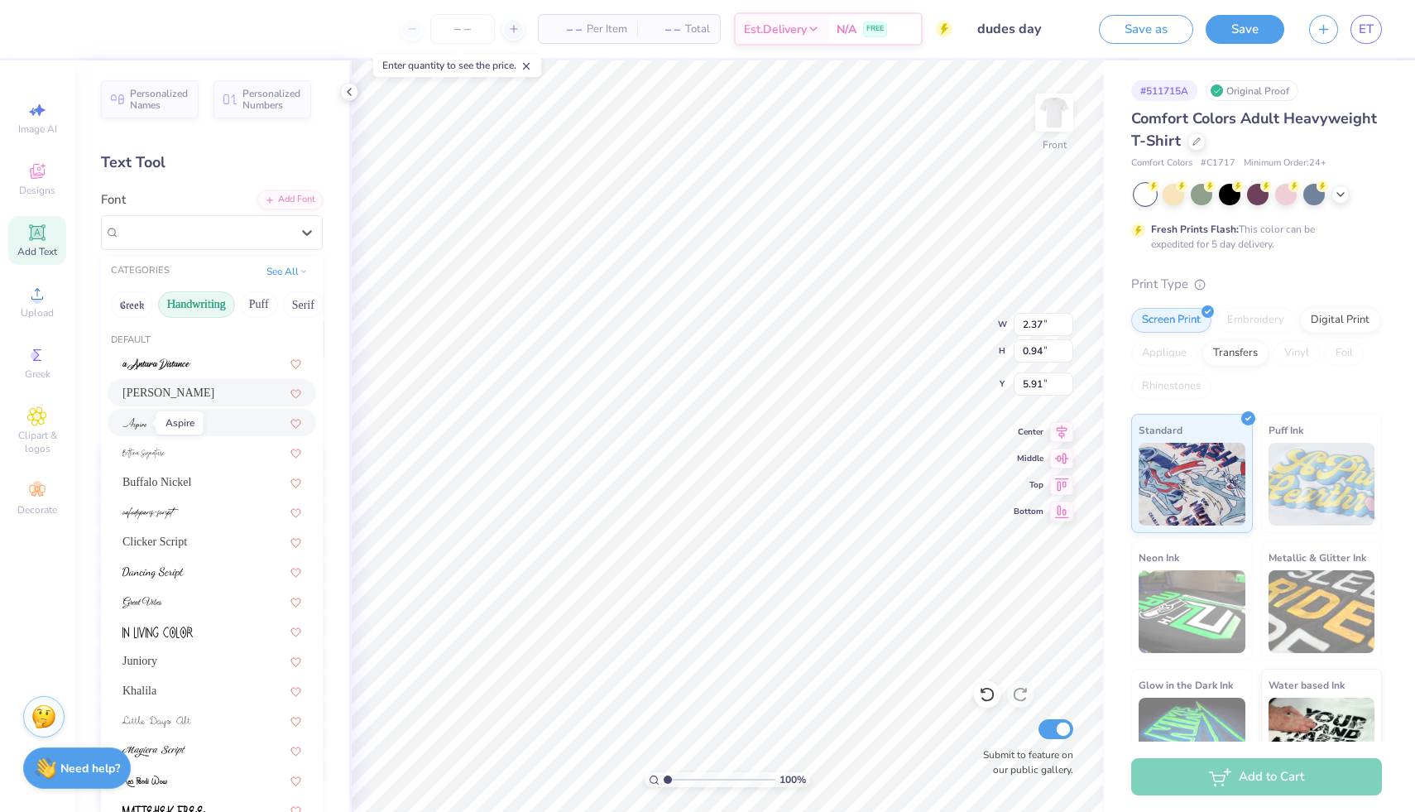
click at [131, 428] on img at bounding box center [134, 424] width 24 height 12
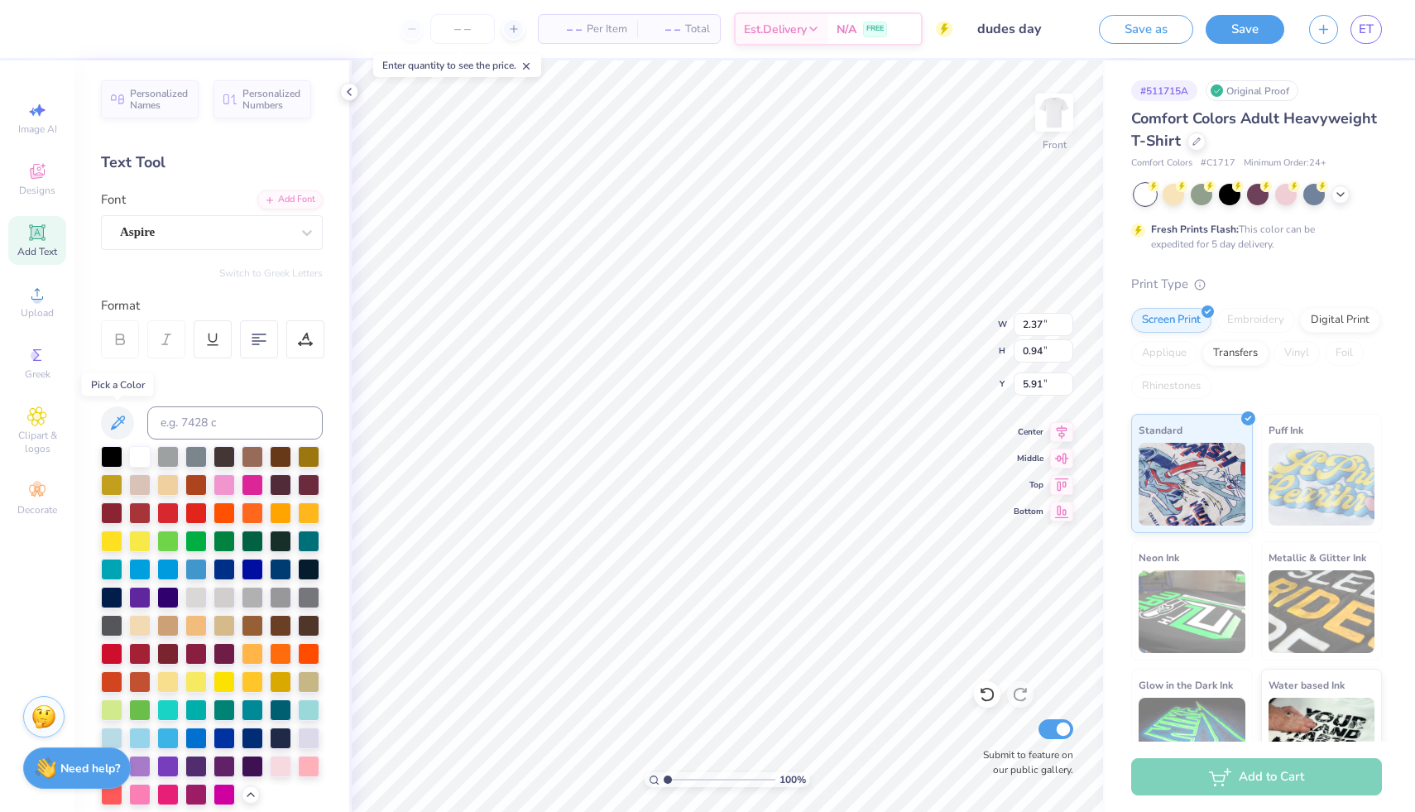
type input "2.40"
type input "0.77"
type input "5.99"
click at [135, 233] on div "Aspire" at bounding box center [205, 232] width 174 height 26
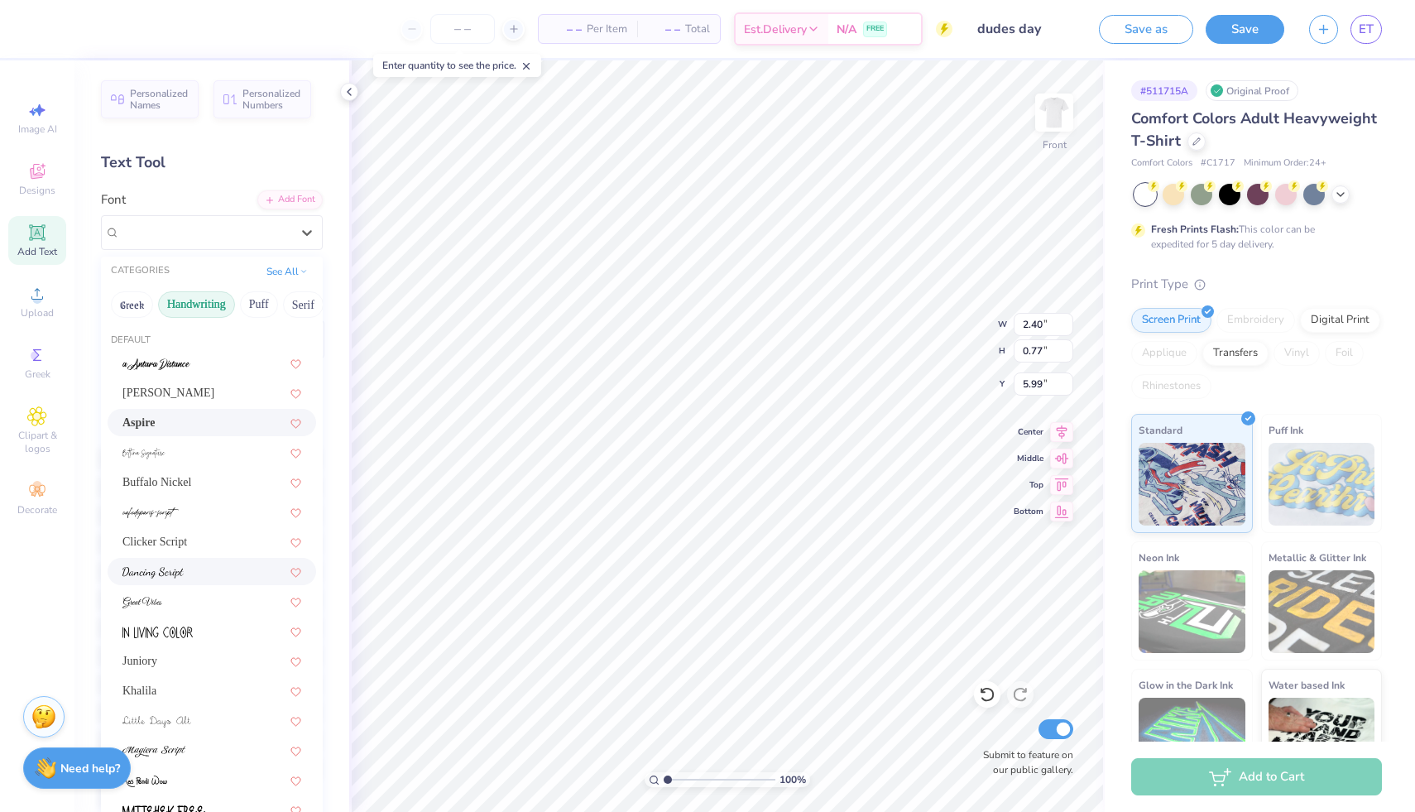
click at [138, 573] on img at bounding box center [152, 573] width 61 height 12
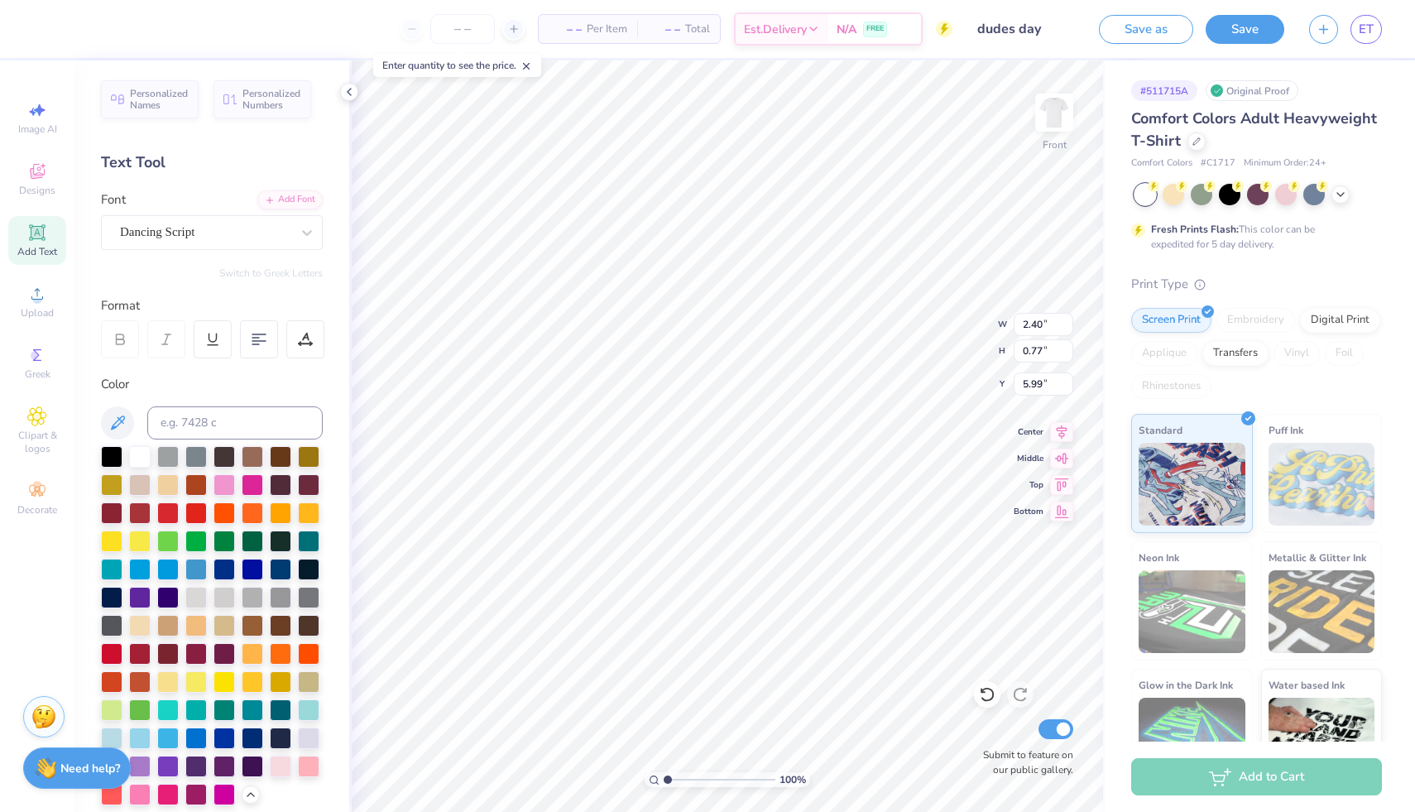
type input "4.03"
type input "1.45"
type input "5.65"
click at [131, 231] on div "Dancing Script" at bounding box center [205, 232] width 174 height 26
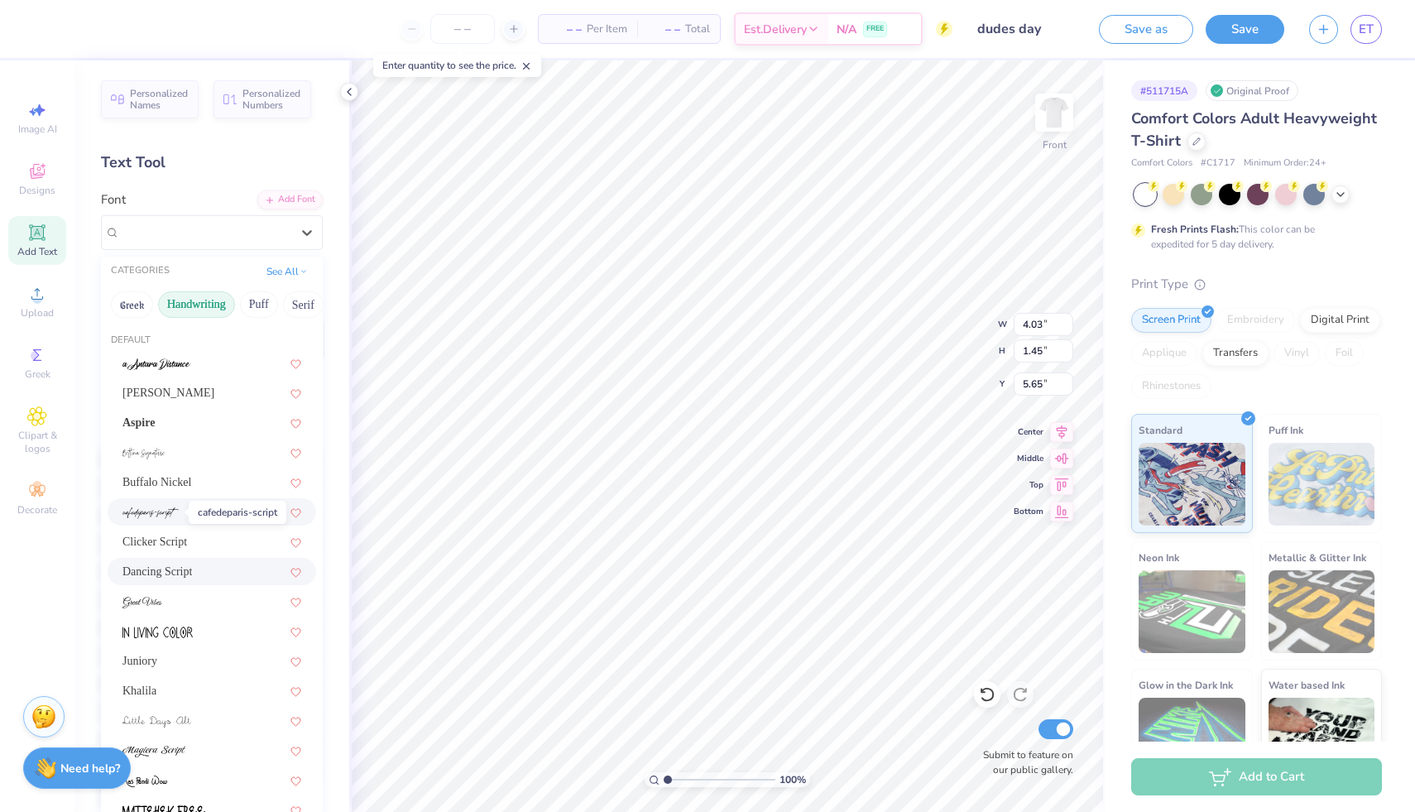
click at [130, 519] on span at bounding box center [150, 511] width 56 height 17
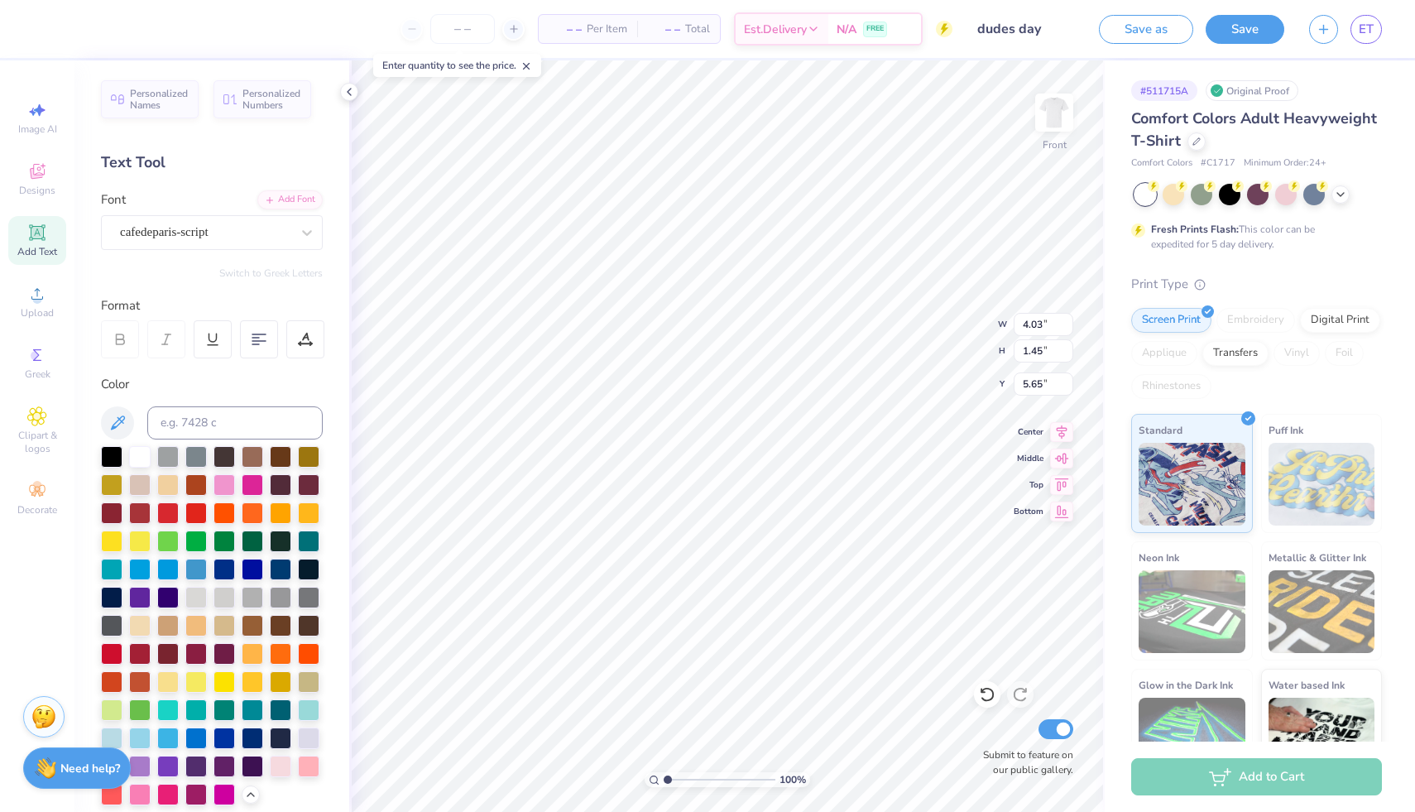
type input "1.34"
type input "0.55"
type input "6.10"
click at [162, 233] on div "cafedeparis-script" at bounding box center [205, 232] width 174 height 26
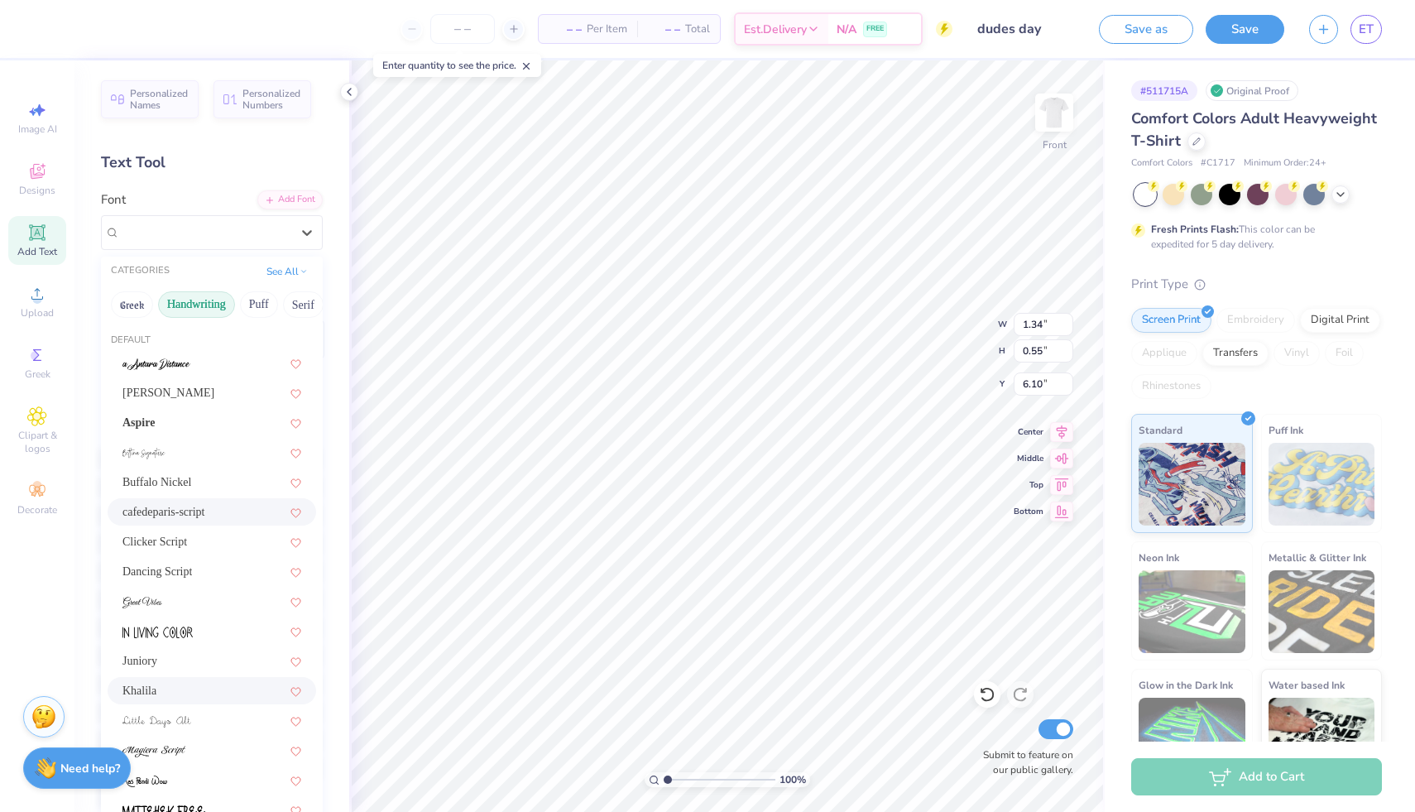
click at [152, 688] on span "Khalila" at bounding box center [139, 690] width 34 height 17
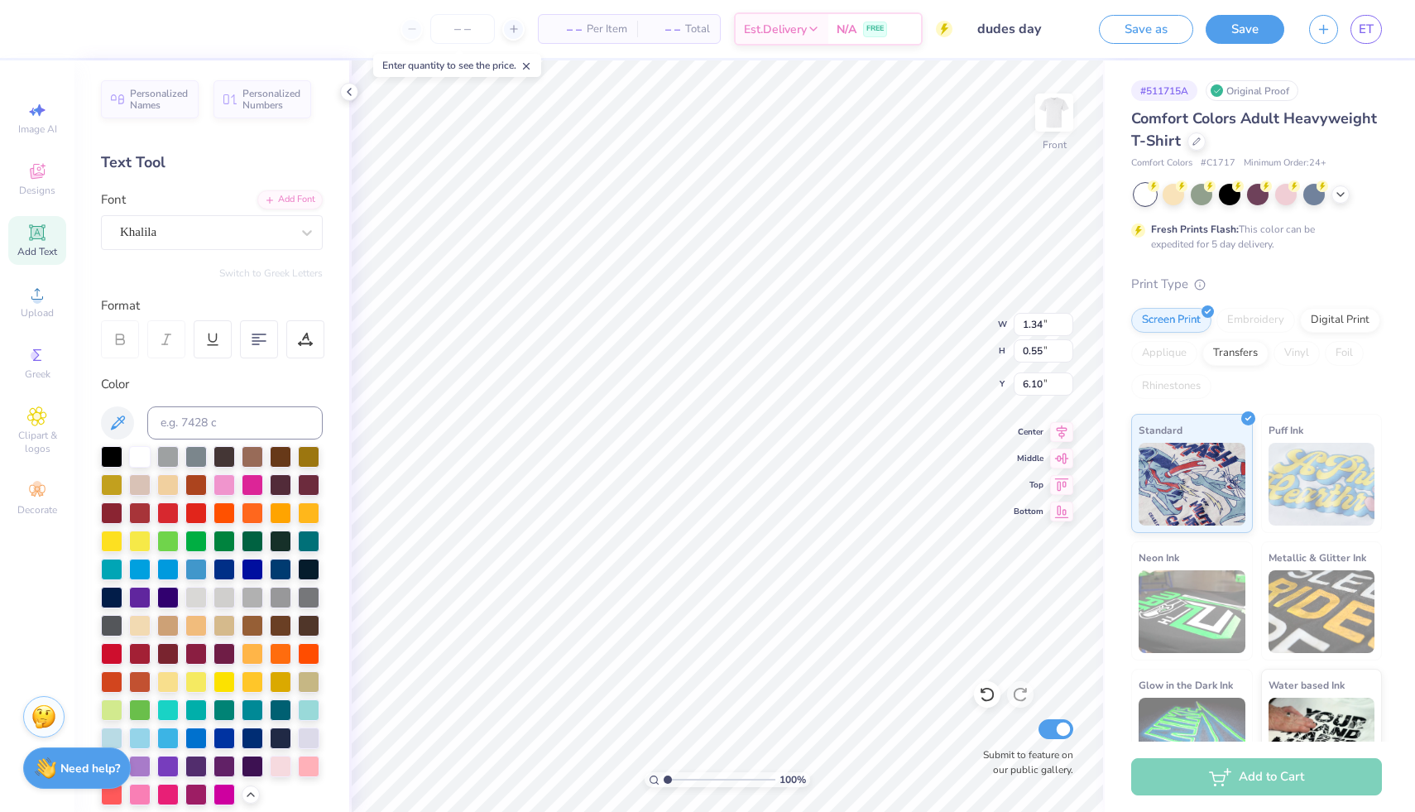
type input "3.38"
type input "1.24"
type input "5.75"
click at [125, 237] on div "Khalila" at bounding box center [205, 232] width 174 height 26
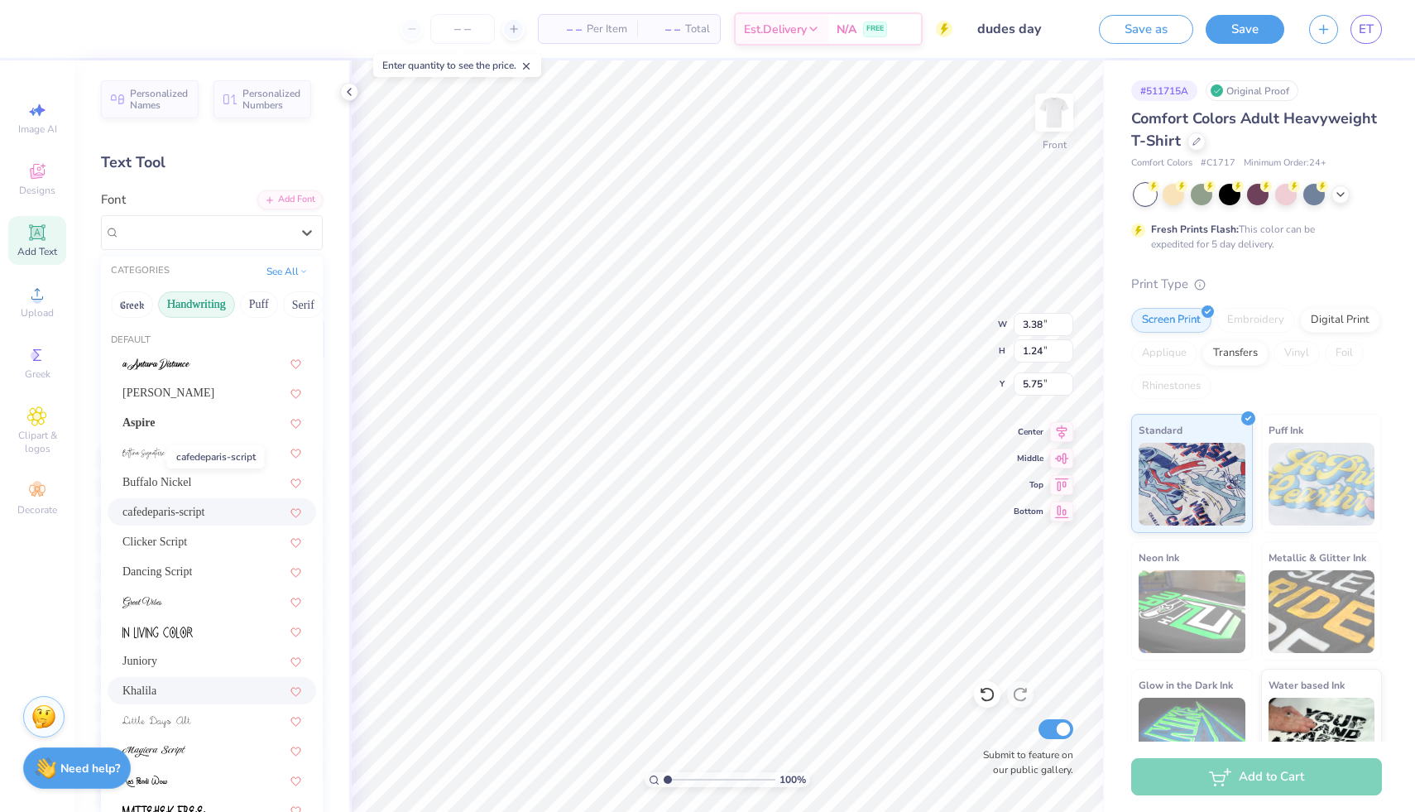
scroll to position [117, 0]
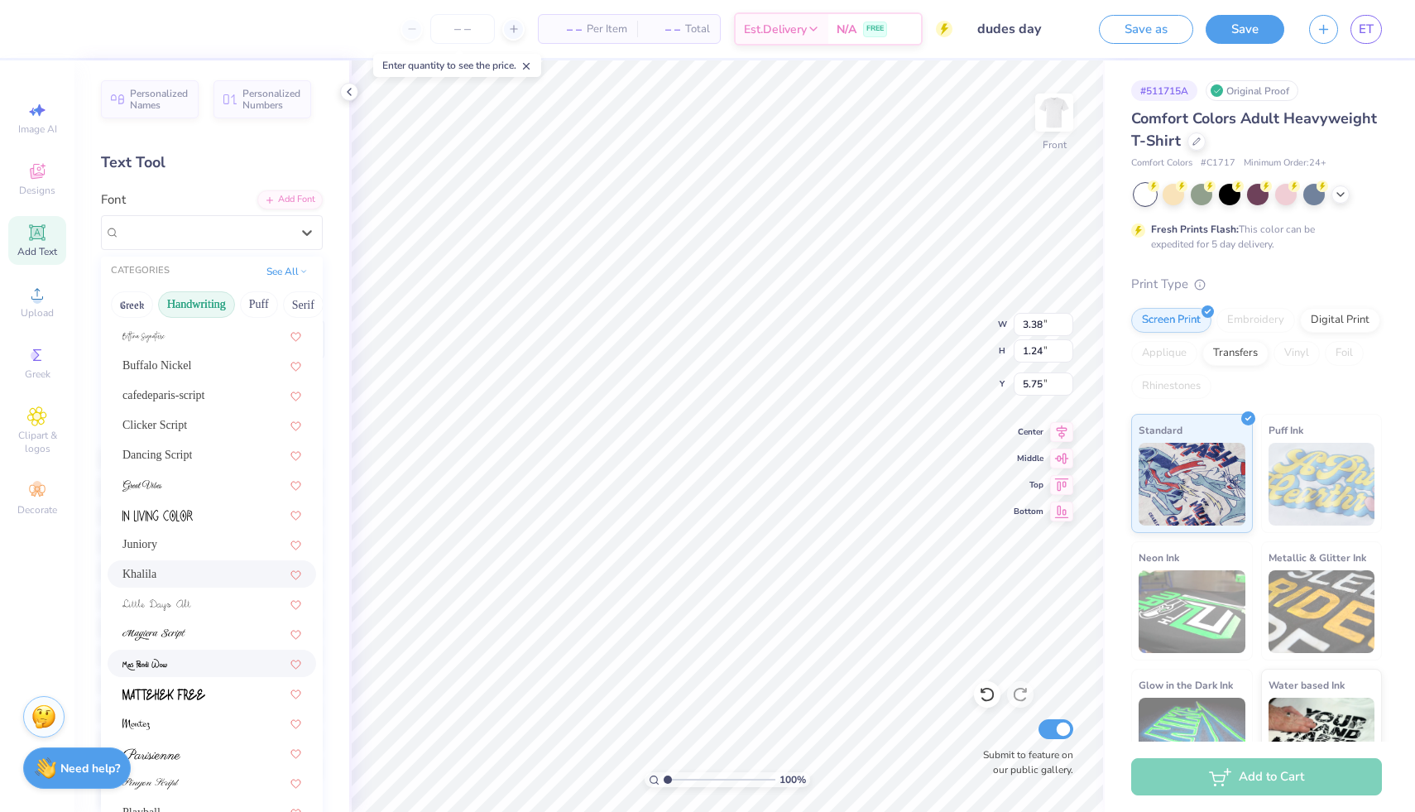
click at [164, 660] on img at bounding box center [144, 665] width 45 height 12
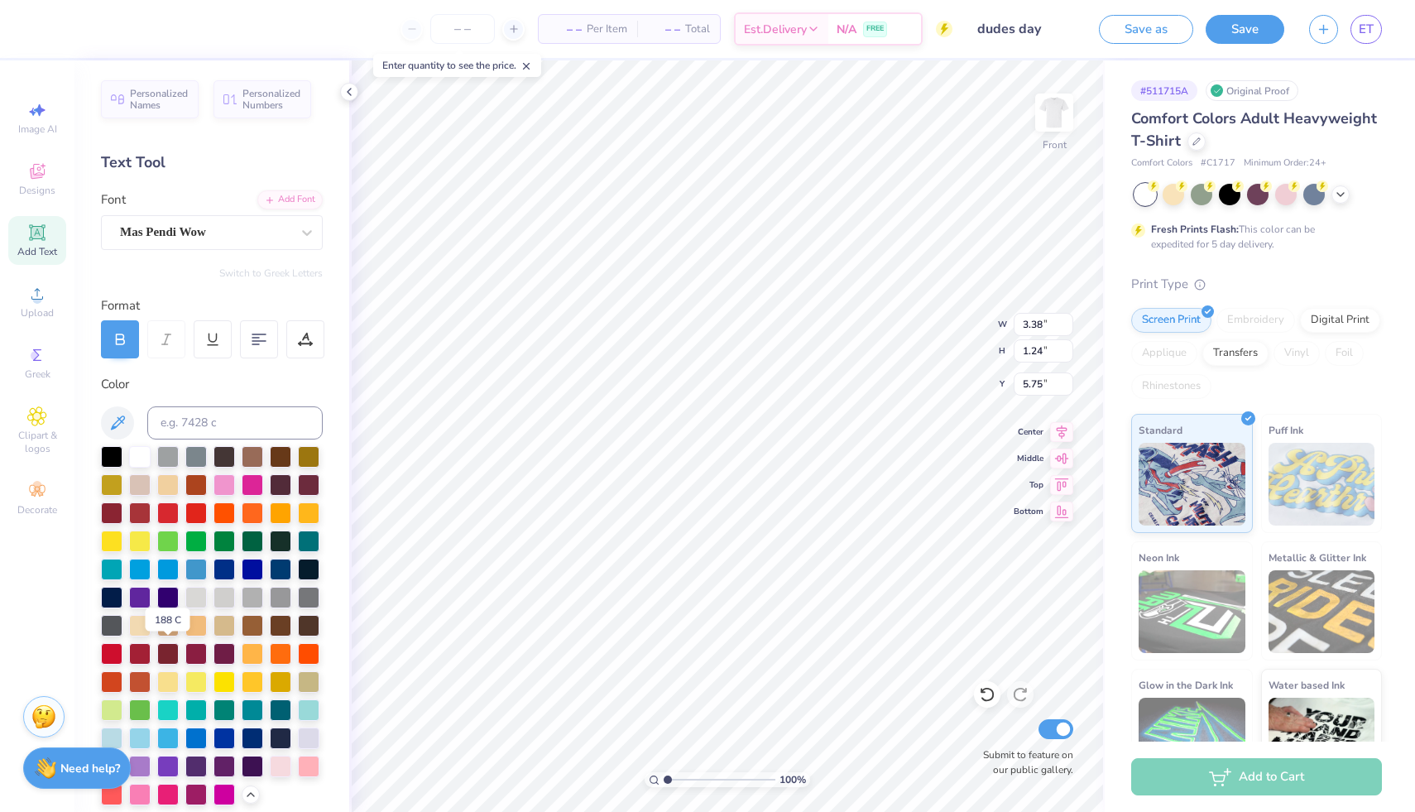
type input "2.55"
type input "0.82"
type input "5.97"
click at [166, 243] on div "Mas Pendi Wow" at bounding box center [205, 232] width 174 height 26
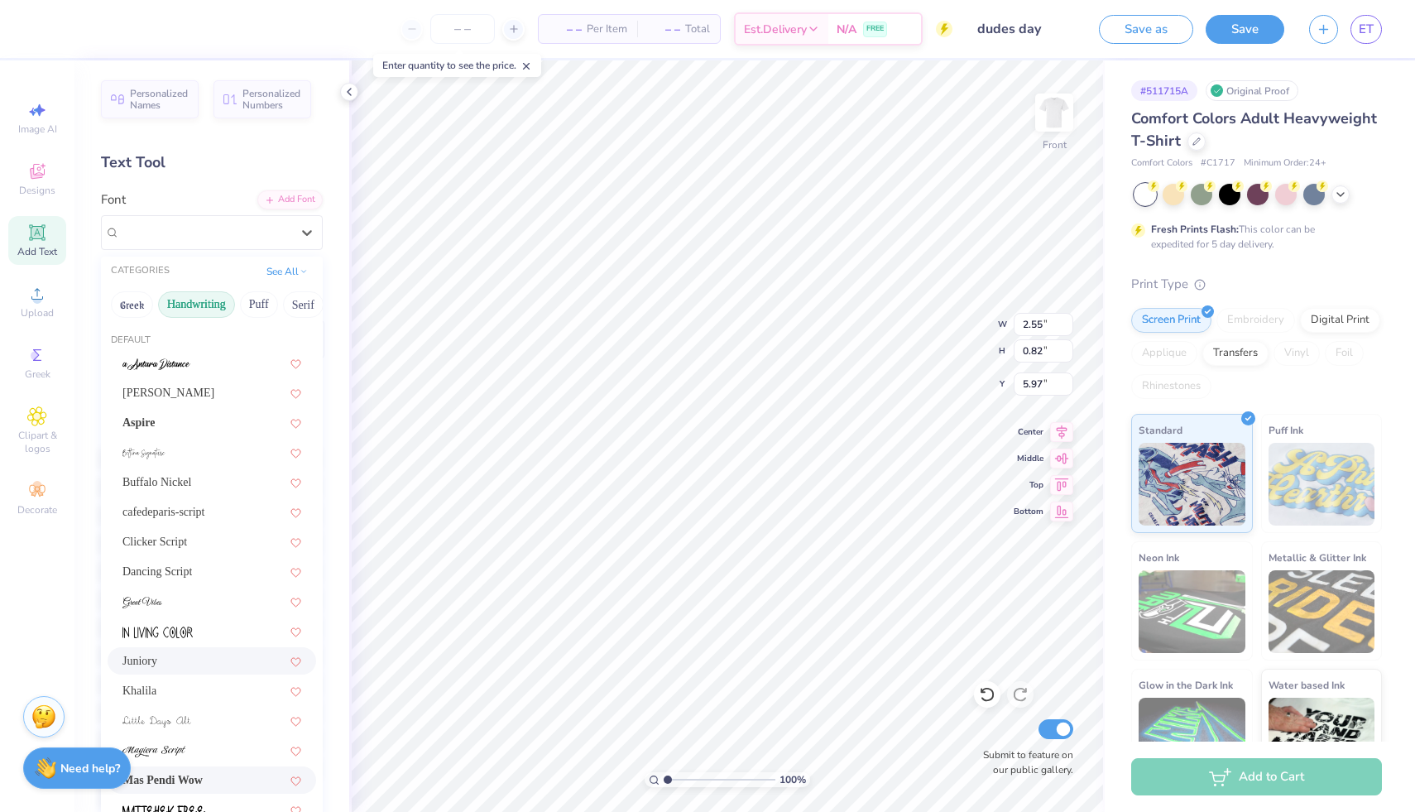
click at [129, 657] on span "Juniory" at bounding box center [139, 660] width 35 height 17
type input "2.84"
type input "1.25"
type input "5.75"
click at [158, 246] on div "Juniory" at bounding box center [212, 232] width 222 height 35
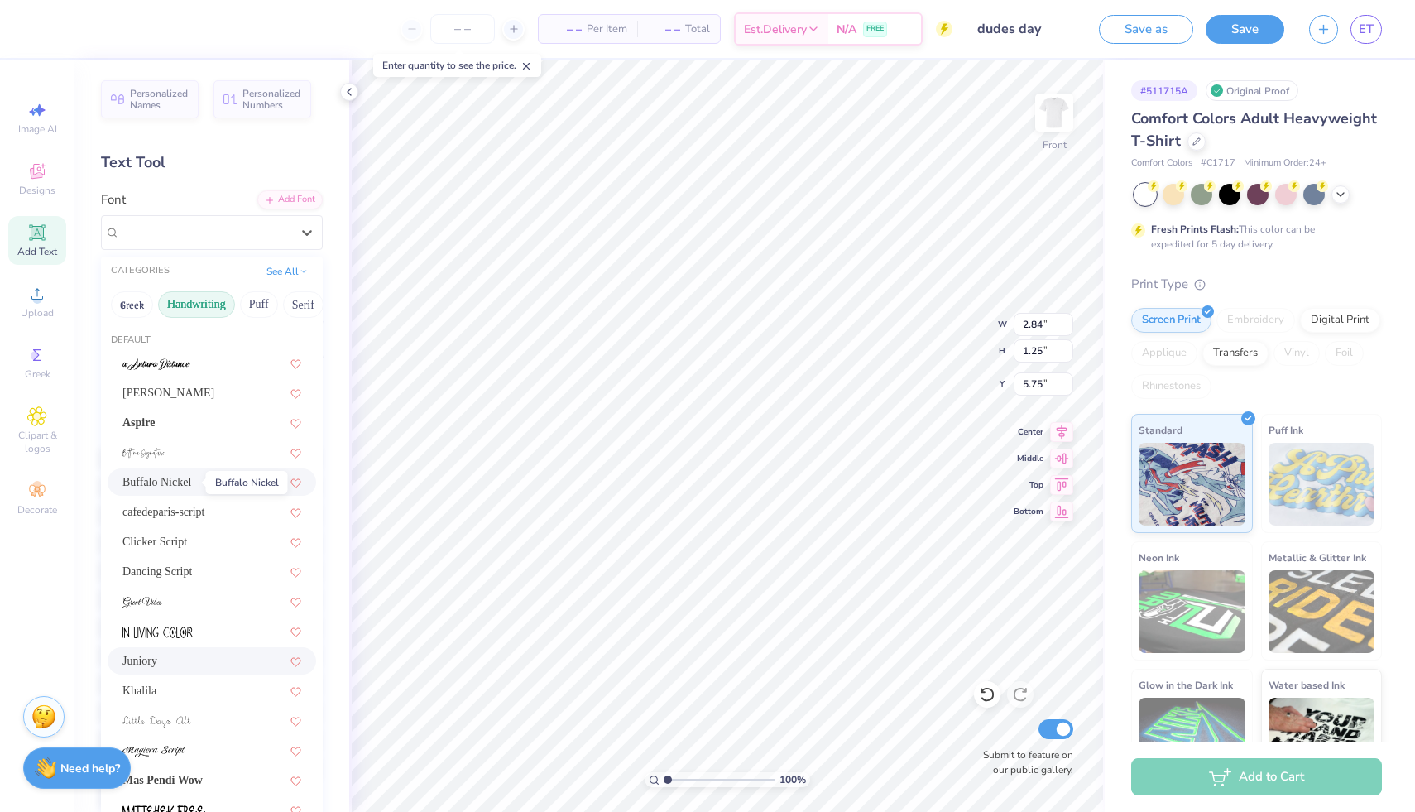
click at [162, 482] on span "Buffalo Nickel" at bounding box center [156, 481] width 69 height 17
type input "3.37"
type input "1.06"
type input "5.85"
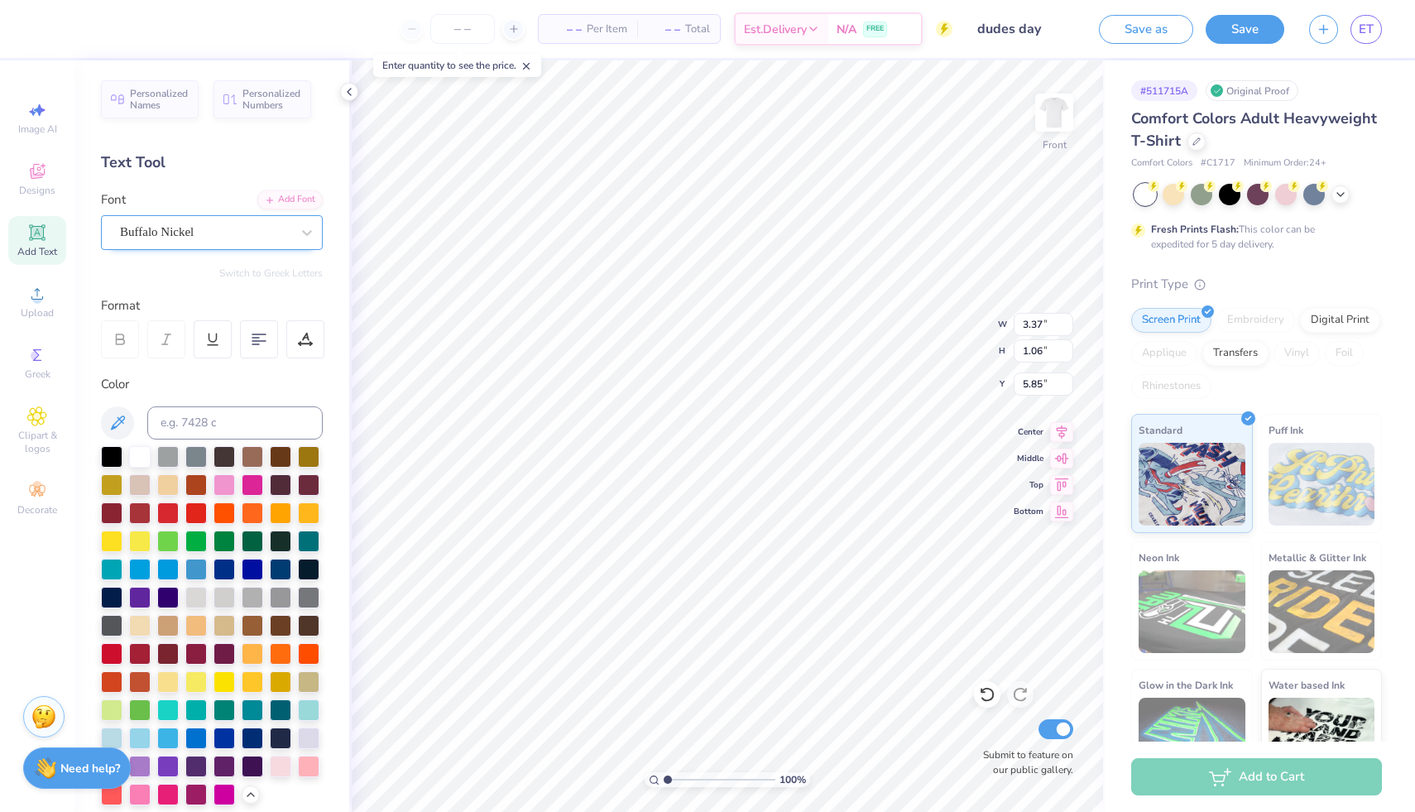
click at [165, 242] on div at bounding box center [205, 232] width 170 height 22
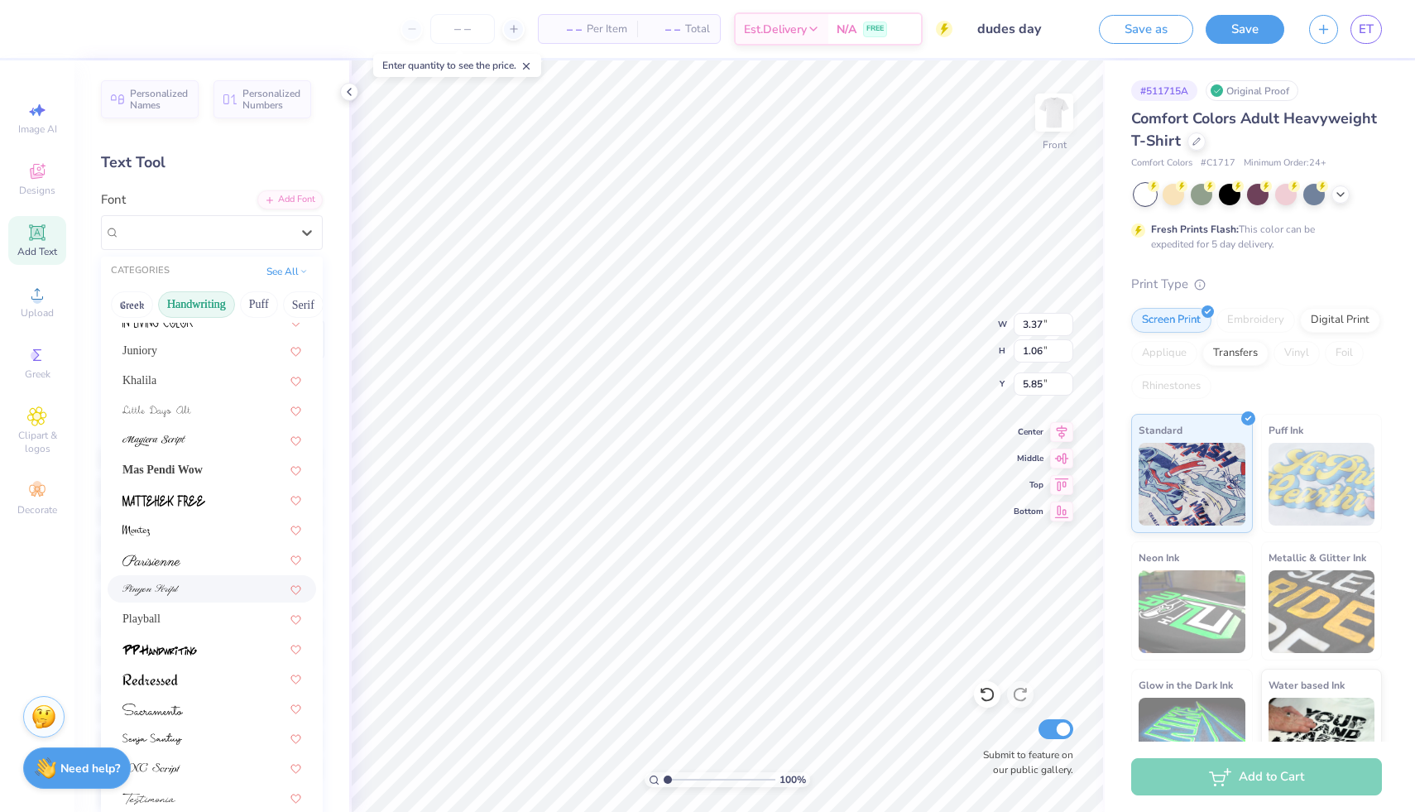
scroll to position [376, 0]
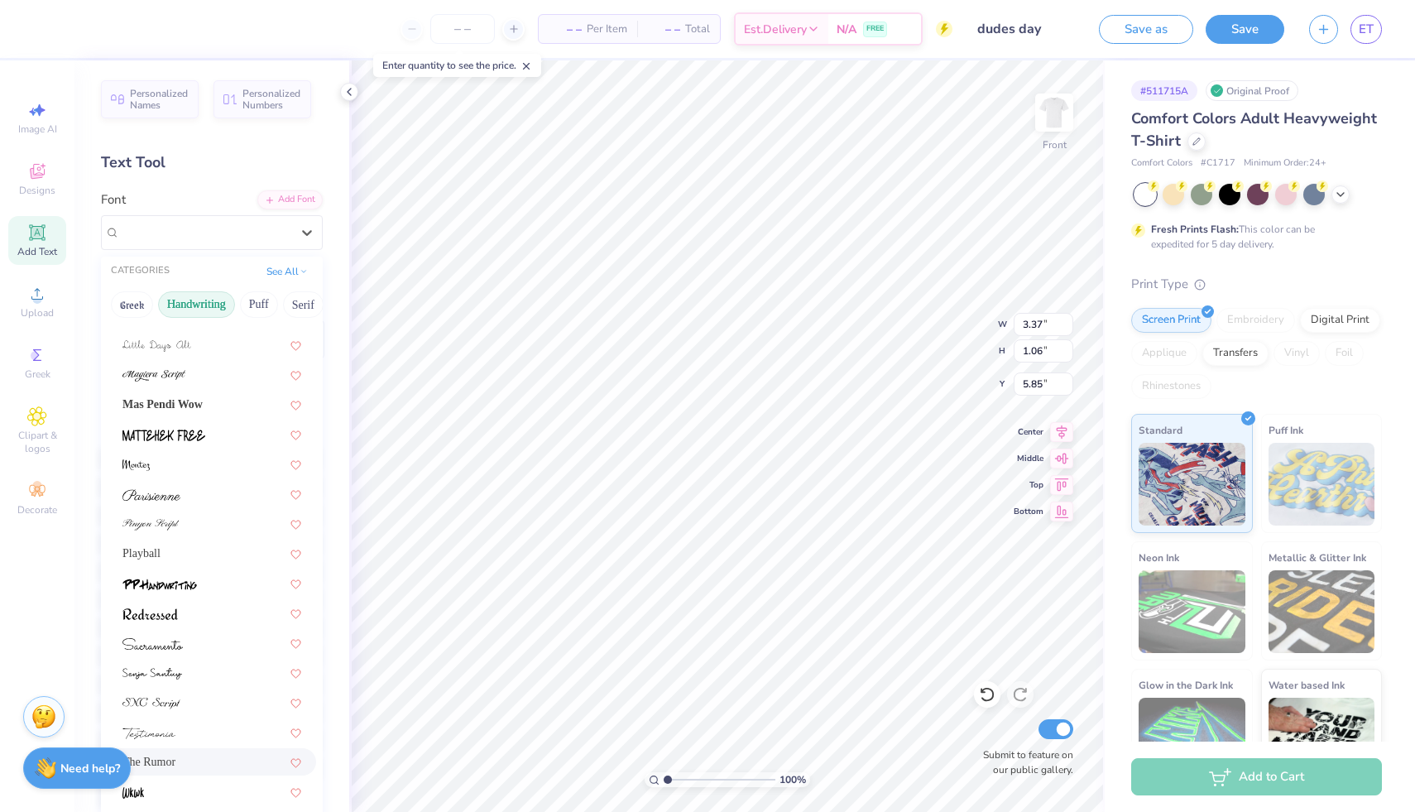
click at [166, 770] on div "The Rumor" at bounding box center [212, 761] width 209 height 27
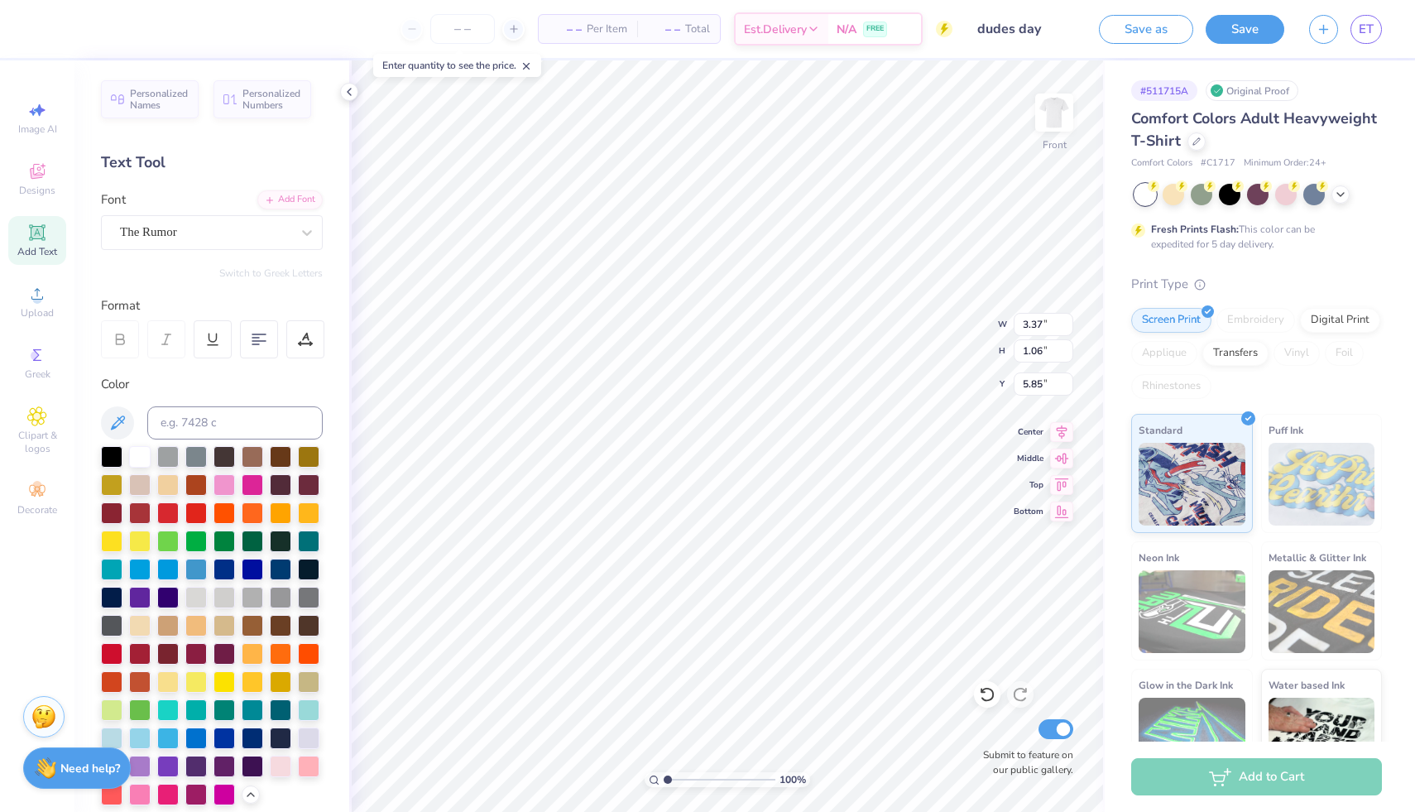
type input "3.96"
type input "1.37"
type input "5.69"
type input "2.93"
type input "1.01"
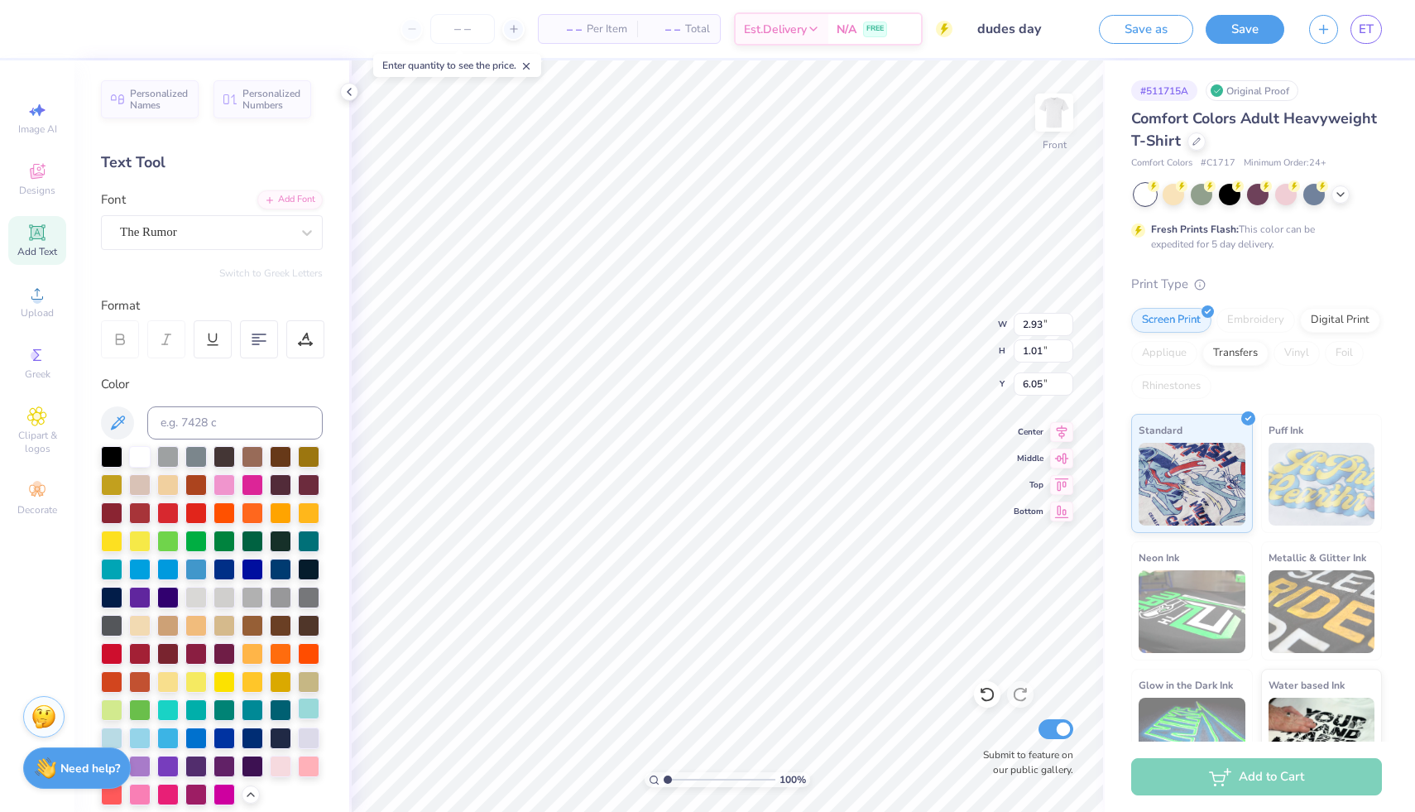
type input "5.85"
type input "10.91"
type input "3.18"
type input "3.47"
click at [1063, 117] on img at bounding box center [1054, 112] width 66 height 66
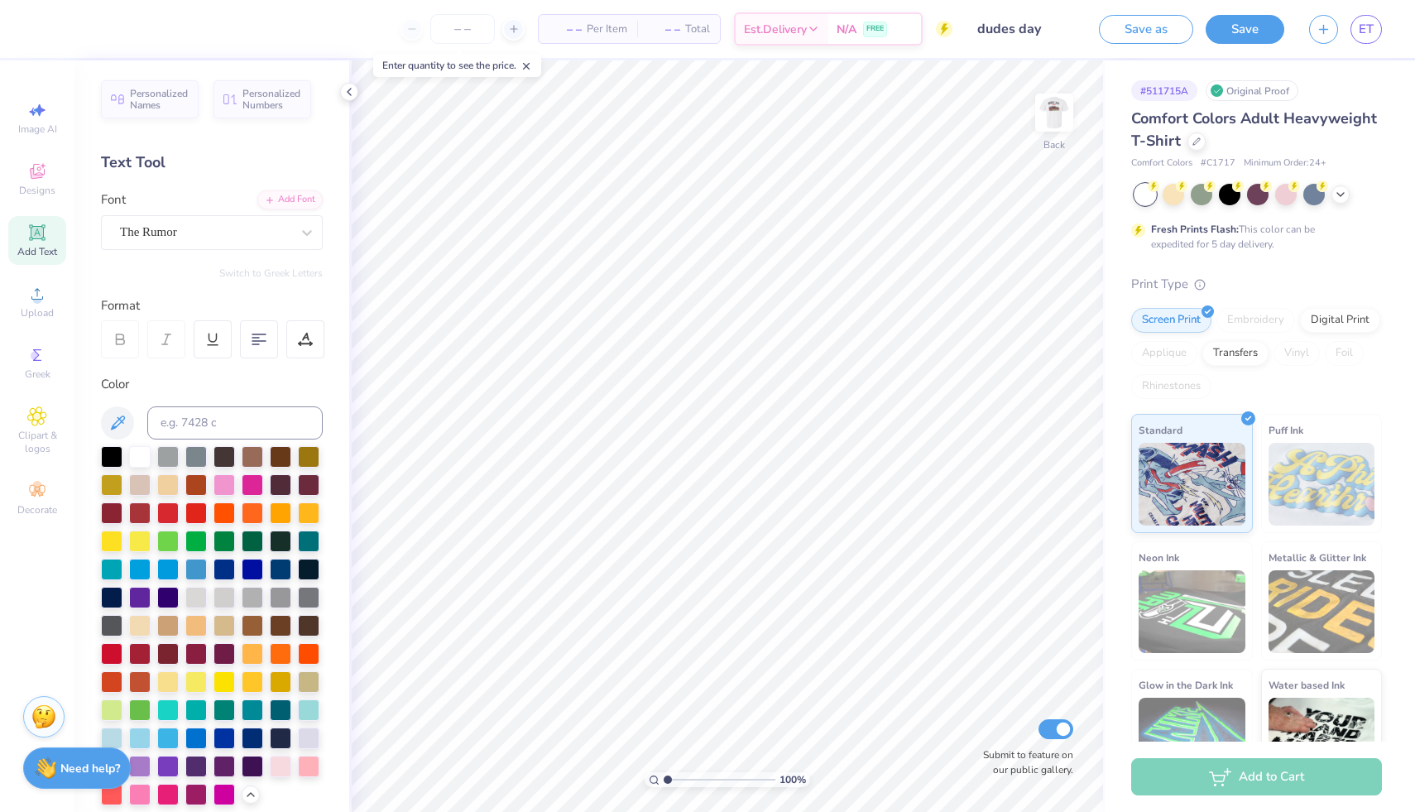
click at [36, 250] on span "Add Text" at bounding box center [37, 251] width 40 height 13
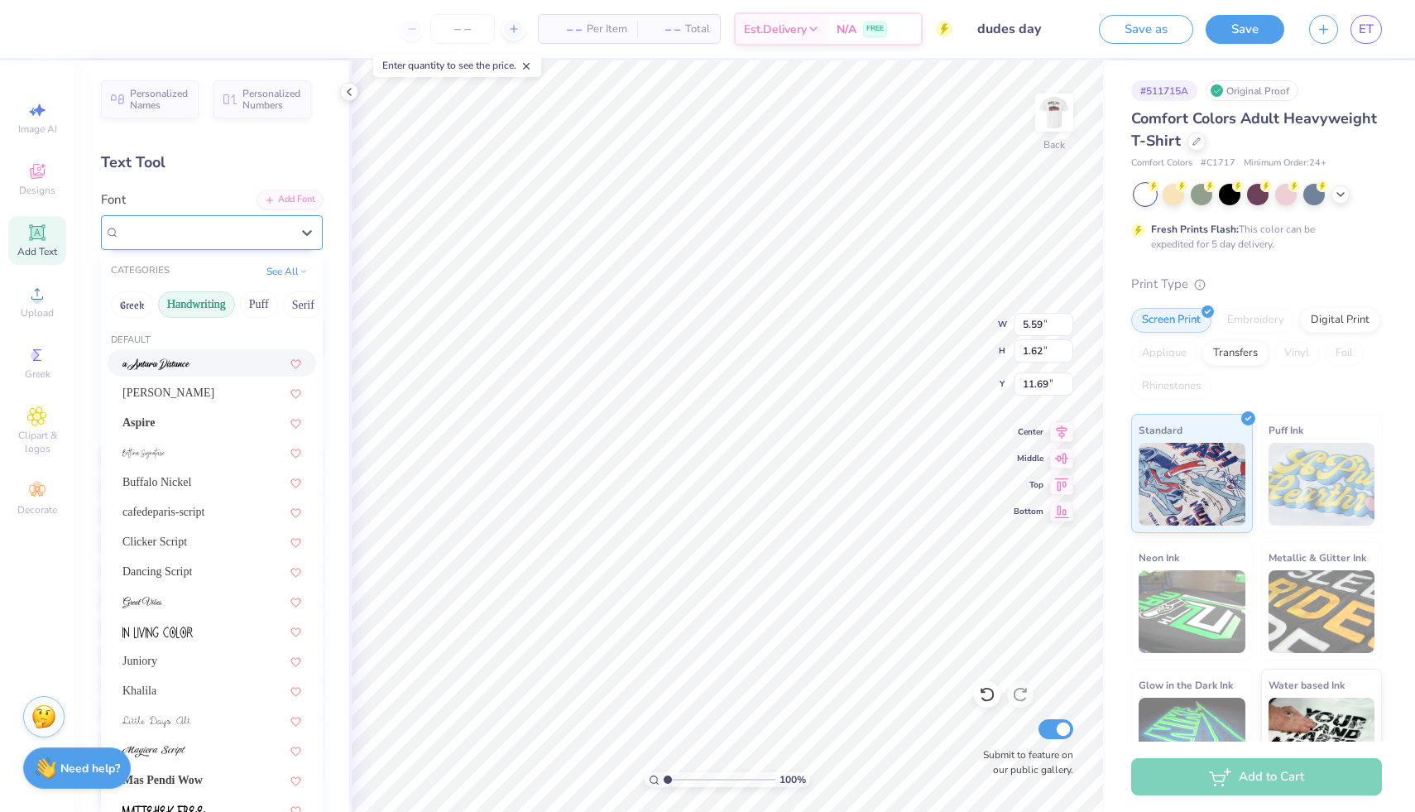
click at [183, 228] on div "Super Dream" at bounding box center [205, 232] width 174 height 26
click at [198, 304] on button "Handwriting" at bounding box center [196, 304] width 77 height 26
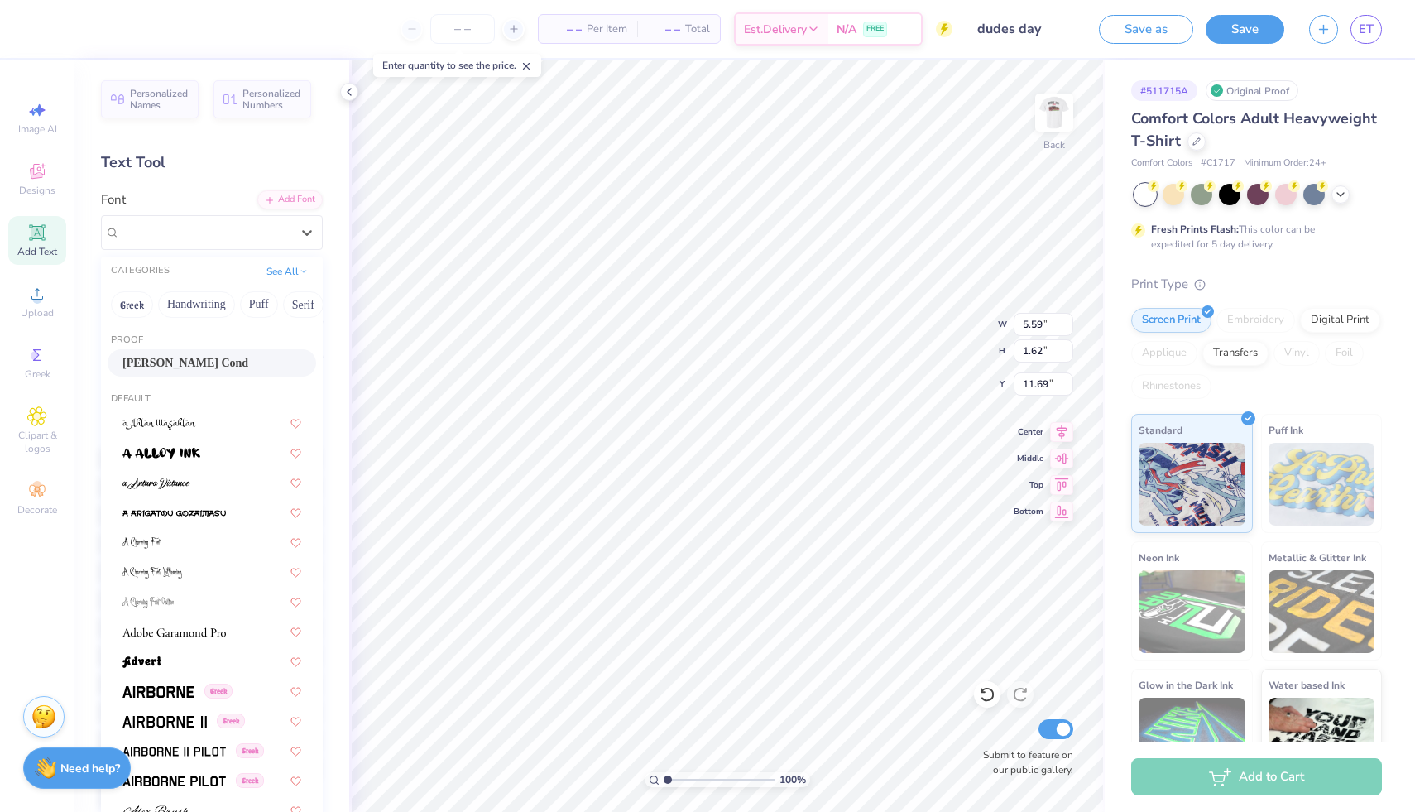
click at [173, 360] on span "[PERSON_NAME] Cond" at bounding box center [185, 362] width 126 height 17
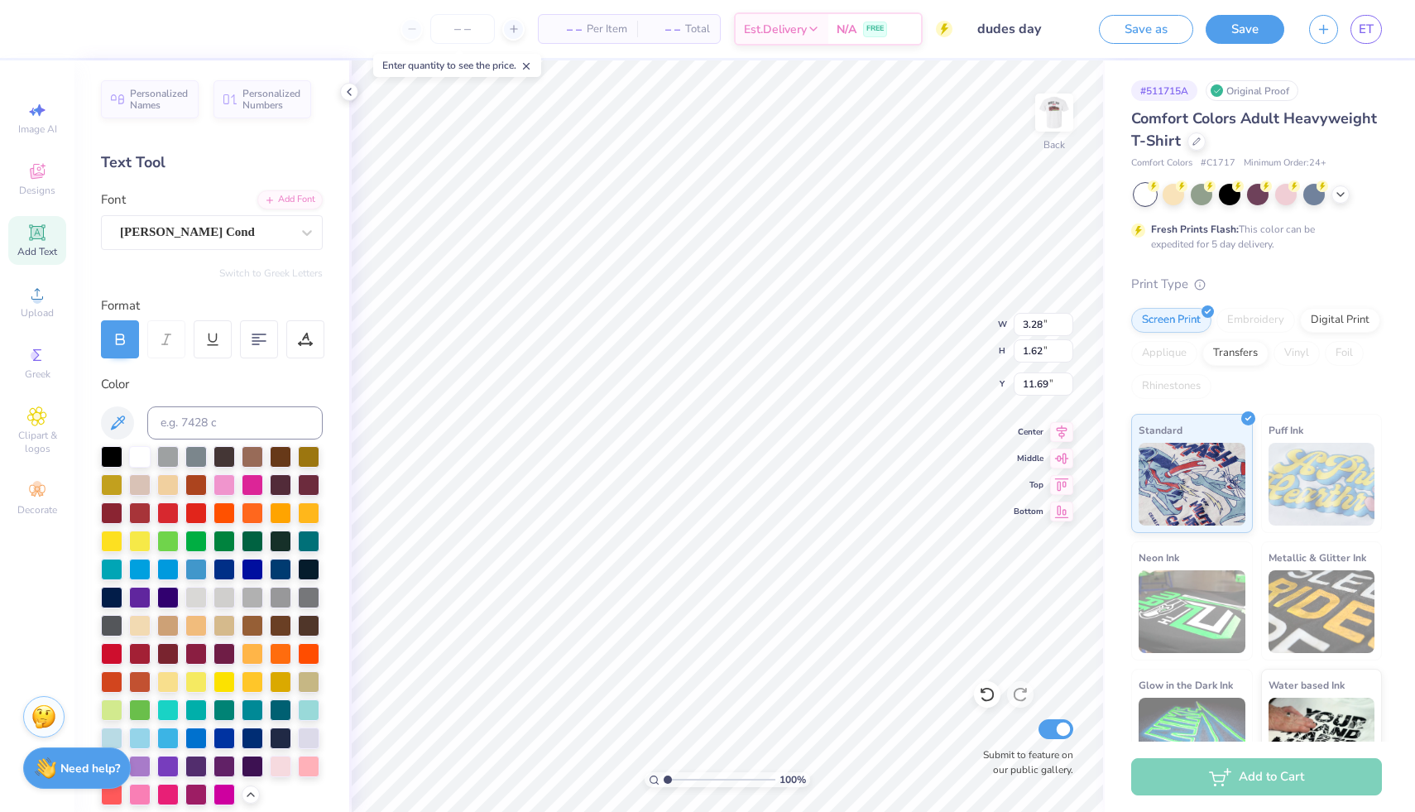
type input "3.28"
type textarea "d"
type textarea "DUDES DAY"
click at [108, 449] on div at bounding box center [112, 455] width 22 height 22
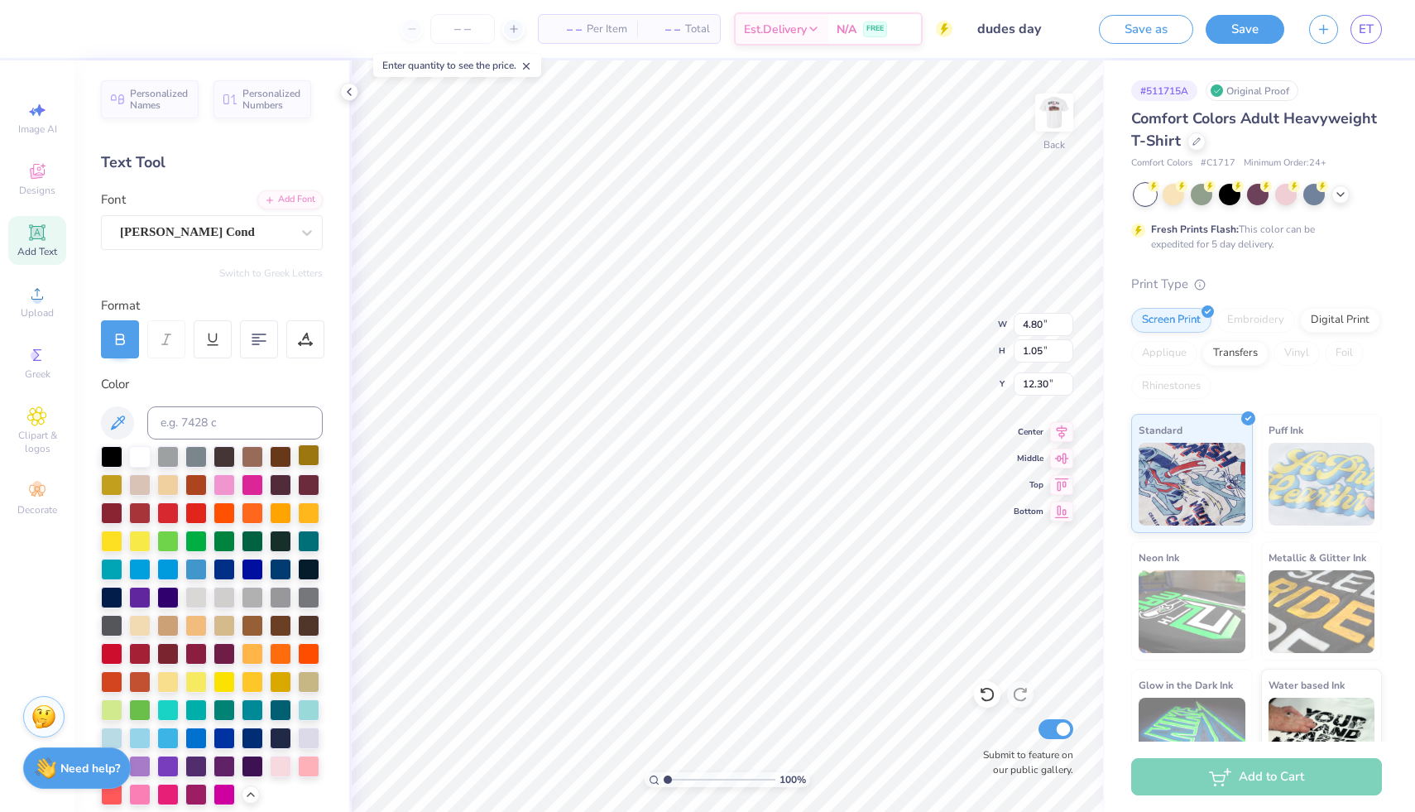
type input "4.80"
type input "1.05"
type input "3.00"
click at [50, 244] on div "Add Text" at bounding box center [37, 240] width 58 height 49
type input "5.59"
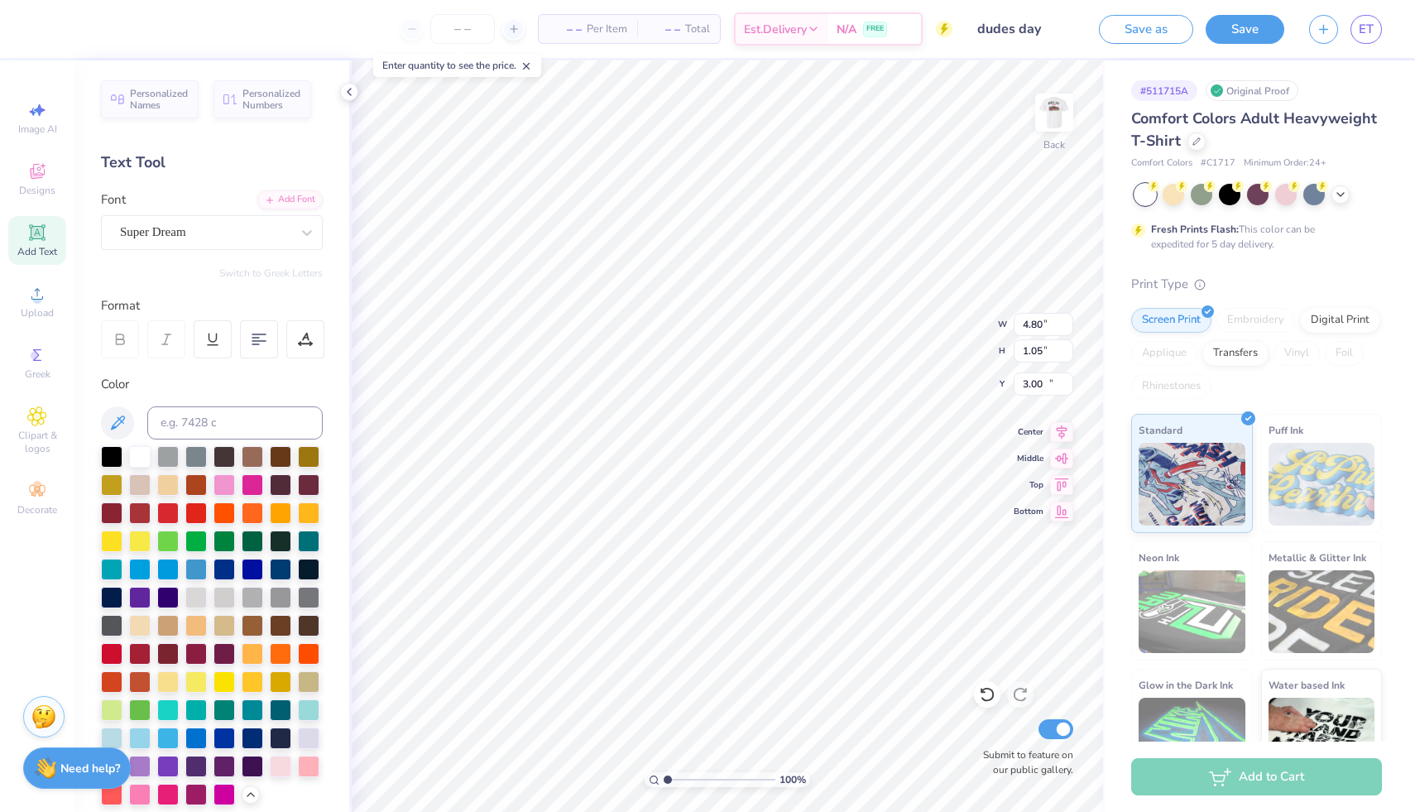
type input "1.62"
type input "11.69"
type textarea "2025"
click at [218, 233] on div "Super Dream" at bounding box center [205, 232] width 174 height 26
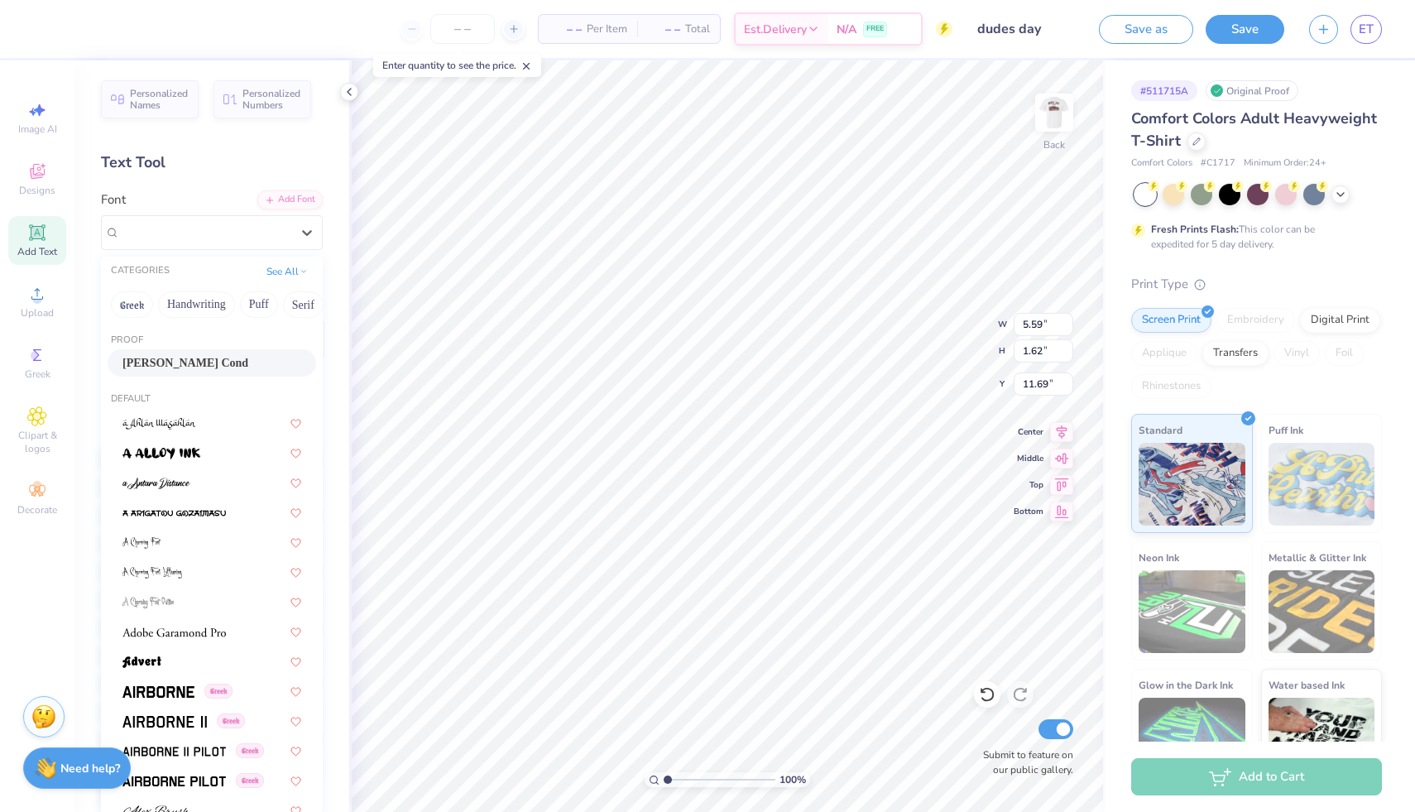
click at [172, 352] on div "[PERSON_NAME] Cond" at bounding box center [212, 362] width 209 height 27
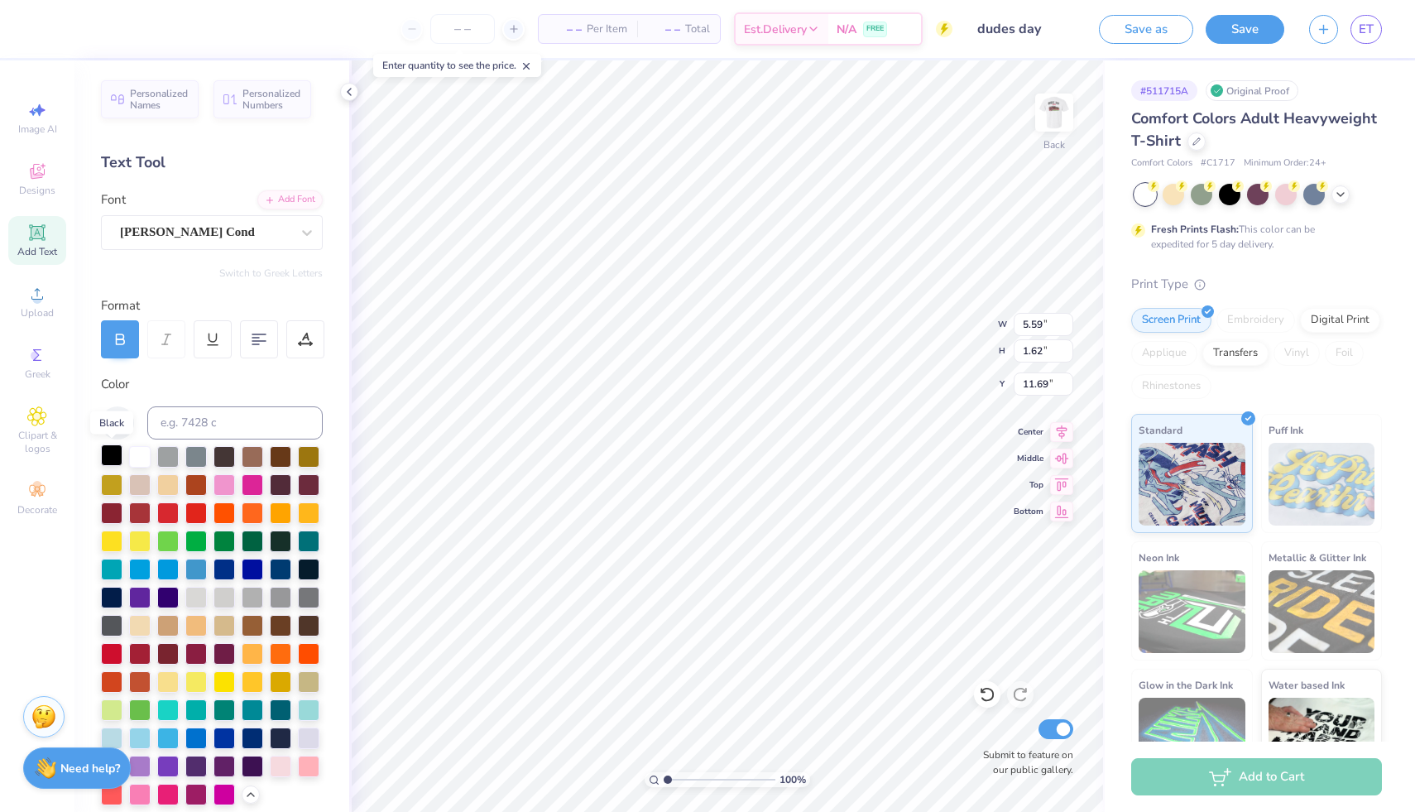
click at [115, 460] on div at bounding box center [112, 455] width 22 height 22
type input "1.45"
type input "0.77"
type input "4.38"
click at [1044, 110] on img at bounding box center [1054, 112] width 66 height 66
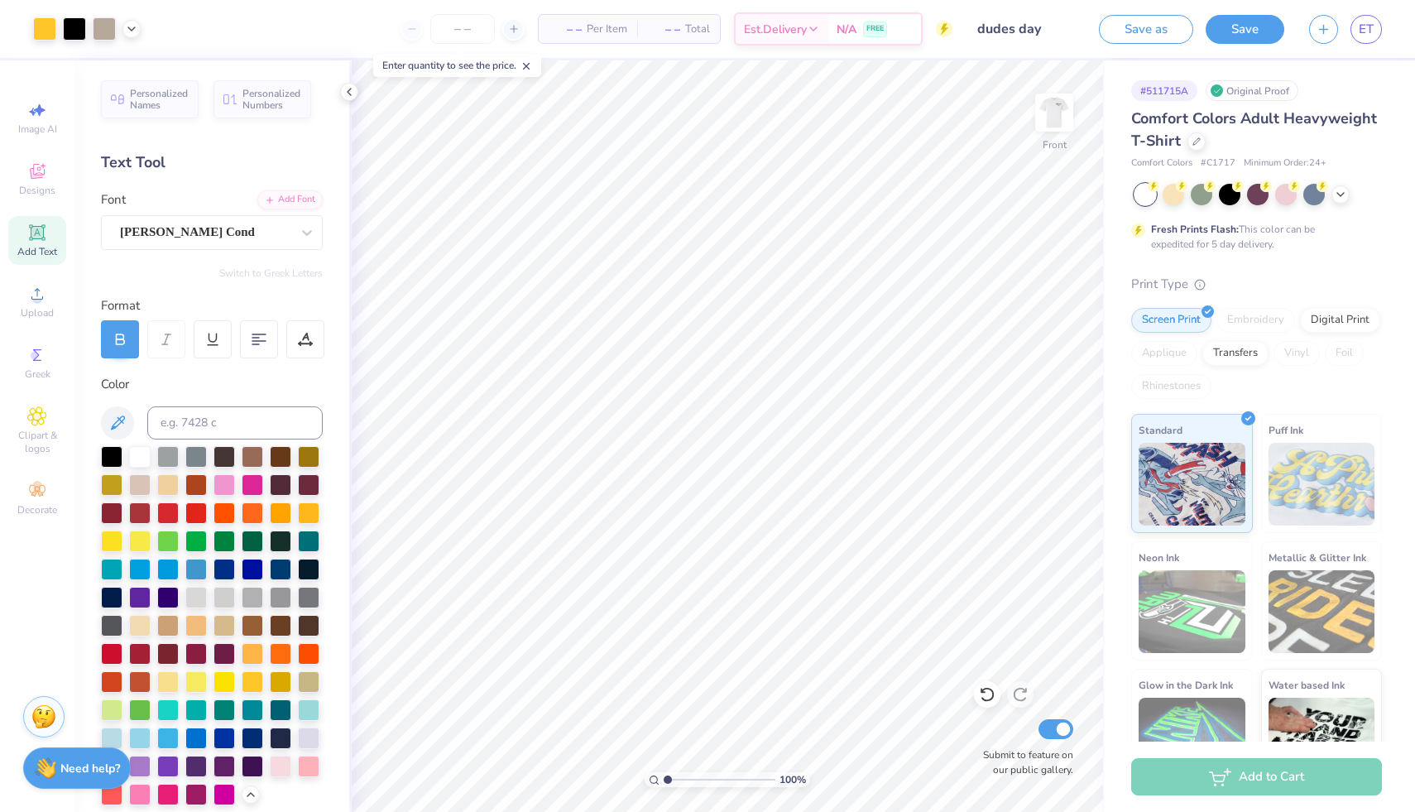
click at [1044, 110] on img at bounding box center [1054, 112] width 33 height 33
click at [160, 219] on div "The Rumor" at bounding box center [205, 232] width 174 height 26
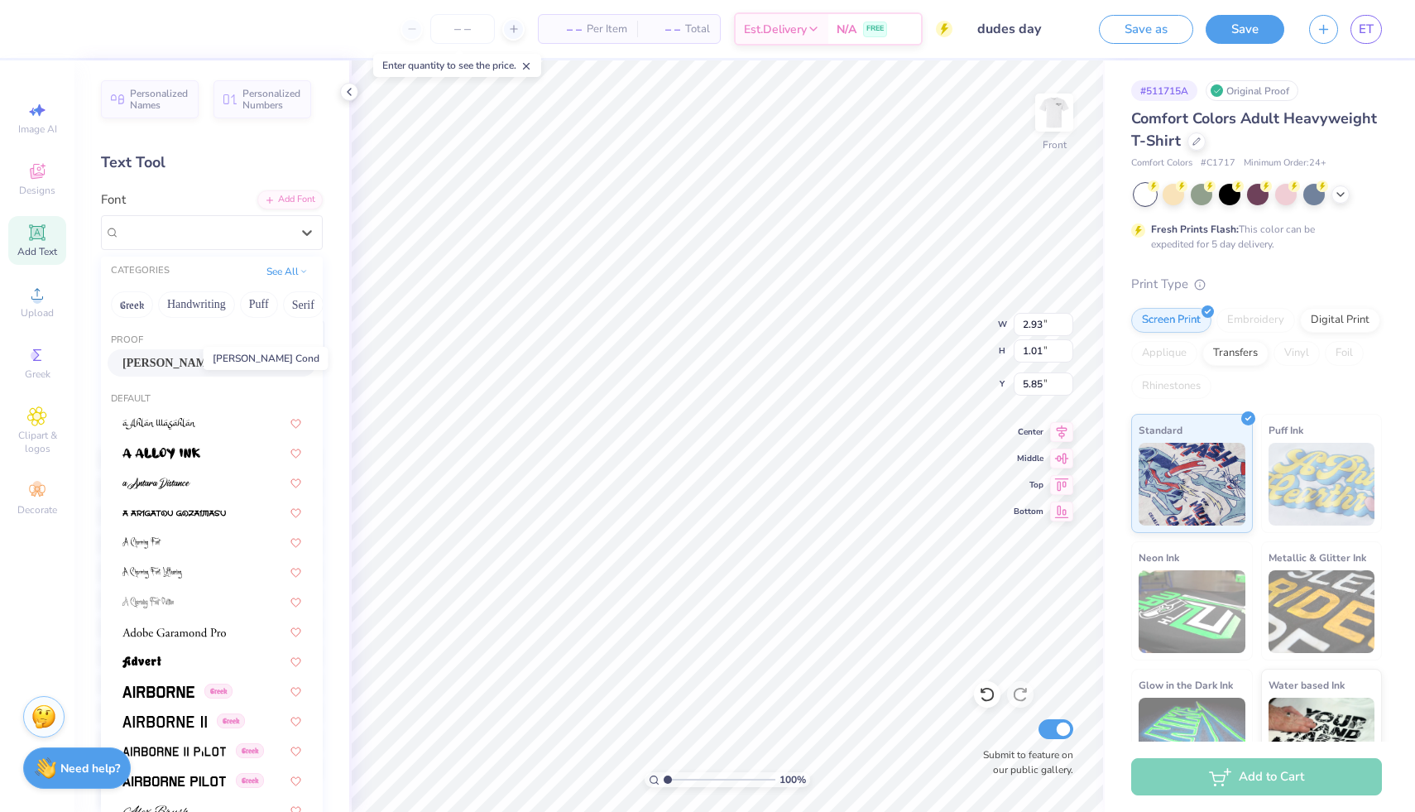
click at [166, 360] on span "[PERSON_NAME] Cond" at bounding box center [185, 362] width 126 height 17
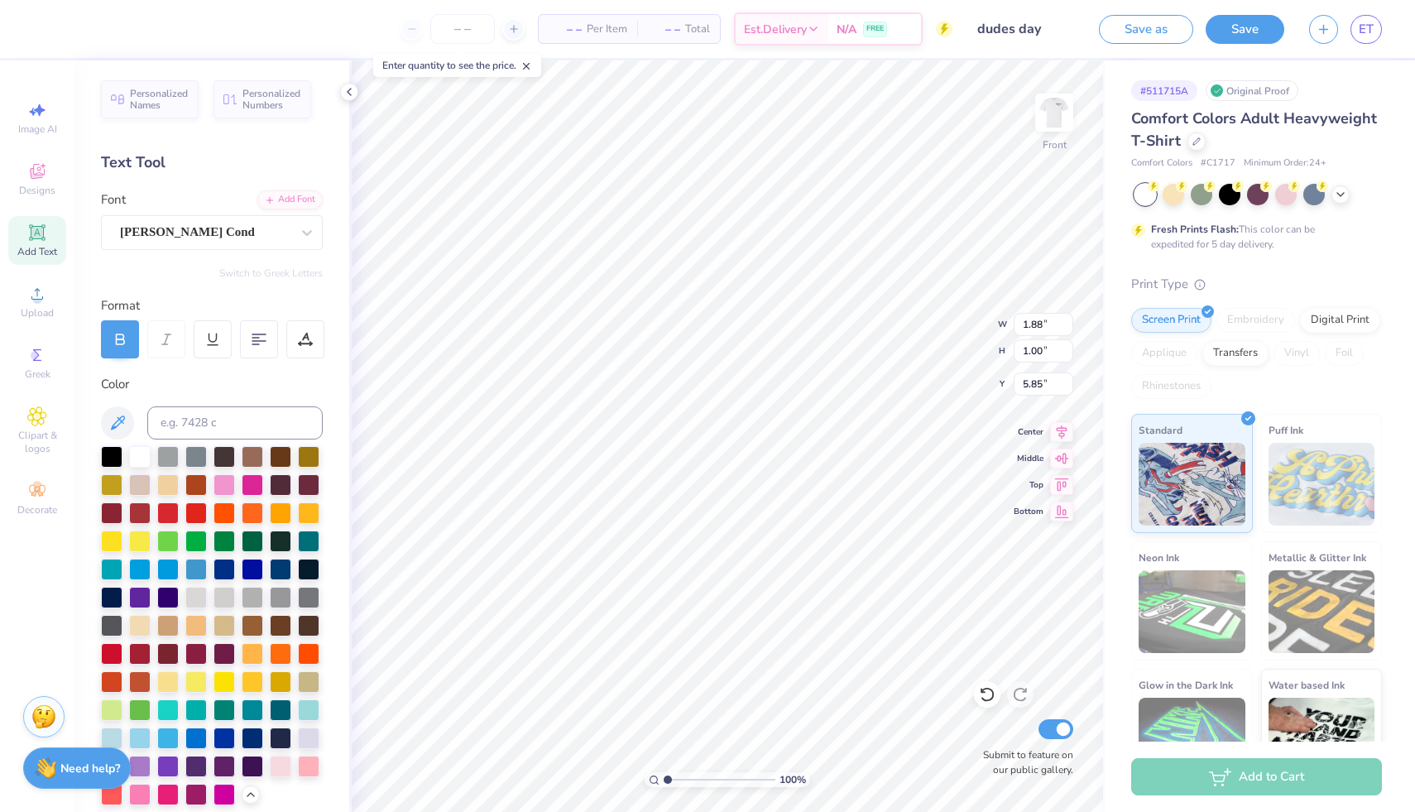
type input "1.88"
type input "1.00"
click at [211, 223] on div "[PERSON_NAME] Cond" at bounding box center [205, 232] width 174 height 26
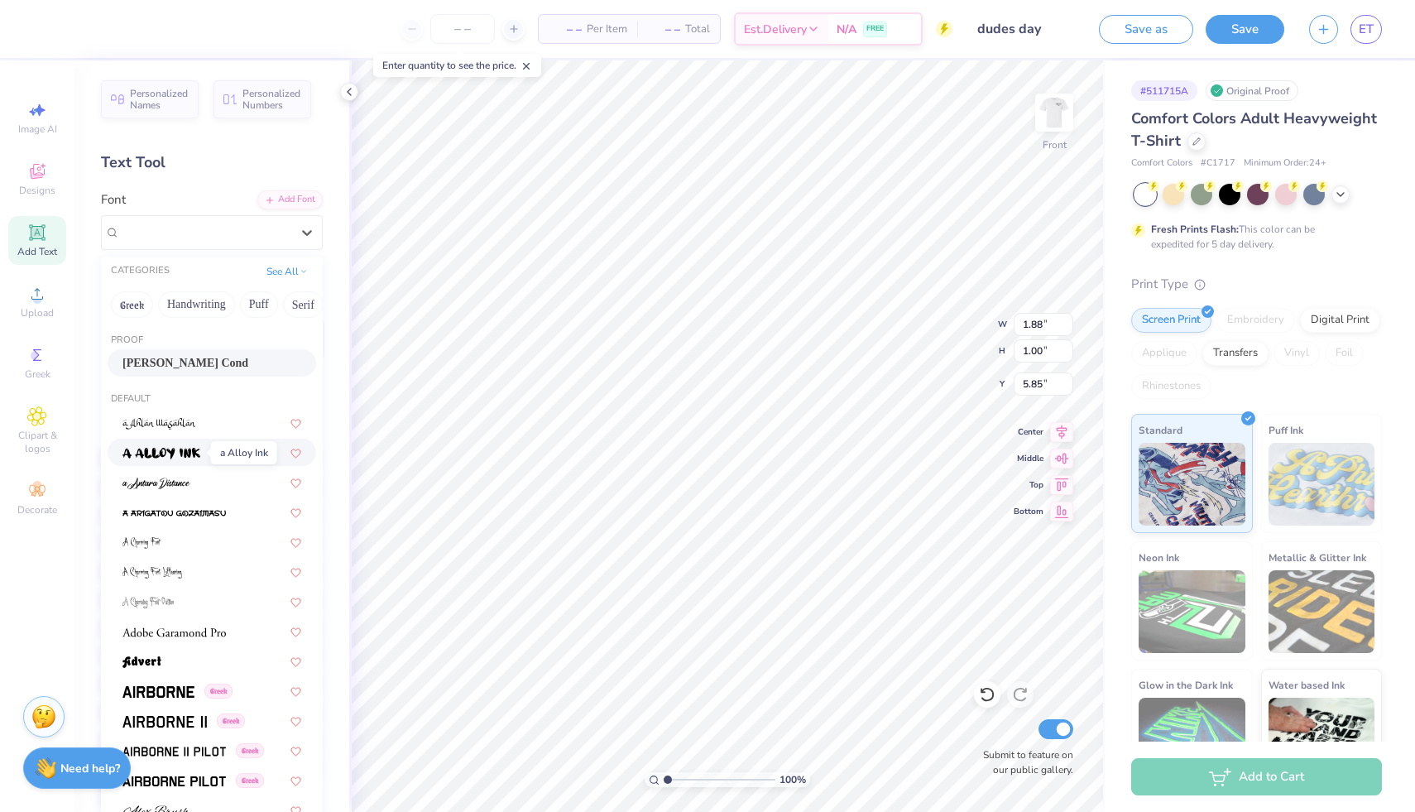
click at [174, 459] on span at bounding box center [161, 452] width 78 height 17
click at [194, 232] on div "a Alloy Ink" at bounding box center [205, 232] width 174 height 26
click at [149, 660] on img at bounding box center [141, 662] width 39 height 12
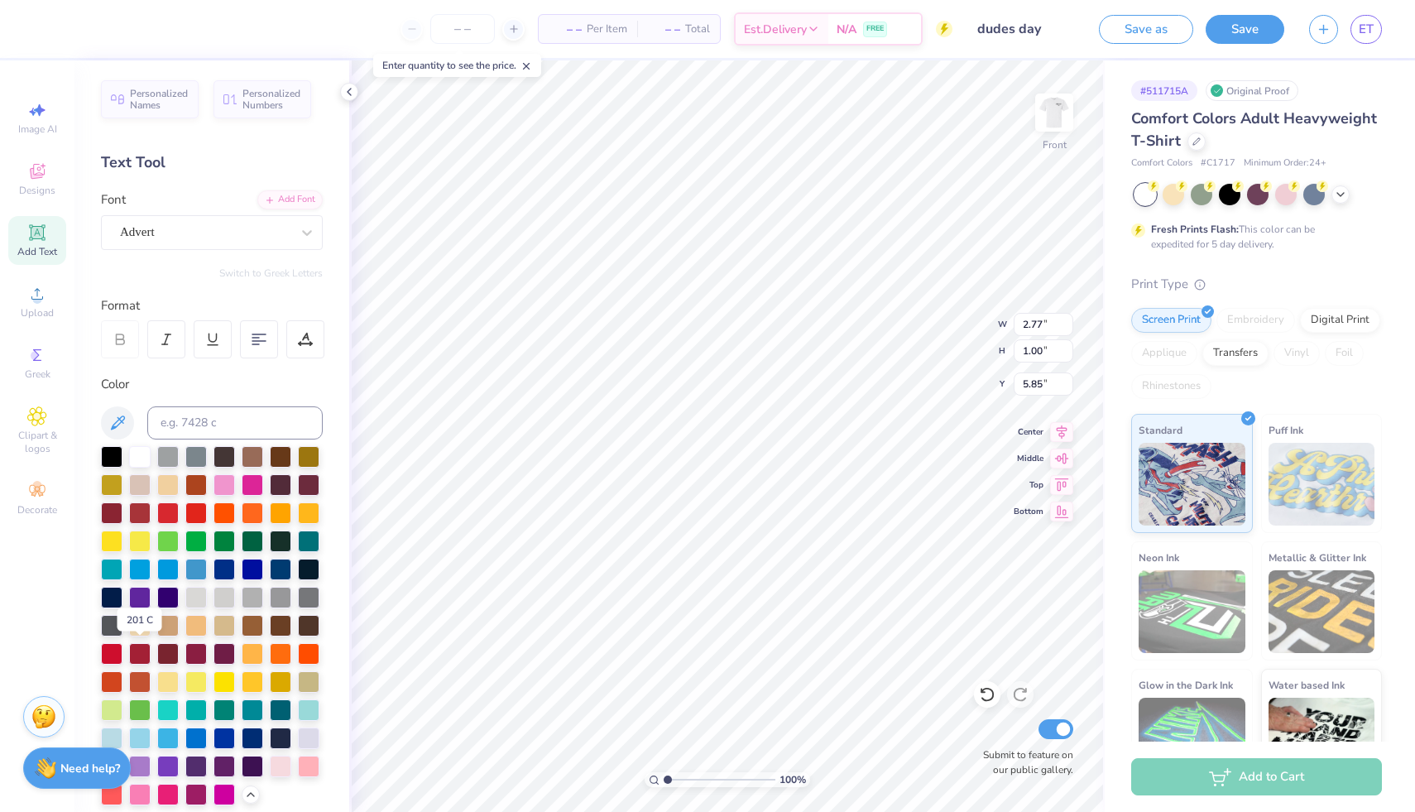
type input "3.05"
type input "1.02"
type input "5.84"
click at [191, 233] on div "Advert" at bounding box center [205, 232] width 174 height 26
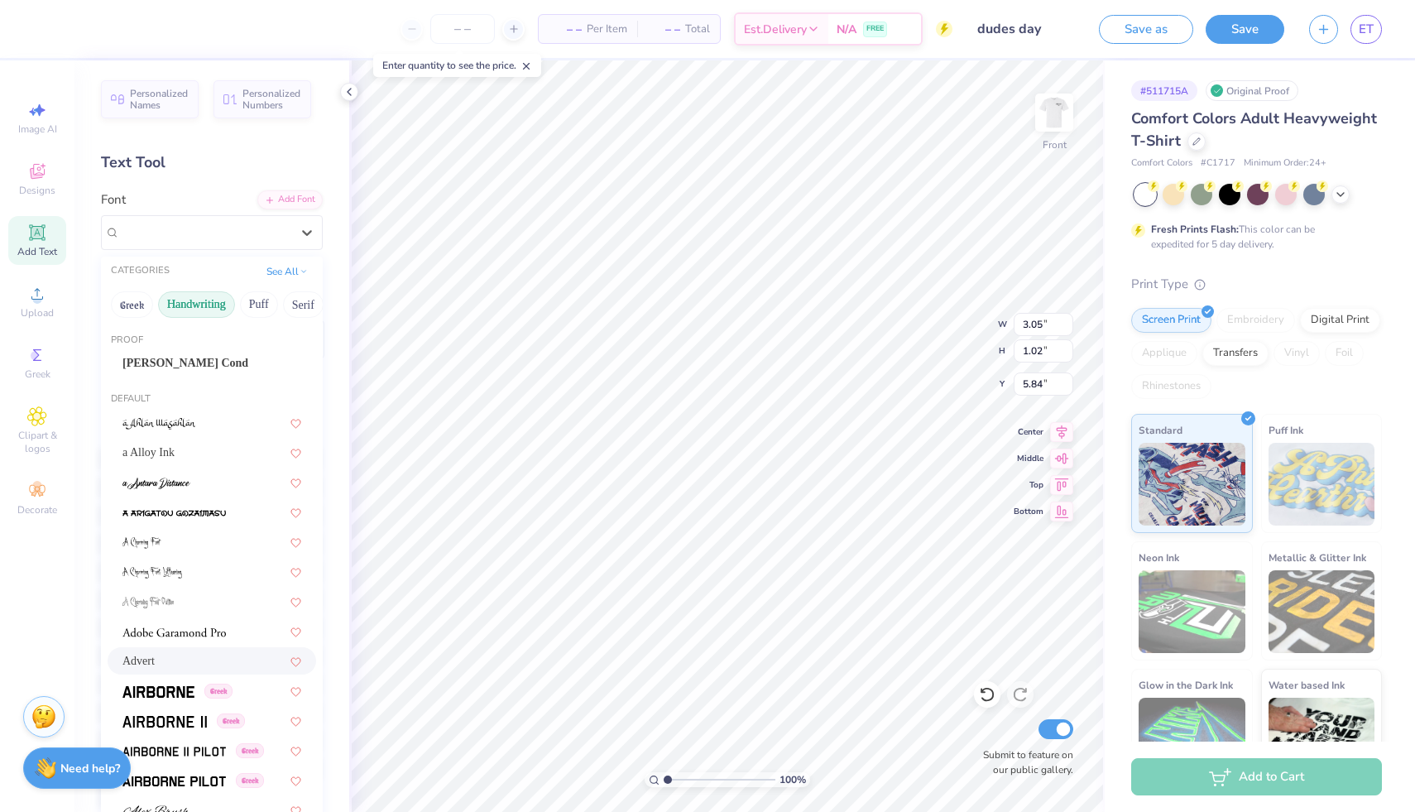
click at [199, 308] on button "Handwriting" at bounding box center [196, 304] width 77 height 26
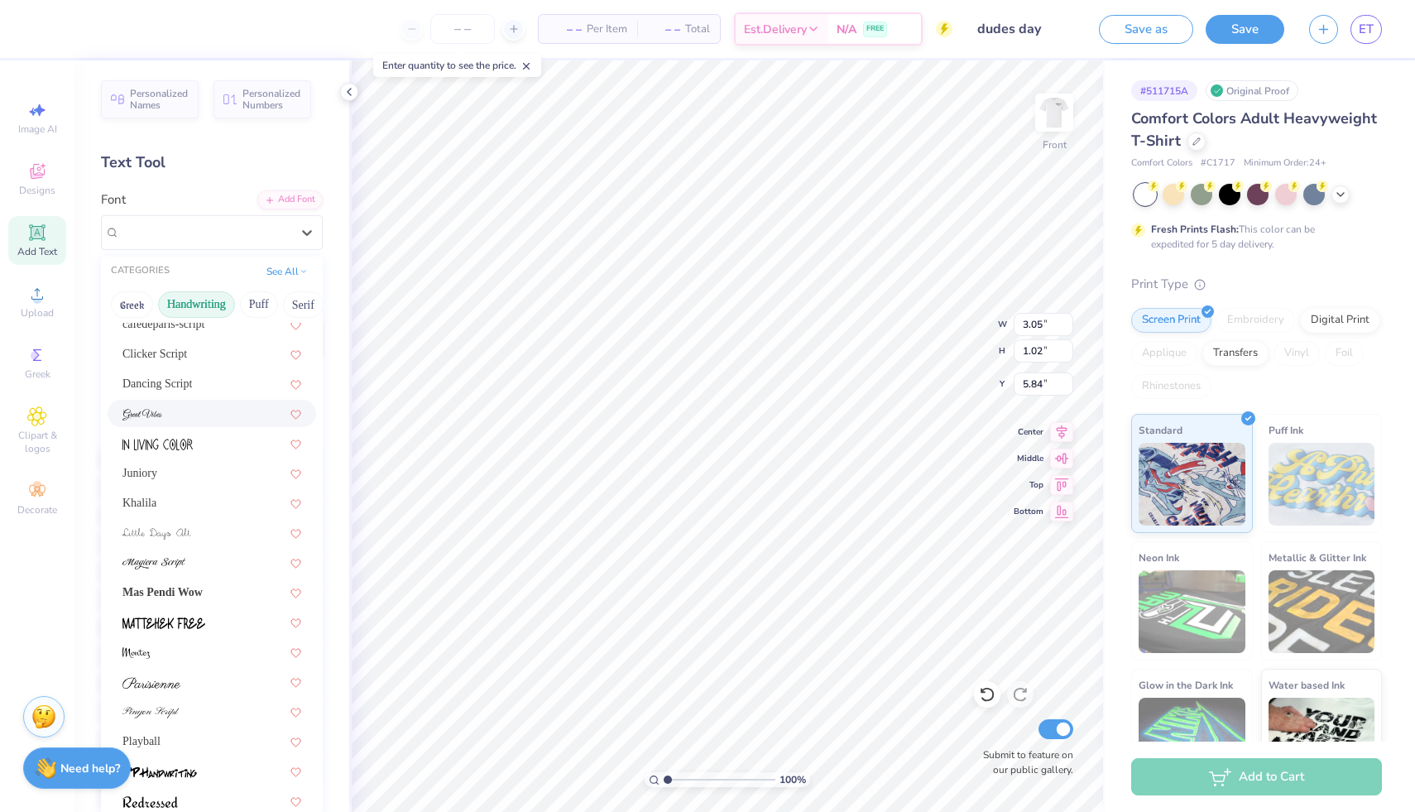
scroll to position [376, 0]
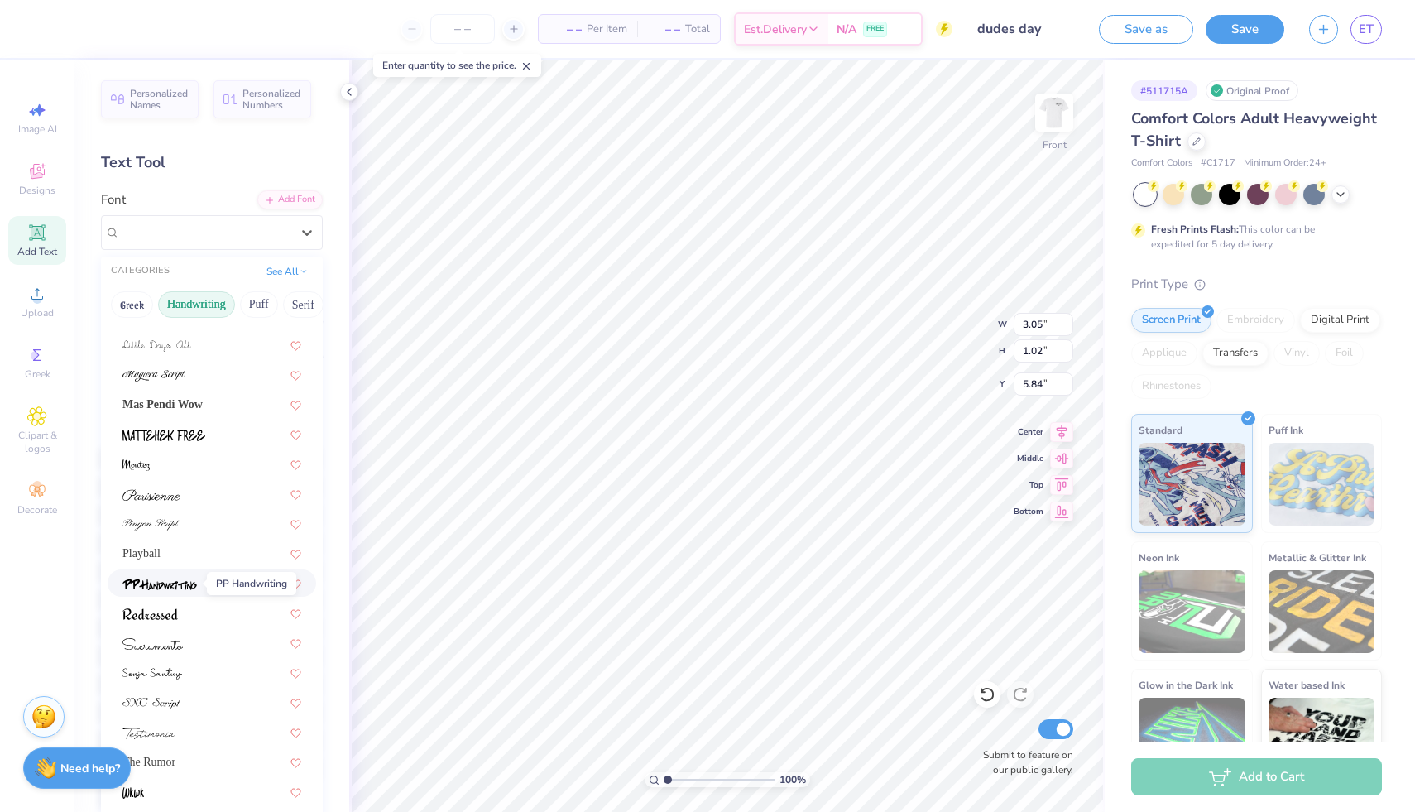
click at [157, 583] on img at bounding box center [159, 584] width 74 height 12
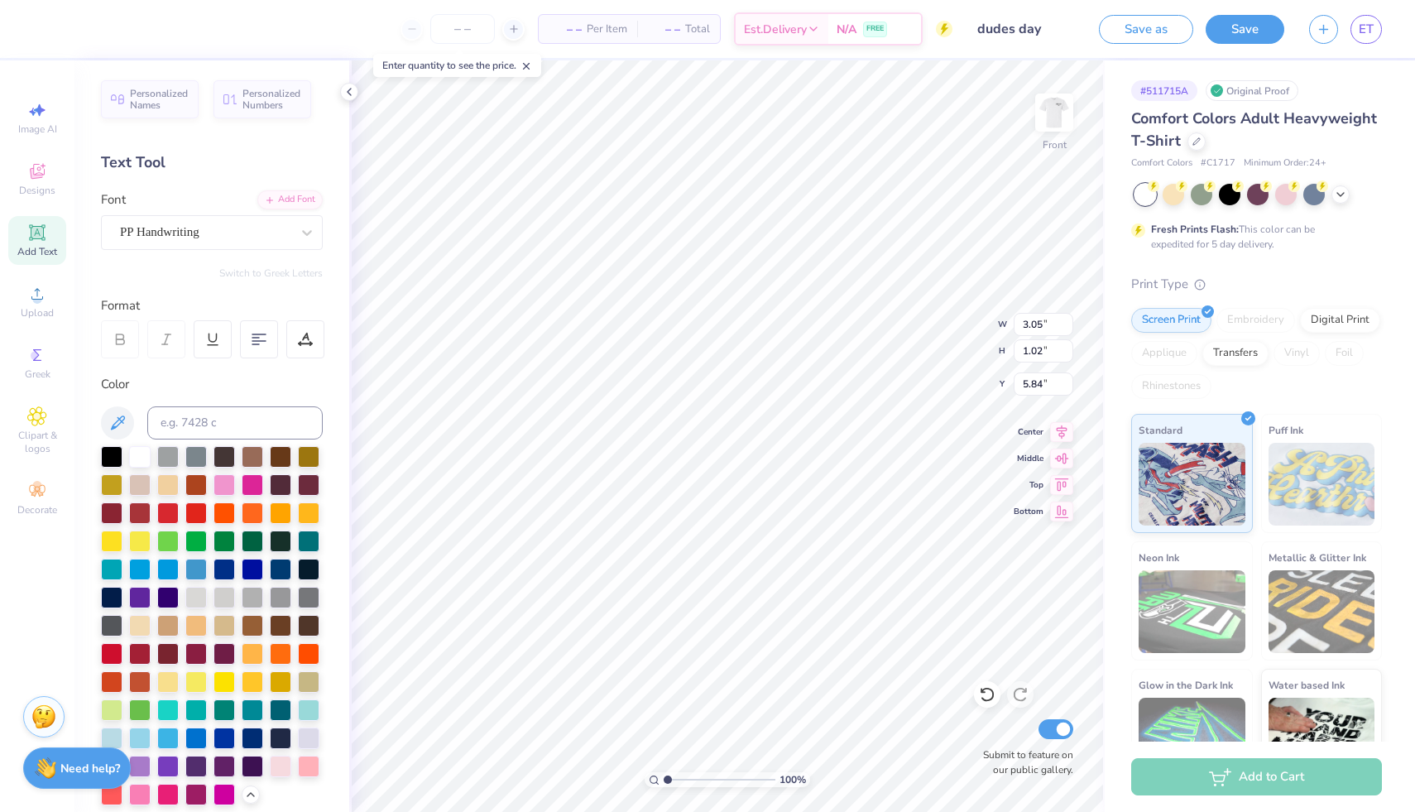
type input "2.86"
type input "1.08"
type input "5.81"
click at [123, 234] on div "PP Handwriting" at bounding box center [205, 232] width 174 height 26
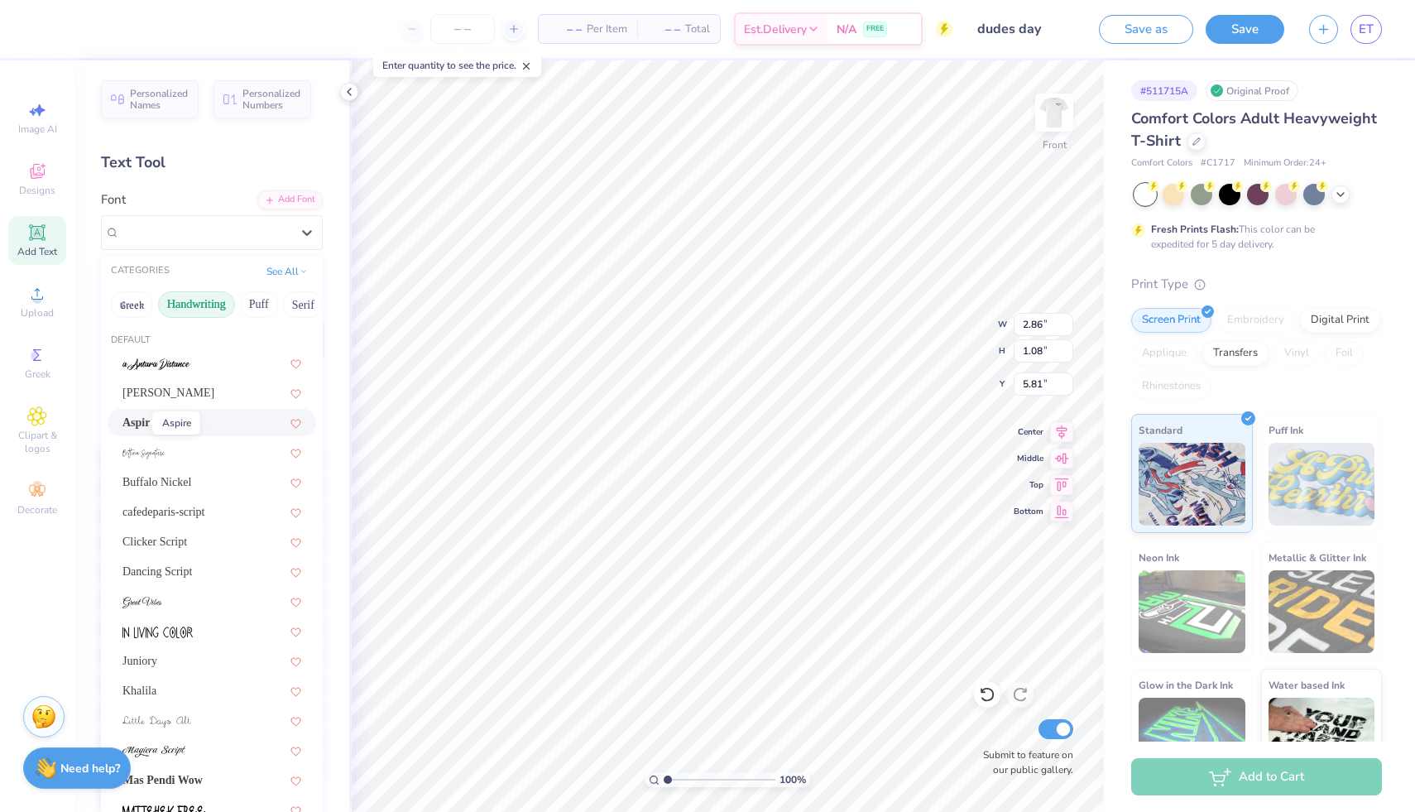
click at [137, 425] on span "Aspire" at bounding box center [138, 422] width 32 height 17
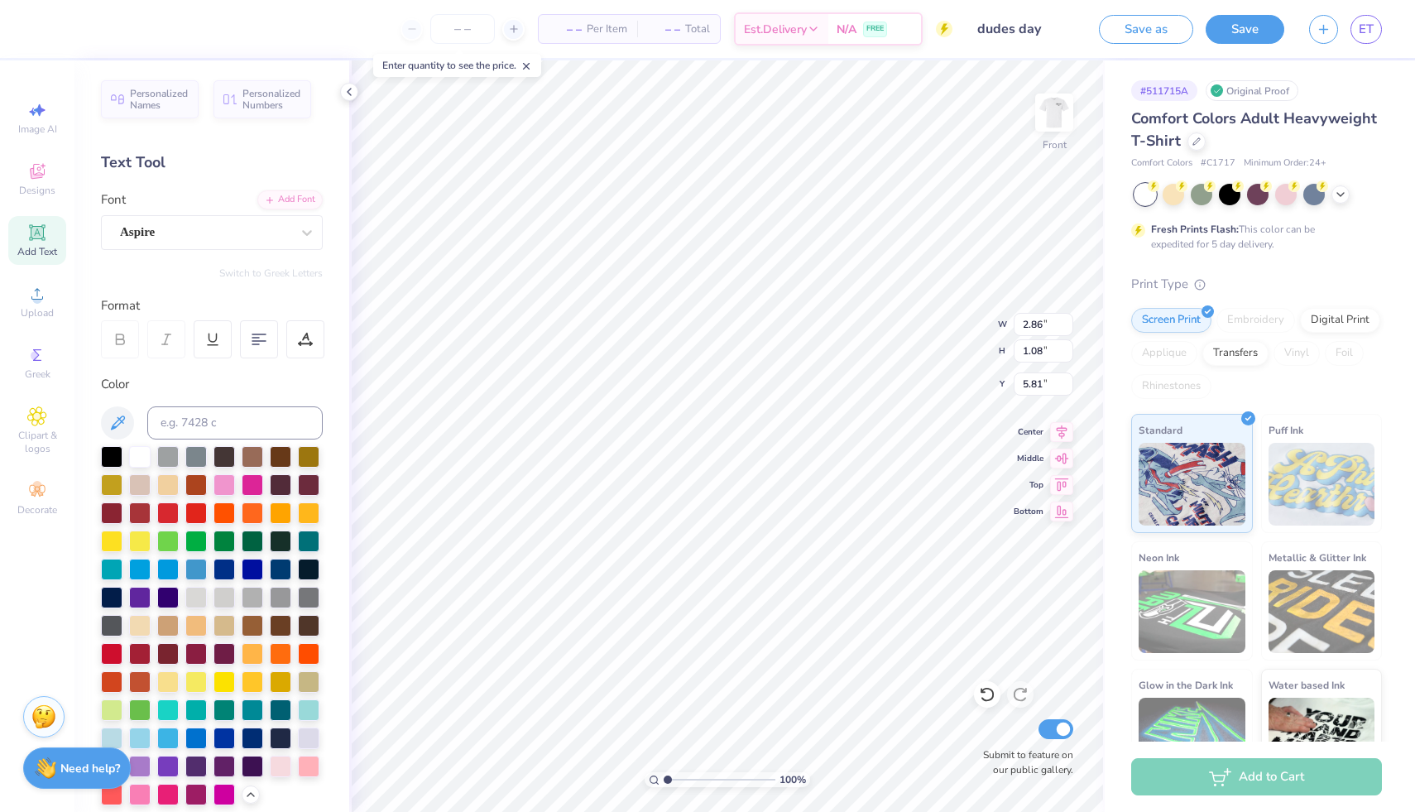
type input "1.77"
type input "0.57"
type input "6.07"
click at [145, 241] on div at bounding box center [205, 232] width 170 height 22
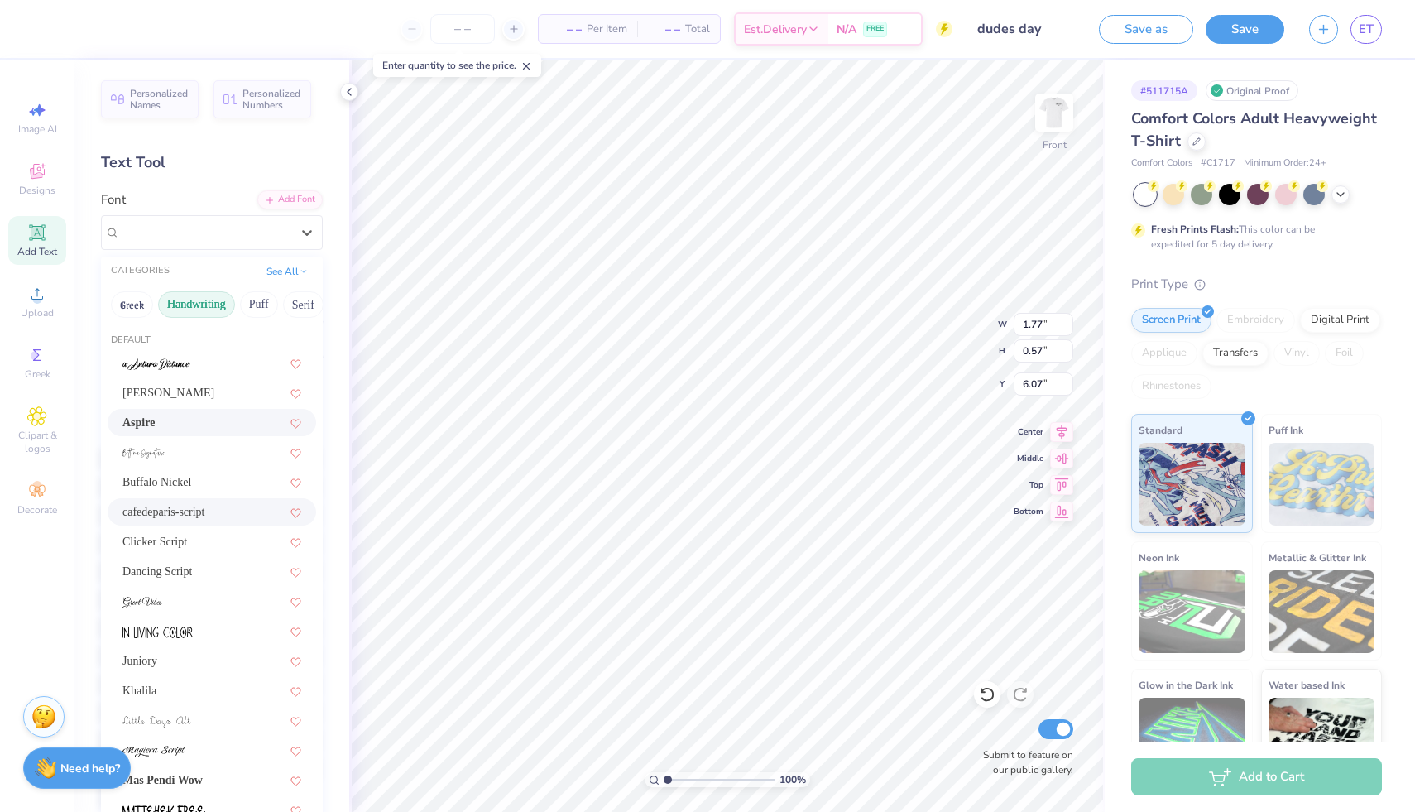
click at [138, 499] on div "cafedeparis-script" at bounding box center [212, 511] width 209 height 27
type input "0.99"
type input "0.41"
type input "6.15"
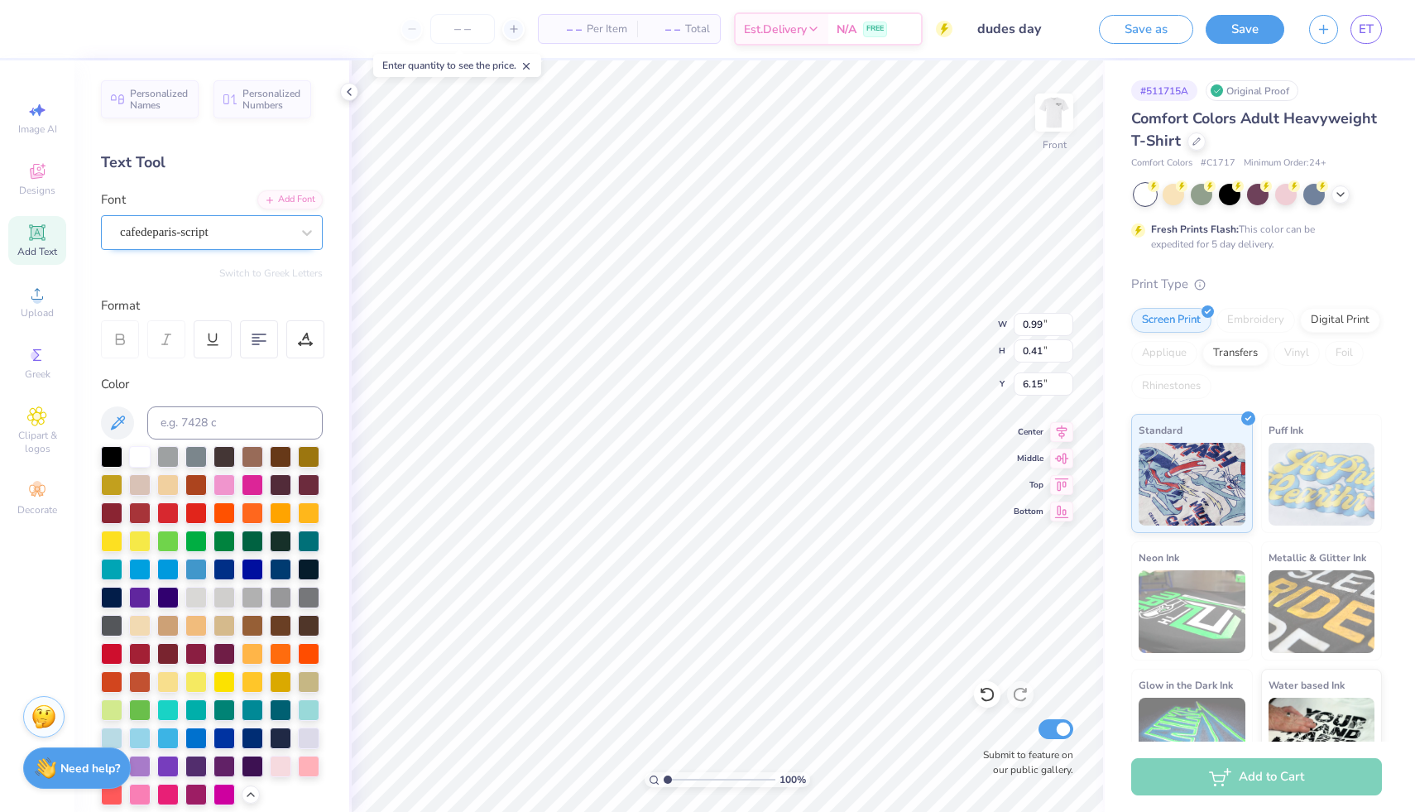
click at [231, 247] on div "cafedeparis-script" at bounding box center [212, 232] width 222 height 35
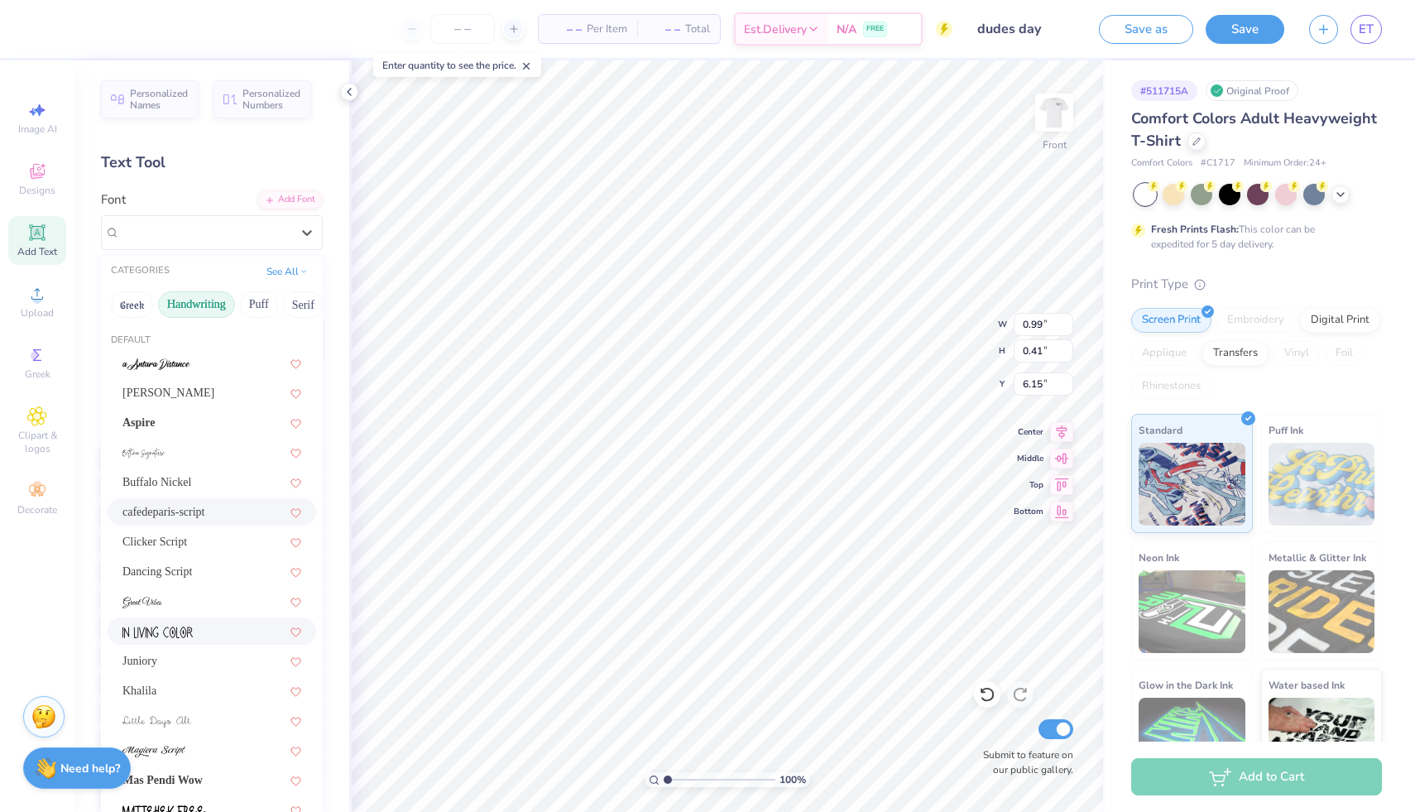
click at [157, 631] on img at bounding box center [157, 632] width 70 height 12
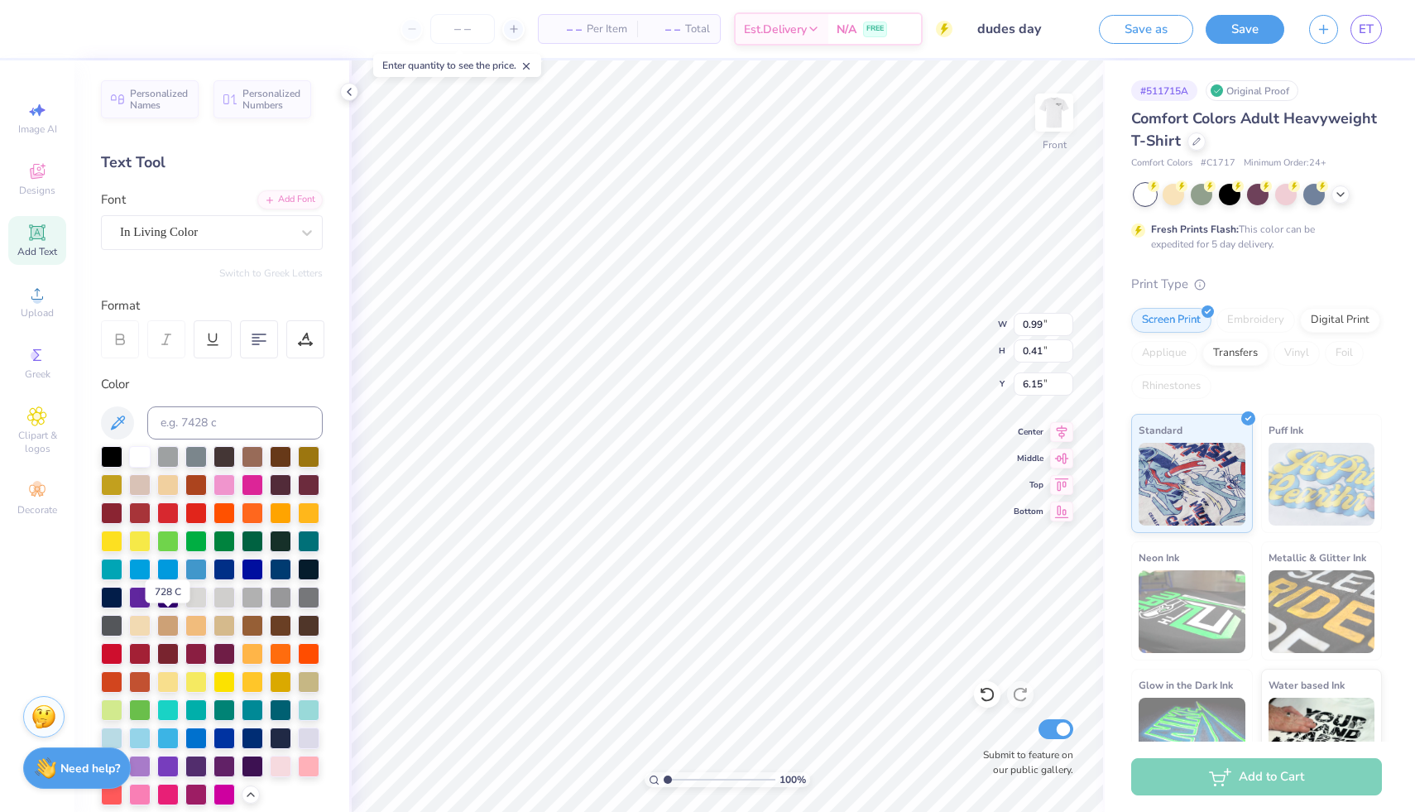
type input "1.81"
type input "0.89"
type input "5.90"
click at [170, 235] on div "In Living Color" at bounding box center [205, 232] width 174 height 26
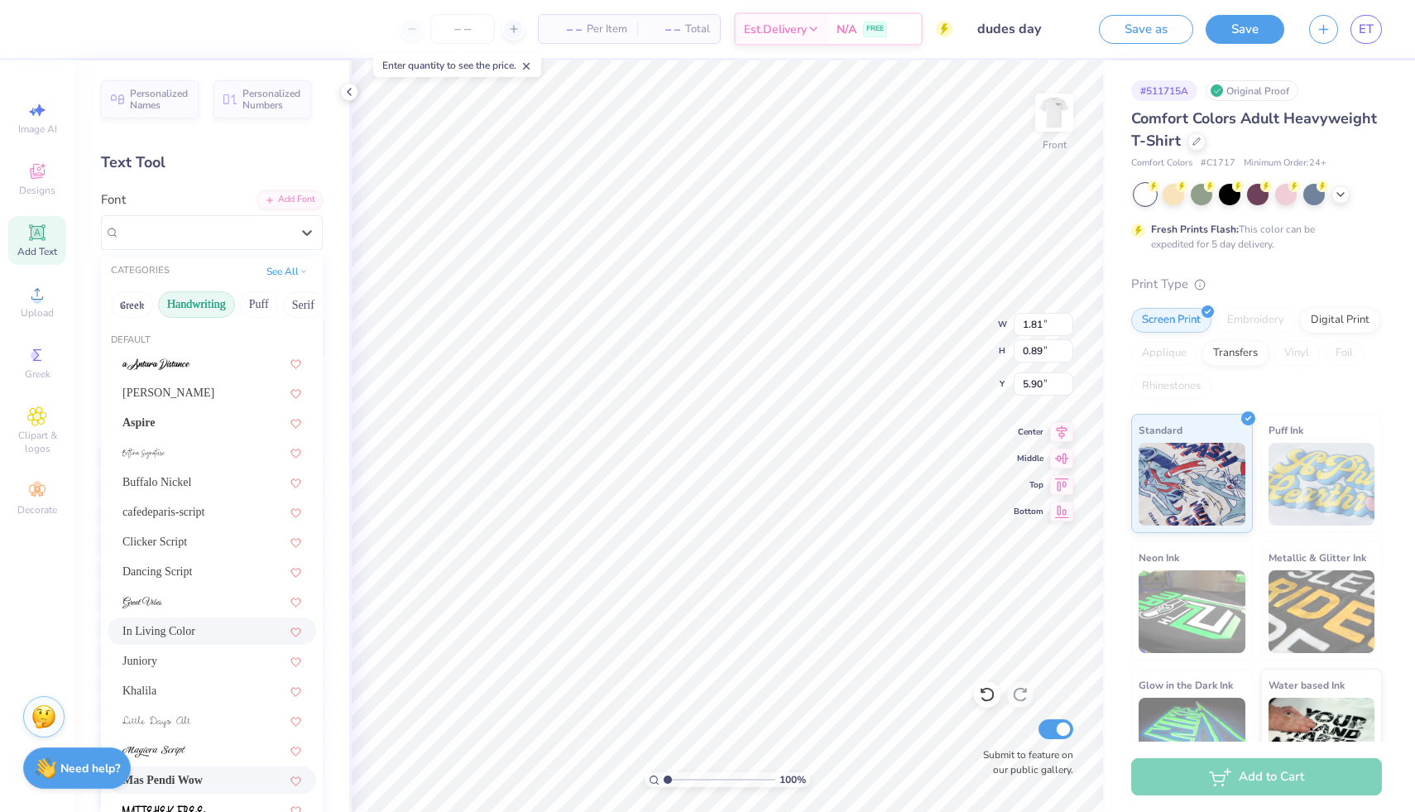
click at [149, 789] on div "Mas Pendi Wow" at bounding box center [212, 779] width 209 height 27
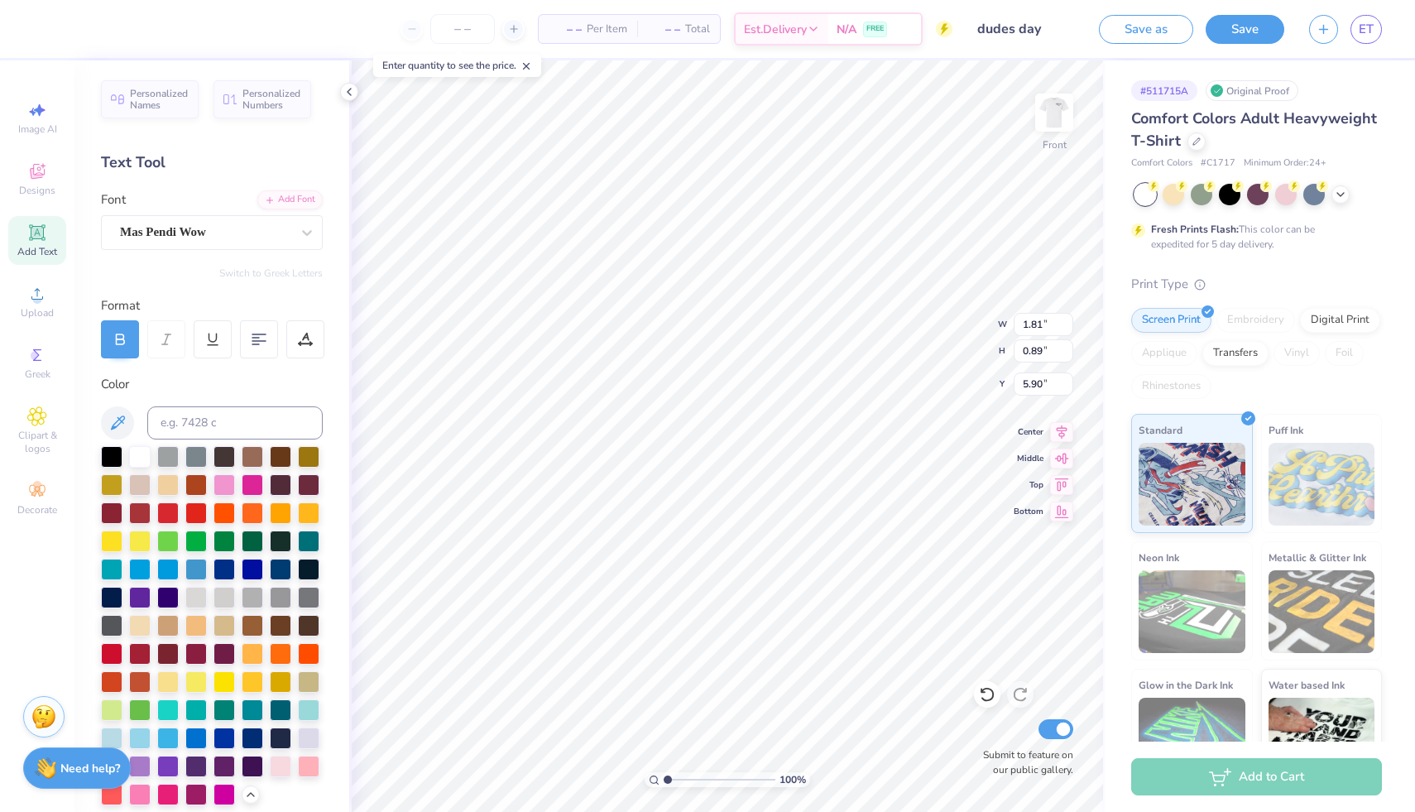
type input "1.88"
type input "0.61"
type input "6.05"
click at [177, 238] on div "Mas Pendi Wow" at bounding box center [205, 232] width 174 height 26
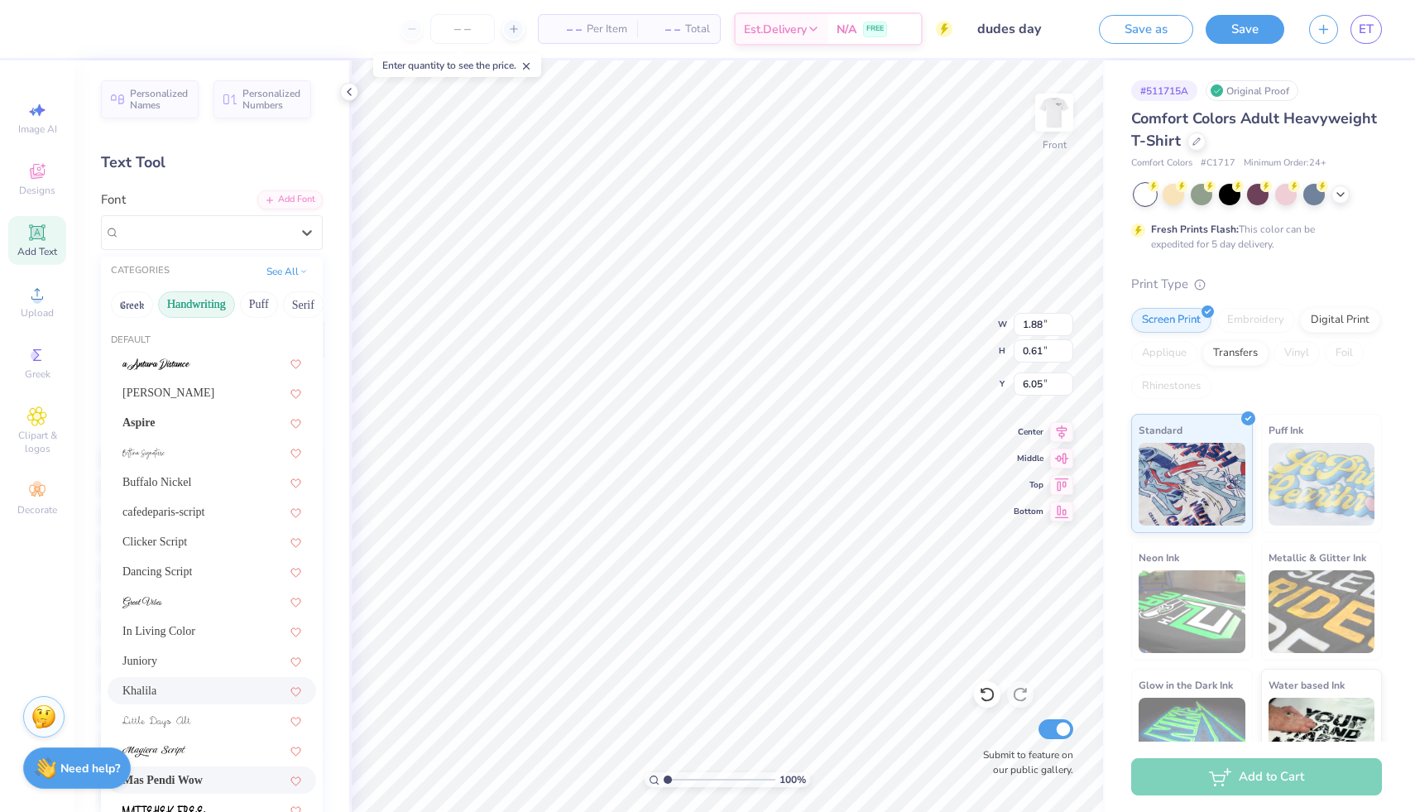
click at [148, 679] on div "Khalila" at bounding box center [212, 690] width 209 height 27
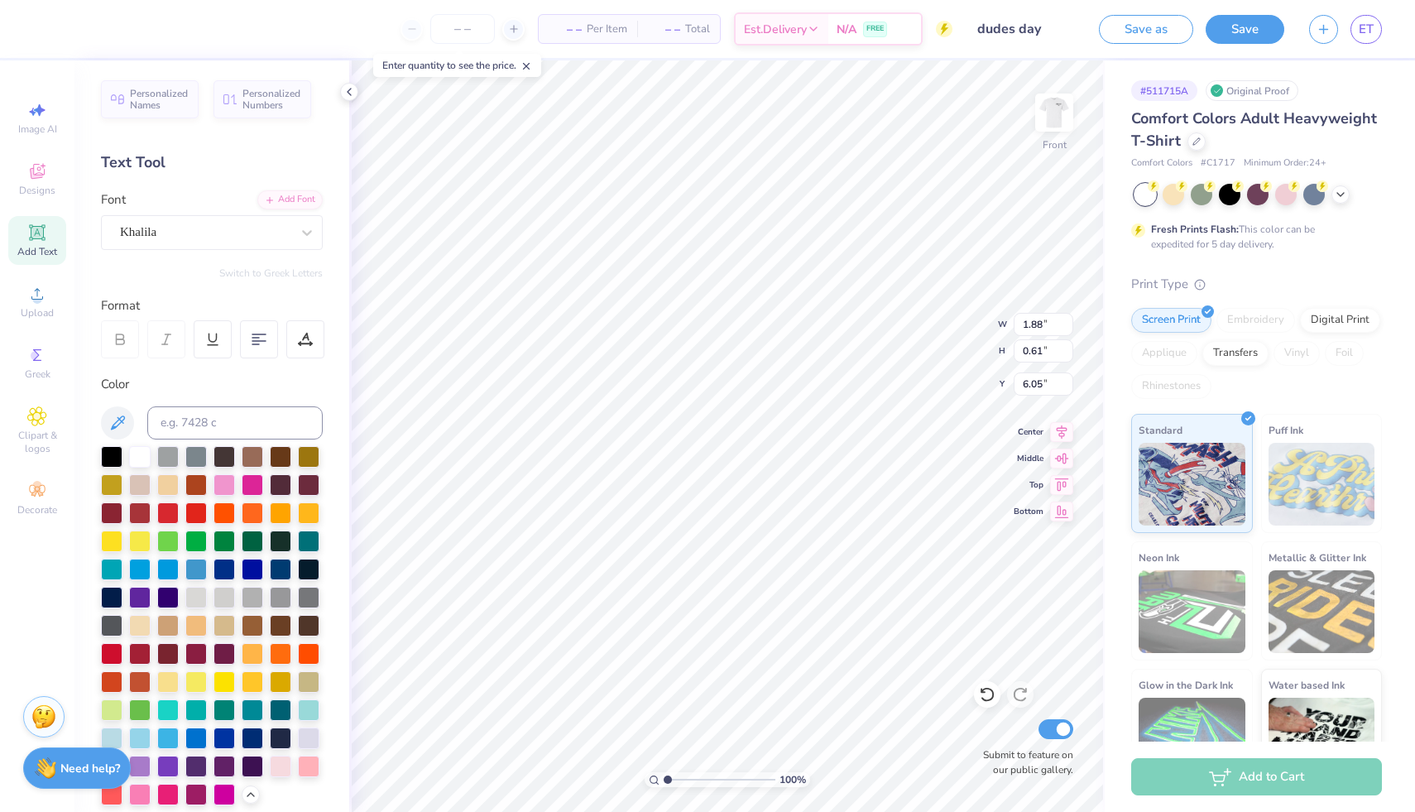
type input "2.49"
type input "0.92"
type input "5.89"
type input "3.63"
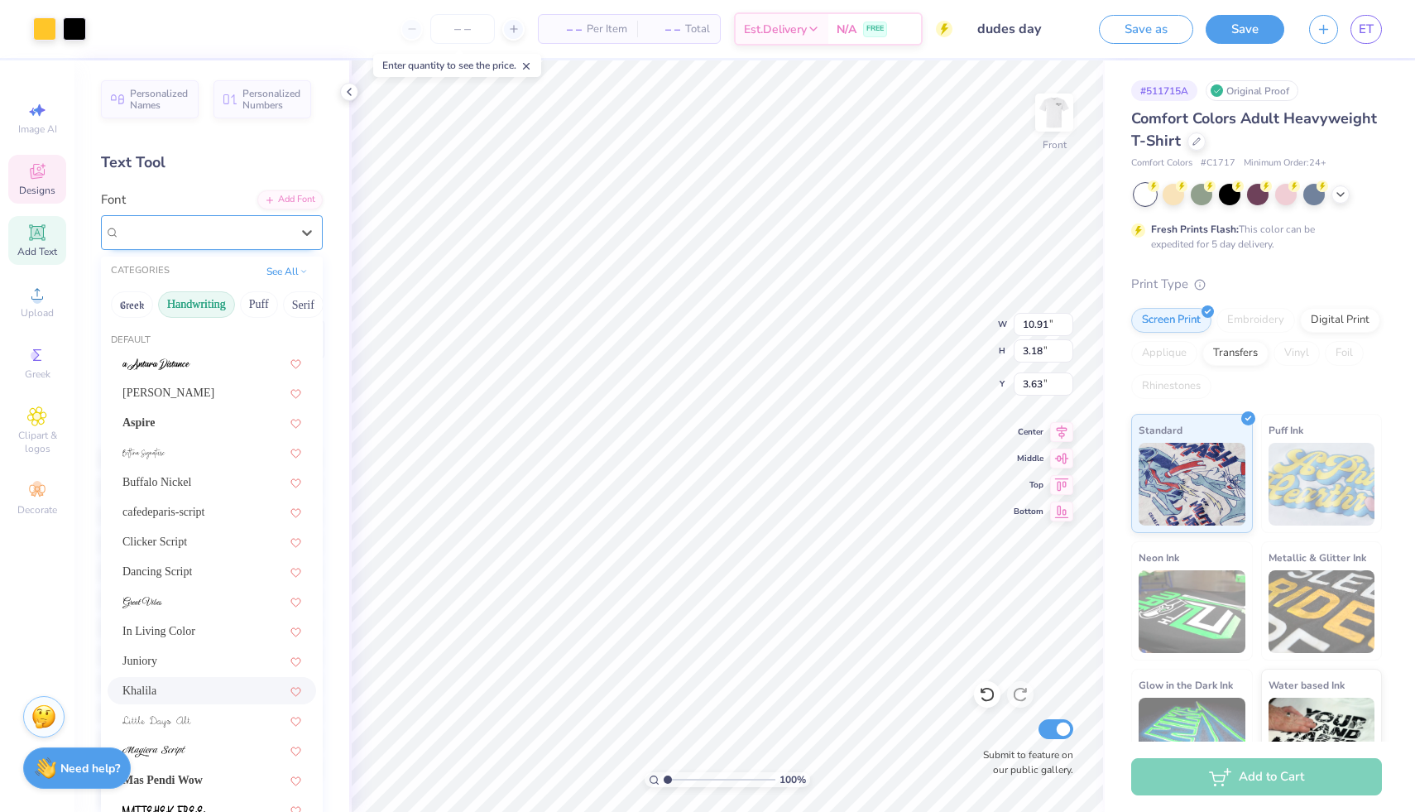
click at [181, 232] on div "Khalila" at bounding box center [205, 232] width 174 height 26
click at [207, 305] on button "Bold" at bounding box center [200, 304] width 41 height 26
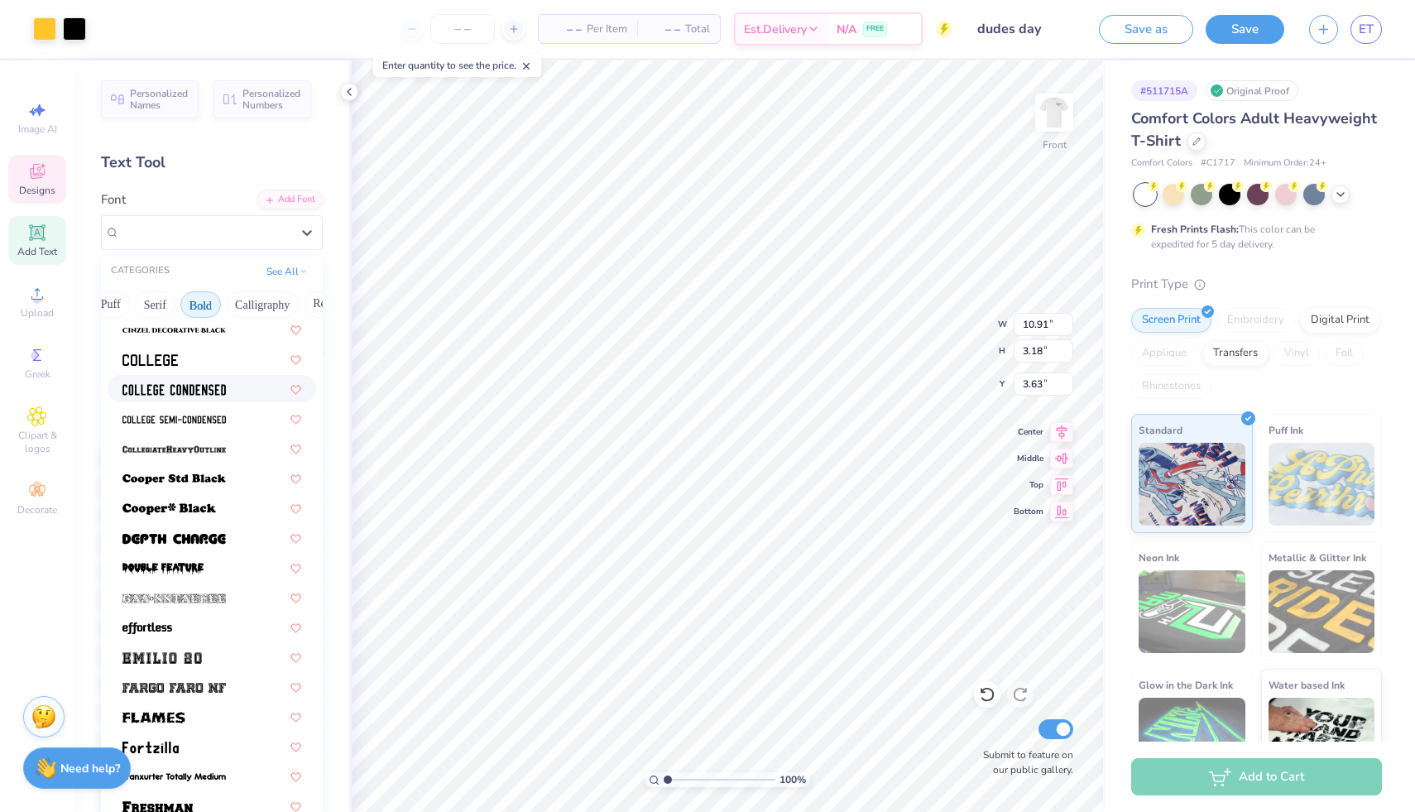
scroll to position [156, 0]
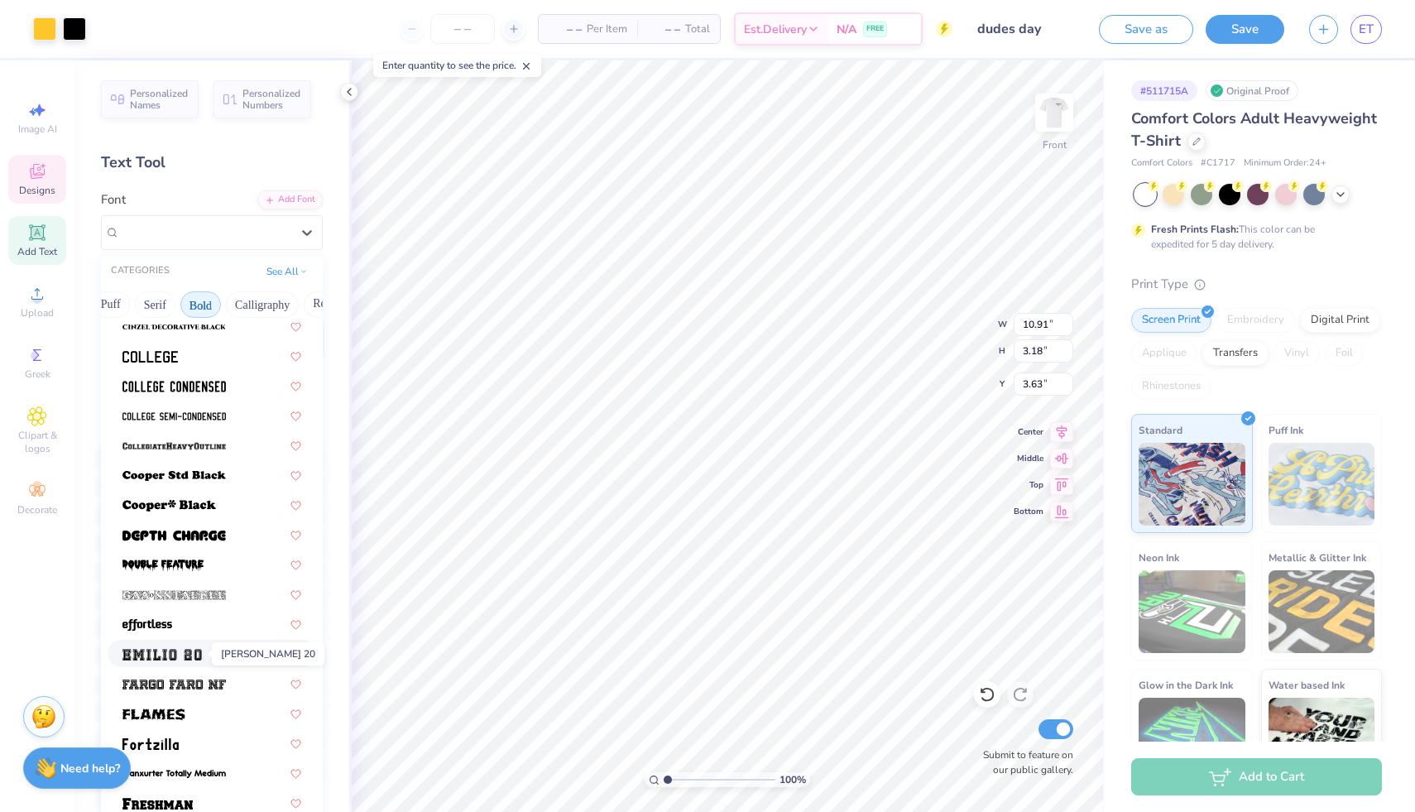
click at [148, 655] on img at bounding box center [161, 655] width 79 height 12
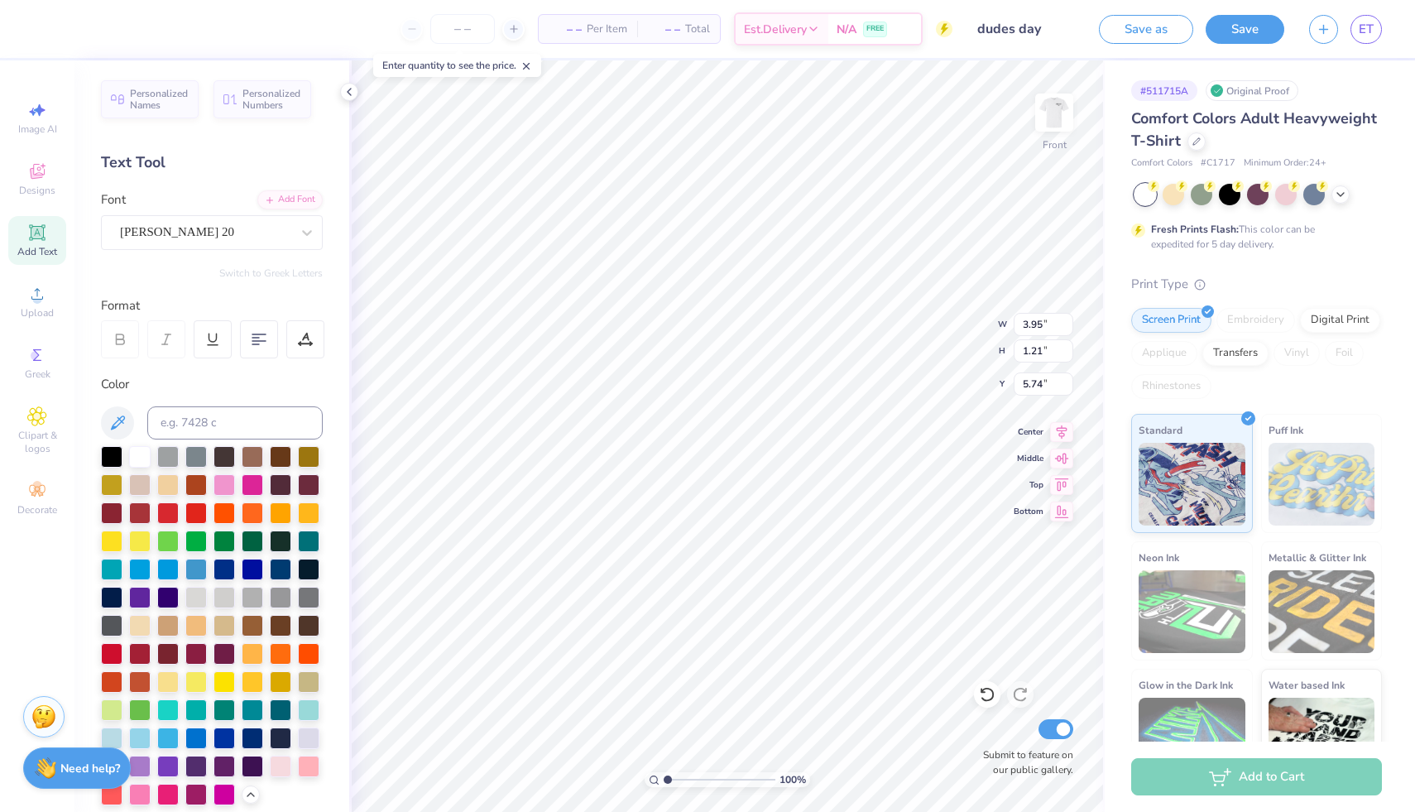
type input "3.24"
type input "1.00"
type input "5.96"
type input "10.91"
type input "3.18"
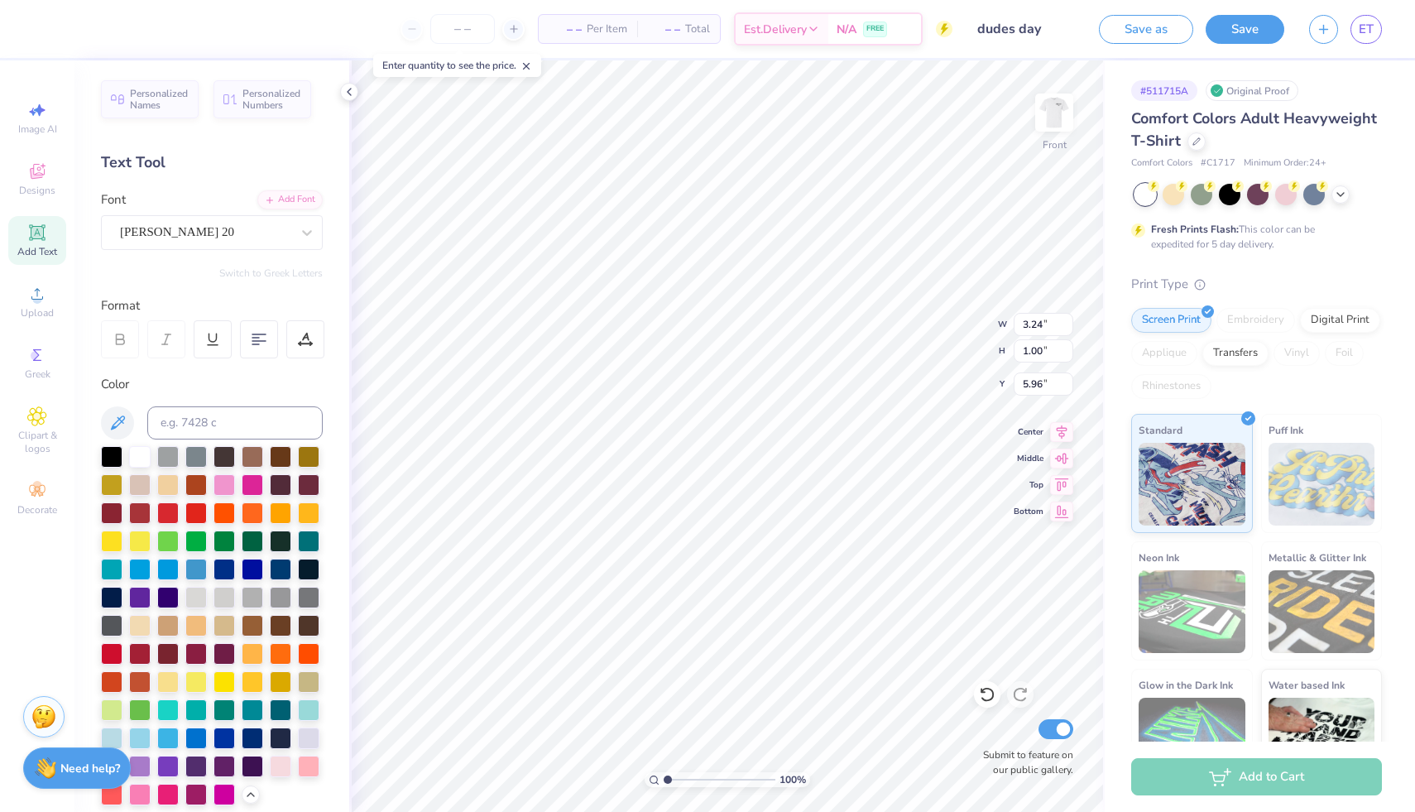
type input "3.63"
click at [194, 238] on div "[PERSON_NAME] 20" at bounding box center [205, 232] width 174 height 26
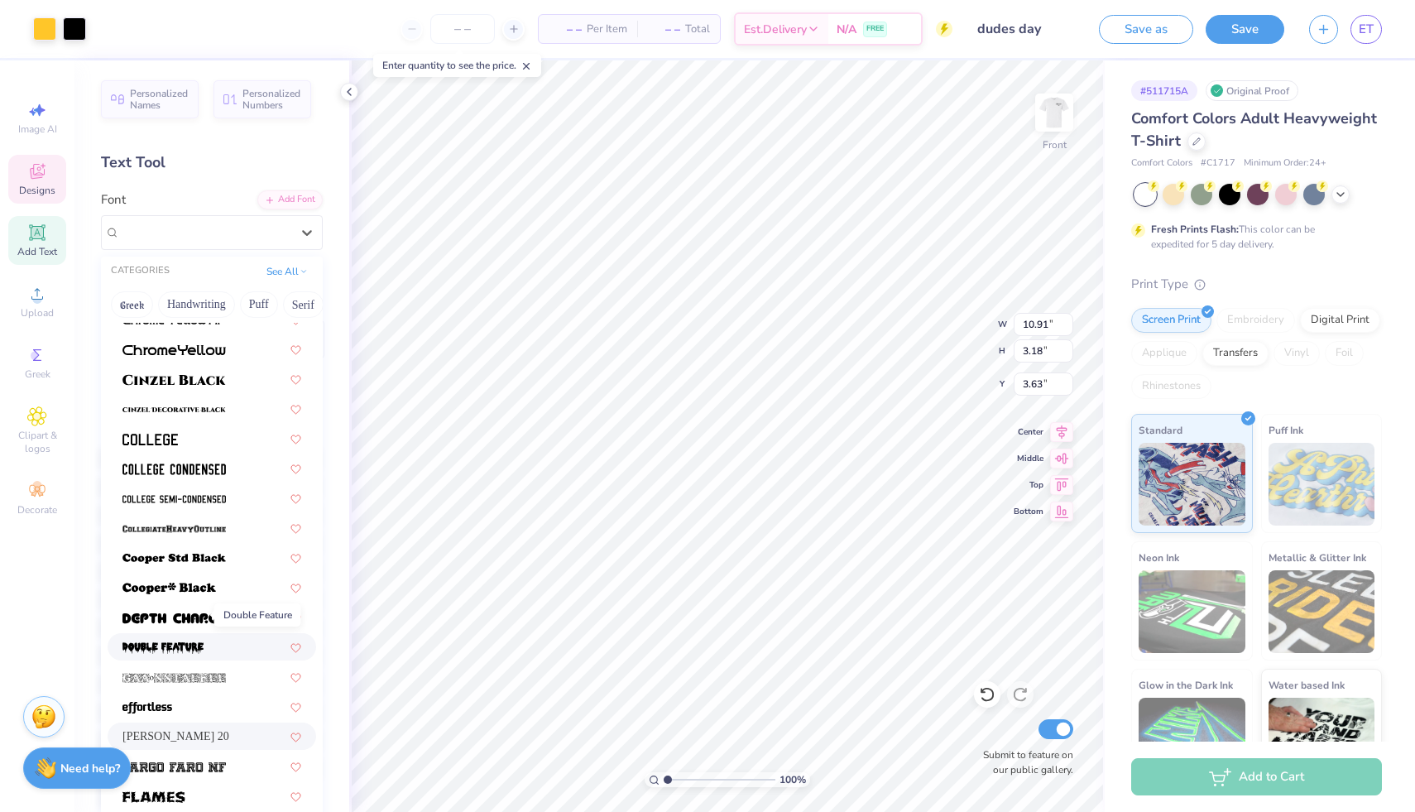
scroll to position [113, 0]
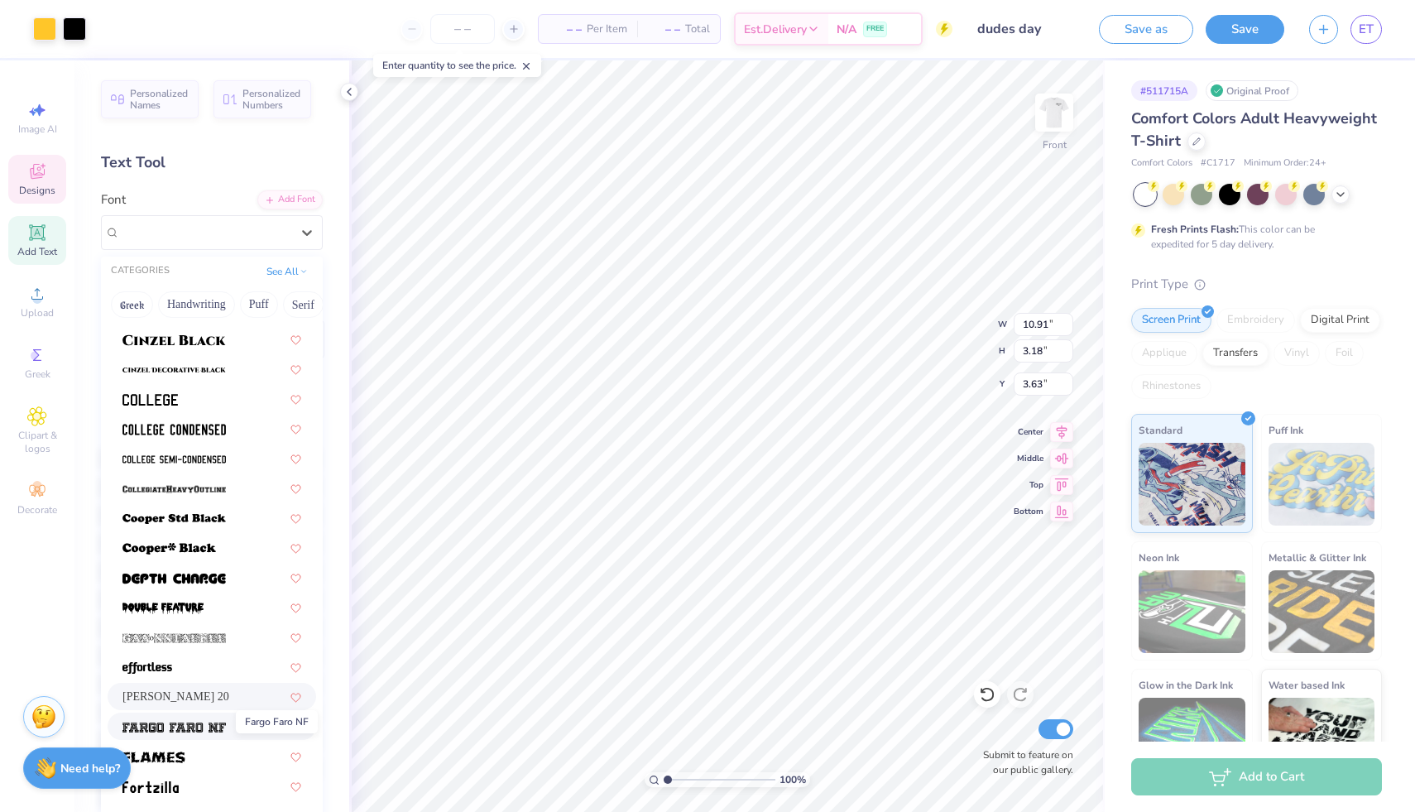
click at [153, 731] on img at bounding box center [173, 728] width 103 height 12
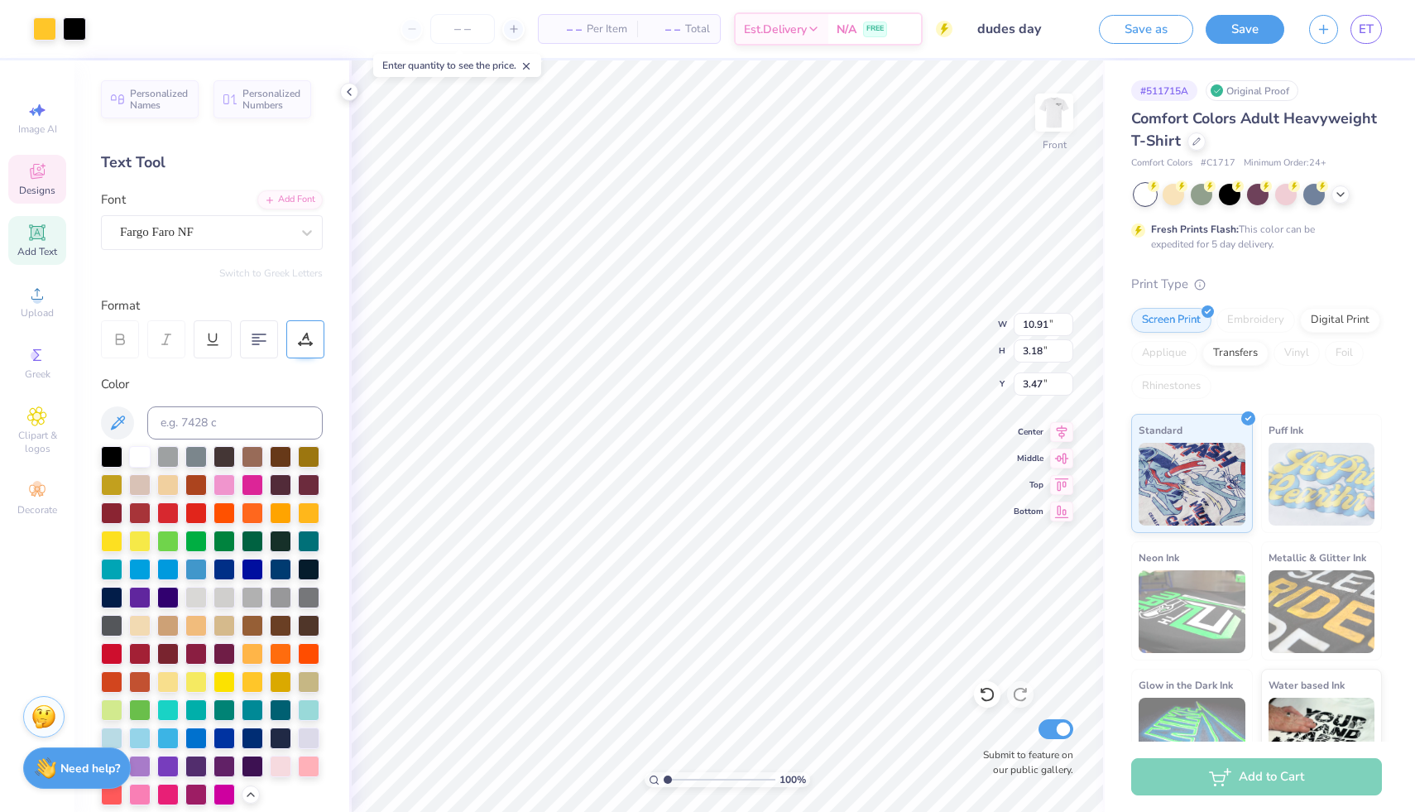
type input "10.91"
type input "3.18"
type input "3.47"
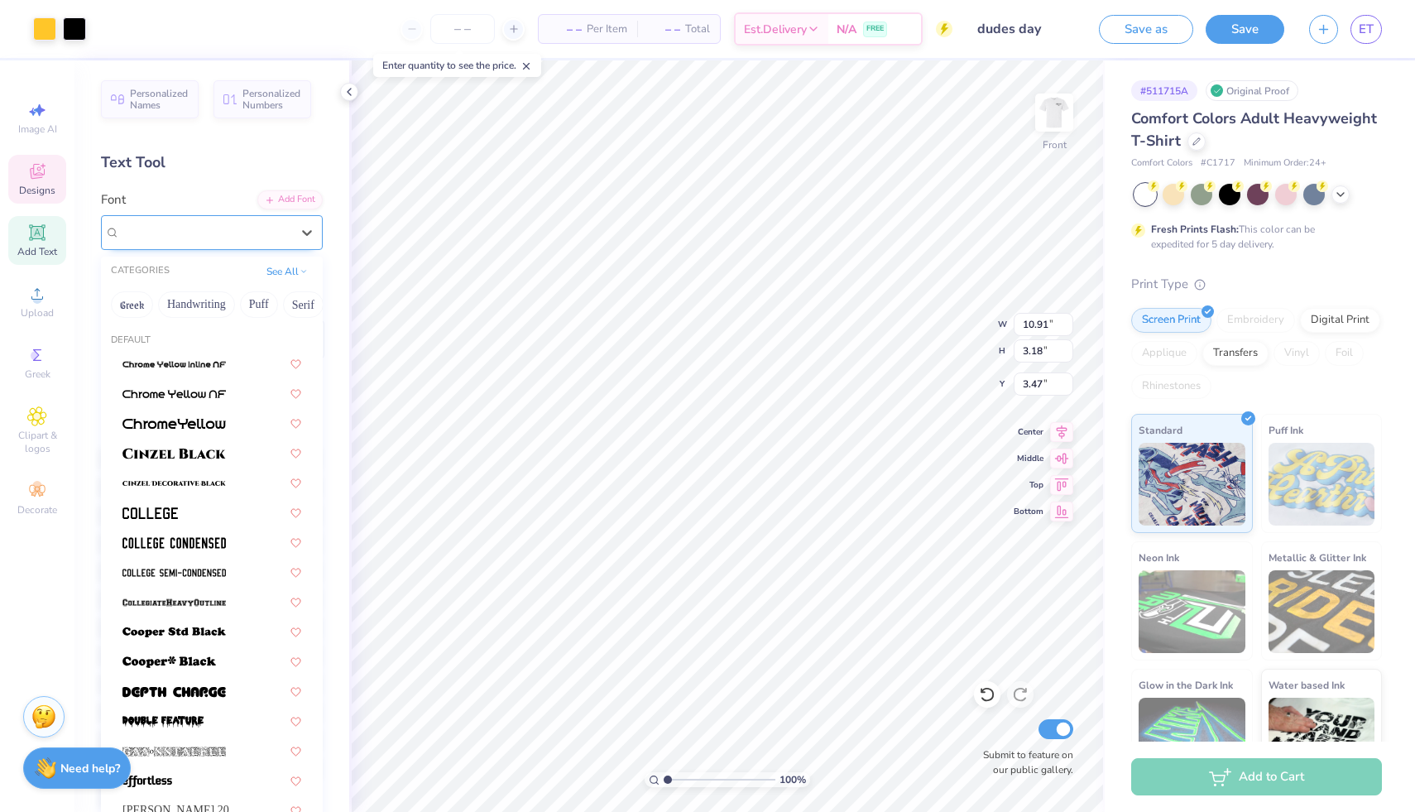
click at [220, 222] on div at bounding box center [205, 232] width 170 height 22
click at [179, 357] on span at bounding box center [173, 362] width 103 height 17
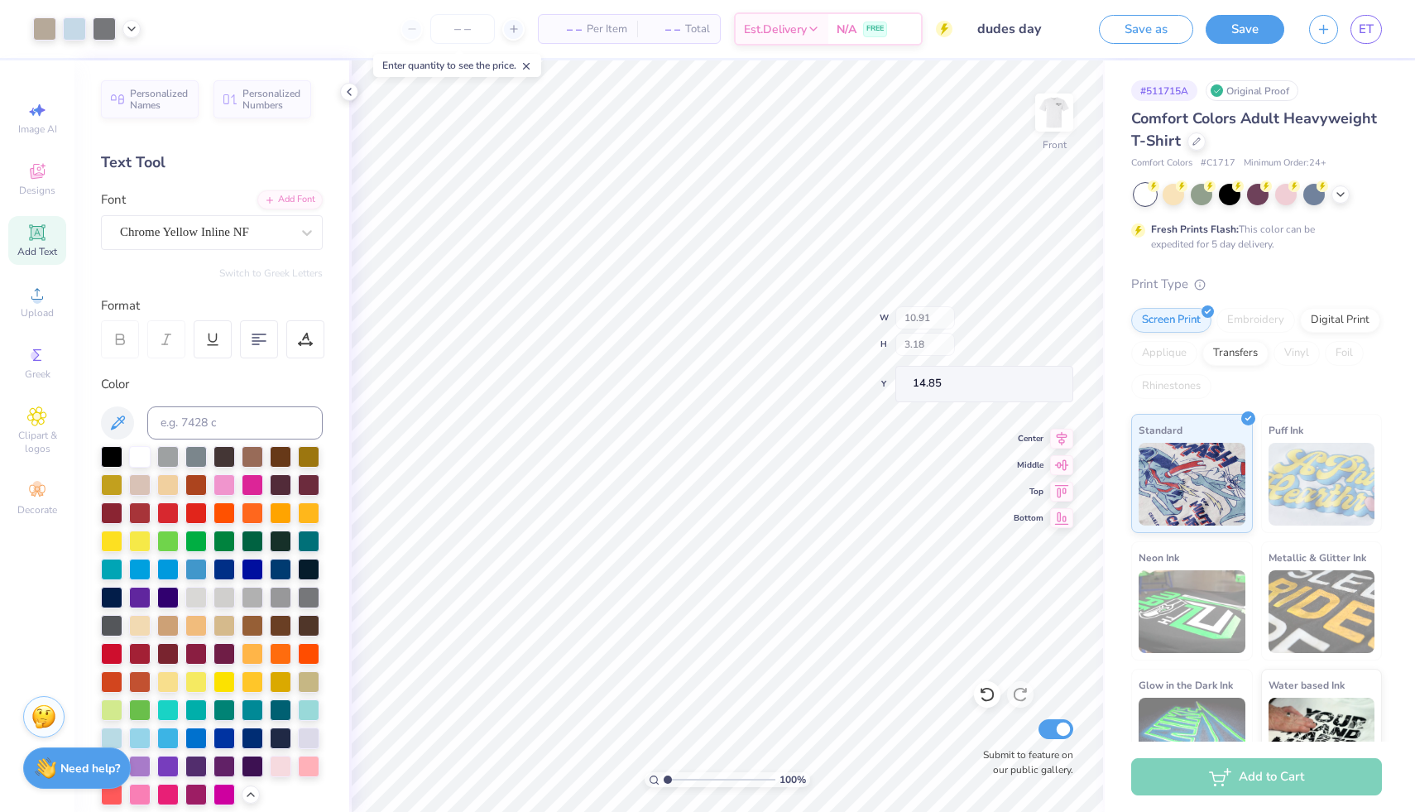
type input "14.85"
type textarea "DUDES DAY"
